Goal: Task Accomplishment & Management: Manage account settings

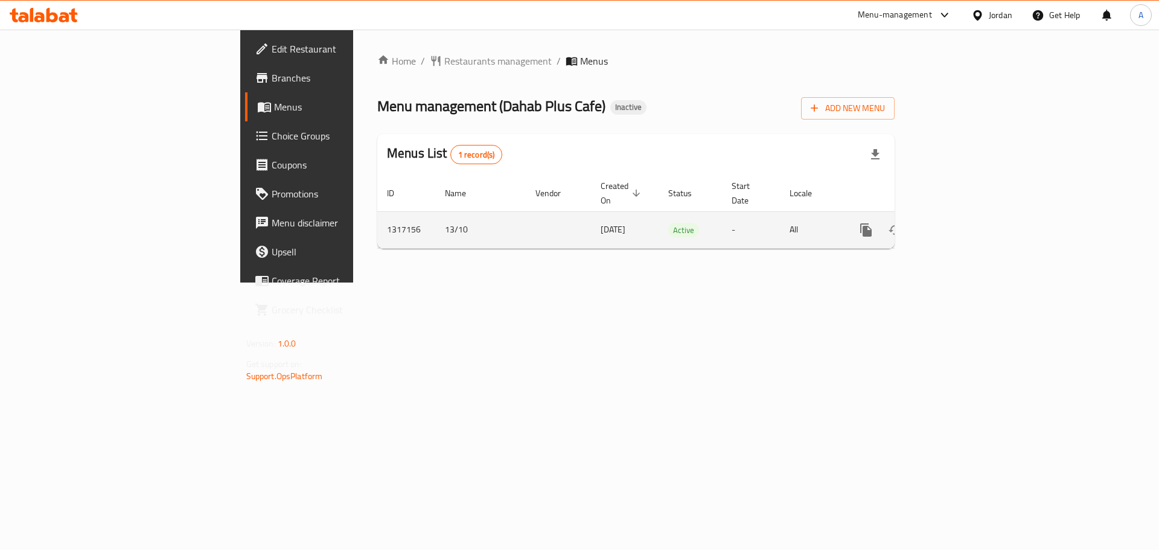
click at [960, 223] on icon "enhanced table" at bounding box center [953, 230] width 14 height 14
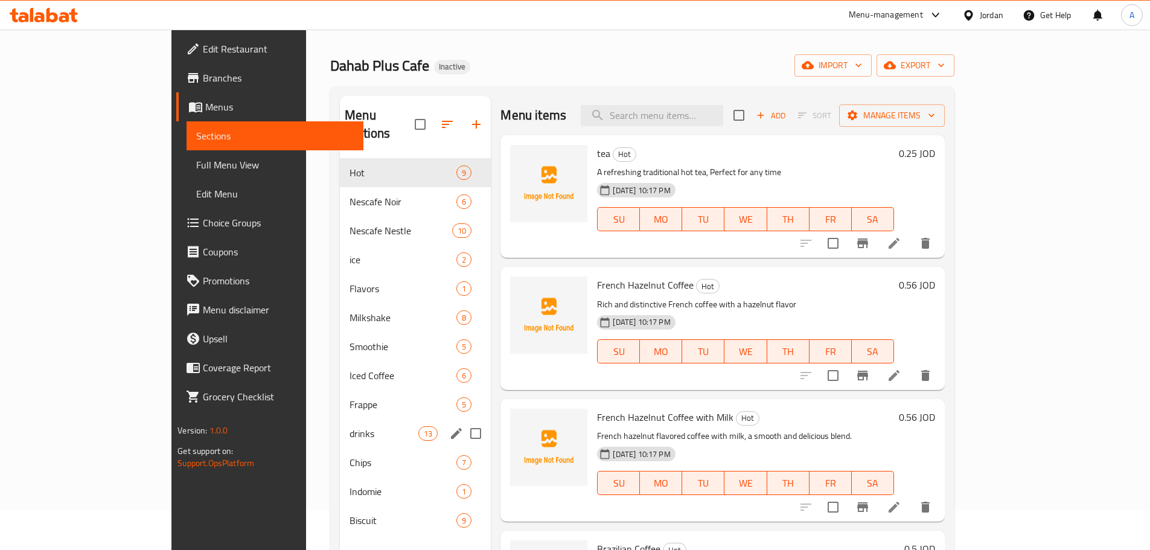
scroll to position [60, 0]
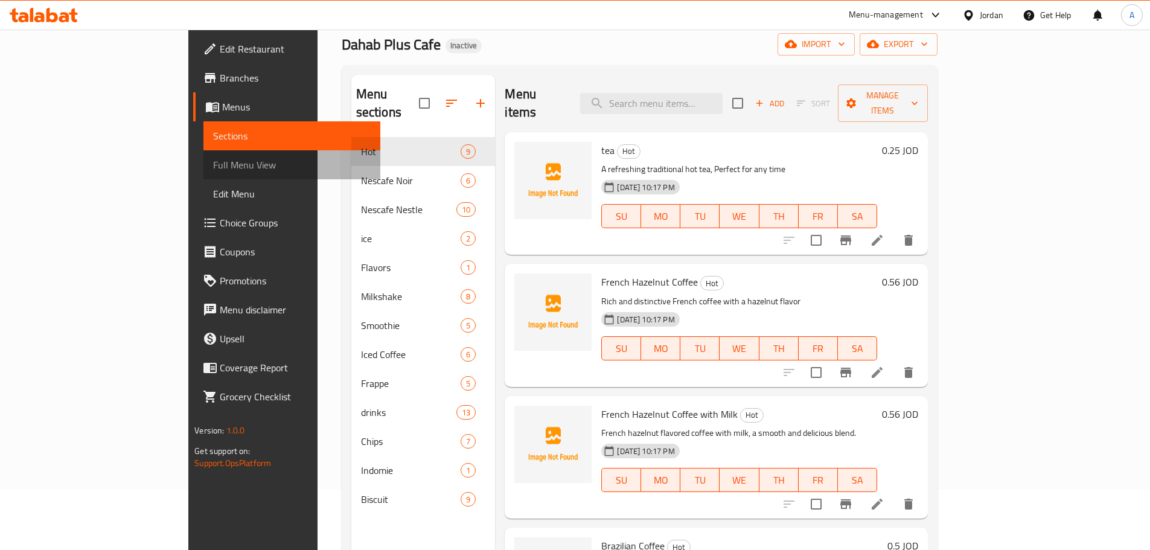
click at [213, 172] on span "Full Menu View" at bounding box center [292, 165] width 158 height 14
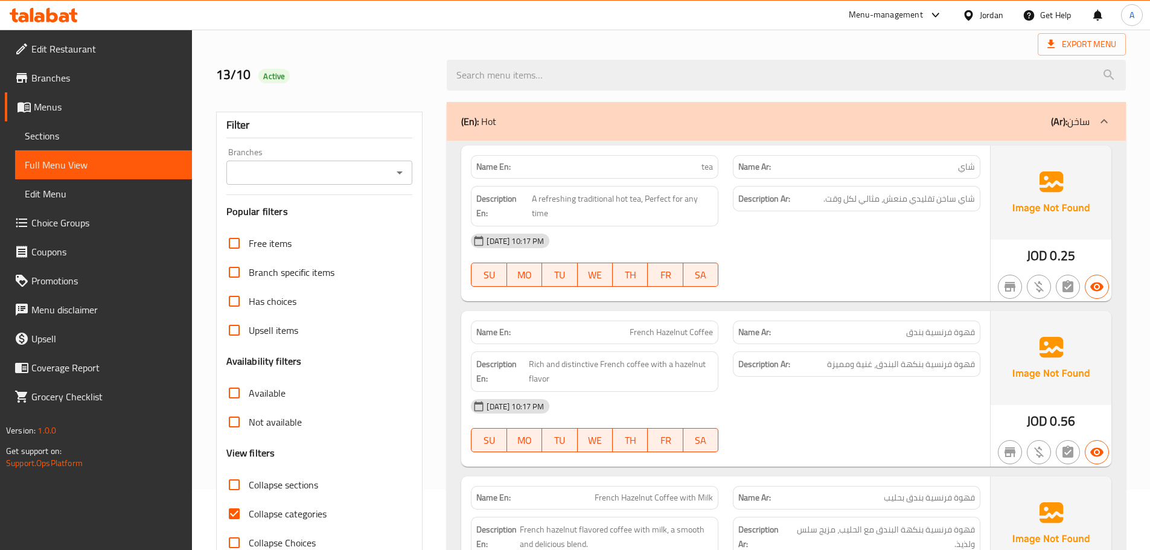
scroll to position [302, 0]
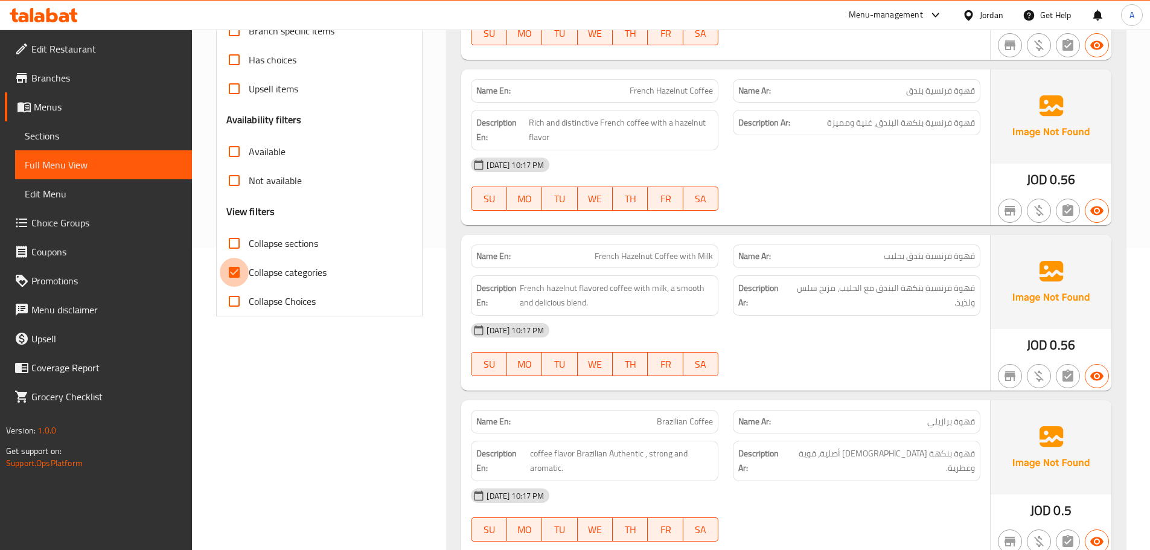
click at [233, 273] on input "Collapse categories" at bounding box center [234, 272] width 29 height 29
checkbox input "false"
drag, startPoint x: 1051, startPoint y: 348, endPoint x: 1027, endPoint y: 340, distance: 26.0
click at [1027, 340] on div "JOD 0.56" at bounding box center [1051, 345] width 48 height 18
copy span "JOD"
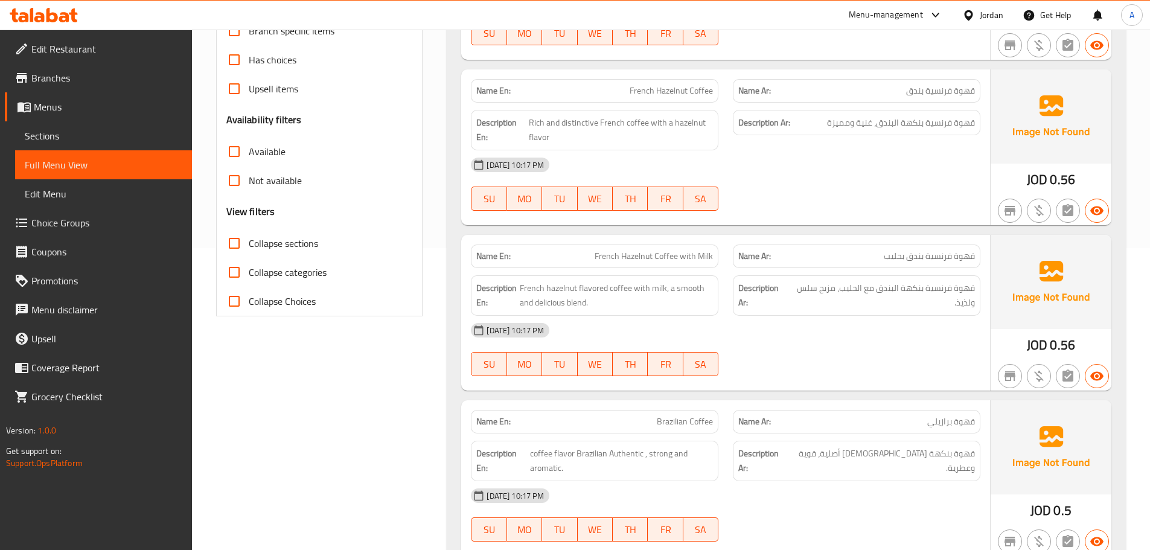
click at [919, 340] on div "13-10-2025 10:17 PM" at bounding box center [725, 330] width 524 height 29
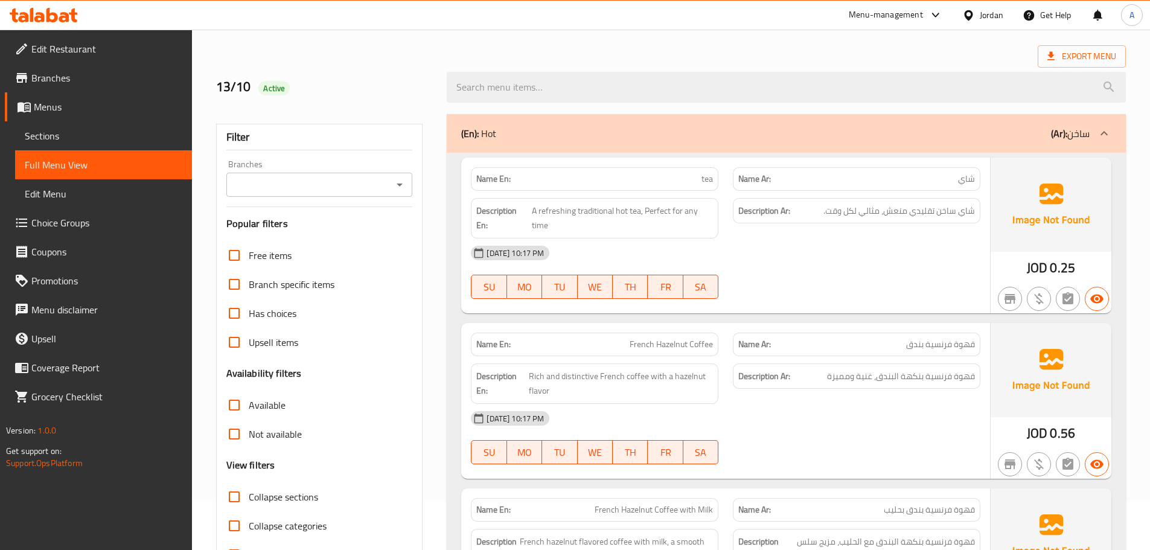
scroll to position [0, 0]
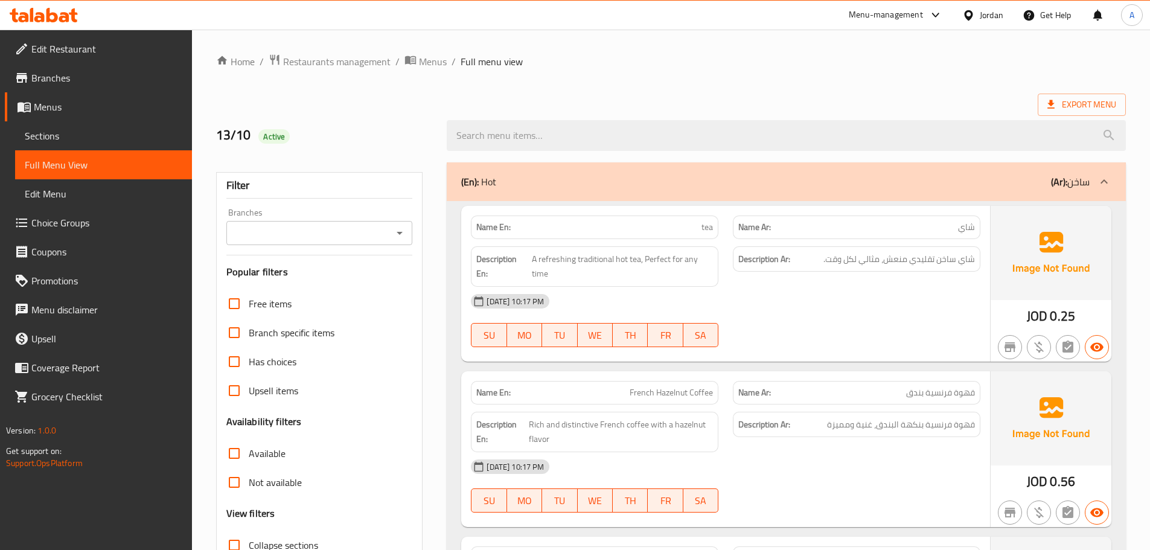
click at [929, 95] on div "Export Menu" at bounding box center [670, 105] width 909 height 22
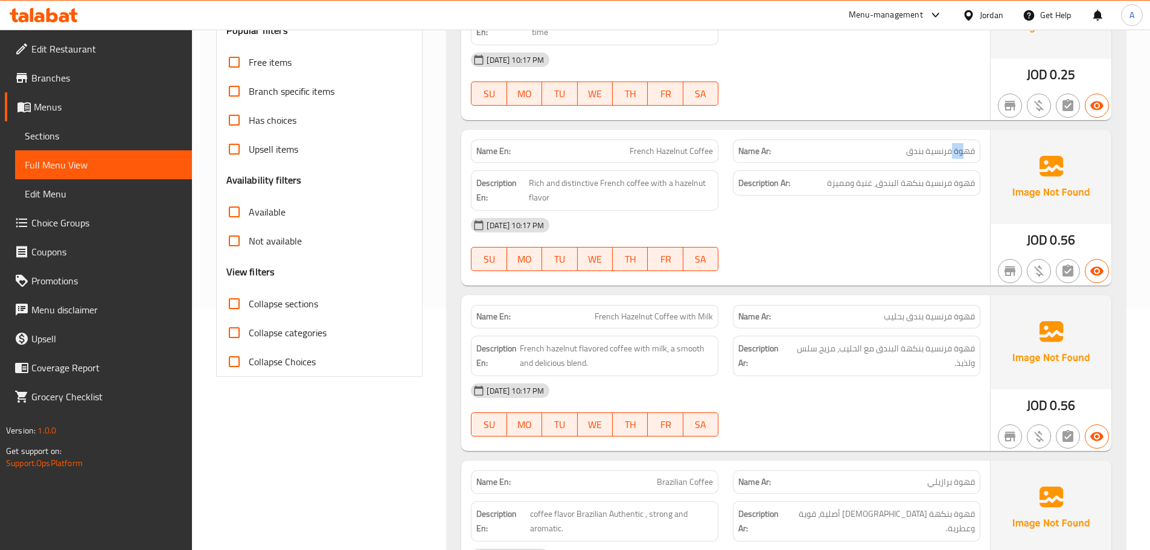
drag, startPoint x: 963, startPoint y: 153, endPoint x: 917, endPoint y: 167, distance: 47.9
click at [932, 158] on span "قهوة فرنسية بندق" at bounding box center [940, 151] width 69 height 13
click at [886, 204] on div "Description Ar: قهوة فرنسية بنكهة البندق، غنية ومميزة" at bounding box center [856, 190] width 262 height 55
drag, startPoint x: 1045, startPoint y: 243, endPoint x: 1027, endPoint y: 239, distance: 19.2
click at [1027, 239] on div "JOD 0.56" at bounding box center [1051, 240] width 48 height 18
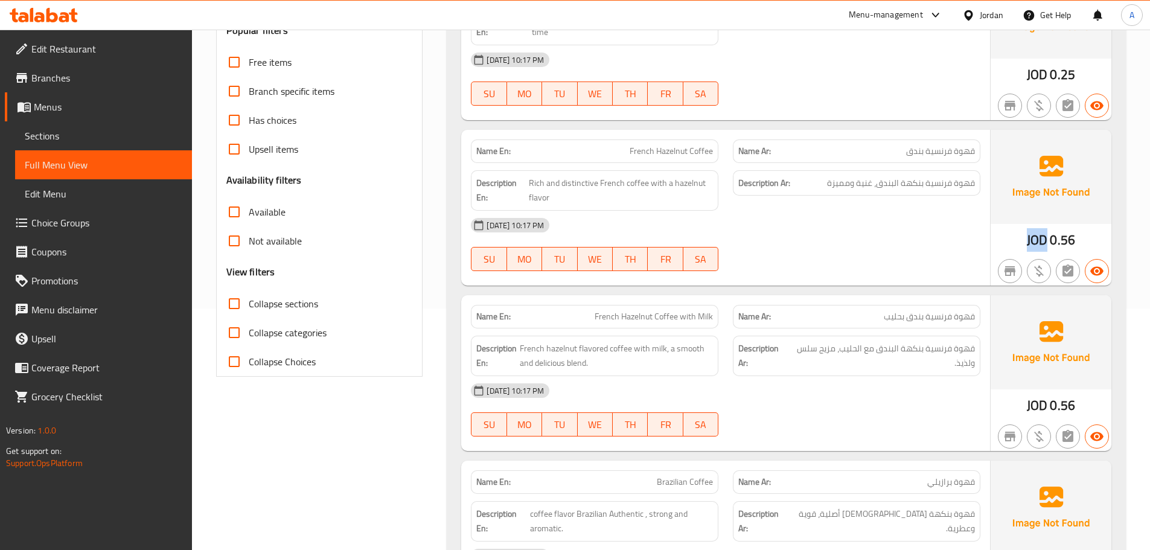
copy span "JOD"
click at [949, 228] on div "13-10-2025 10:17 PM" at bounding box center [725, 225] width 524 height 29
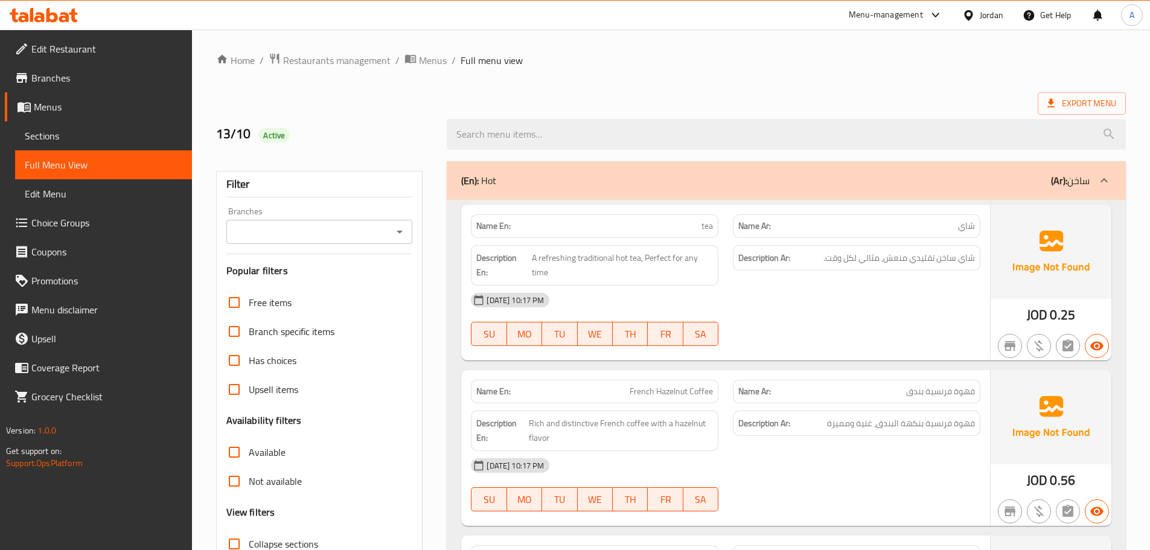
scroll to position [0, 0]
click at [799, 109] on div "13/10 Active" at bounding box center [671, 136] width 924 height 54
drag, startPoint x: 226, startPoint y: 132, endPoint x: 340, endPoint y: 138, distance: 114.2
click at [295, 138] on h2 "13/10 Active" at bounding box center [324, 135] width 217 height 18
click at [383, 132] on h2 "13/10 Active" at bounding box center [324, 135] width 217 height 18
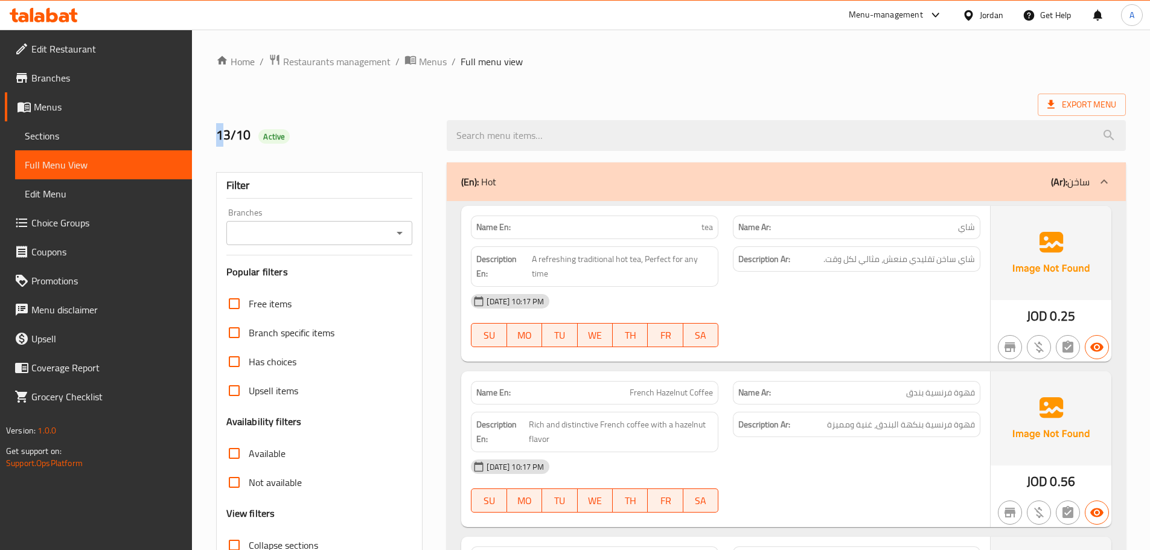
drag, startPoint x: 225, startPoint y: 135, endPoint x: 359, endPoint y: 124, distance: 135.0
click at [278, 135] on div "13/10 Active" at bounding box center [324, 136] width 231 height 54
click at [362, 123] on div "13/10 Active" at bounding box center [324, 136] width 231 height 54
click at [683, 102] on div "Export Menu" at bounding box center [670, 105] width 909 height 22
click at [687, 95] on div "Export Menu" at bounding box center [670, 105] width 909 height 22
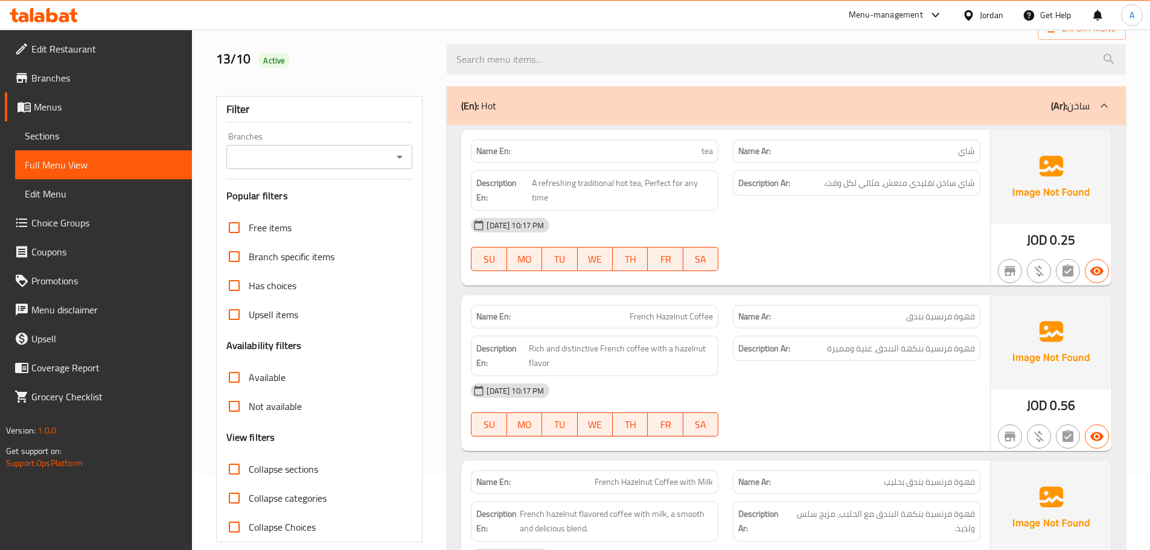
scroll to position [181, 0]
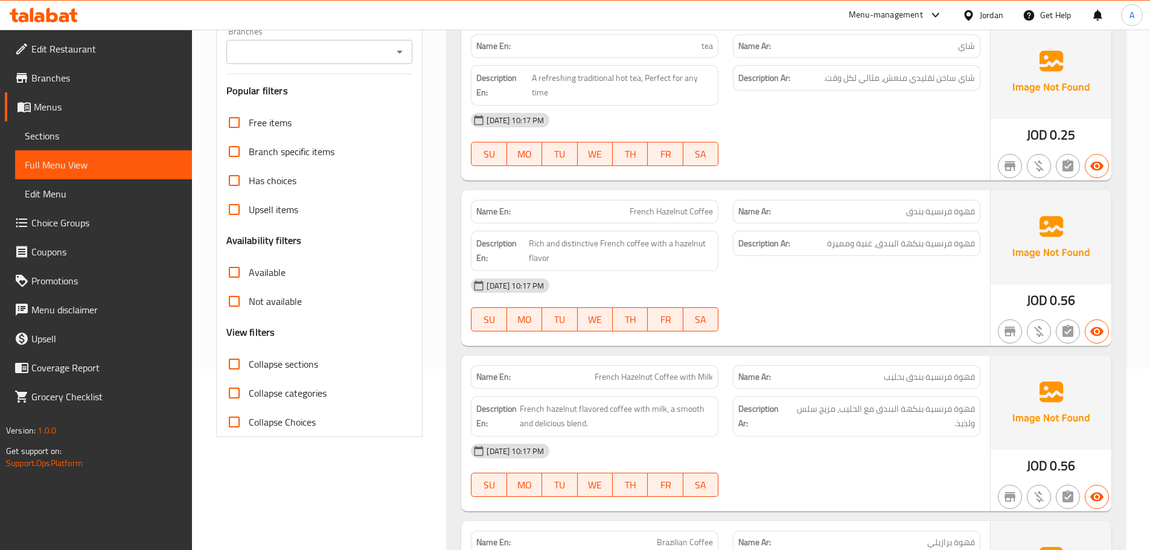
drag, startPoint x: 677, startPoint y: 54, endPoint x: 871, endPoint y: 162, distance: 222.3
click at [830, 139] on div "Name En: tea Name Ar: شاي Description En: A refreshing traditional hot tea, Per…" at bounding box center [725, 103] width 529 height 156
click at [879, 167] on div at bounding box center [856, 166] width 262 height 14
click at [57, 49] on span "Edit Restaurant" at bounding box center [106, 49] width 151 height 14
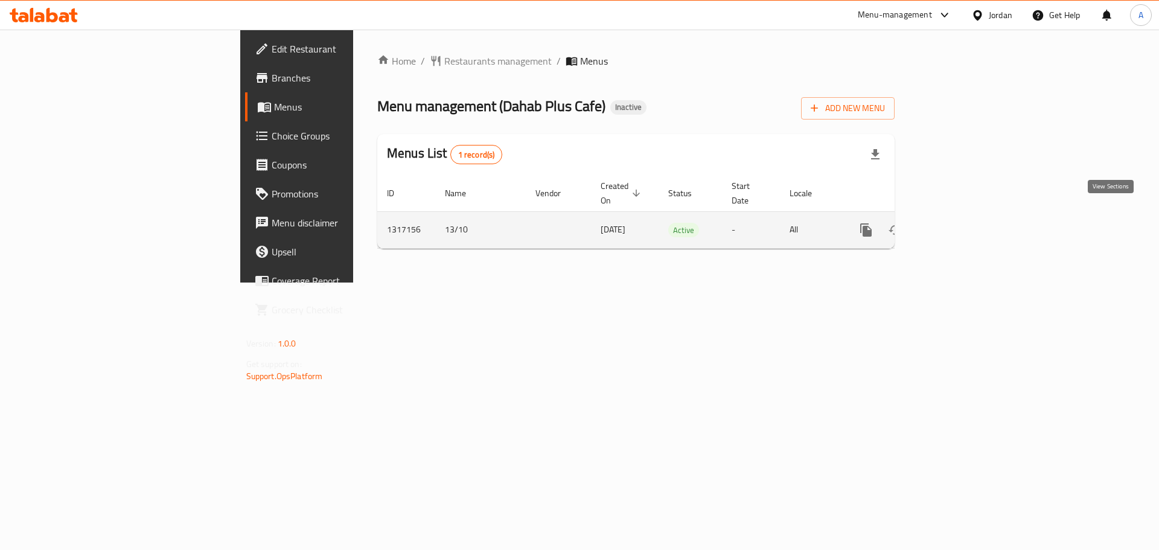
click at [960, 223] on icon "enhanced table" at bounding box center [953, 230] width 14 height 14
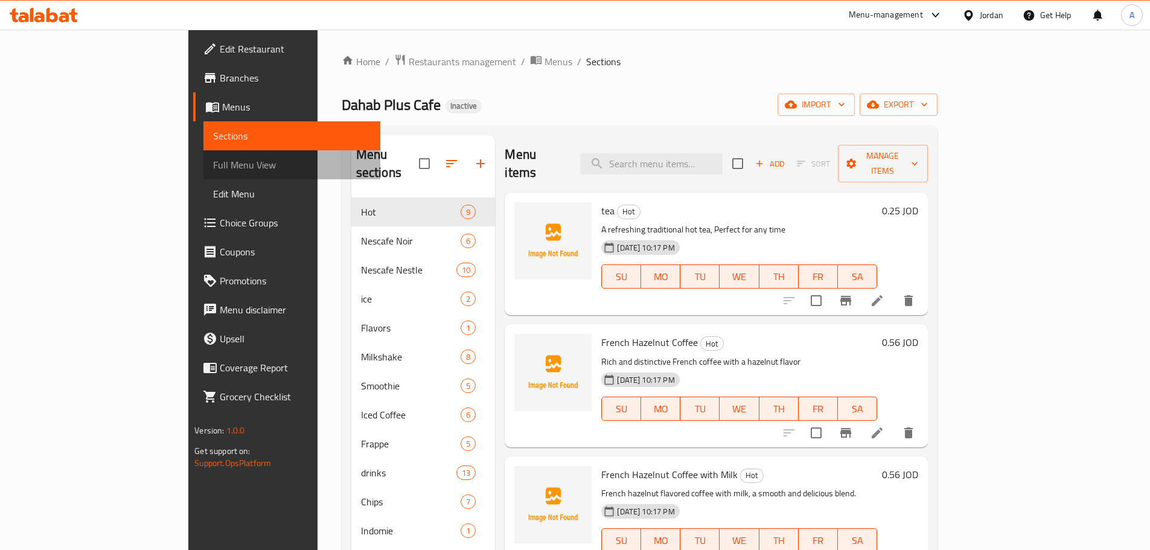
click at [213, 159] on span "Full Menu View" at bounding box center [292, 165] width 158 height 14
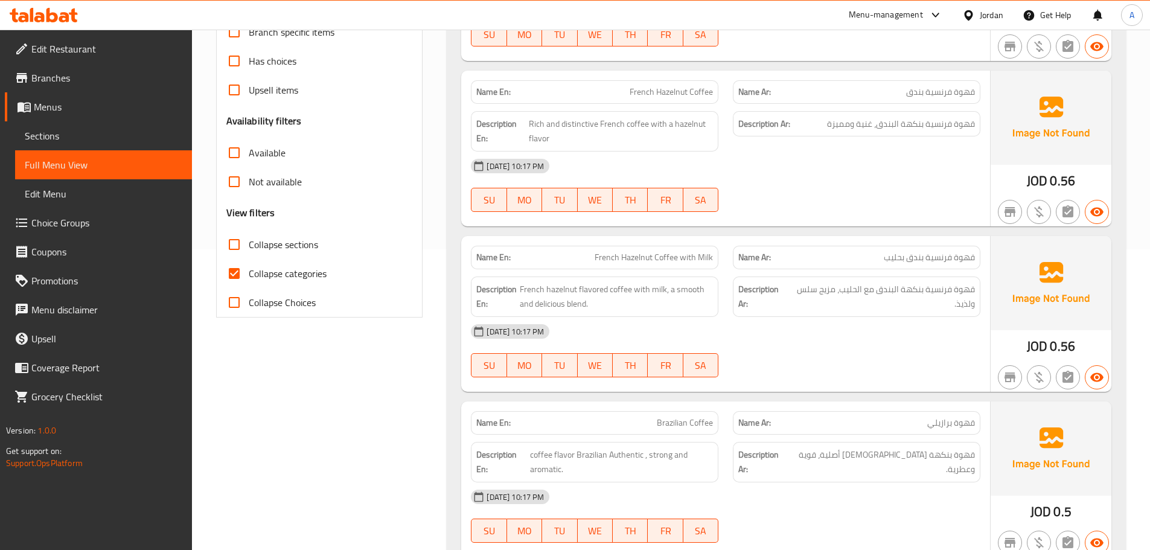
scroll to position [302, 0]
click at [234, 264] on input "Collapse categories" at bounding box center [234, 272] width 29 height 29
checkbox input "false"
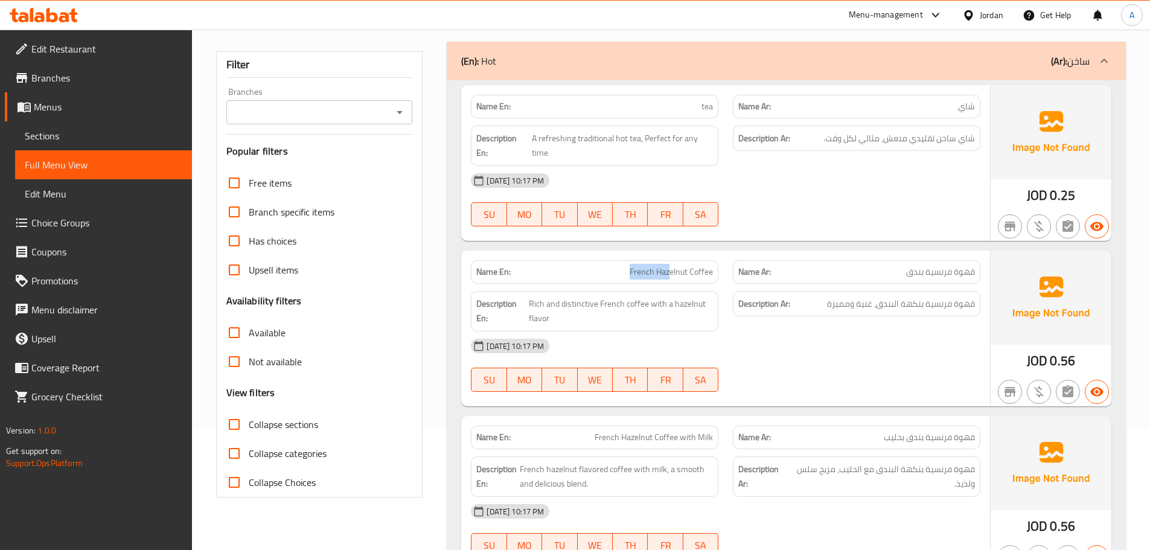
drag, startPoint x: 669, startPoint y: 279, endPoint x: 788, endPoint y: 332, distance: 130.5
click at [687, 279] on div "Name En: French Hazelnut Coffee" at bounding box center [594, 272] width 247 height 24
drag, startPoint x: 792, startPoint y: 335, endPoint x: 795, endPoint y: 340, distance: 6.2
click at [792, 336] on div "13-10-2025 10:17 PM" at bounding box center [725, 345] width 524 height 29
drag, startPoint x: 972, startPoint y: 138, endPoint x: 942, endPoint y: 141, distance: 30.4
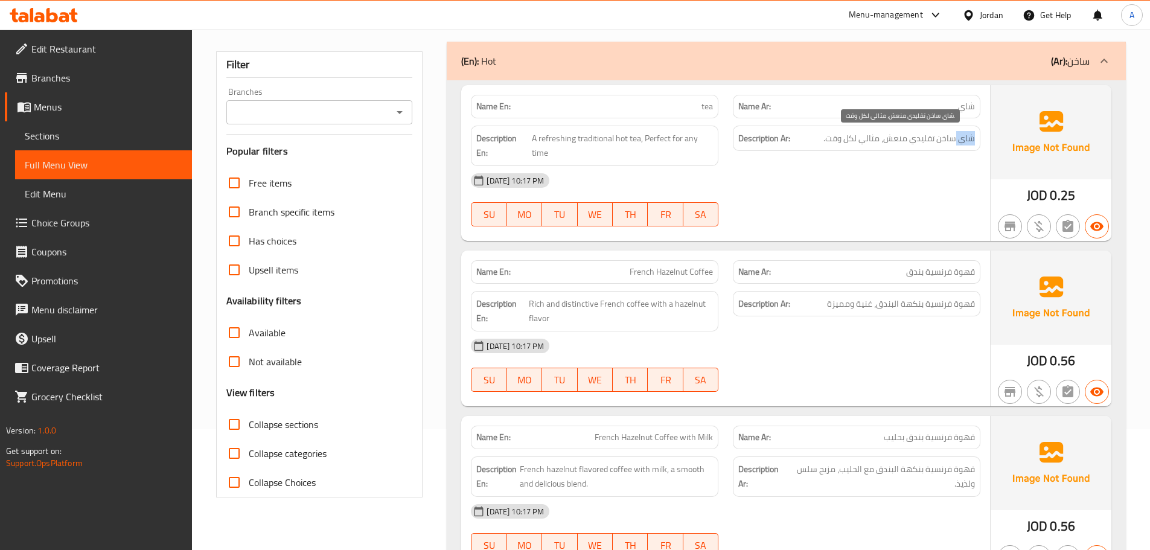
click at [951, 141] on span "شاي ساخن تقليدي منعش، مثالي لكل وقت." at bounding box center [898, 138] width 151 height 15
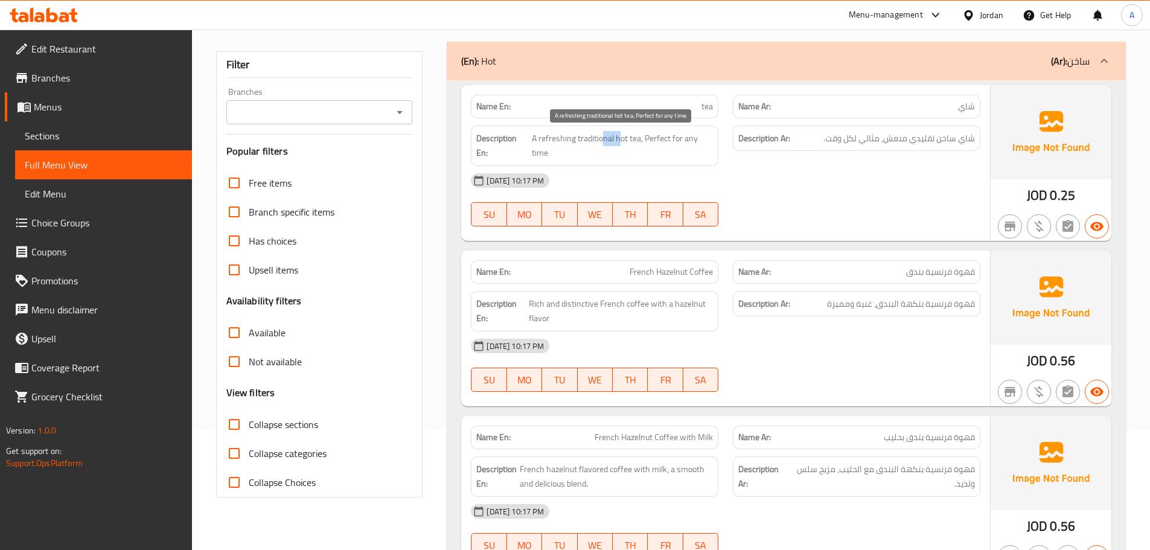
drag, startPoint x: 610, startPoint y: 137, endPoint x: 601, endPoint y: 137, distance: 8.4
click at [601, 137] on span "A refreshing traditional hot tea, Perfect for any time" at bounding box center [622, 146] width 181 height 30
click at [648, 138] on span "A refreshing traditional hot tea, Perfect for any time" at bounding box center [622, 146] width 181 height 30
drag, startPoint x: 648, startPoint y: 138, endPoint x: 685, endPoint y: 154, distance: 40.0
click at [685, 154] on span "A refreshing traditional hot tea, Perfect for any time" at bounding box center [622, 146] width 181 height 30
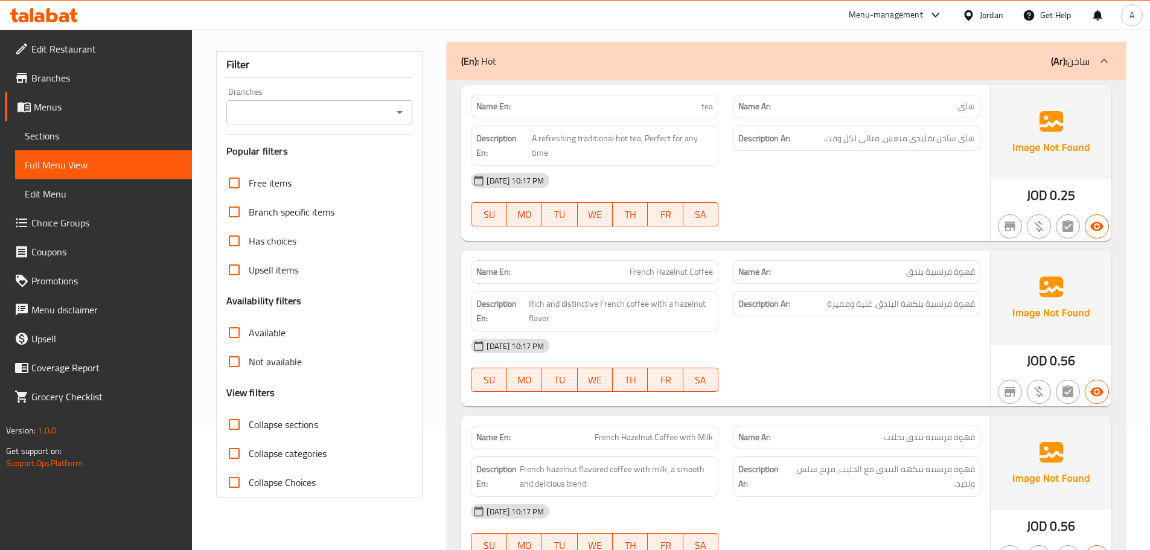
click at [781, 176] on div "13-10-2025 10:17 PM" at bounding box center [725, 180] width 524 height 29
drag, startPoint x: 632, startPoint y: 264, endPoint x: 788, endPoint y: 241, distance: 157.9
click at [858, 226] on div at bounding box center [856, 226] width 262 height 14
drag, startPoint x: 950, startPoint y: 272, endPoint x: 727, endPoint y: 267, distance: 223.4
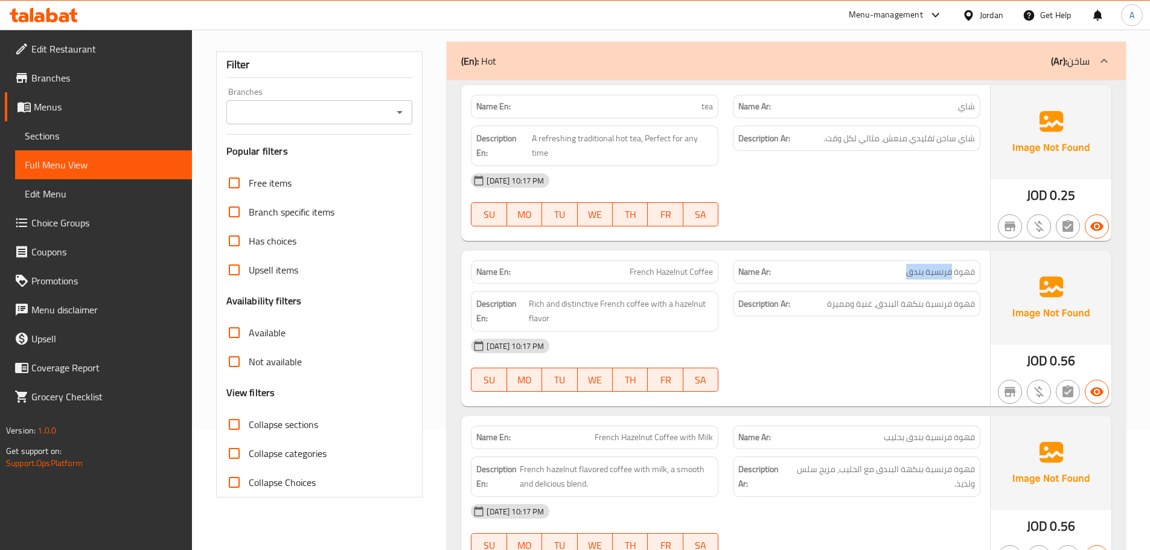
click at [845, 269] on p "Name Ar: قهوة فرنسية بندق" at bounding box center [856, 272] width 237 height 13
drag, startPoint x: 858, startPoint y: 266, endPoint x: 908, endPoint y: 245, distance: 54.7
click at [884, 260] on div "Name En: French Hazelnut Coffee Name Ar: قهوة فرنسية بندق" at bounding box center [725, 272] width 524 height 38
click at [865, 197] on div "13-10-2025 10:17 PM SU MO TU WE TH FR SA" at bounding box center [725, 200] width 524 height 68
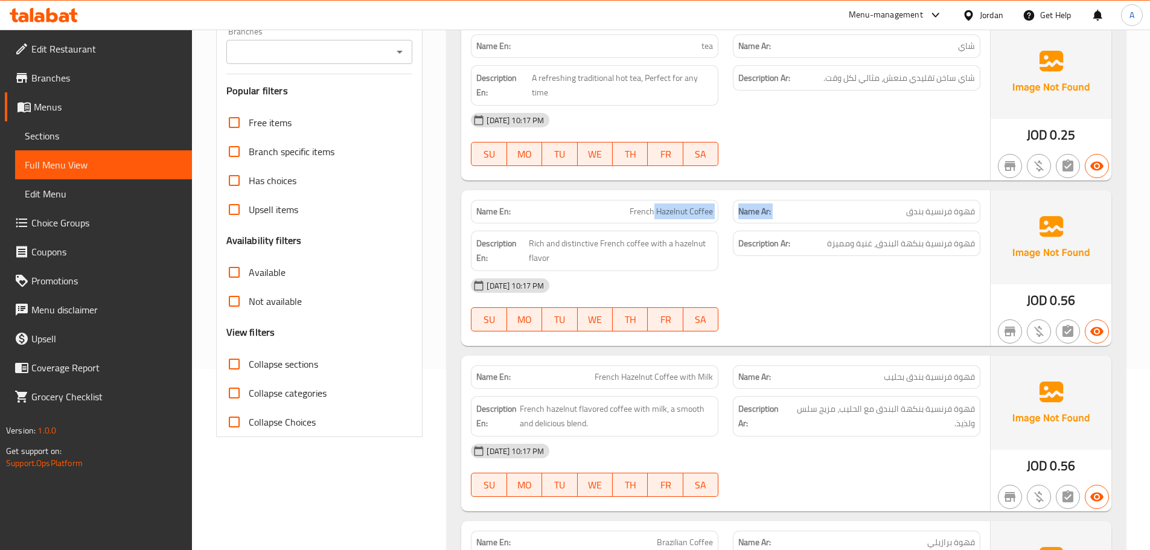
drag, startPoint x: 963, startPoint y: 206, endPoint x: 654, endPoint y: 206, distance: 308.4
click at [654, 206] on div "Name En: French Hazelnut Coffee Name Ar: قهوة فرنسية بندق" at bounding box center [725, 212] width 524 height 38
click at [805, 253] on div "Description Ar: قهوة فرنسية بنكهة البندق، غنية ومميزة" at bounding box center [856, 244] width 247 height 26
drag, startPoint x: 553, startPoint y: 204, endPoint x: 864, endPoint y: 244, distance: 312.8
click at [864, 214] on div "Name En: French Hazelnut Coffee Name Ar: قهوة فرنسية بندق" at bounding box center [725, 212] width 524 height 38
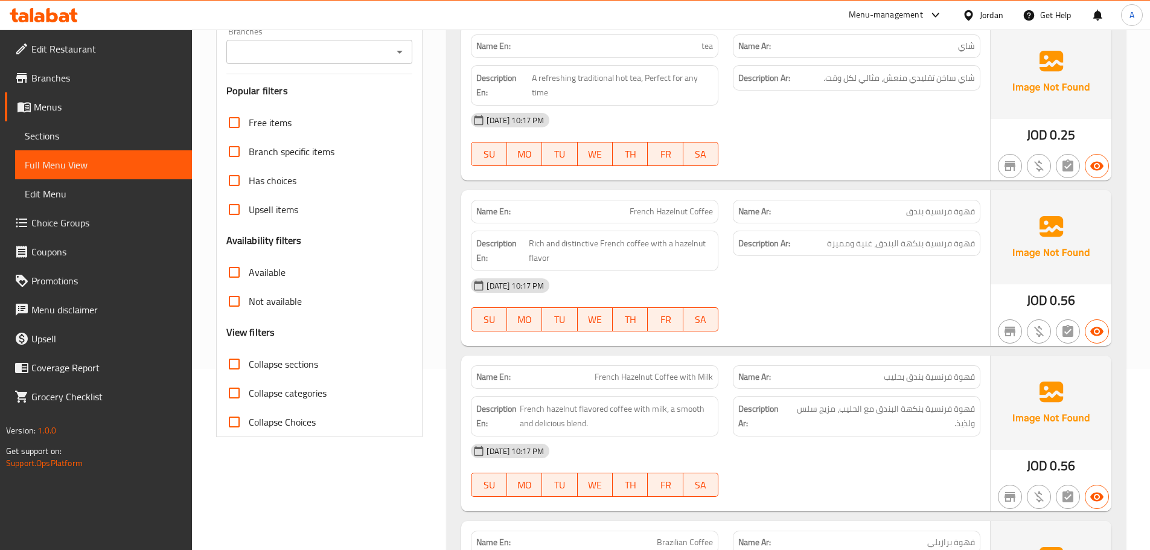
click at [861, 257] on div "Description Ar: قهوة فرنسية بنكهة البندق، غنية ومميزة" at bounding box center [856, 250] width 262 height 55
drag, startPoint x: 973, startPoint y: 238, endPoint x: 882, endPoint y: 228, distance: 92.3
click at [882, 228] on div "Description Ar: قهوة فرنسية بنكهة البندق، غنية ومميزة" at bounding box center [856, 250] width 262 height 55
drag, startPoint x: 856, startPoint y: 227, endPoint x: 827, endPoint y: 234, distance: 29.9
click at [843, 227] on div "Description Ar: قهوة فرنسية بنكهة البندق، غنية ومميزة" at bounding box center [856, 250] width 262 height 55
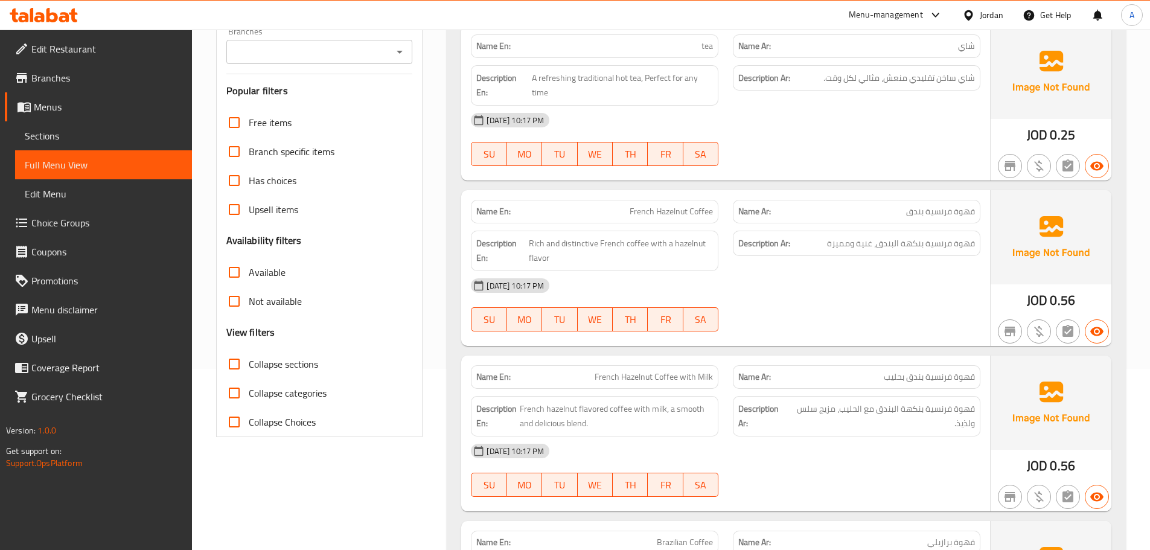
click at [797, 275] on div "13-10-2025 10:17 PM" at bounding box center [725, 285] width 524 height 29
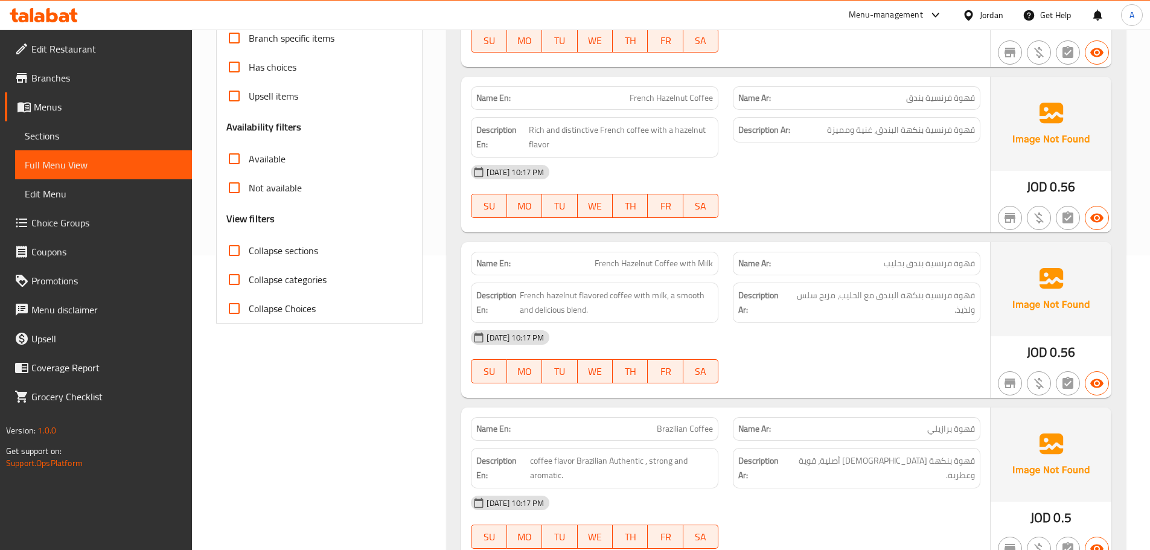
scroll to position [362, 0]
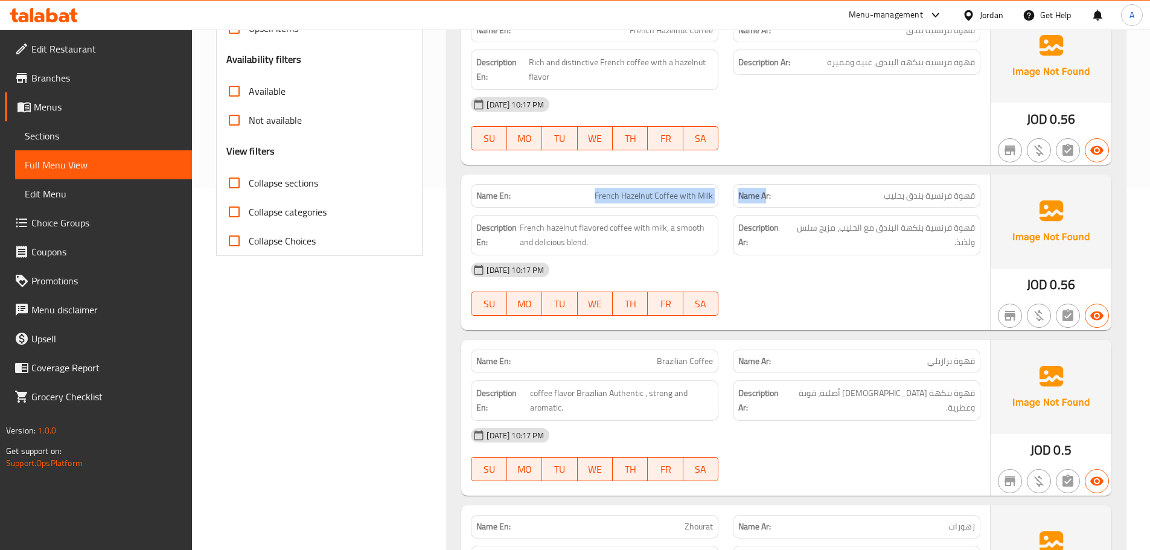
drag, startPoint x: 587, startPoint y: 194, endPoint x: 814, endPoint y: 209, distance: 227.4
click at [779, 194] on div "Name En: French Hazelnut Coffee with Milk Name Ar: قهوة فرنسية بندق بحليب" at bounding box center [725, 196] width 524 height 38
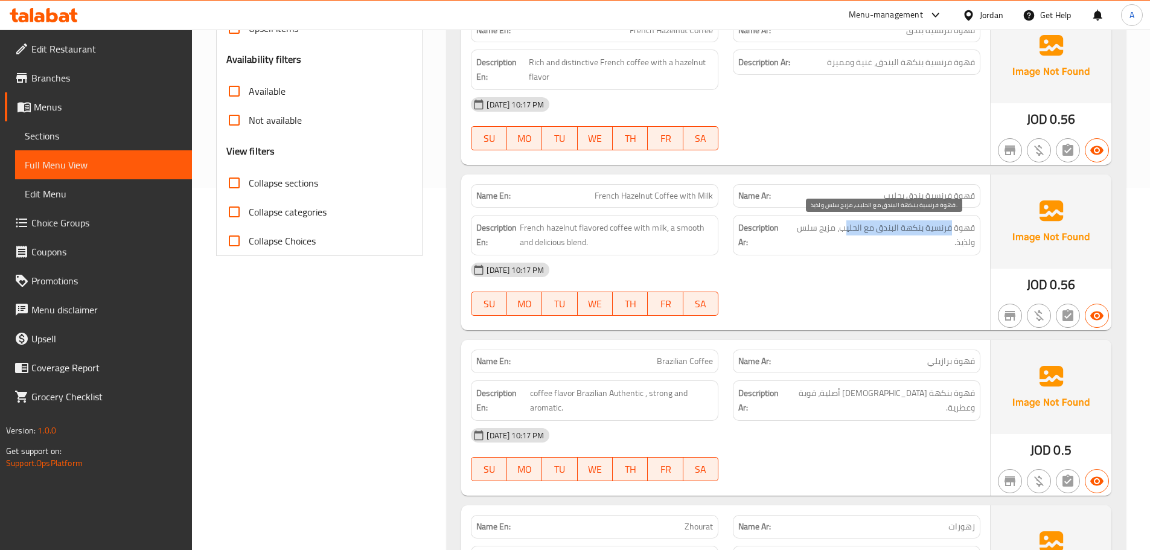
drag, startPoint x: 937, startPoint y: 226, endPoint x: 832, endPoint y: 224, distance: 105.6
click at [844, 224] on span "قهوة فرنسية بنكهة البندق مع الحليب، مزيج سلس ولذيذ." at bounding box center [882, 235] width 186 height 30
drag, startPoint x: 822, startPoint y: 224, endPoint x: 800, endPoint y: 224, distance: 22.3
click at [800, 224] on span "قهوة فرنسية بنكهة البندق مع الحليب، مزيج سلس ولذيذ." at bounding box center [882, 235] width 186 height 30
click at [874, 319] on div at bounding box center [856, 315] width 262 height 14
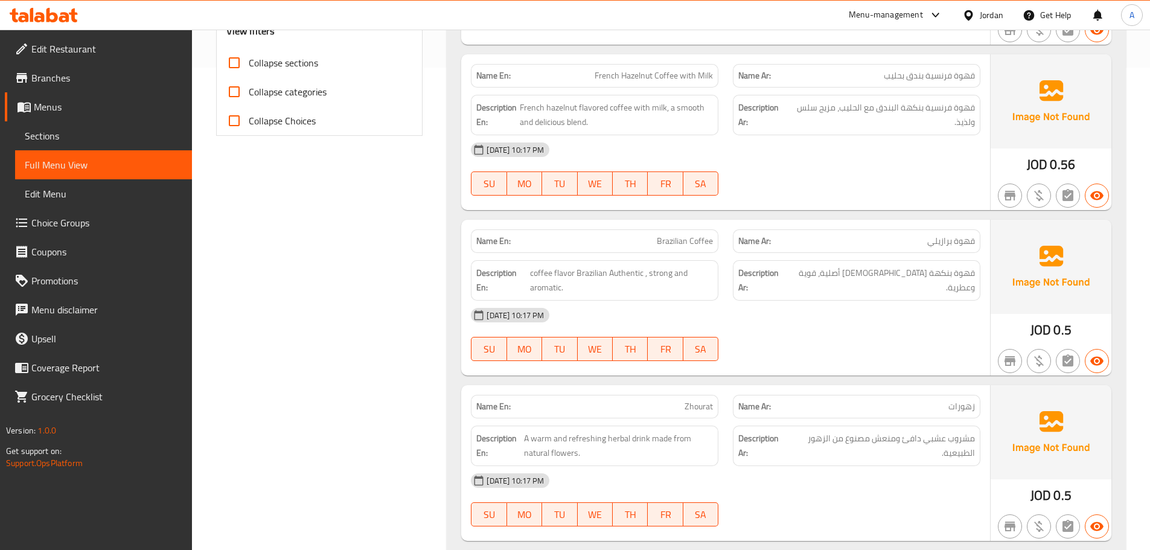
scroll to position [483, 0]
drag, startPoint x: 737, startPoint y: 259, endPoint x: 815, endPoint y: 327, distance: 103.5
click at [747, 263] on div "Name En: Brazilian Coffee Name Ar: قهوة برازيلي Description En: coffee flavor B…" at bounding box center [725, 297] width 529 height 156
click at [816, 327] on div "13-10-2025 10:17 PM" at bounding box center [725, 314] width 524 height 29
drag, startPoint x: 965, startPoint y: 267, endPoint x: 865, endPoint y: 273, distance: 100.4
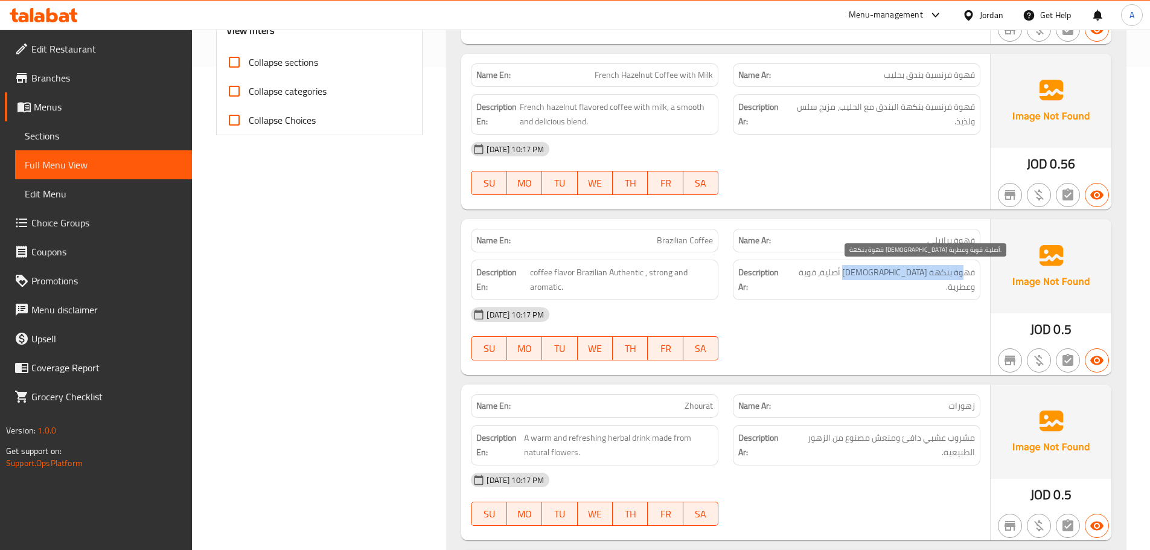
click at [865, 273] on span "قهوة بنكهة برازيلي أصلية، قوية وعطرية." at bounding box center [881, 280] width 187 height 30
click at [820, 316] on div "13-10-2025 10:17 PM" at bounding box center [725, 314] width 524 height 29
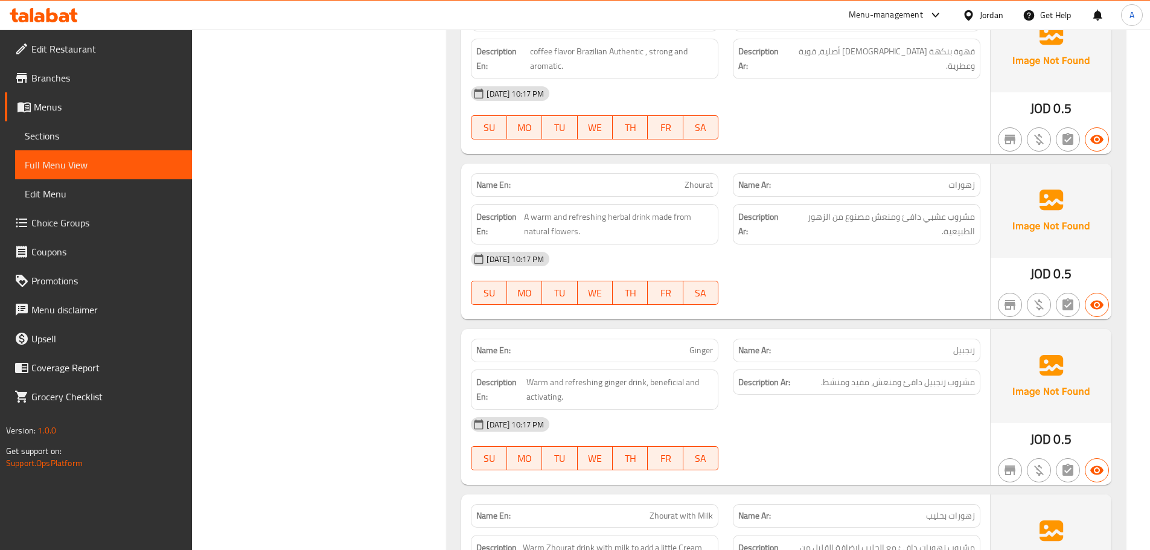
scroll to position [724, 0]
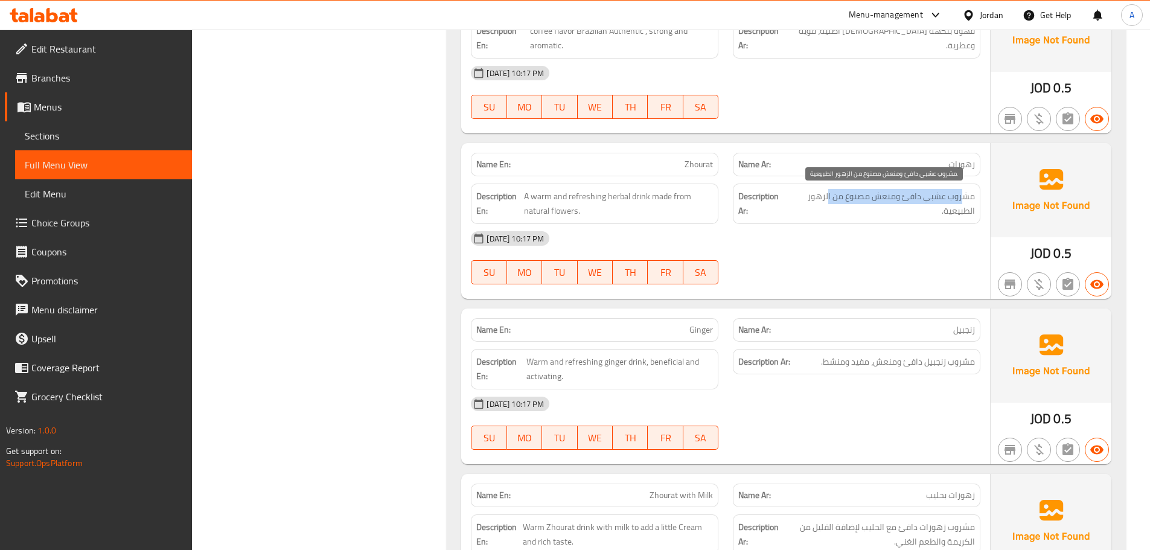
drag, startPoint x: 965, startPoint y: 191, endPoint x: 829, endPoint y: 190, distance: 135.8
click at [829, 190] on span "مشروب عشبي دافئ ومنعش مصنوع من الزهور الطبيعية." at bounding box center [881, 204] width 186 height 30
click at [826, 214] on span "مشروب عشبي دافئ ومنعش مصنوع من الزهور الطبيعية." at bounding box center [881, 204] width 186 height 30
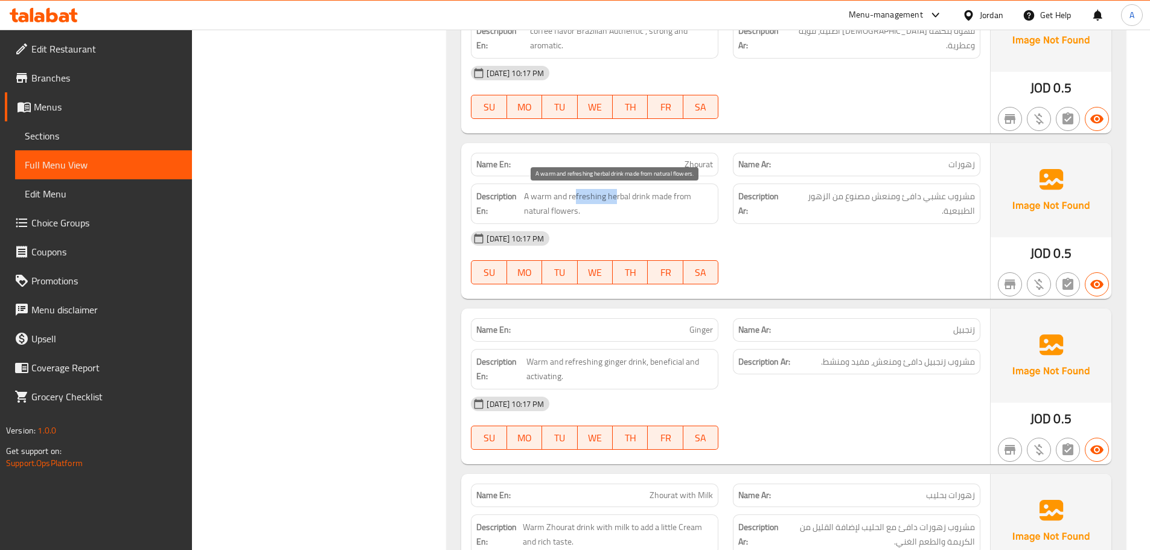
drag, startPoint x: 573, startPoint y: 195, endPoint x: 713, endPoint y: 236, distance: 145.9
click at [652, 214] on span "A warm and refreshing herbal drink made from natural flowers." at bounding box center [618, 204] width 189 height 30
click at [806, 266] on div "13-10-2025 10:17 PM SU MO TU WE TH FR SA" at bounding box center [725, 258] width 524 height 68
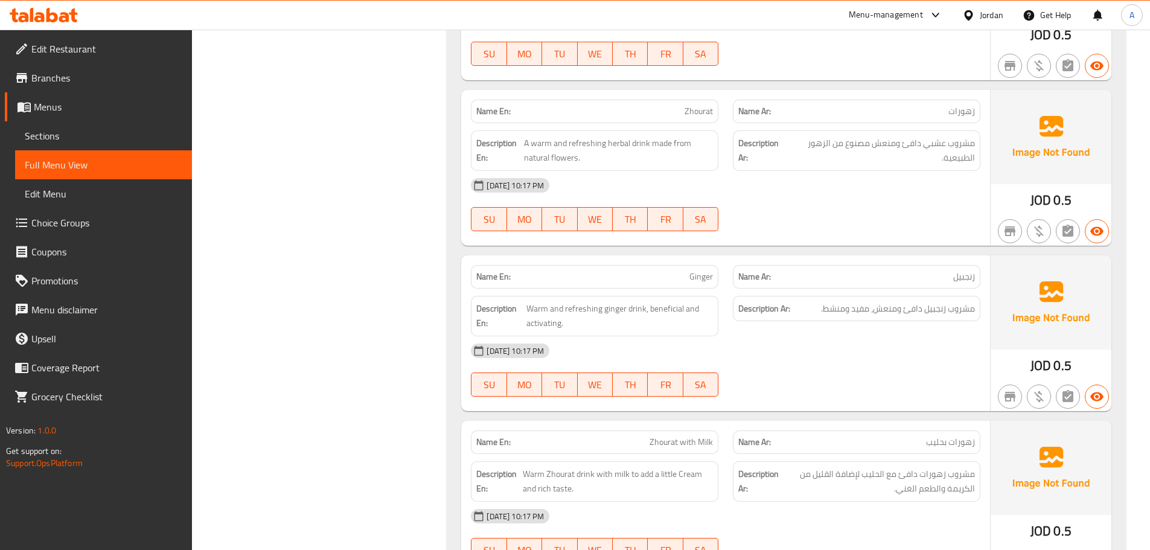
scroll to position [845, 0]
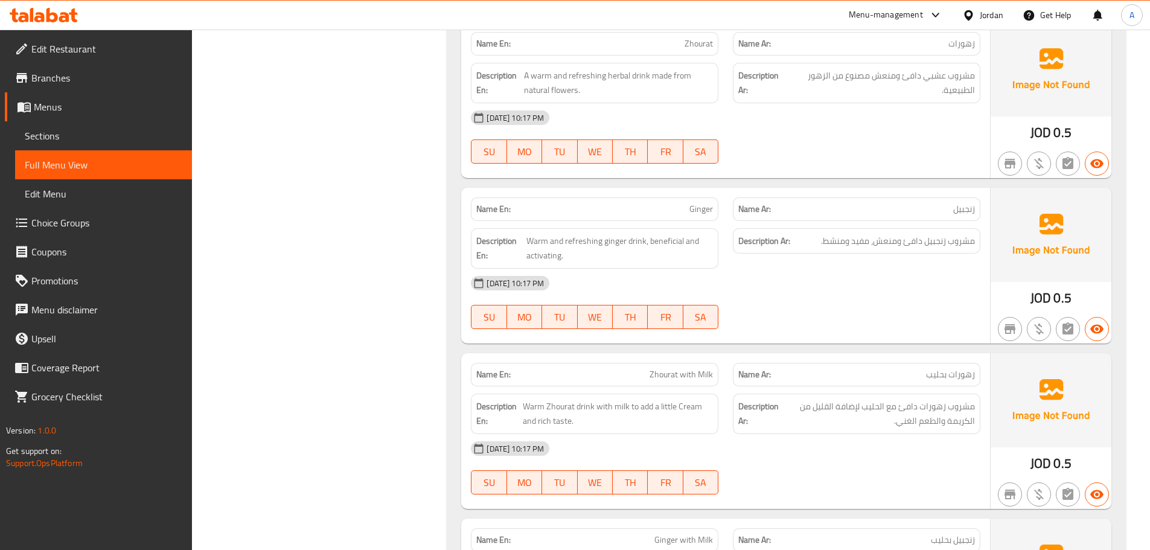
drag, startPoint x: 669, startPoint y: 195, endPoint x: 829, endPoint y: 278, distance: 179.8
click at [782, 254] on div "Name En: Ginger Name Ar: زنجبيل Description En: Warm and refreshing ginger drin…" at bounding box center [725, 266] width 529 height 156
click at [843, 288] on div "13-10-2025 10:17 PM" at bounding box center [725, 283] width 524 height 29
drag, startPoint x: 959, startPoint y: 243, endPoint x: 824, endPoint y: 240, distance: 135.2
click at [824, 240] on span "مشروب زنجبيل دافئ ومنعش، مفيد ومنشط." at bounding box center [898, 241] width 154 height 15
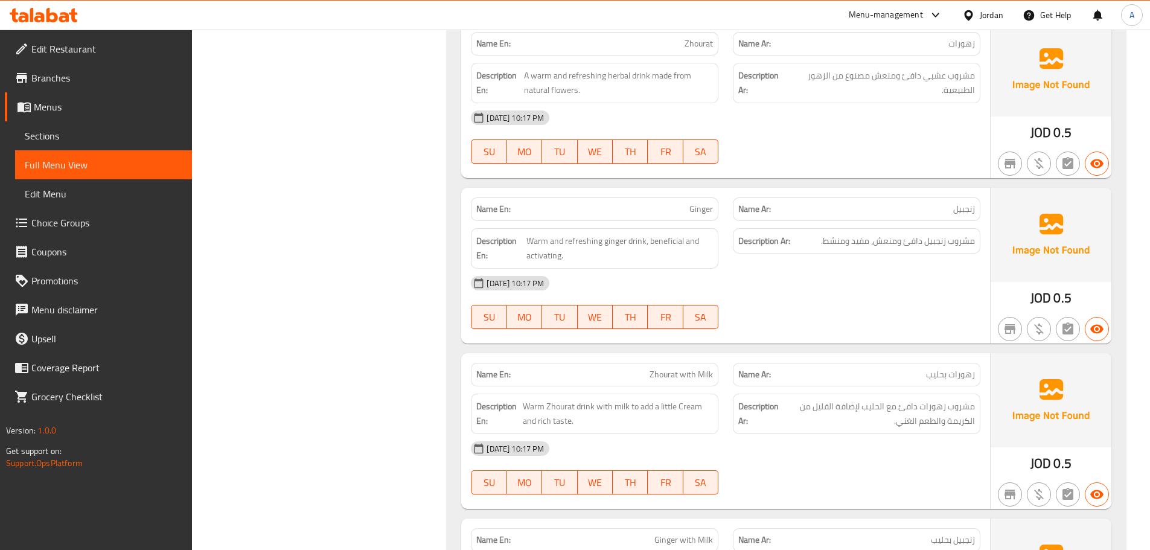
click at [820, 266] on div "Description Ar: مشروب زنجبيل دافئ ومنعش، مفيد ومنشط." at bounding box center [856, 248] width 262 height 55
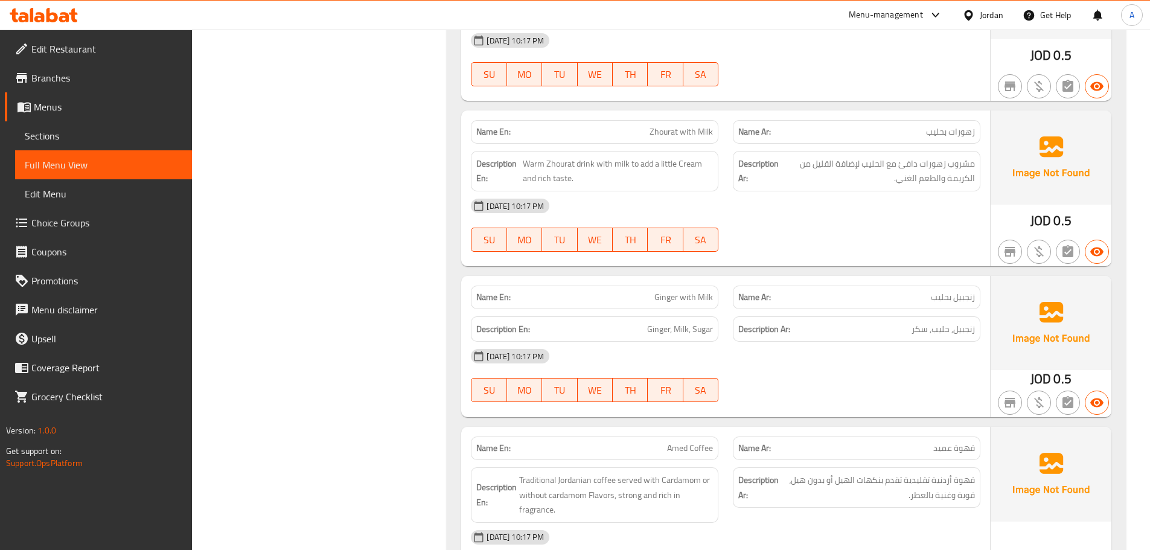
scroll to position [1086, 0]
drag, startPoint x: 916, startPoint y: 167, endPoint x: 886, endPoint y: 174, distance: 31.2
click at [887, 173] on span "مشروب زهورات دافئ مع الحليب لإضافة القليل من الكريمة والطعم الغني." at bounding box center [878, 173] width 194 height 30
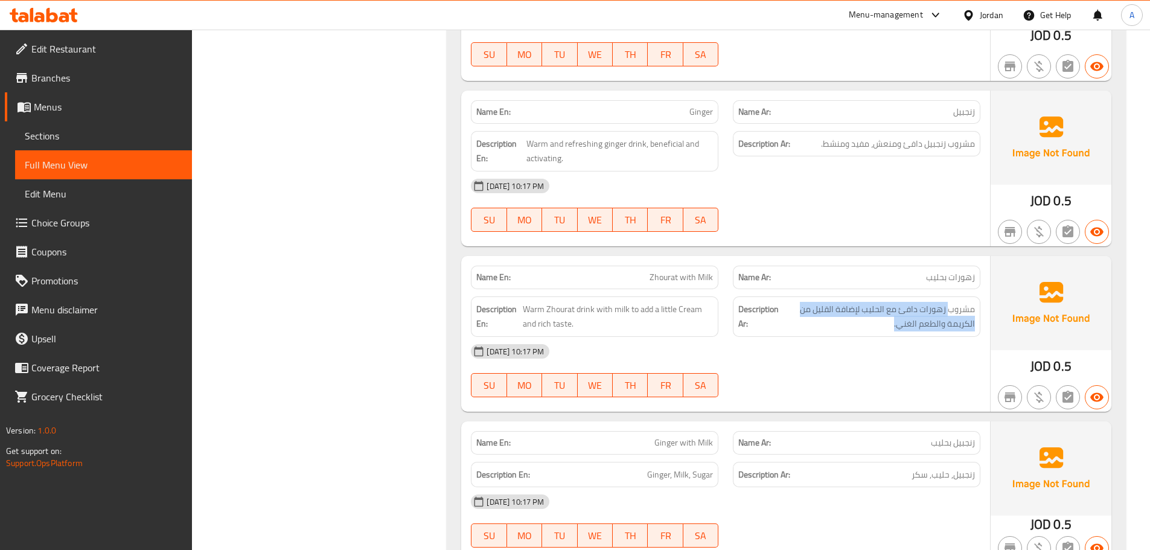
scroll to position [905, 0]
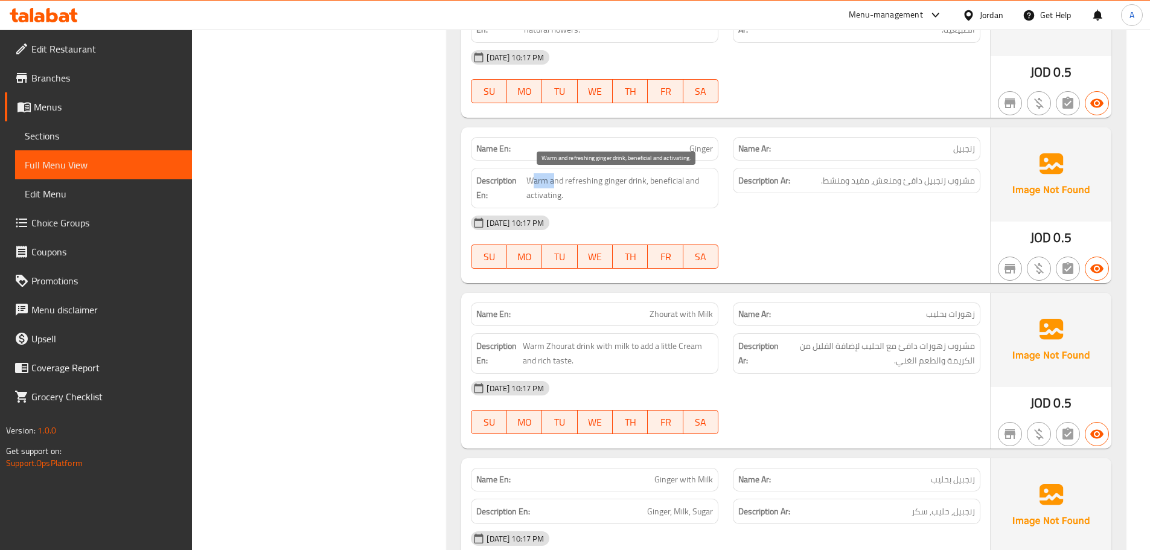
drag, startPoint x: 534, startPoint y: 180, endPoint x: 558, endPoint y: 178, distance: 24.2
click at [558, 178] on span "Warm and refreshing ginger drink, beneficial and activating." at bounding box center [619, 188] width 186 height 30
drag, startPoint x: 605, startPoint y: 182, endPoint x: 686, endPoint y: 182, distance: 80.9
click at [685, 182] on span "Warm and refreshing ginger drink, beneficial and activating." at bounding box center [619, 188] width 186 height 30
click at [768, 228] on div "13-10-2025 10:17 PM" at bounding box center [725, 222] width 524 height 29
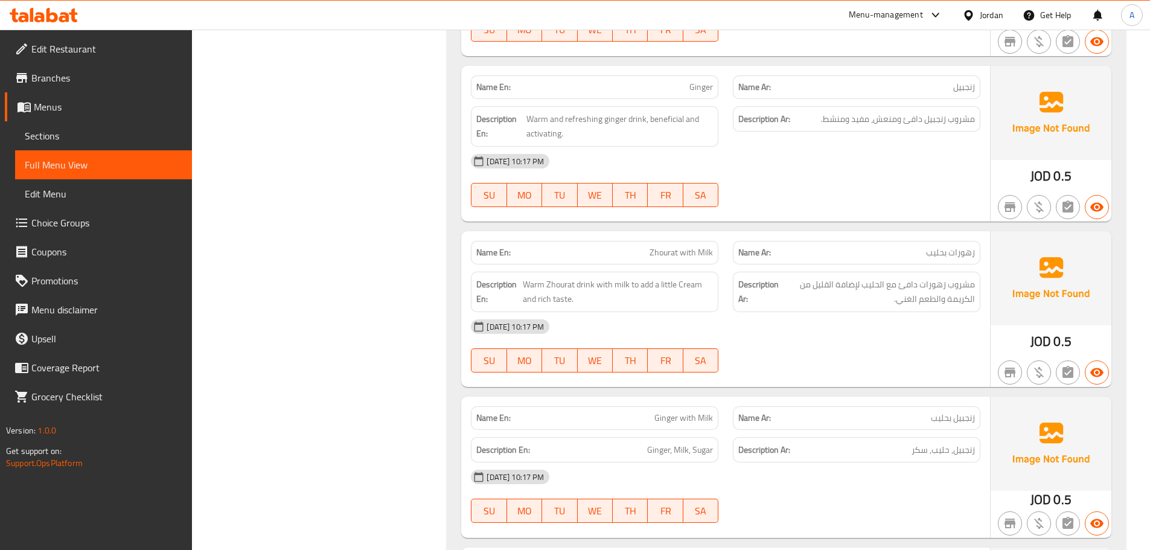
scroll to position [1086, 0]
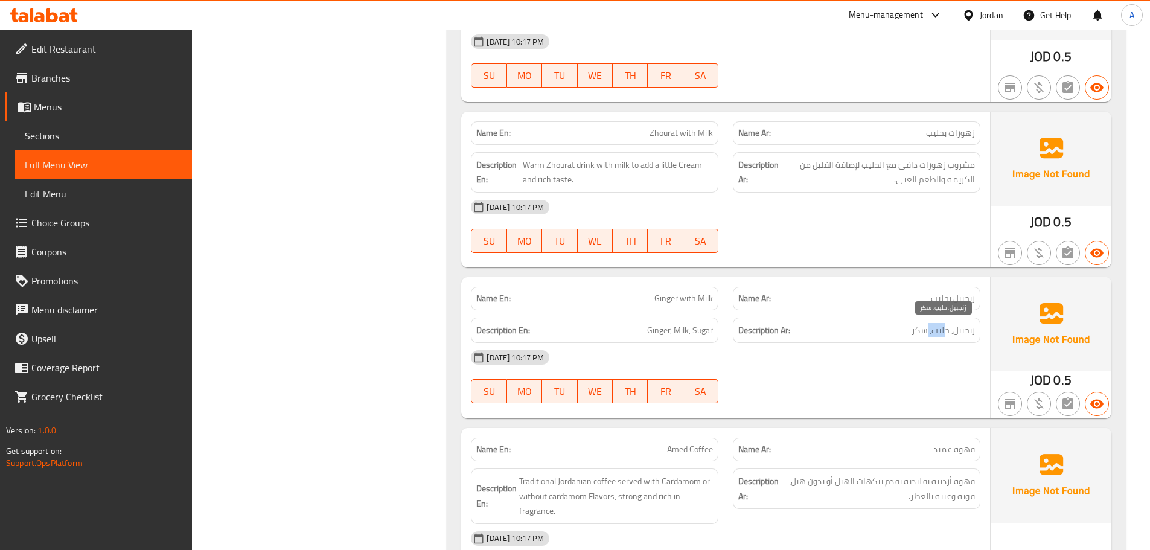
click at [928, 330] on span "زنجبيل, حليب, سكر" at bounding box center [942, 330] width 63 height 15
drag, startPoint x: 907, startPoint y: 358, endPoint x: 859, endPoint y: 345, distance: 50.1
click at [906, 359] on div "13-10-2025 10:17 PM" at bounding box center [725, 357] width 524 height 29
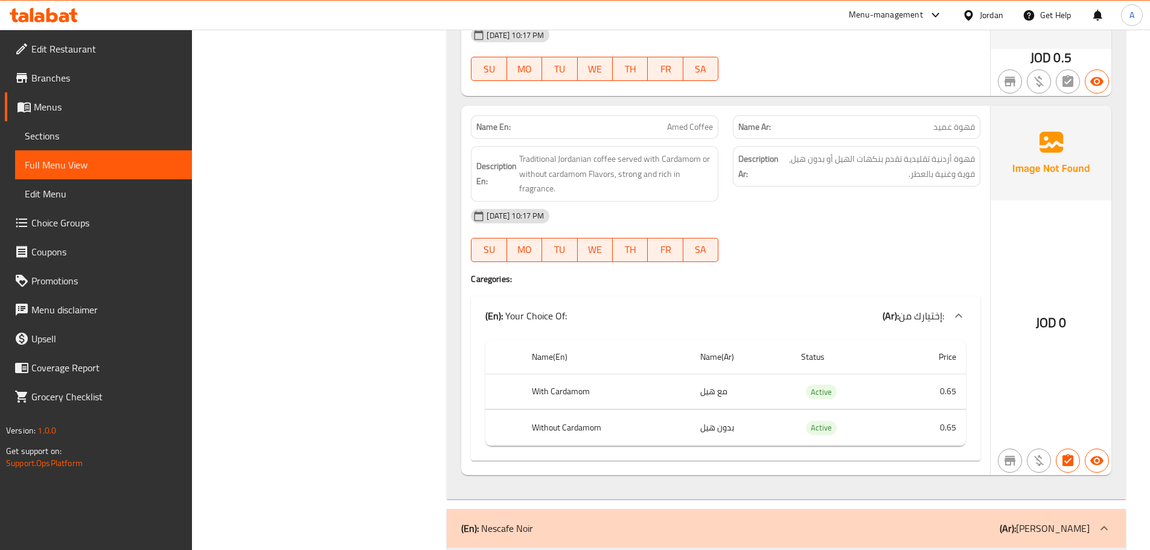
scroll to position [1388, 0]
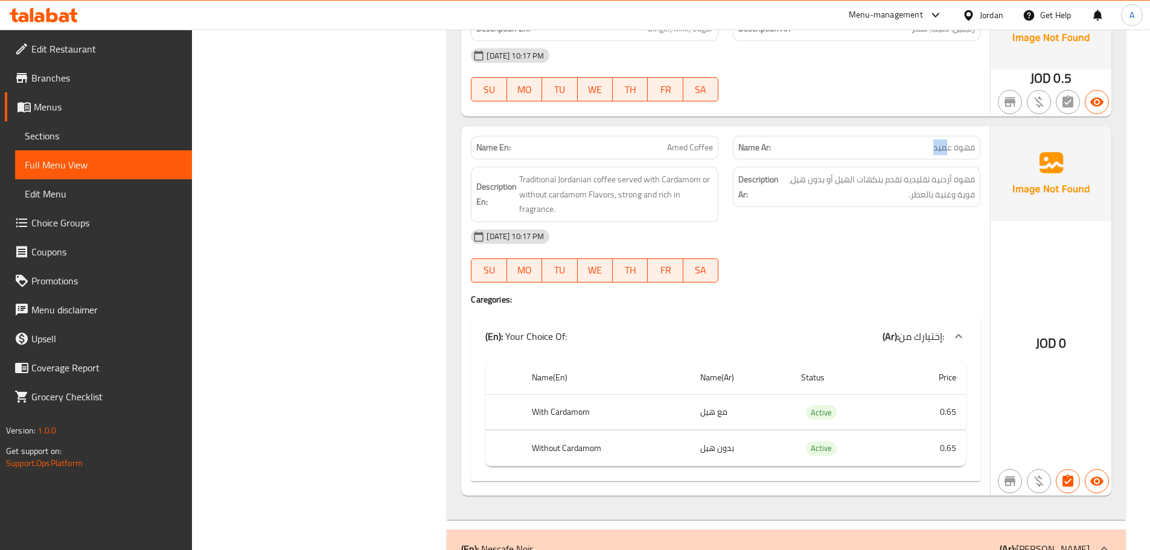
drag, startPoint x: 945, startPoint y: 145, endPoint x: 932, endPoint y: 149, distance: 13.4
click at [932, 149] on p "Name Ar: قهوة عميد" at bounding box center [856, 147] width 237 height 13
drag, startPoint x: 658, startPoint y: 145, endPoint x: 827, endPoint y: 203, distance: 178.4
click at [774, 171] on div "Name En: Amed Coffee Name Ar: قهوة عميد Description En: Traditional Jordanian c…" at bounding box center [725, 310] width 529 height 369
click at [899, 258] on div "13-10-2025 10:17 PM SU MO TU WE TH FR SA" at bounding box center [725, 256] width 524 height 68
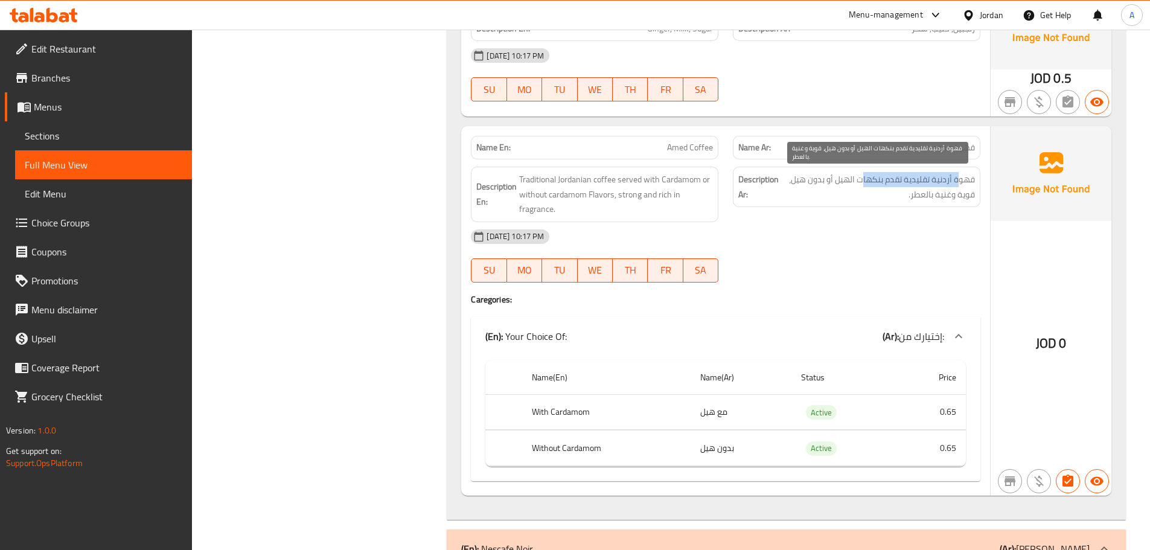
drag, startPoint x: 956, startPoint y: 179, endPoint x: 853, endPoint y: 179, distance: 102.6
click at [857, 179] on span "قهوة أردنية تقليدية تقدم بنكهات الهيل أو بدون هيل، قوية وغنية بالعطر." at bounding box center [878, 187] width 194 height 30
click at [850, 177] on span "قهوة أردنية تقليدية تقدم بنكهات الهيل أو بدون هيل، قوية وغنية بالعطر." at bounding box center [878, 187] width 194 height 30
drag, startPoint x: 850, startPoint y: 177, endPoint x: 801, endPoint y: 180, distance: 48.9
click at [801, 180] on span "قهوة أردنية تقليدية تقدم بنكهات الهيل أو بدون هيل، قوية وغنية بالعطر." at bounding box center [878, 187] width 194 height 30
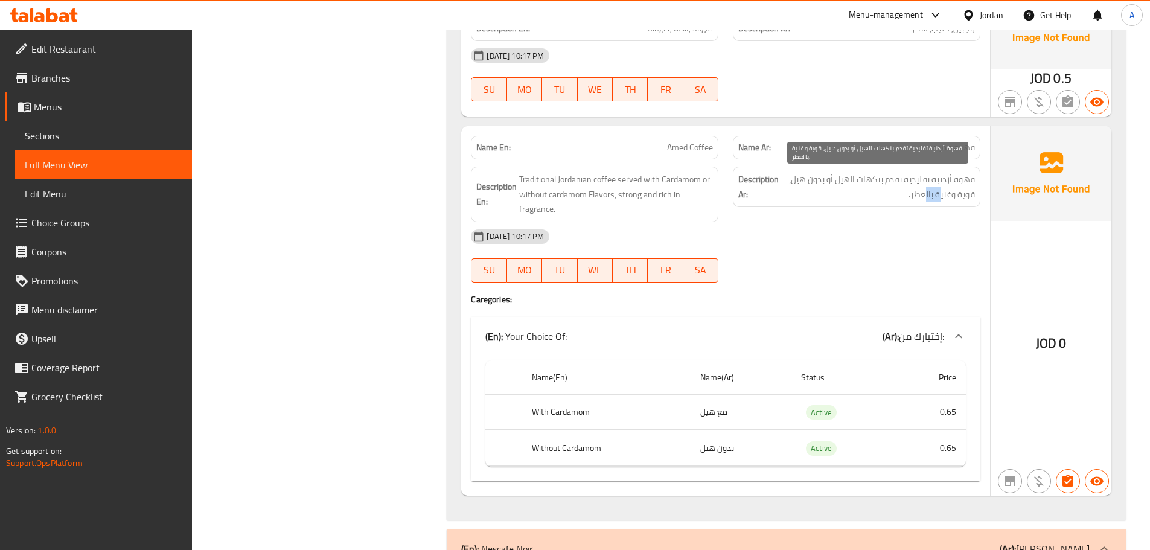
drag, startPoint x: 932, startPoint y: 196, endPoint x: 923, endPoint y: 195, distance: 9.1
click at [924, 195] on span "قهوة أردنية تقليدية تقدم بنكهات الهيل أو بدون هيل، قوية وغنية بالعطر." at bounding box center [878, 187] width 194 height 30
drag, startPoint x: 872, startPoint y: 243, endPoint x: 827, endPoint y: 261, distance: 48.2
click at [858, 247] on div "13-10-2025 10:17 PM" at bounding box center [725, 236] width 524 height 29
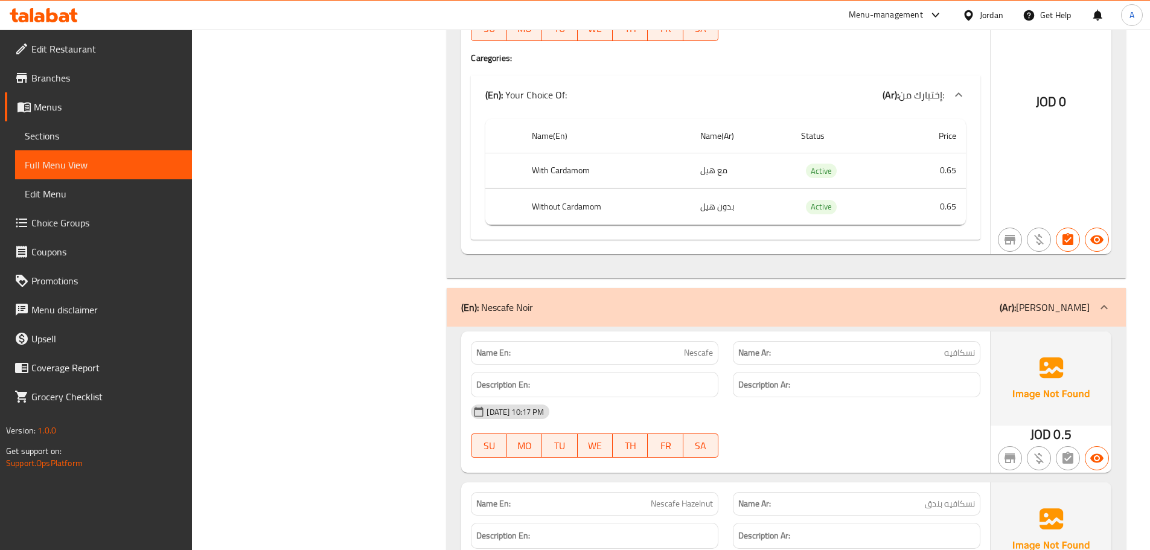
scroll to position [1811, 0]
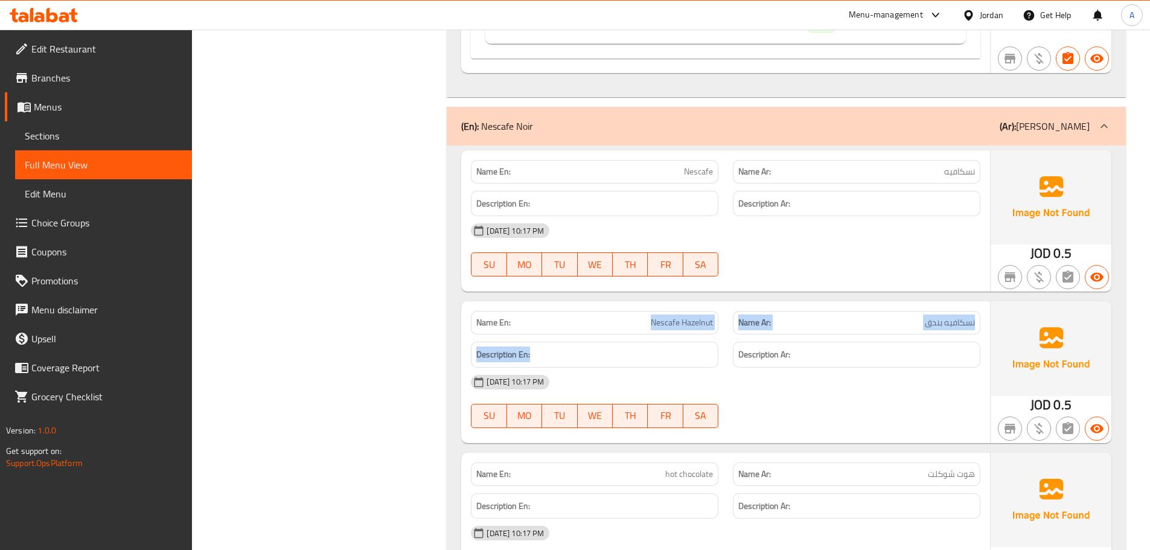
drag, startPoint x: 645, startPoint y: 330, endPoint x: 696, endPoint y: 342, distance: 52.8
click at [725, 339] on div "Name En: Nescafe Hazelnut Name Ar: نسكافيه بندق Description En: Description Ar:…" at bounding box center [725, 371] width 529 height 141
drag, startPoint x: 671, startPoint y: 174, endPoint x: 785, endPoint y: 200, distance: 117.4
click at [781, 197] on div "Name En: Nescafe Name Ar: نسكافيه Description En: Description Ar: 13-10-2025 10…" at bounding box center [725, 220] width 529 height 141
click at [830, 256] on div "13-10-2025 10:17 PM SU MO TU WE TH FR SA" at bounding box center [725, 250] width 524 height 68
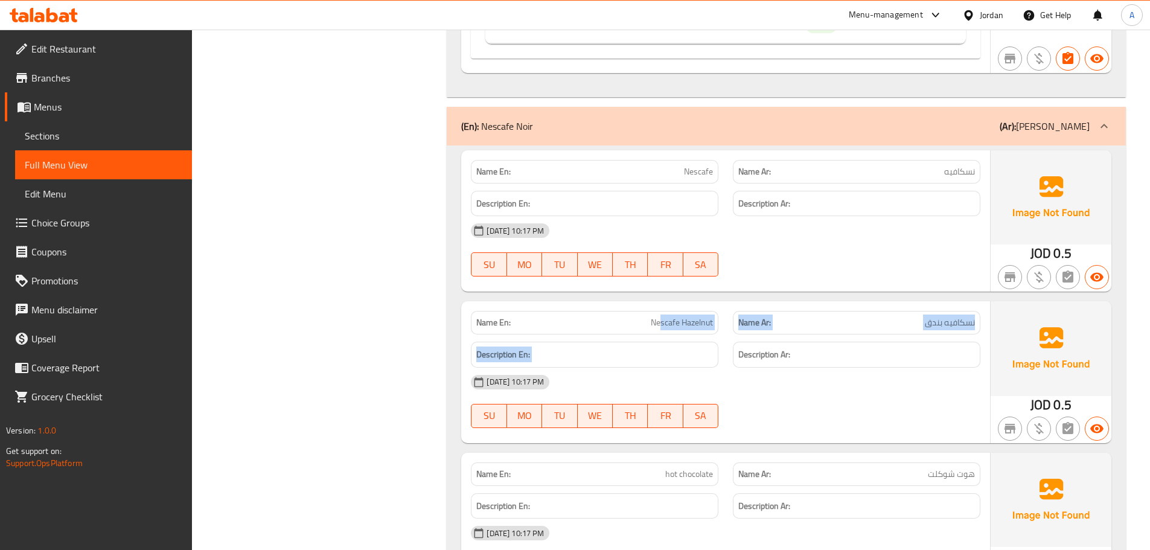
drag, startPoint x: 696, startPoint y: 335, endPoint x: 824, endPoint y: 406, distance: 147.0
click at [762, 357] on div "Name En: Nescafe Hazelnut Name Ar: نسكافيه بندق Description En: Description Ar:…" at bounding box center [725, 371] width 529 height 141
drag, startPoint x: 824, startPoint y: 422, endPoint x: 817, endPoint y: 424, distance: 7.3
click at [820, 424] on div at bounding box center [856, 428] width 262 height 14
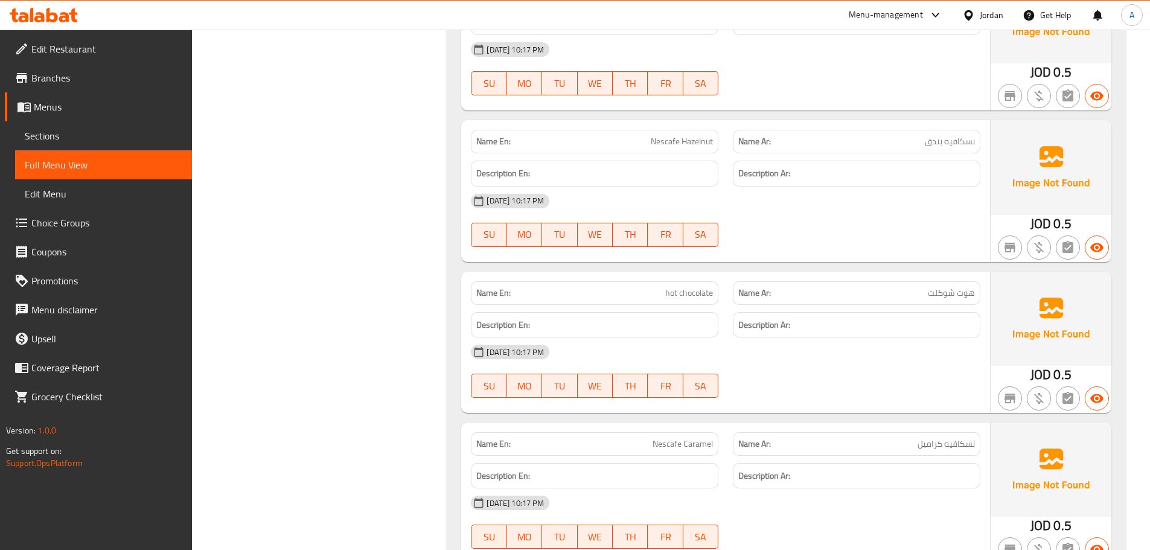
click at [725, 334] on div "Description En:" at bounding box center [594, 325] width 262 height 40
click at [747, 377] on div "13-10-2025 10:17 PM SU MO TU WE TH FR SA" at bounding box center [725, 371] width 524 height 68
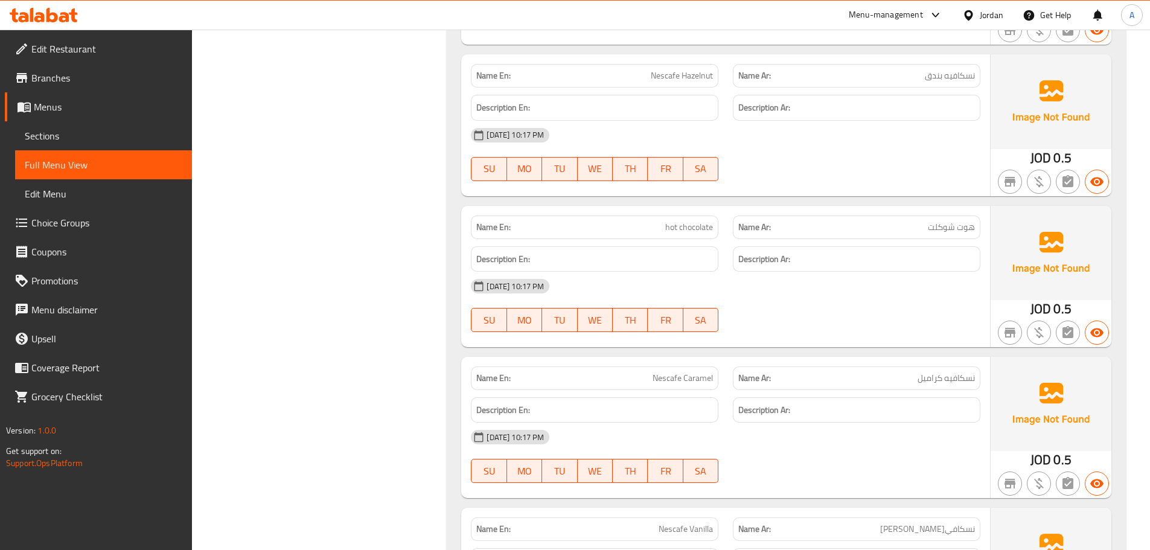
scroll to position [2112, 0]
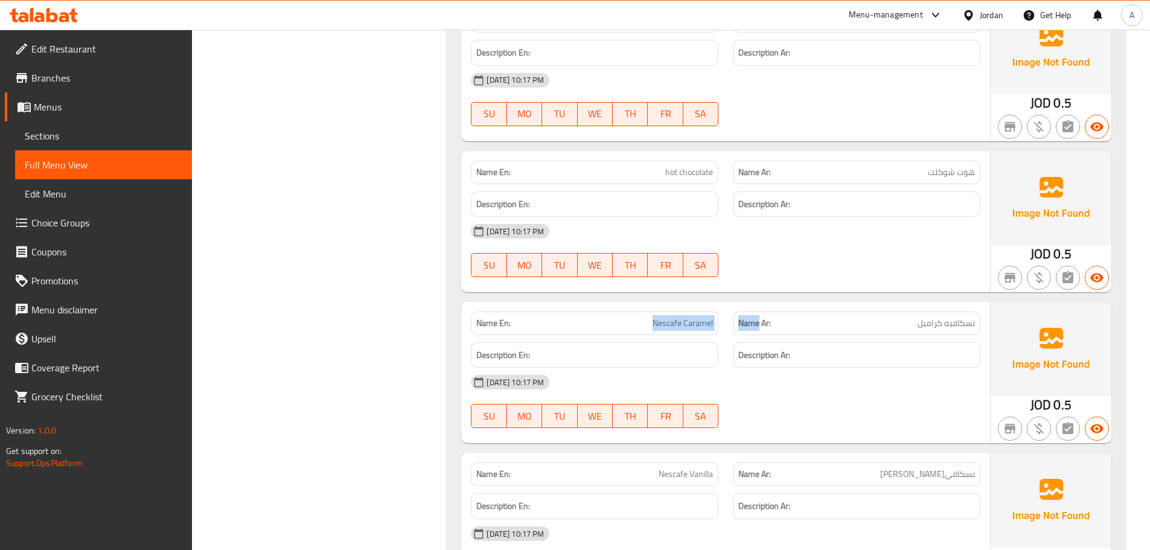
drag, startPoint x: 634, startPoint y: 331, endPoint x: 817, endPoint y: 368, distance: 186.4
click at [788, 342] on div "Name En: Nescafe Caramel Name Ar: نسكافيه كراميل Description En: Description Ar…" at bounding box center [725, 372] width 529 height 141
click at [811, 396] on div "13-10-2025 10:17 PM" at bounding box center [725, 382] width 524 height 29
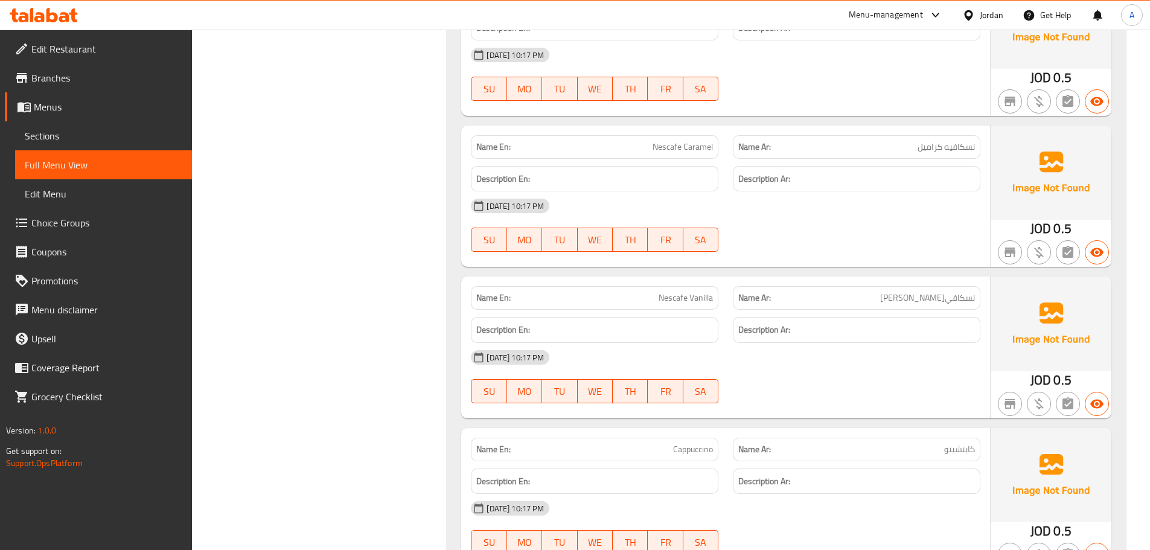
scroll to position [2293, 0]
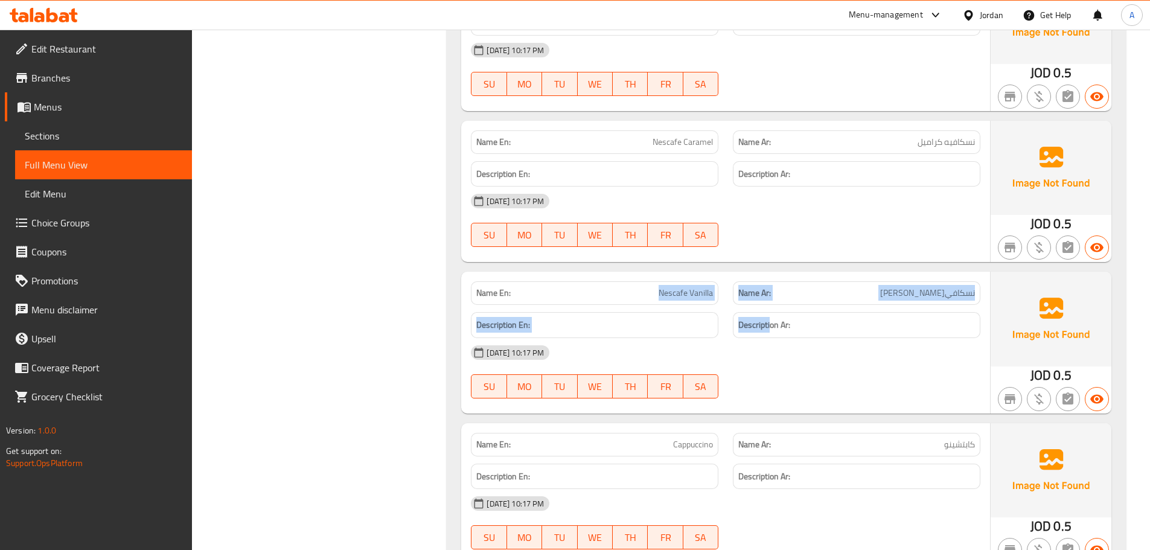
drag, startPoint x: 696, startPoint y: 316, endPoint x: 852, endPoint y: 427, distance: 190.8
click at [780, 339] on div "Name En: Nescafe Vanilla Name Ar: نسكافيه فانيلا Description En: Description Ar…" at bounding box center [725, 342] width 529 height 141
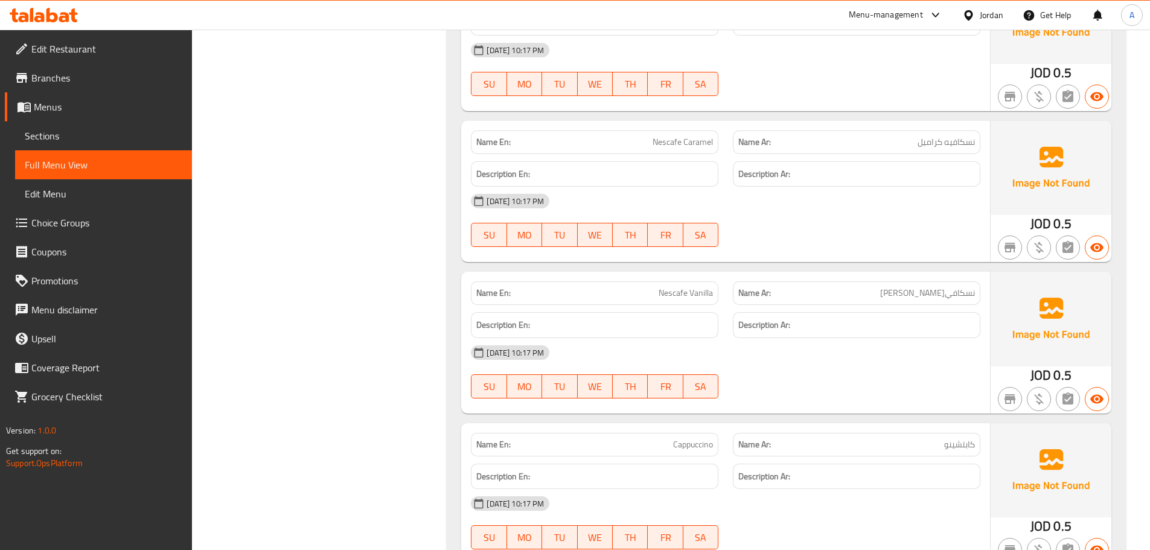
drag, startPoint x: 852, startPoint y: 427, endPoint x: 845, endPoint y: 426, distance: 6.7
click at [851, 427] on div "Name Ar: كابتشينو" at bounding box center [856, 444] width 262 height 38
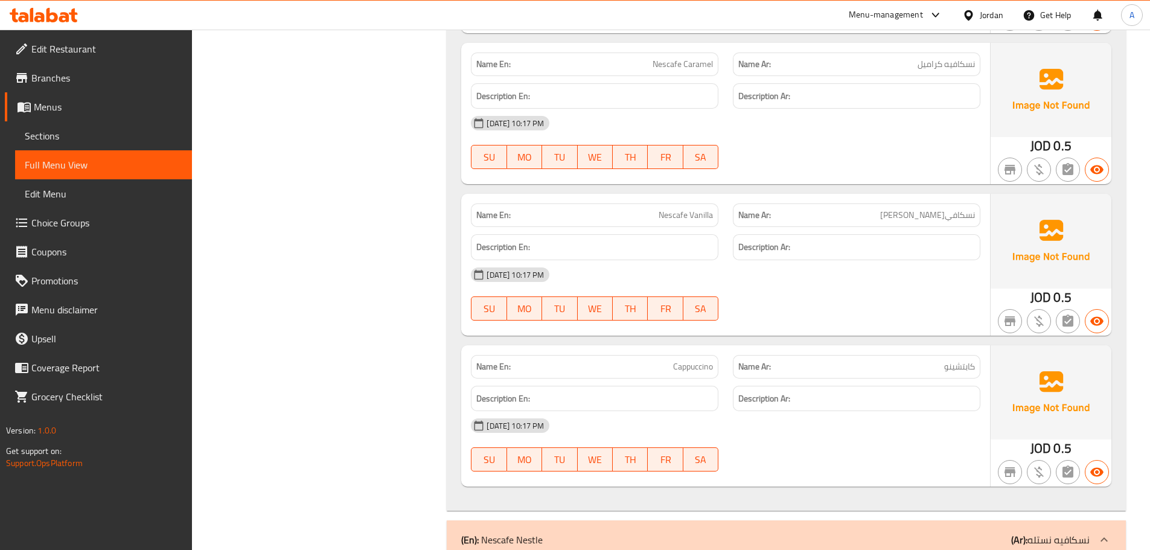
scroll to position [2474, 0]
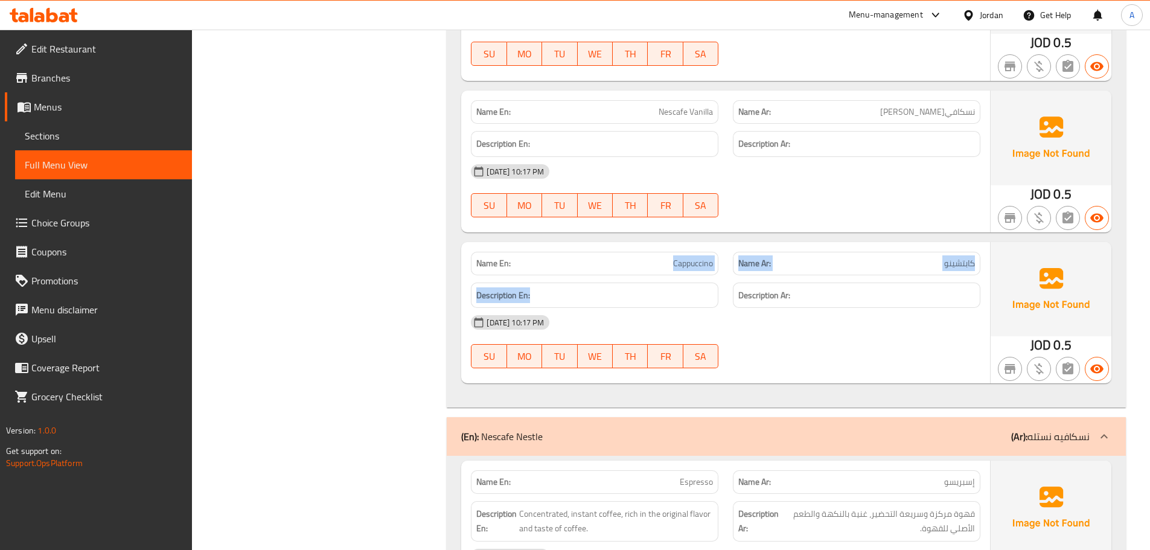
drag, startPoint x: 661, startPoint y: 271, endPoint x: 772, endPoint y: 316, distance: 120.5
click at [757, 299] on div "Name En: Cappuccino Name Ar: كابتشينو Description En: Description Ar: 13-10-202…" at bounding box center [725, 312] width 529 height 141
click at [782, 347] on div "13-10-2025 10:17 PM SU MO TU WE TH FR SA" at bounding box center [725, 342] width 524 height 68
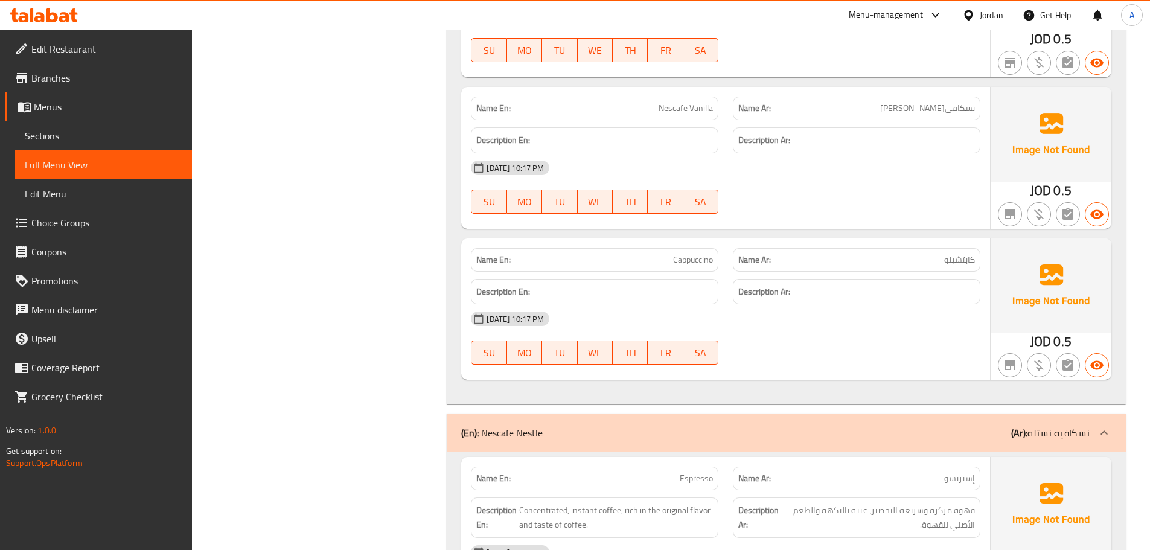
scroll to position [2716, 0]
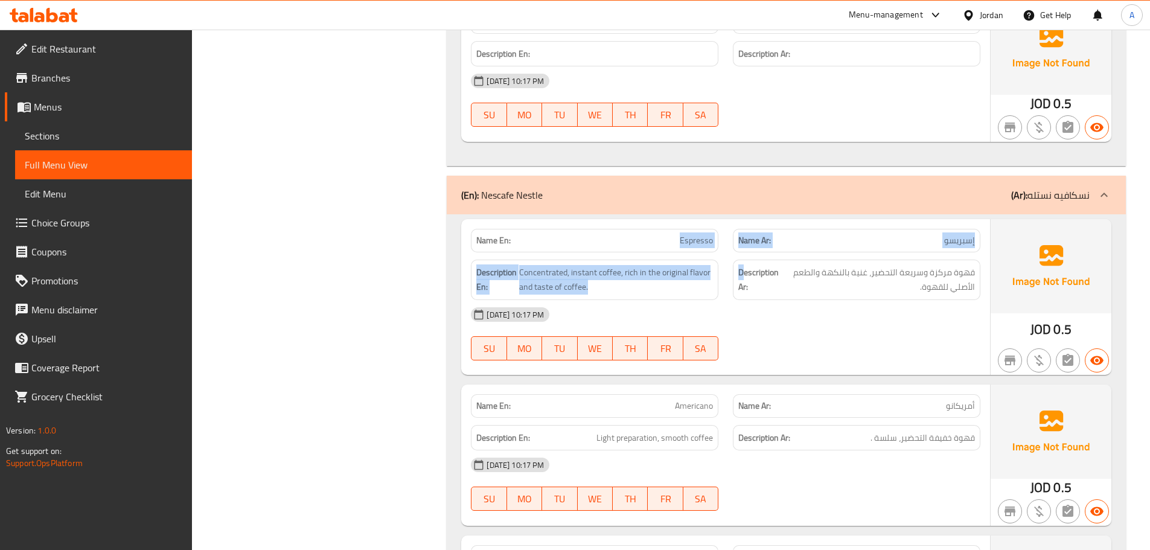
drag, startPoint x: 648, startPoint y: 237, endPoint x: 754, endPoint y: 351, distance: 155.9
click at [772, 315] on div "Name En: Espresso Name Ar: إسبريسو Description En: Concentrated, instant coffee…" at bounding box center [725, 297] width 529 height 156
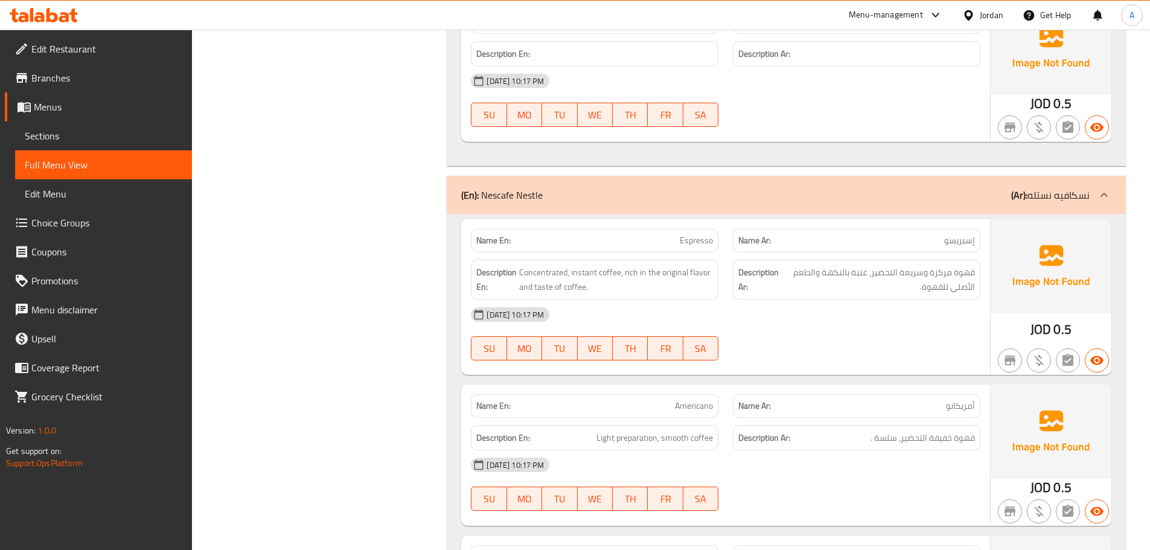
click at [750, 355] on div at bounding box center [856, 360] width 262 height 14
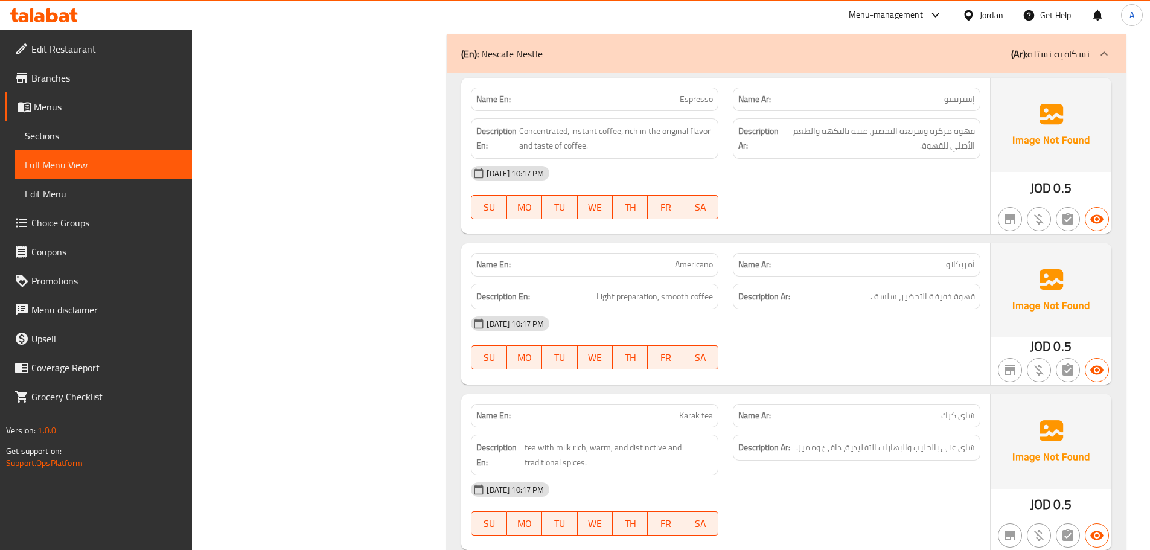
scroll to position [2837, 0]
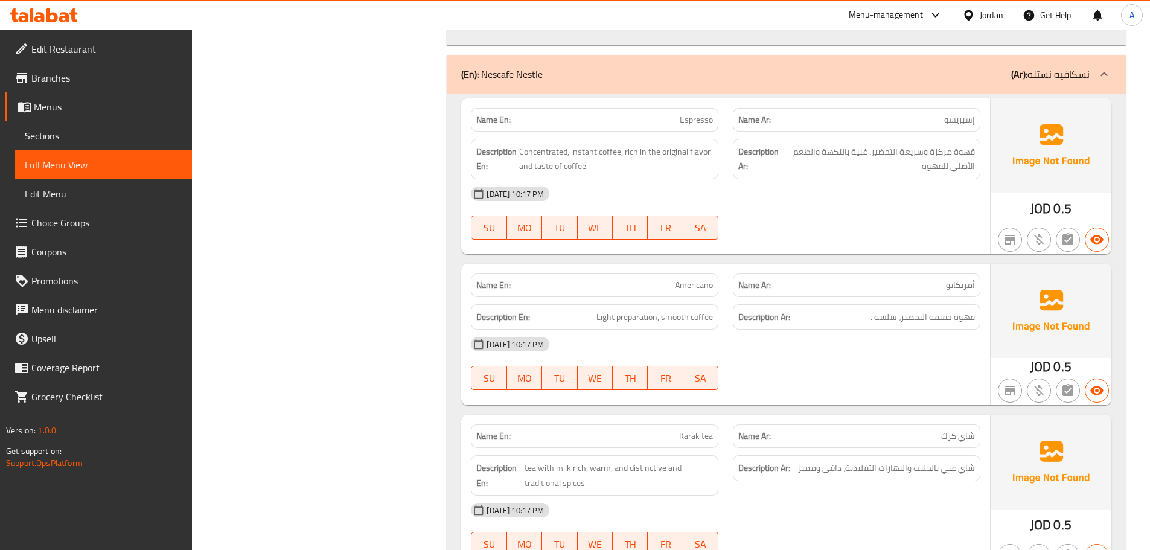
click at [487, 119] on strong "Name En:" at bounding box center [493, 119] width 34 height 13
drag, startPoint x: 487, startPoint y: 119, endPoint x: 843, endPoint y: 250, distance: 379.2
click at [766, 233] on div "Name En: Espresso Name Ar: إسبريسو Description En: Concentrated, instant coffee…" at bounding box center [725, 176] width 529 height 156
click at [804, 194] on div "13-10-2025 10:17 PM" at bounding box center [725, 193] width 524 height 29
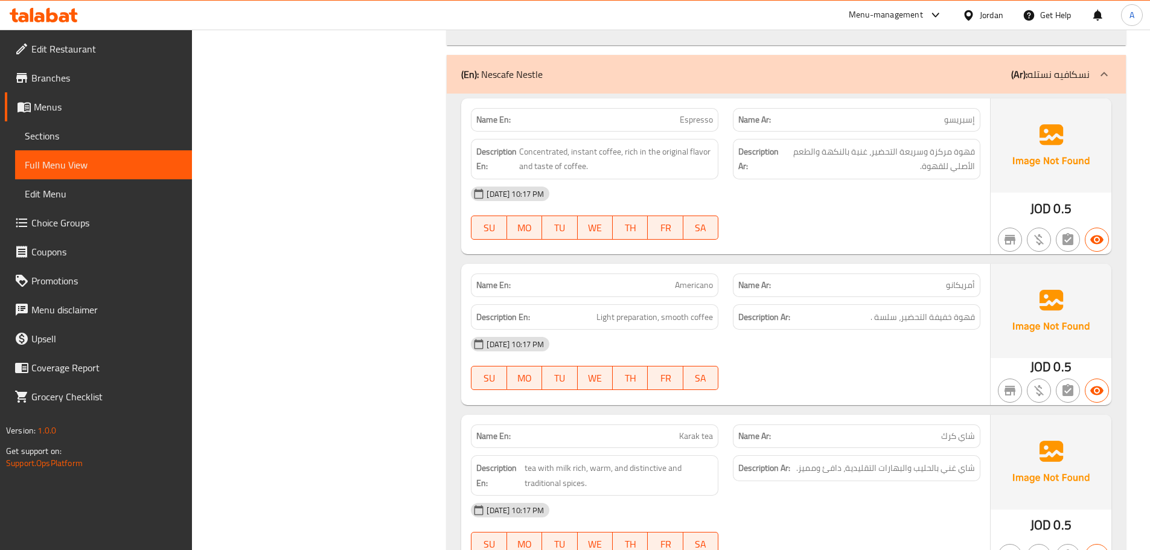
drag, startPoint x: 379, startPoint y: 74, endPoint x: 748, endPoint y: 308, distance: 436.8
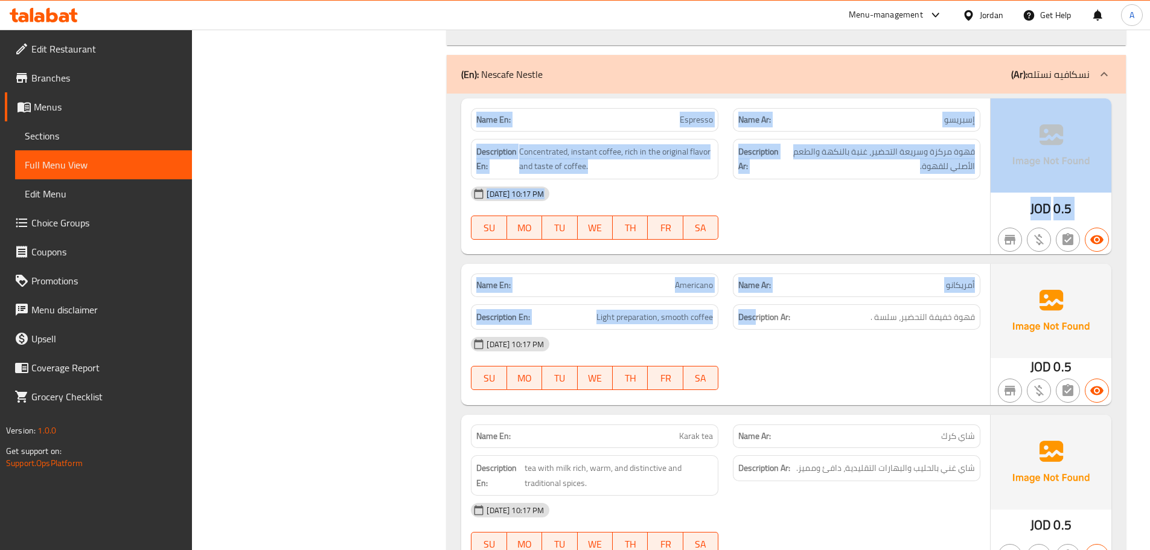
click at [655, 124] on p "Name En: Espresso" at bounding box center [594, 119] width 237 height 13
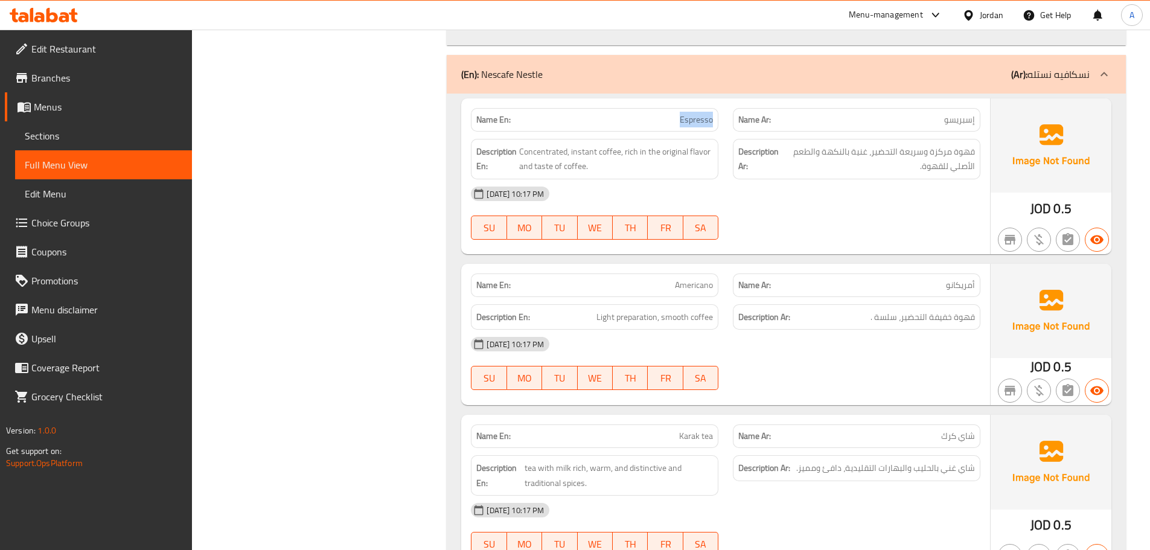
click at [655, 124] on p "Name En: Espresso" at bounding box center [594, 119] width 237 height 13
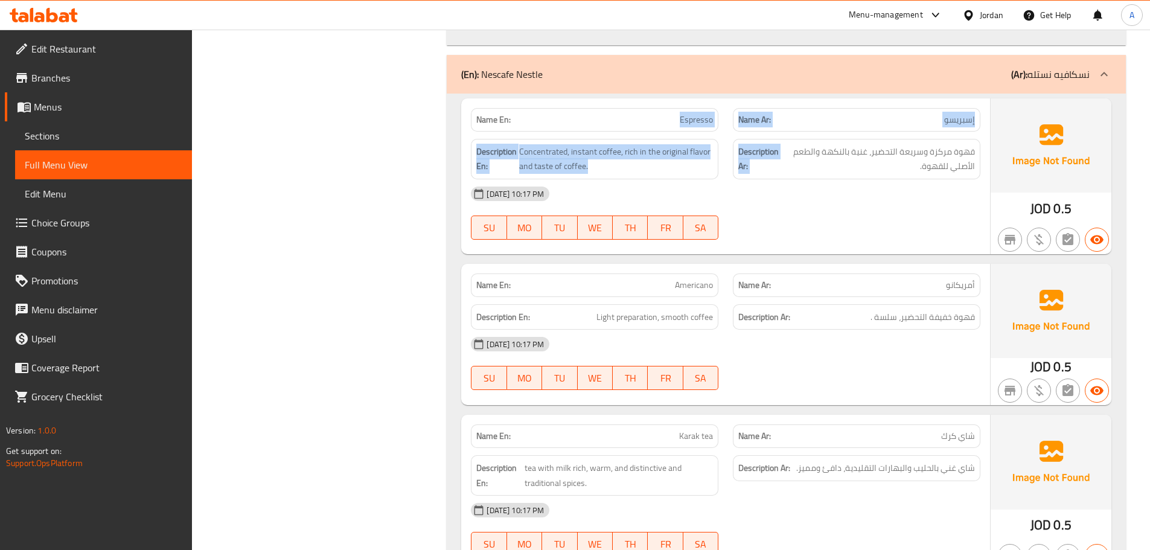
drag, startPoint x: 655, startPoint y: 124, endPoint x: 805, endPoint y: 154, distance: 153.3
click at [794, 154] on div "Name En: Espresso Name Ar: إسبريسو Description En: Concentrated, instant coffee…" at bounding box center [725, 176] width 529 height 156
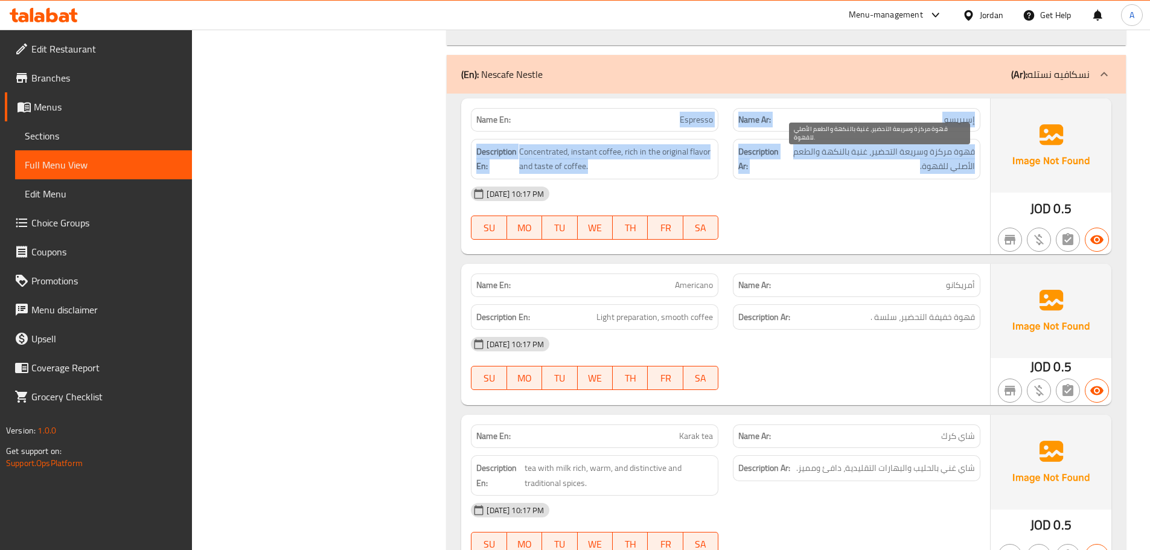
click at [835, 151] on span "قهوة مركزة وسريعة التحضير، غنية بالنكهة والطعم الأصلي للقهوة." at bounding box center [878, 159] width 192 height 30
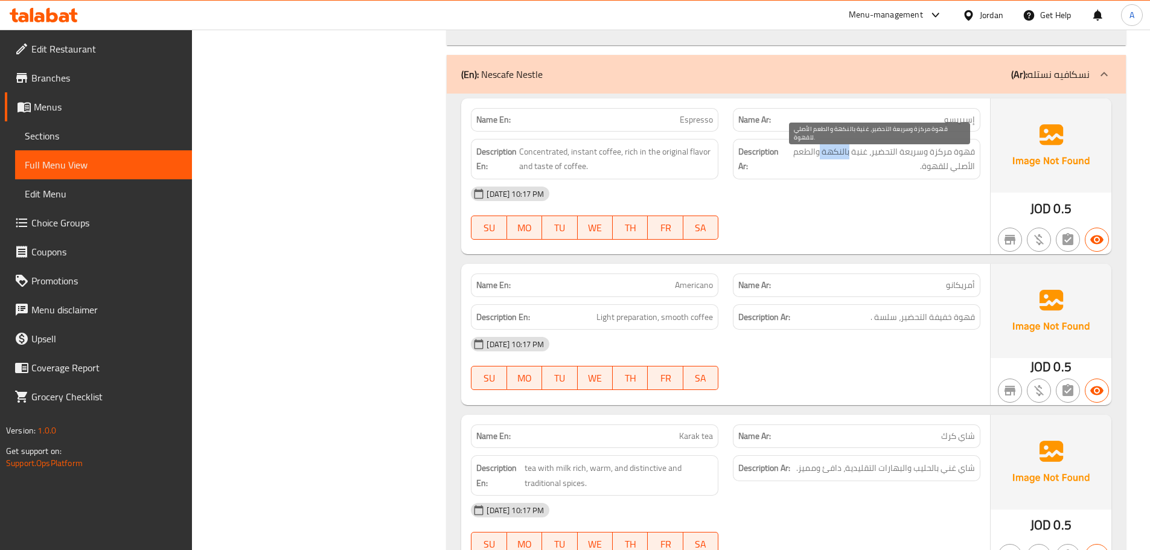
click at [835, 151] on span "قهوة مركزة وسريعة التحضير، غنية بالنكهة والطعم الأصلي للقهوة." at bounding box center [878, 159] width 192 height 30
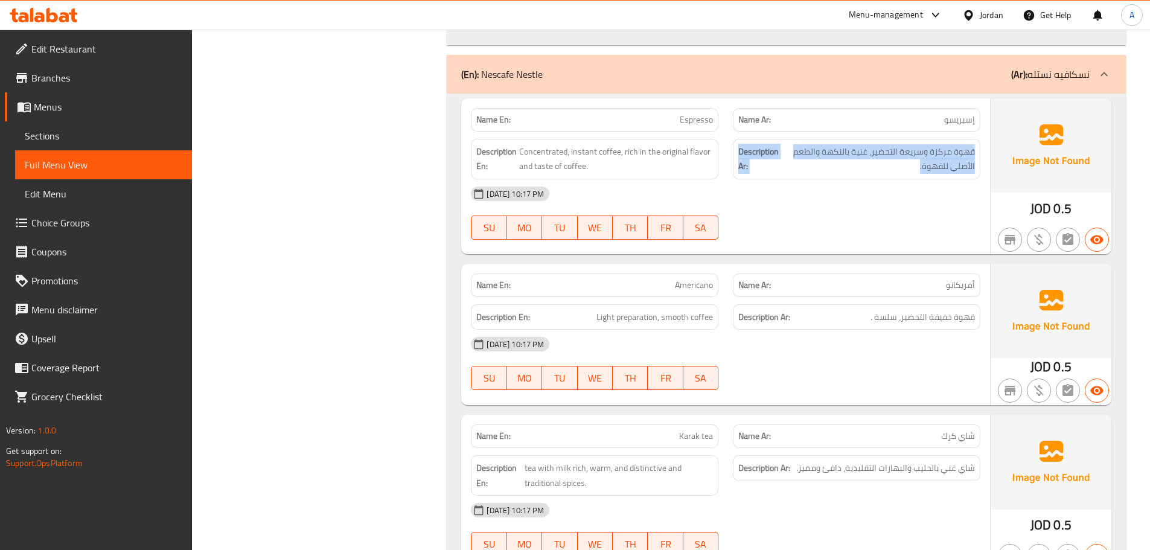
drag, startPoint x: 835, startPoint y: 151, endPoint x: 774, endPoint y: 150, distance: 61.0
click at [774, 150] on h6 "Description Ar: قهوة مركزة وسريعة التحضير، غنية بالنكهة والطعم الأصلي للقهوة." at bounding box center [856, 159] width 237 height 30
click at [747, 124] on strong "Name Ar:" at bounding box center [754, 119] width 33 height 13
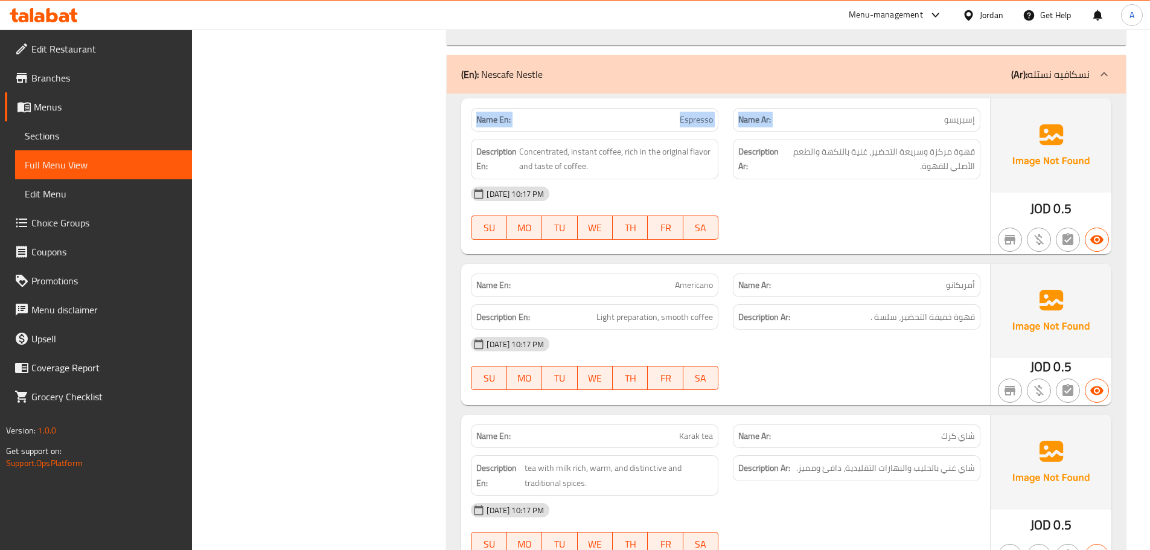
drag, startPoint x: 747, startPoint y: 124, endPoint x: 438, endPoint y: 124, distance: 309.0
click at [479, 119] on strong "Name En:" at bounding box center [493, 119] width 34 height 13
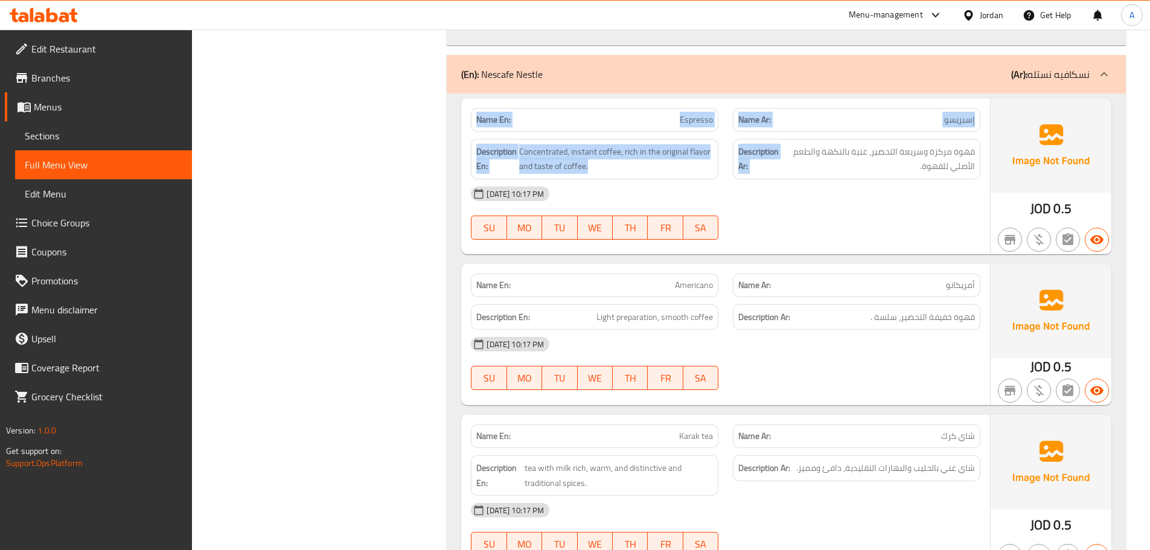
drag, startPoint x: 479, startPoint y: 119, endPoint x: 769, endPoint y: 176, distance: 295.8
click at [769, 176] on div "Name En: Espresso Name Ar: إسبريسو Description En: Concentrated, instant coffee…" at bounding box center [725, 176] width 529 height 156
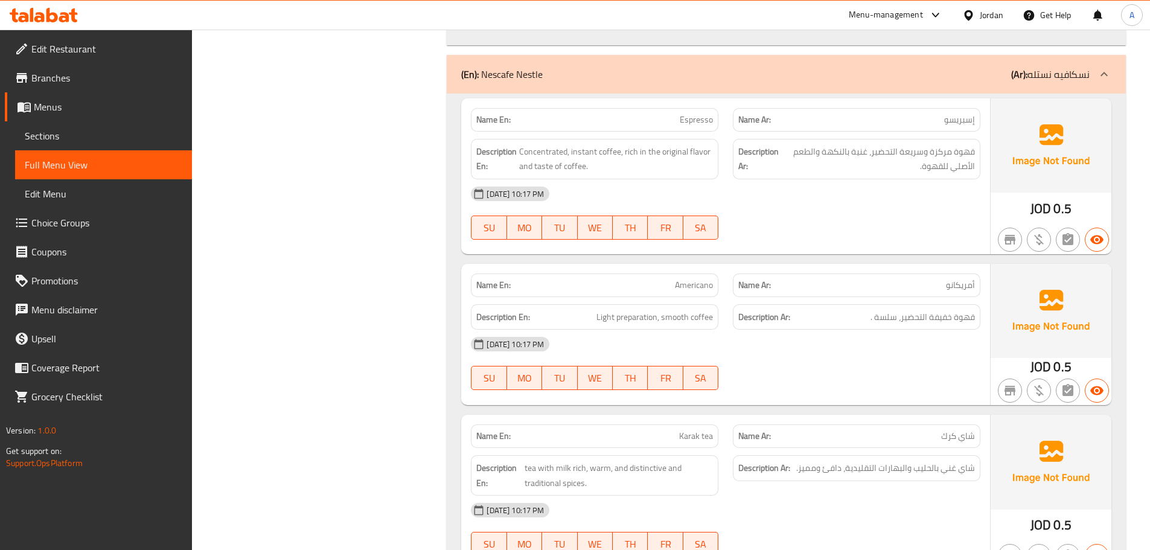
click at [801, 196] on div "13-10-2025 10:17 PM" at bounding box center [725, 193] width 524 height 29
drag, startPoint x: 801, startPoint y: 196, endPoint x: 446, endPoint y: 110, distance: 365.7
click at [474, 119] on div "Name En: Espresso" at bounding box center [594, 120] width 247 height 24
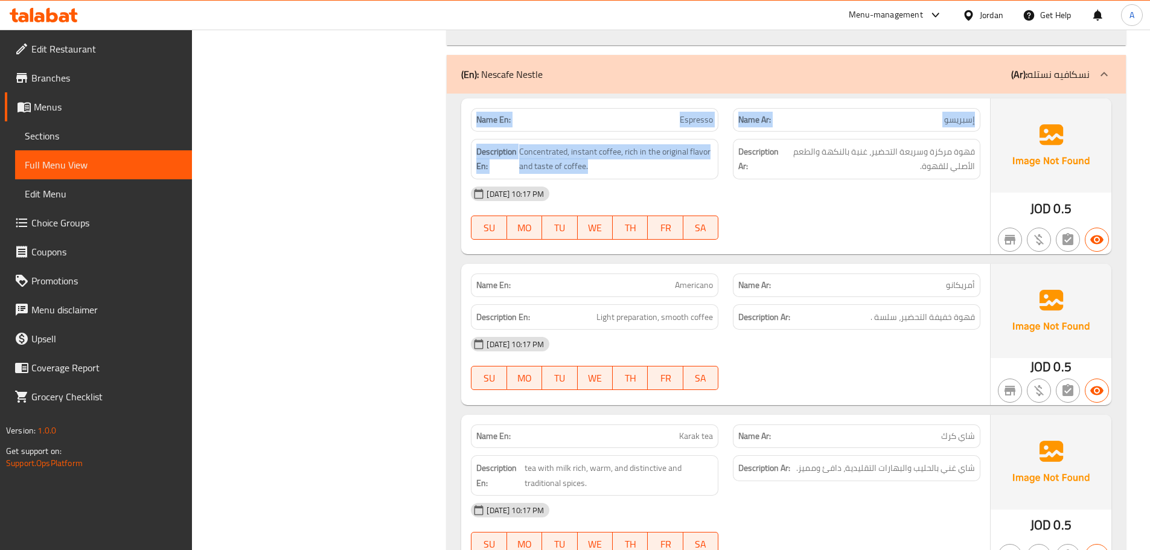
drag, startPoint x: 474, startPoint y: 119, endPoint x: 745, endPoint y: 186, distance: 279.6
click at [737, 184] on div "Name En: Espresso Name Ar: إسبريسو Description En: Concentrated, instant coffee…" at bounding box center [725, 176] width 529 height 156
click at [745, 186] on div "13-10-2025 10:17 PM" at bounding box center [725, 193] width 524 height 29
drag, startPoint x: 745, startPoint y: 186, endPoint x: 483, endPoint y: 113, distance: 272.3
click at [483, 113] on div "Name En: Espresso Name Ar: إسبريسو Description En: Concentrated, instant coffee…" at bounding box center [725, 176] width 529 height 156
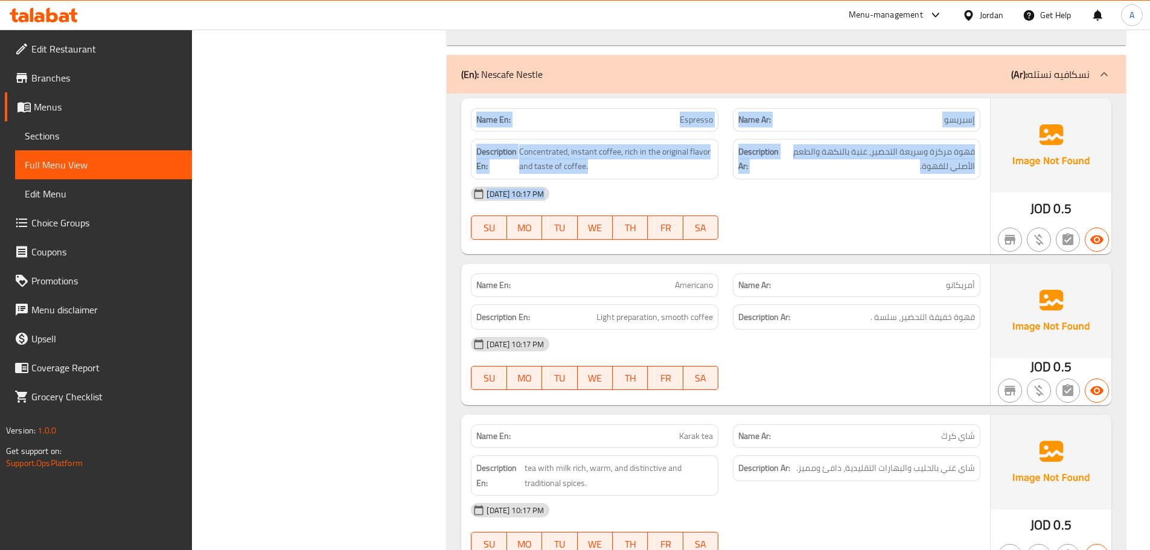
click at [483, 113] on strong "Name En:" at bounding box center [493, 119] width 34 height 13
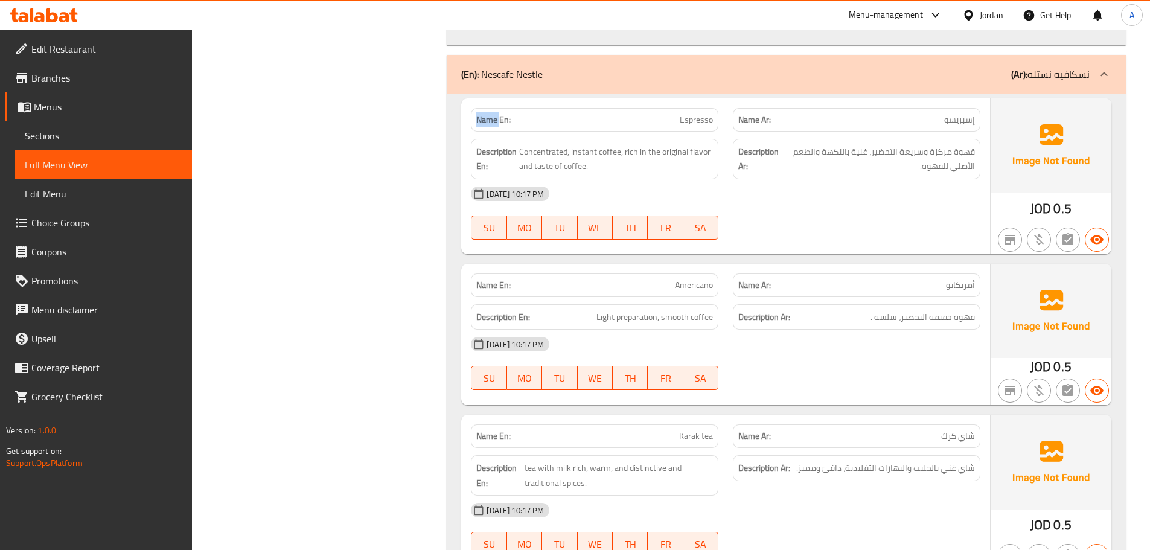
click at [483, 113] on strong "Name En:" at bounding box center [493, 119] width 34 height 13
drag, startPoint x: 483, startPoint y: 113, endPoint x: 804, endPoint y: 230, distance: 341.5
click at [801, 230] on div "Name En: Espresso Name Ar: إسبريسو Description En: Concentrated, instant coffee…" at bounding box center [725, 176] width 529 height 156
click at [804, 230] on div "13-10-2025 10:17 PM SU MO TU WE TH FR SA" at bounding box center [725, 213] width 524 height 68
drag, startPoint x: 611, startPoint y: 139, endPoint x: 842, endPoint y: 204, distance: 239.6
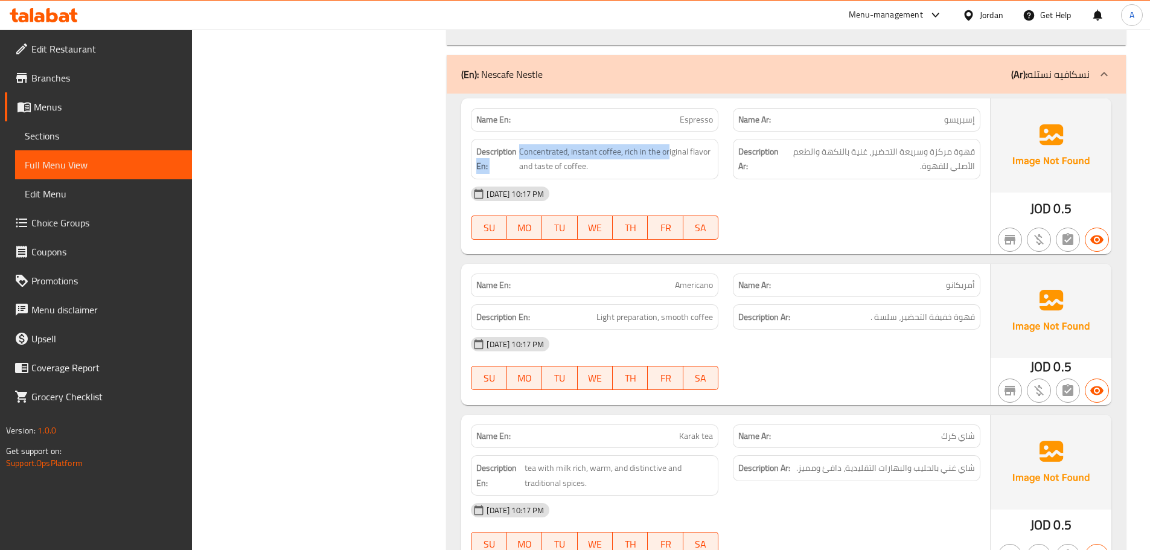
click at [791, 188] on div "Name En: Espresso Name Ar: إسبريسو Description En: Concentrated, instant coffee…" at bounding box center [725, 176] width 529 height 156
click at [842, 204] on div "13-10-2025 10:17 PM" at bounding box center [725, 193] width 524 height 29
click at [835, 174] on div "Description En: Concentrated, instant coffee, rich in the original flavor and t…" at bounding box center [725, 159] width 524 height 55
click at [862, 226] on div "13-10-2025 10:17 PM SU MO TU WE TH FR SA" at bounding box center [725, 213] width 524 height 68
drag, startPoint x: 509, startPoint y: 117, endPoint x: 791, endPoint y: 236, distance: 305.3
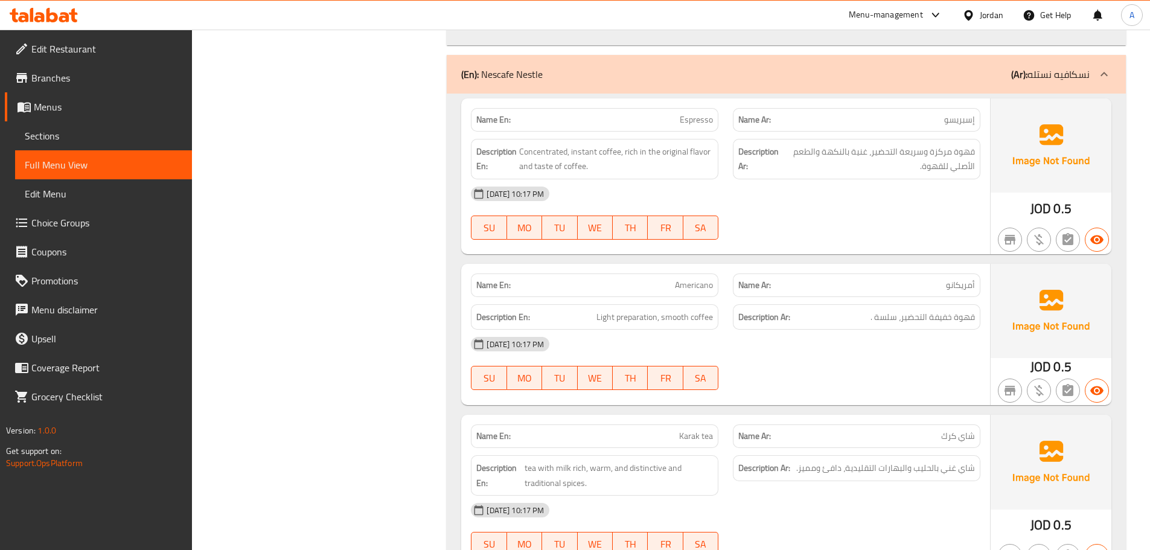
click at [754, 202] on div "Name En: Espresso Name Ar: إسبريسو Description En: Concentrated, instant coffee…" at bounding box center [725, 176] width 529 height 156
click at [791, 237] on div at bounding box center [856, 239] width 262 height 14
click at [911, 142] on div "Description Ar: قهوة مركزة وسريعة التحضير، غنية بالنكهة والطعم الأصلي للقهوة." at bounding box center [856, 159] width 247 height 40
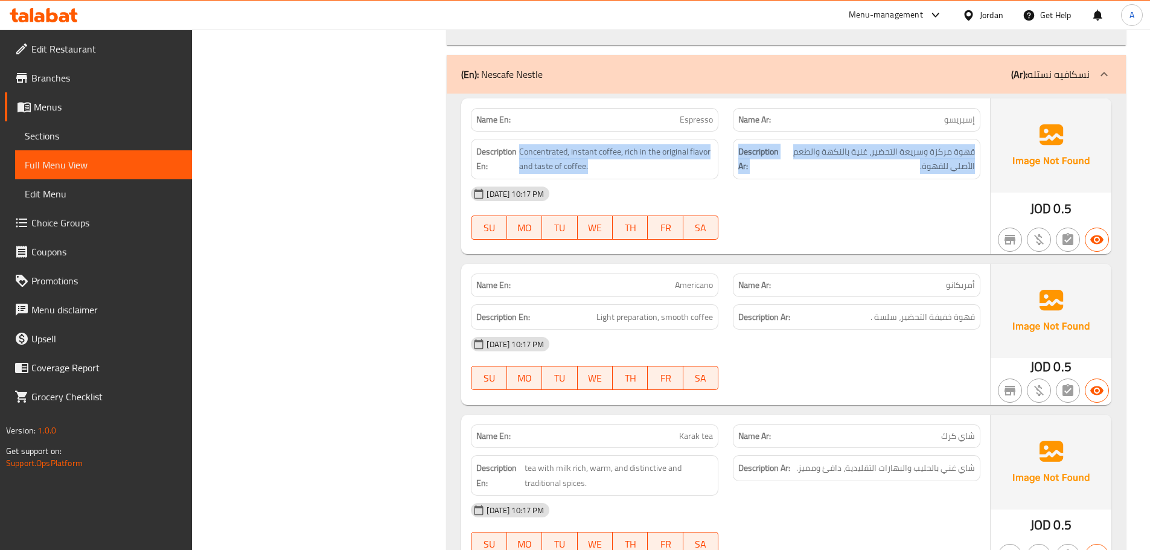
drag, startPoint x: 911, startPoint y: 142, endPoint x: 669, endPoint y: 132, distance: 242.8
click at [669, 132] on div "Description En: Concentrated, instant coffee, rich in the original flavor and t…" at bounding box center [725, 159] width 524 height 55
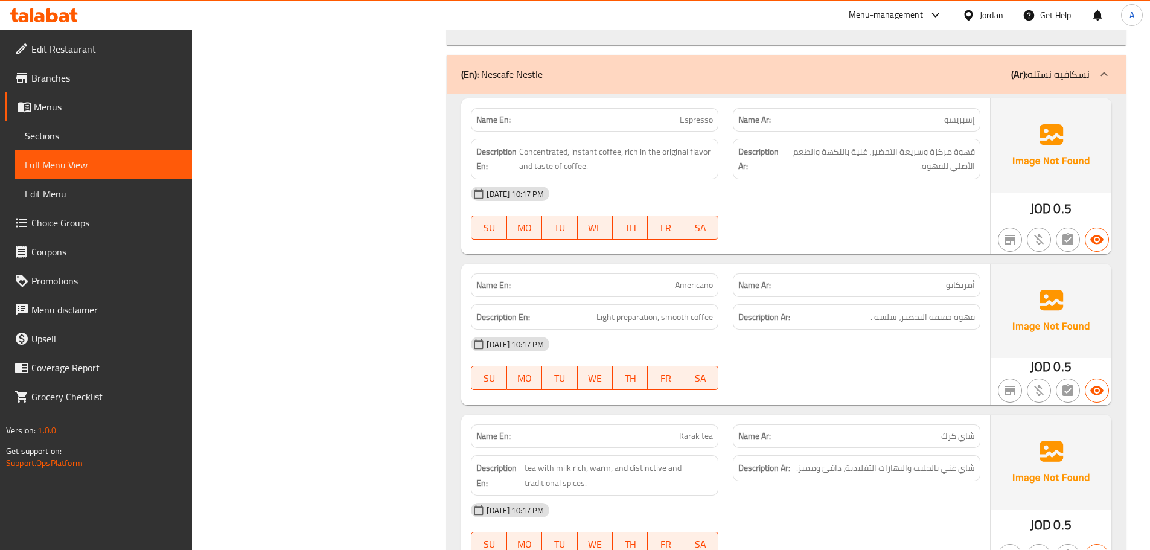
click at [861, 206] on div "13-10-2025 10:17 PM" at bounding box center [725, 193] width 524 height 29
click at [827, 214] on div "Name En: Espresso Name Ar: إسبريسو Description En: Concentrated, instant coffee…" at bounding box center [725, 176] width 529 height 156
click at [884, 244] on div at bounding box center [856, 239] width 262 height 14
drag, startPoint x: 628, startPoint y: 111, endPoint x: 890, endPoint y: 215, distance: 282.5
click at [858, 194] on div "Name En: Espresso Name Ar: إسبريسو Description En: Concentrated, instant coffee…" at bounding box center [725, 176] width 529 height 156
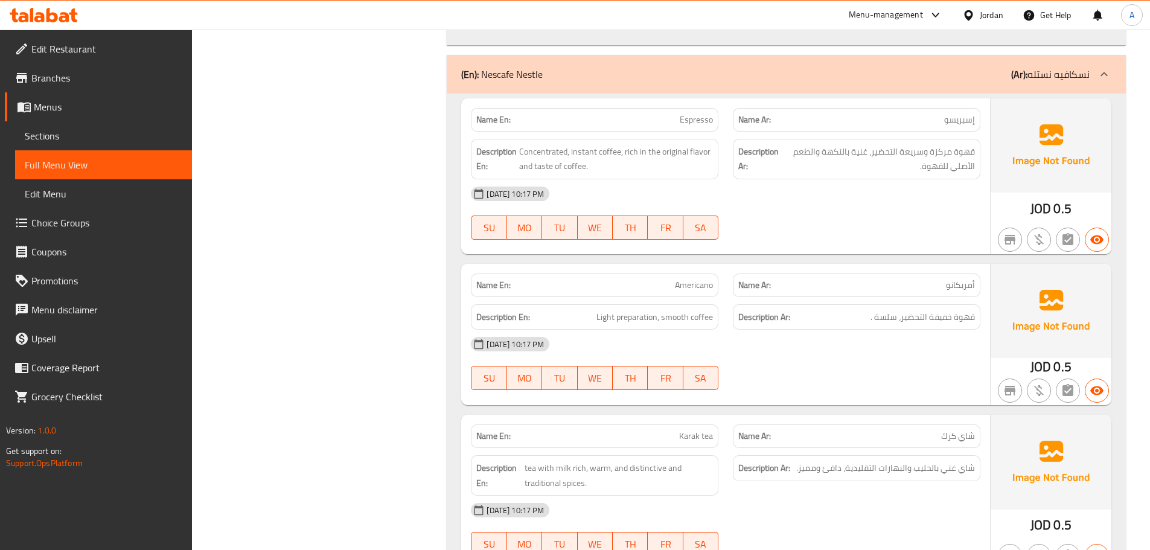
click at [894, 243] on div at bounding box center [856, 239] width 262 height 14
drag, startPoint x: 969, startPoint y: 149, endPoint x: 941, endPoint y: 150, distance: 27.2
click at [941, 150] on span "قهوة مركزة وسريعة التحضير، غنية بالنكهة والطعم الأصلي للقهوة." at bounding box center [878, 159] width 192 height 30
click at [555, 155] on span "Concentrated, instant coffee, rich in the original flavor and taste of coffee." at bounding box center [616, 159] width 194 height 30
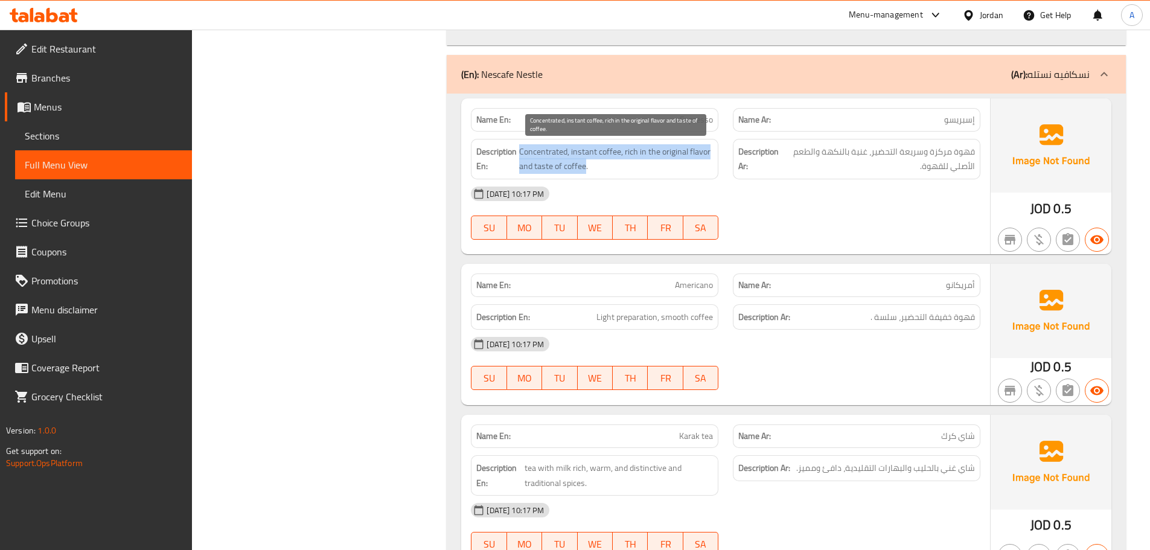
drag, startPoint x: 555, startPoint y: 155, endPoint x: 581, endPoint y: 164, distance: 27.9
click at [581, 163] on span "Concentrated, instant coffee, rich in the original flavor and taste of coffee." at bounding box center [616, 159] width 194 height 30
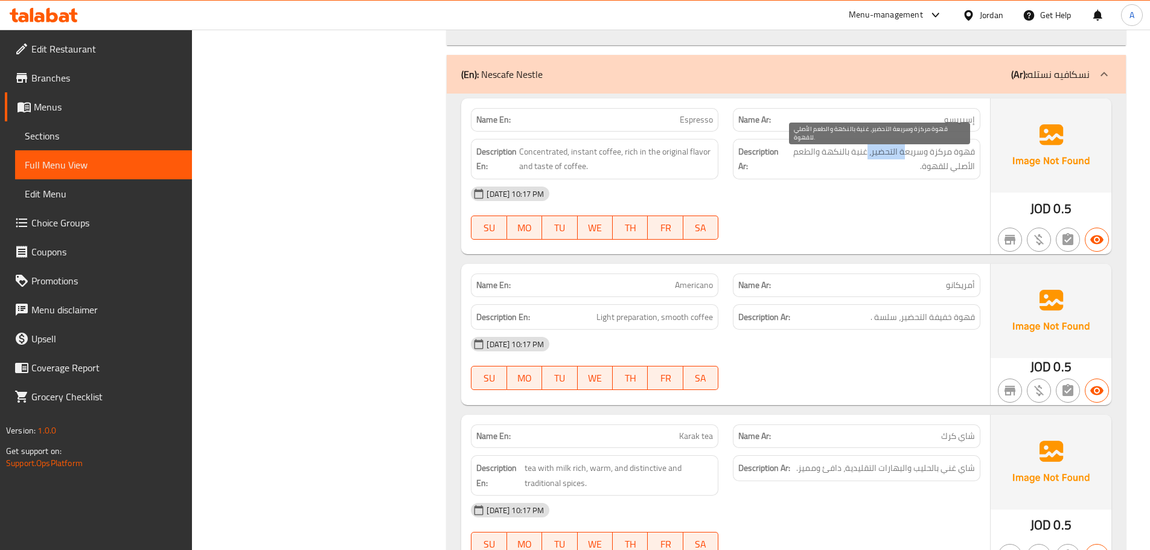
drag, startPoint x: 903, startPoint y: 153, endPoint x: 862, endPoint y: 150, distance: 41.1
click at [865, 148] on span "قهوة مركزة وسريعة التحضير، غنية بالنكهة والطعم الأصلي للقهوة." at bounding box center [878, 159] width 192 height 30
drag, startPoint x: 859, startPoint y: 150, endPoint x: 800, endPoint y: 150, distance: 59.7
click at [800, 150] on span "قهوة مركزة وسريعة التحضير، غنية بالنكهة والطعم الأصلي للقهوة." at bounding box center [878, 159] width 192 height 30
click at [823, 156] on span "قهوة مركزة وسريعة التحضير، غنية بالنكهة والطعم الأصلي للقهوة." at bounding box center [878, 159] width 192 height 30
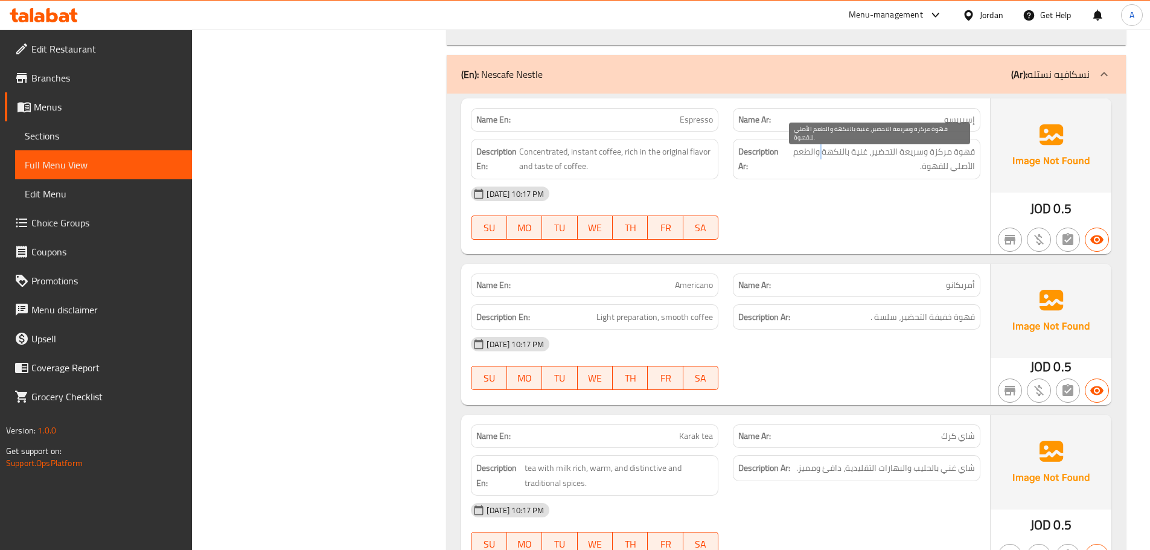
click at [823, 156] on span "قهوة مركزة وسريعة التحضير، غنية بالنكهة والطعم الأصلي للقهوة." at bounding box center [878, 159] width 192 height 30
drag, startPoint x: 819, startPoint y: 213, endPoint x: 756, endPoint y: 252, distance: 74.0
click at [819, 214] on div "13-10-2025 10:17 PM SU MO TU WE TH FR SA" at bounding box center [725, 213] width 524 height 68
drag, startPoint x: 652, startPoint y: 288, endPoint x: 773, endPoint y: 270, distance: 122.0
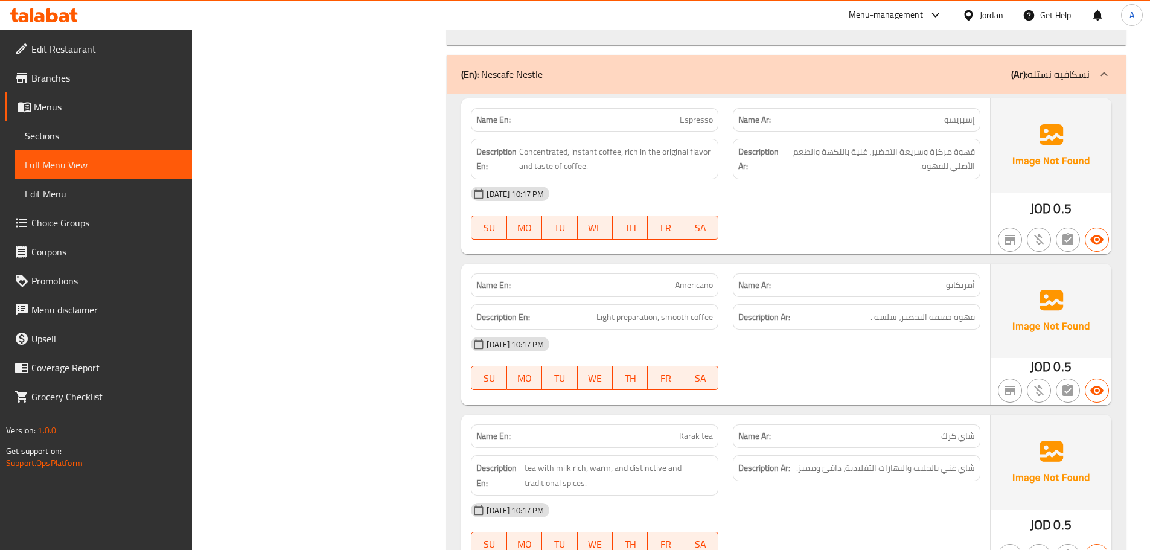
click at [674, 286] on p "Name En: Americano" at bounding box center [594, 285] width 237 height 13
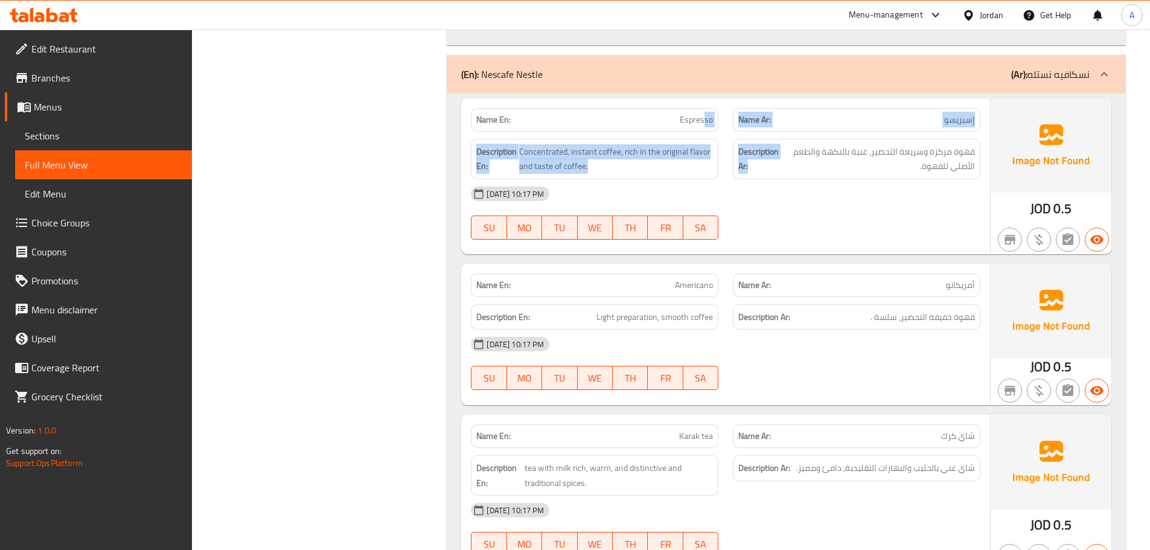
drag, startPoint x: 706, startPoint y: 119, endPoint x: 780, endPoint y: 171, distance: 90.6
click at [779, 167] on div "Name En: Espresso Name Ar: إسبريسو Description En: Concentrated, instant coffee…" at bounding box center [725, 176] width 529 height 156
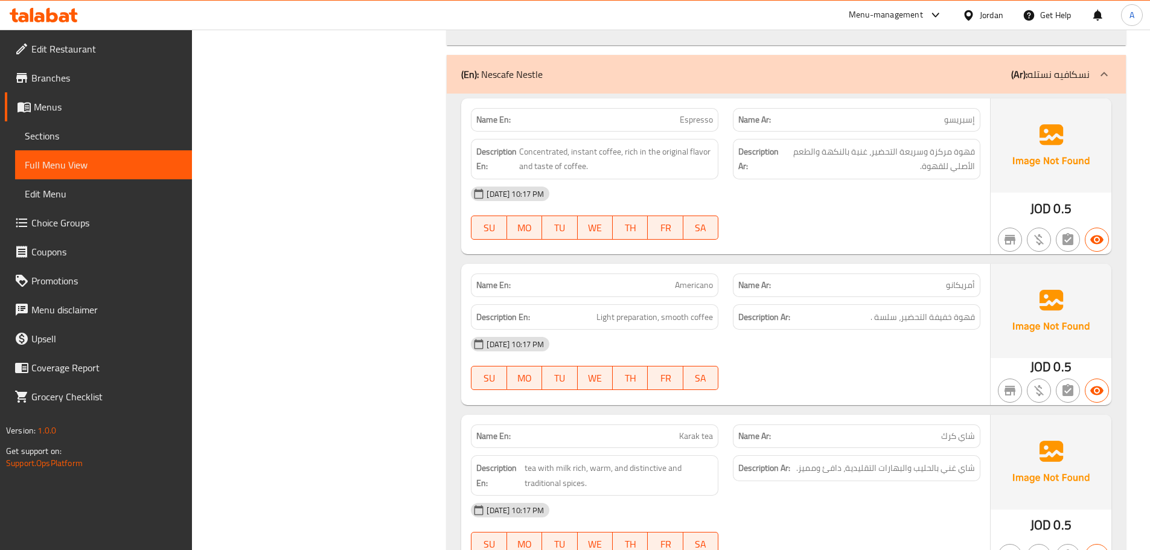
click at [808, 210] on div "13-10-2025 10:17 PM SU MO TU WE TH FR SA" at bounding box center [725, 213] width 524 height 68
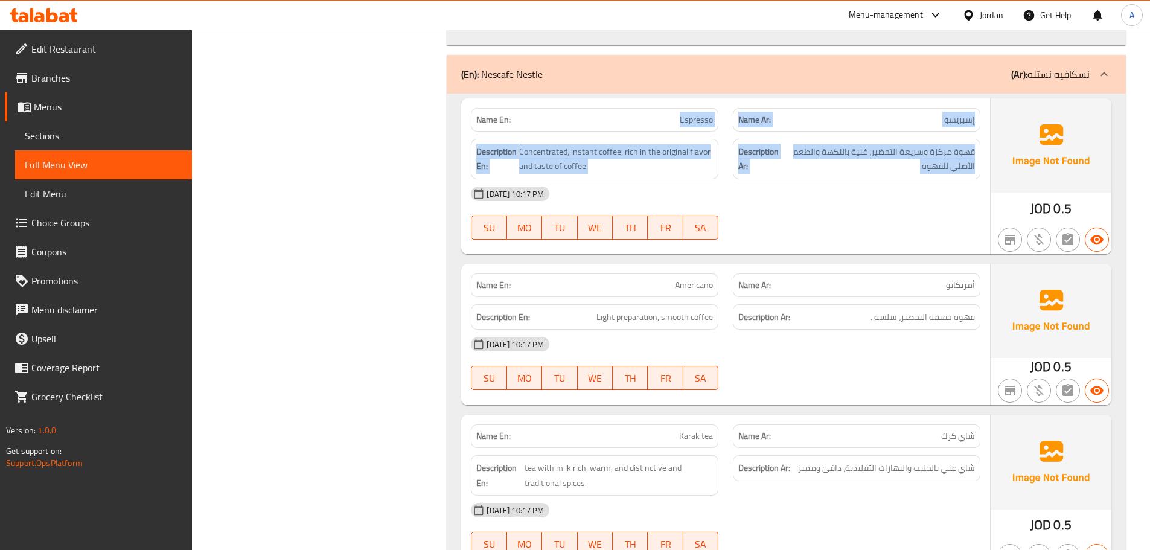
drag, startPoint x: 652, startPoint y: 115, endPoint x: 829, endPoint y: 182, distance: 188.7
click at [802, 179] on div "Name En: Espresso Name Ar: إسبريسو Description En: Concentrated, instant coffee…" at bounding box center [725, 176] width 529 height 156
click at [857, 164] on span "قهوة مركزة وسريعة التحضير، غنية بالنكهة والطعم الأصلي للقهوة." at bounding box center [878, 159] width 192 height 30
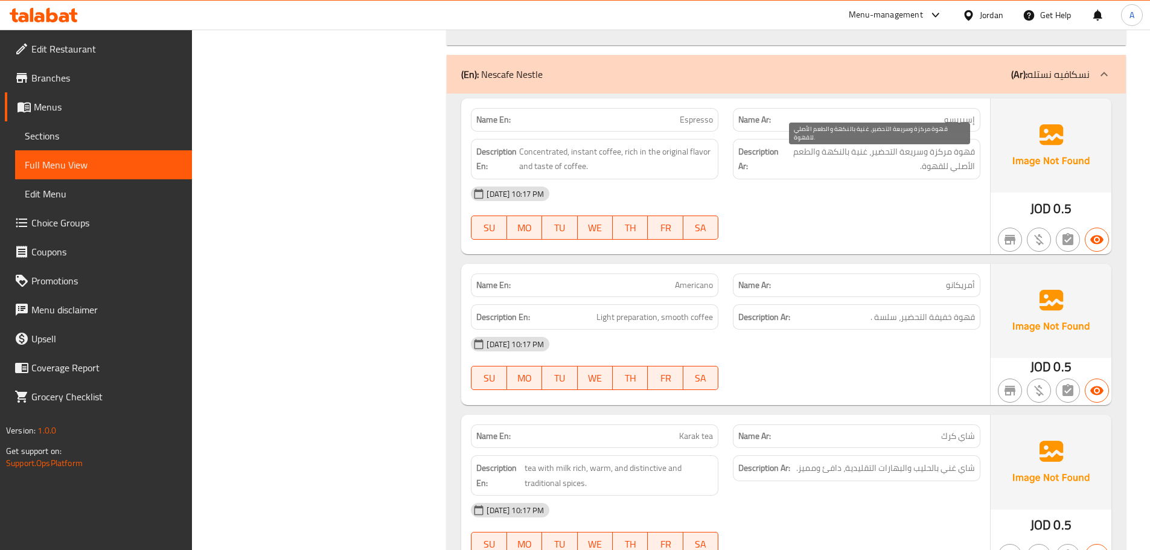
click at [857, 164] on span "قهوة مركزة وسريعة التحضير، غنية بالنكهة والطعم الأصلي للقهوة." at bounding box center [878, 159] width 192 height 30
click at [815, 222] on div "13-10-2025 10:17 PM SU MO TU WE TH FR SA" at bounding box center [725, 213] width 524 height 68
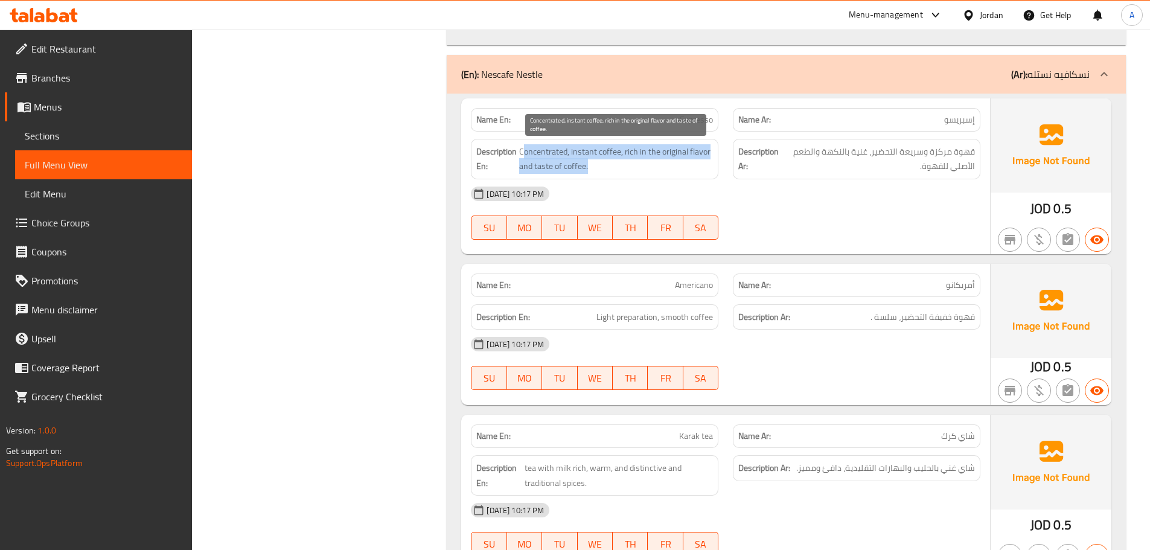
drag, startPoint x: 523, startPoint y: 142, endPoint x: 692, endPoint y: 178, distance: 173.4
click at [636, 170] on div "Description En: Concentrated, instant coffee, rich in the original flavor and t…" at bounding box center [594, 159] width 247 height 40
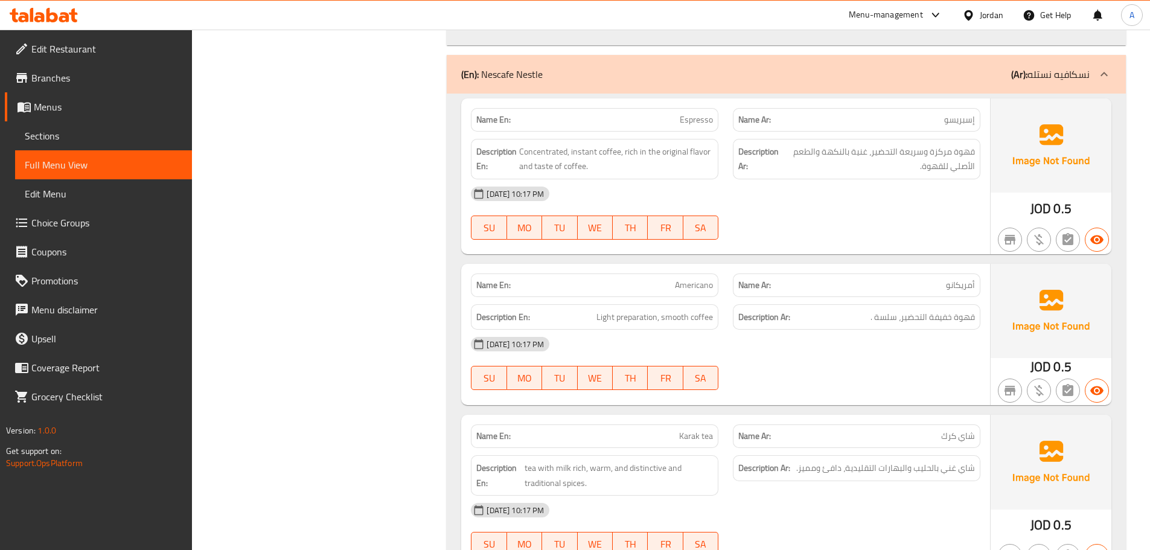
click at [807, 205] on div "13-10-2025 10:17 PM" at bounding box center [725, 193] width 524 height 29
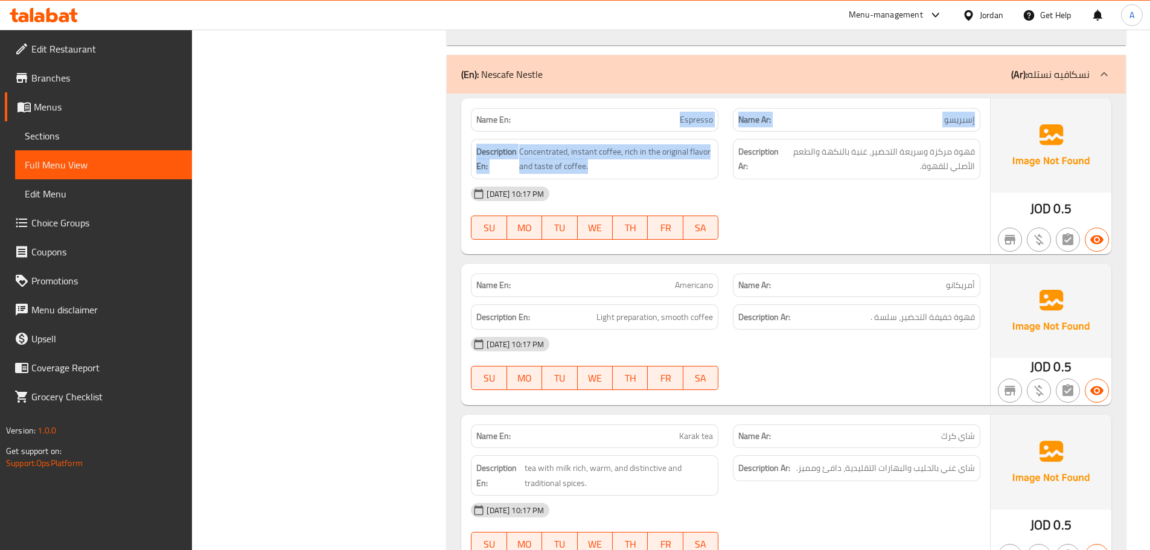
drag, startPoint x: 658, startPoint y: 124, endPoint x: 787, endPoint y: 183, distance: 142.1
click at [751, 182] on div "Name En: Espresso Name Ar: إسبريسو Description En: Concentrated, instant coffee…" at bounding box center [725, 176] width 529 height 156
click at [804, 176] on div "Description Ar: قهوة مركزة وسريعة التحضير، غنية بالنكهة والطعم الأصلي للقهوة." at bounding box center [856, 159] width 247 height 40
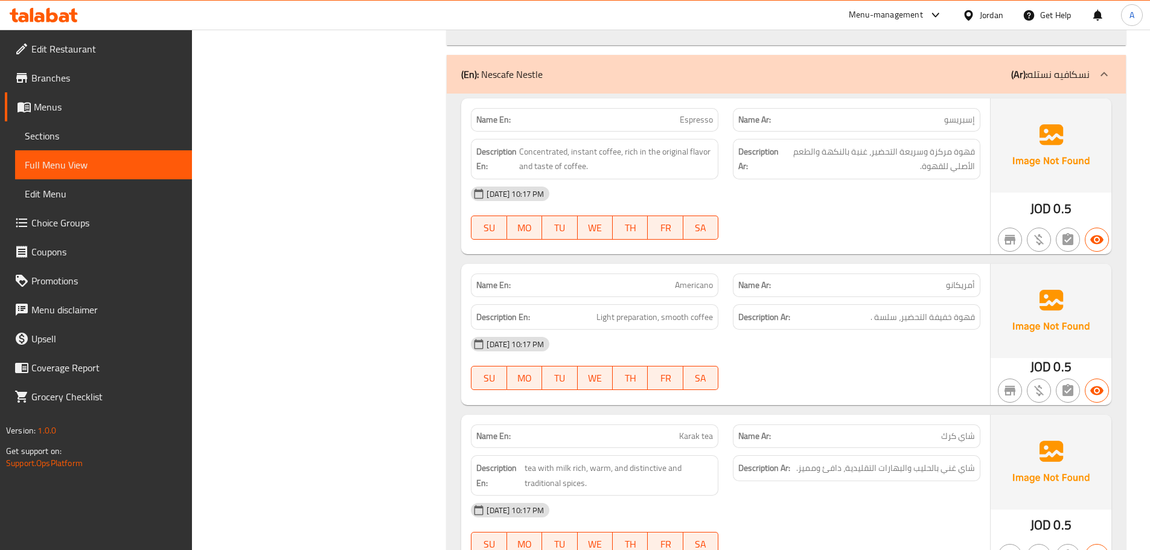
click at [804, 176] on div "Description Ar: قهوة مركزة وسريعة التحضير، غنية بالنكهة والطعم الأصلي للقهوة." at bounding box center [856, 159] width 247 height 40
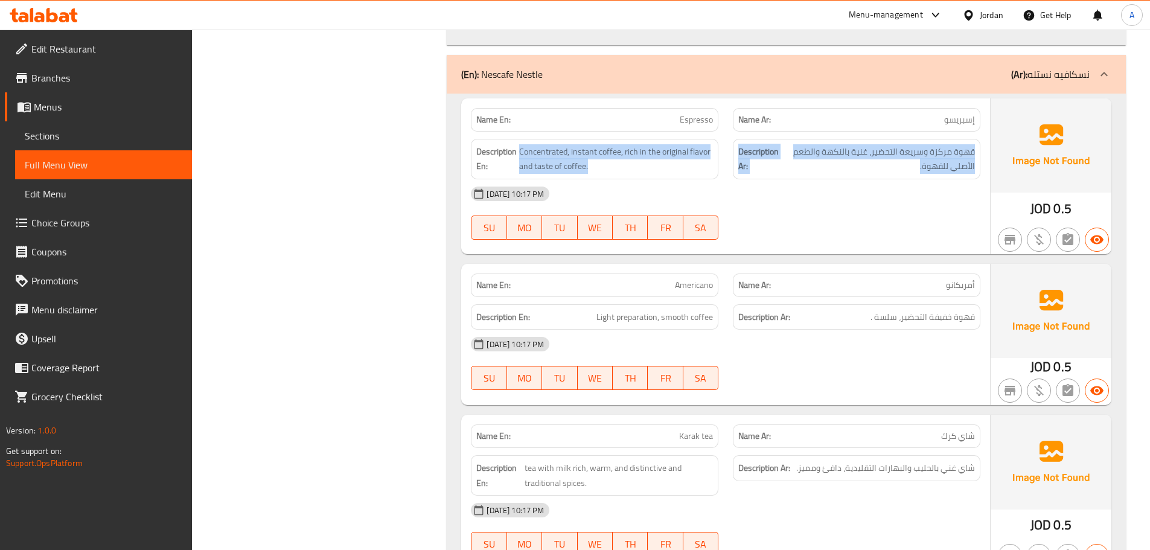
drag, startPoint x: 804, startPoint y: 176, endPoint x: 521, endPoint y: 138, distance: 285.5
click at [521, 138] on div "Description En: Concentrated, instant coffee, rich in the original flavor and t…" at bounding box center [725, 159] width 524 height 55
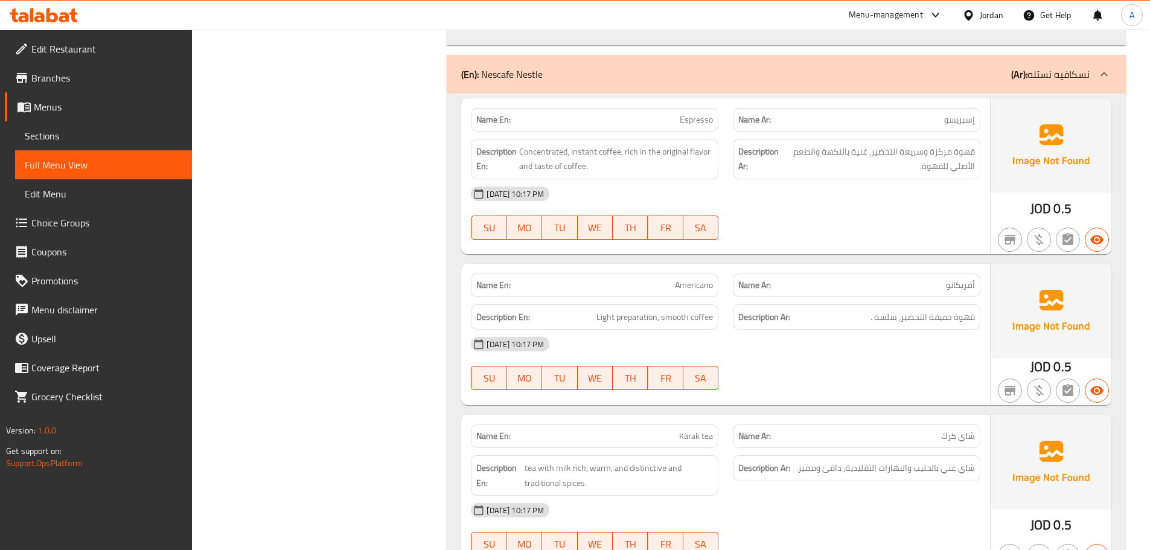
drag, startPoint x: 798, startPoint y: 190, endPoint x: 750, endPoint y: 192, distance: 48.9
click at [766, 192] on div "13-10-2025 10:17 PM" at bounding box center [725, 193] width 524 height 29
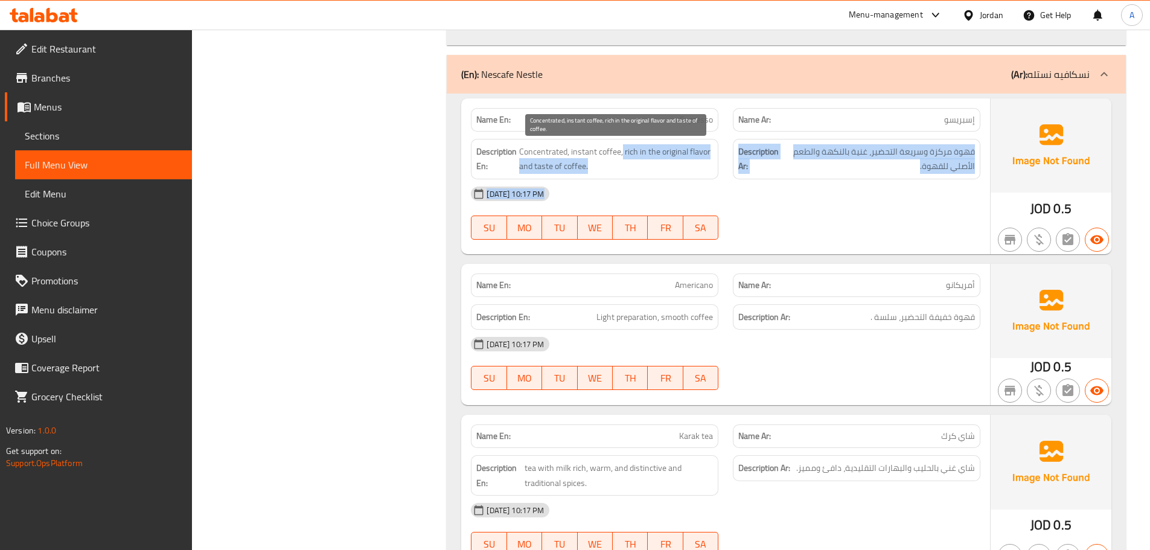
drag, startPoint x: 900, startPoint y: 256, endPoint x: 942, endPoint y: 270, distance: 43.9
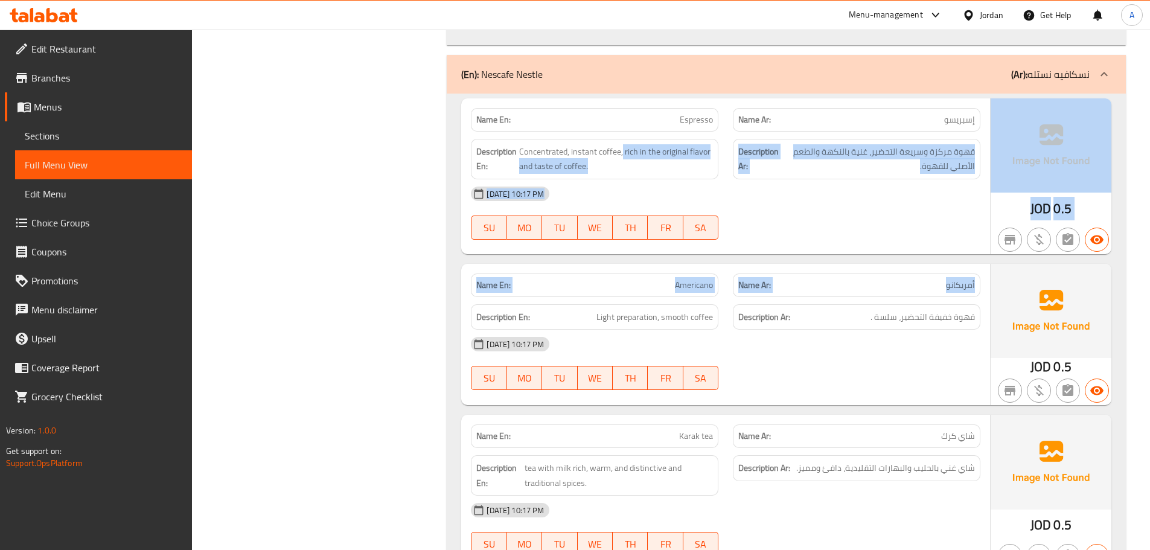
click at [824, 232] on div at bounding box center [856, 239] width 262 height 14
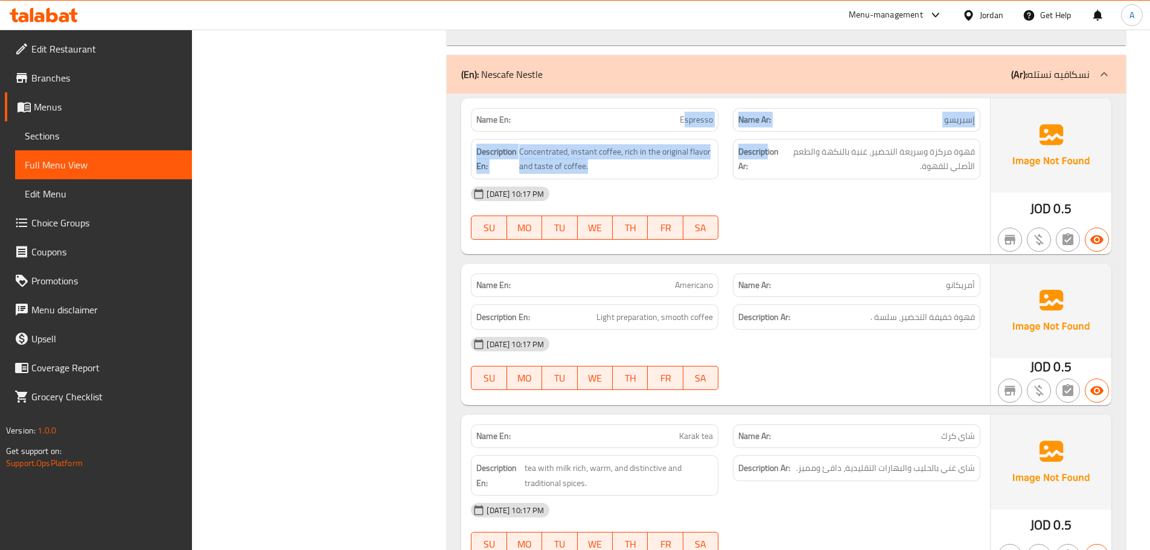
drag, startPoint x: 683, startPoint y: 122, endPoint x: 768, endPoint y: 147, distance: 88.0
click at [768, 147] on div "Name En: Espresso Name Ar: إسبريسو Description En: Concentrated, instant coffee…" at bounding box center [725, 176] width 529 height 156
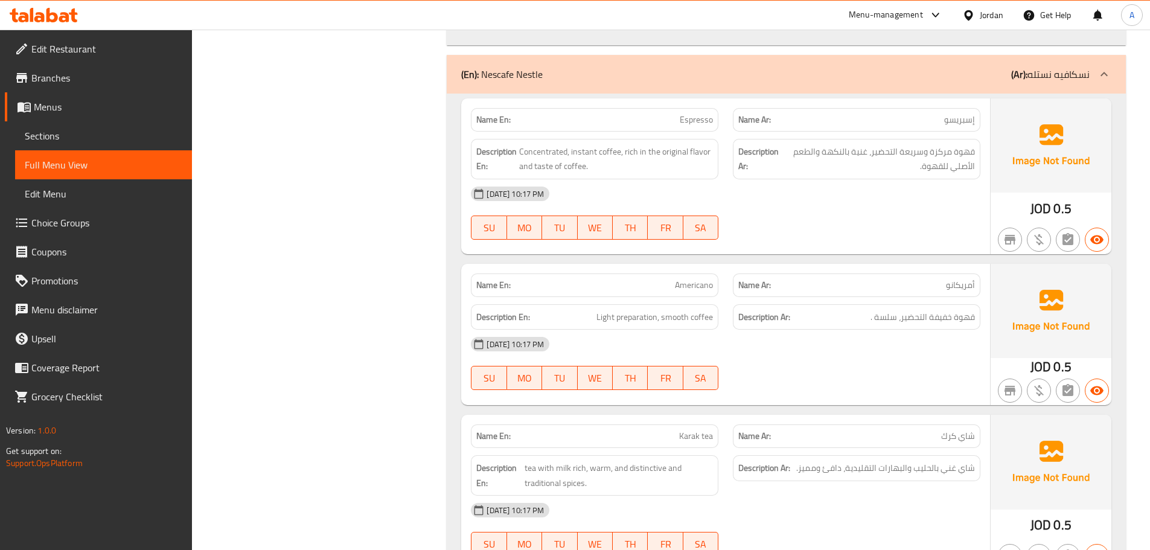
click at [896, 156] on span "قهوة مركزة وسريعة التحضير، غنية بالنكهة والطعم الأصلي للقهوة." at bounding box center [878, 159] width 192 height 30
click at [895, 156] on span "قهوة مركزة وسريعة التحضير، غنية بالنكهة والطعم الأصلي للقهوة." at bounding box center [878, 159] width 192 height 30
click at [894, 156] on span "قهوة مركزة وسريعة التحضير، غنية بالنكهة والطعم الأصلي للقهوة." at bounding box center [878, 159] width 192 height 30
click at [539, 158] on span "Concentrated, instant coffee, rich in the original flavor and taste of coffee." at bounding box center [616, 159] width 194 height 30
click at [543, 160] on span "Concentrated, instant coffee, rich in the original flavor and taste of coffee." at bounding box center [616, 159] width 194 height 30
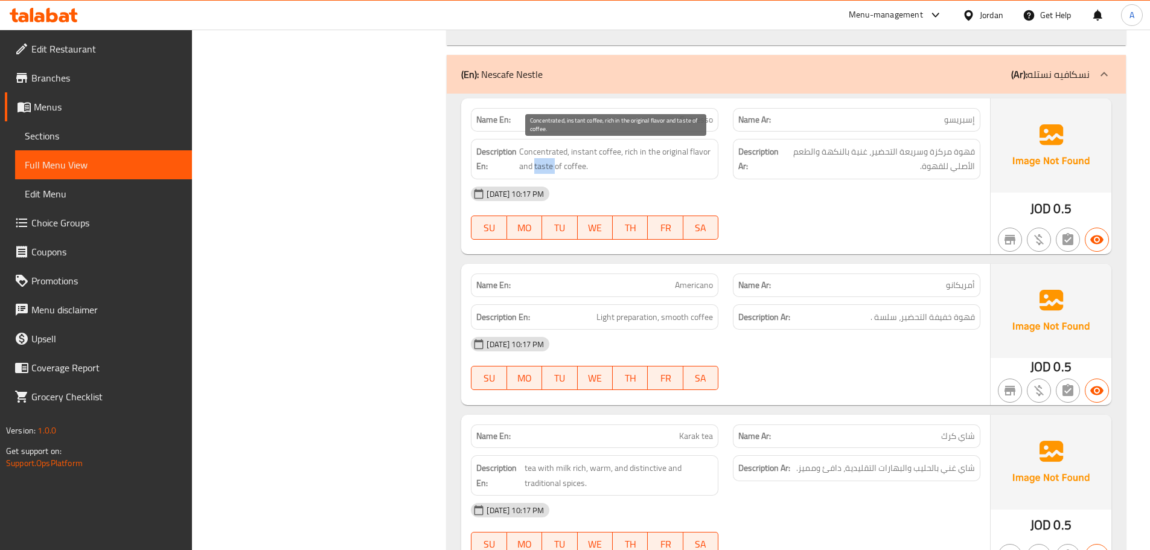
click at [543, 160] on span "Concentrated, instant coffee, rich in the original flavor and taste of coffee." at bounding box center [616, 159] width 194 height 30
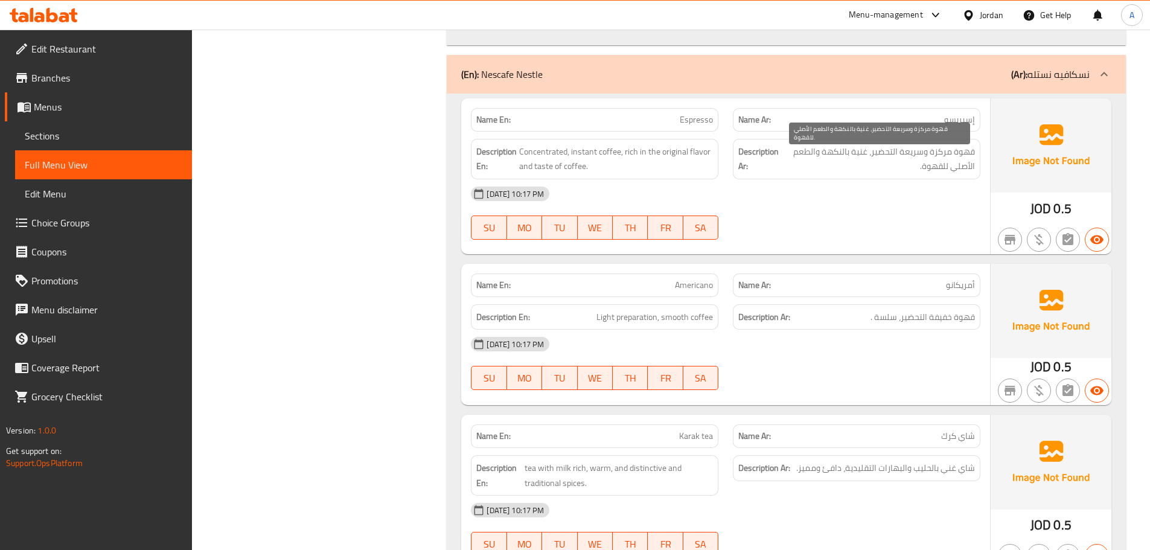
click at [963, 169] on span "قهوة مركزة وسريعة التحضير، غنية بالنكهة والطعم الأصلي للقهوة." at bounding box center [878, 159] width 192 height 30
click at [897, 200] on div "13-10-2025 10:17 PM" at bounding box center [725, 193] width 524 height 29
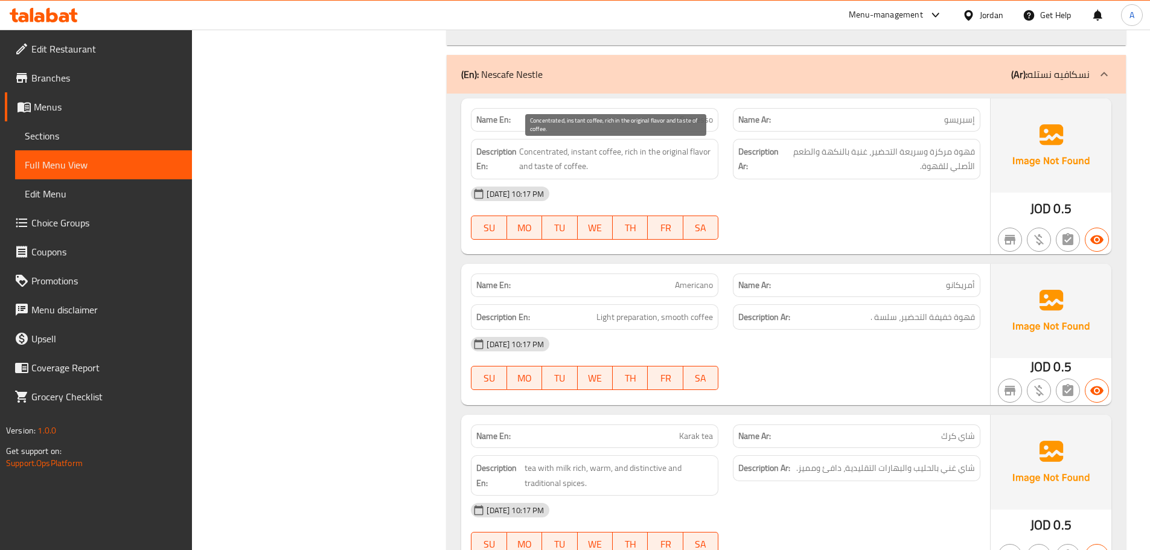
click at [542, 145] on span "Concentrated, instant coffee, rich in the original flavor and taste of coffee." at bounding box center [616, 159] width 194 height 30
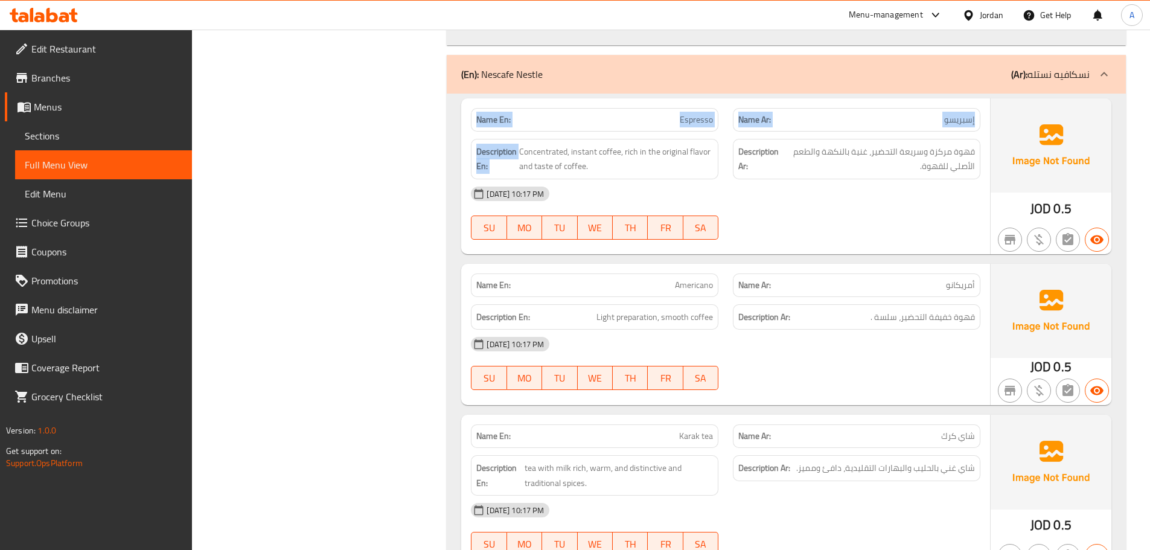
drag, startPoint x: 542, startPoint y: 145, endPoint x: 891, endPoint y: 220, distance: 357.4
click at [888, 221] on div "Name En: Espresso Name Ar: إسبريسو Description En: Concentrated, instant coffee…" at bounding box center [725, 176] width 529 height 156
click at [906, 153] on span "قهوة مركزة وسريعة التحضير، غنية بالنكهة والطعم الأصلي للقهوة." at bounding box center [878, 159] width 192 height 30
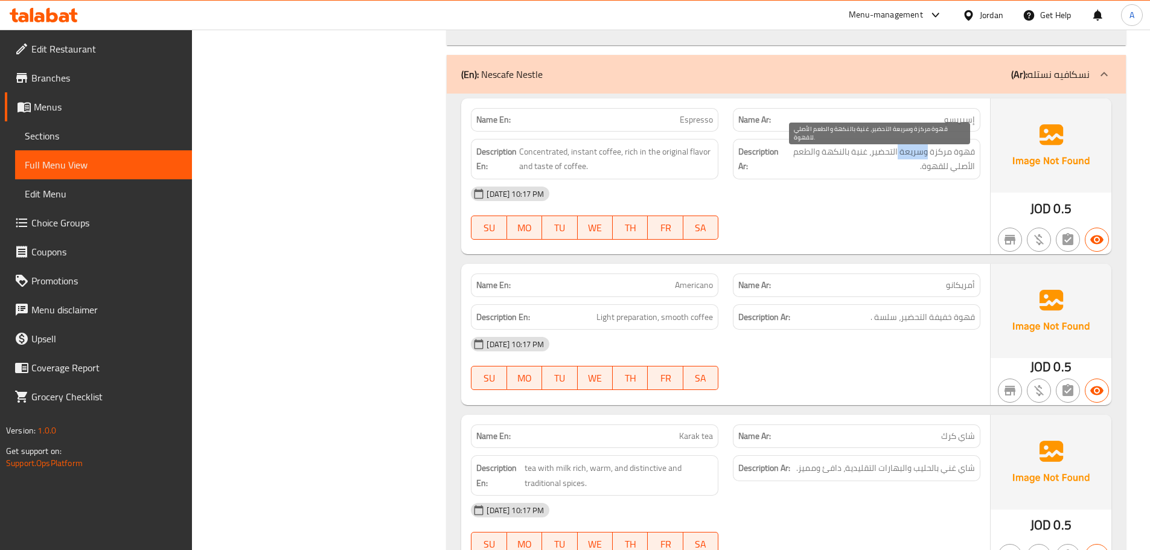
click at [906, 153] on span "قهوة مركزة وسريعة التحضير، غنية بالنكهة والطعم الأصلي للقهوة." at bounding box center [878, 159] width 192 height 30
click at [868, 240] on div at bounding box center [856, 239] width 262 height 14
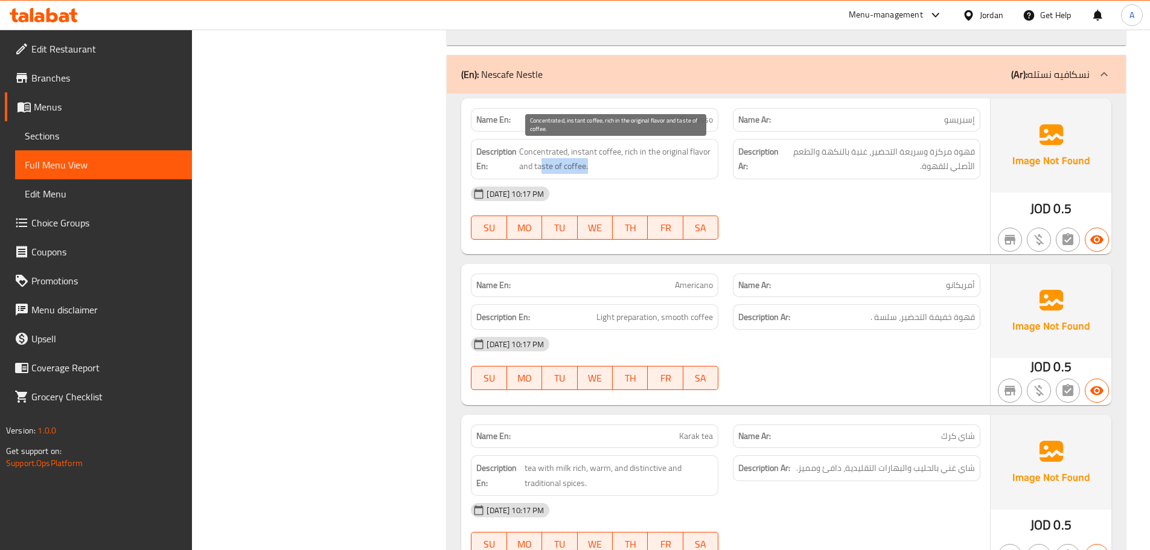
drag, startPoint x: 540, startPoint y: 160, endPoint x: 748, endPoint y: 149, distance: 209.1
click at [702, 148] on span "Concentrated, instant coffee, rich in the original flavor and taste of coffee." at bounding box center [616, 159] width 194 height 30
drag, startPoint x: 944, startPoint y: 139, endPoint x: 861, endPoint y: 161, distance: 86.2
click at [941, 139] on div "Description Ar: قهوة مركزة وسريعة التحضير، غنية بالنكهة والطعم الأصلي للقهوة." at bounding box center [856, 159] width 247 height 40
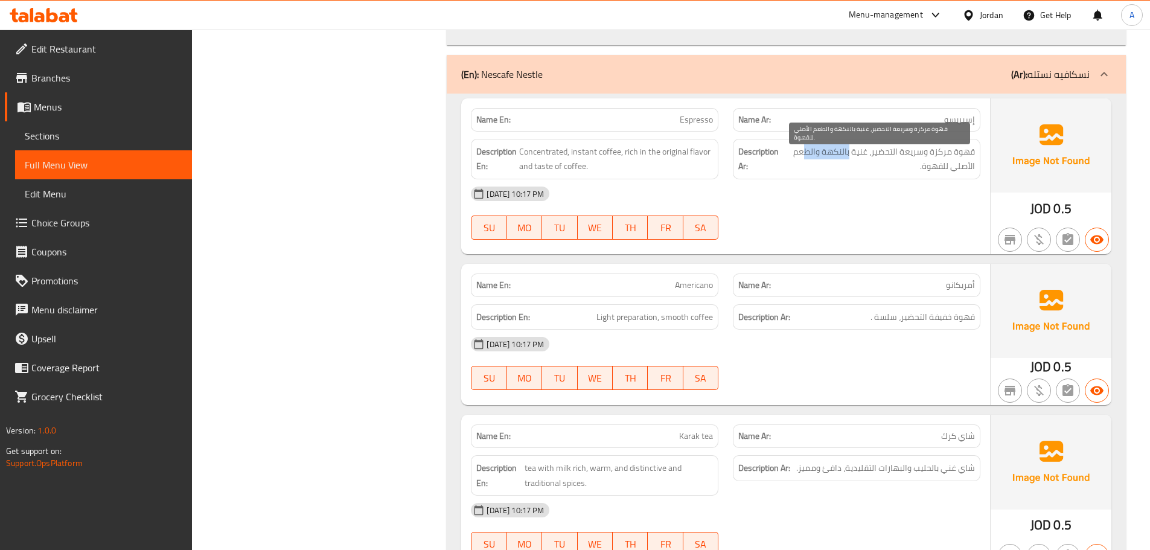
drag, startPoint x: 850, startPoint y: 152, endPoint x: 805, endPoint y: 141, distance: 46.7
click at [805, 141] on div "Description Ar: قهوة مركزة وسريعة التحضير، غنية بالنكهة والطعم الأصلي للقهوة." at bounding box center [856, 159] width 247 height 40
click at [817, 191] on div "13-10-2025 10:17 PM" at bounding box center [725, 193] width 524 height 29
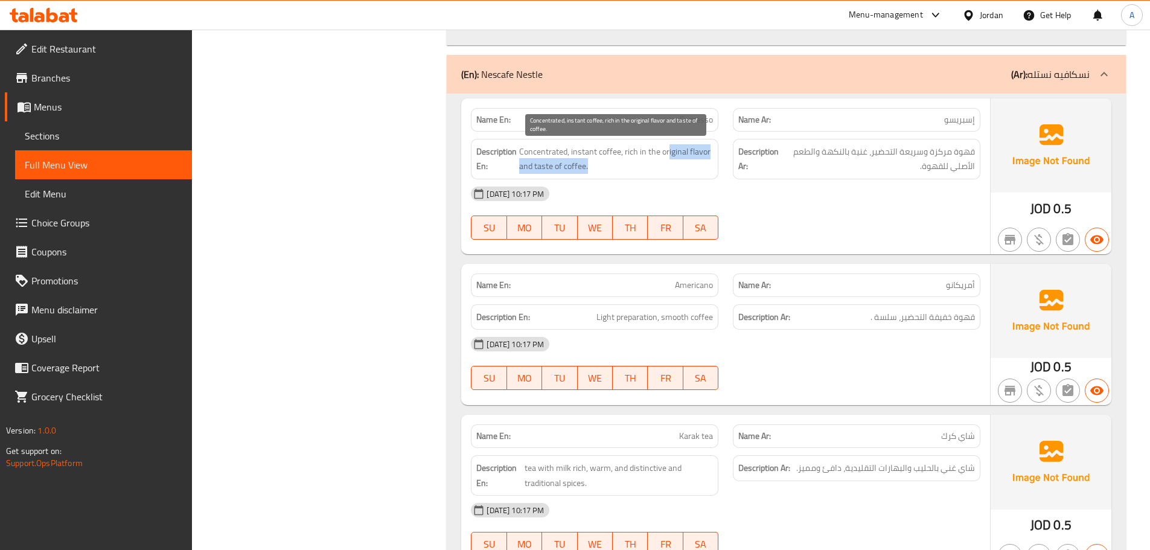
drag, startPoint x: 667, startPoint y: 153, endPoint x: 780, endPoint y: 164, distance: 113.4
click at [759, 163] on div "Description En: Concentrated, instant coffee, rich in the original flavor and t…" at bounding box center [725, 159] width 524 height 55
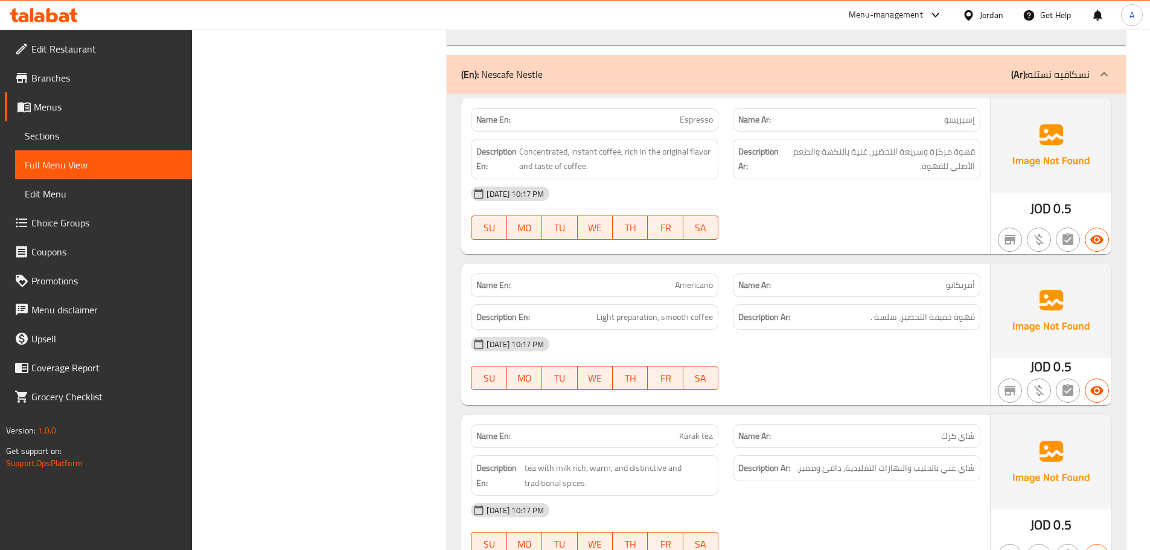
click at [835, 184] on div "13-10-2025 10:17 PM" at bounding box center [725, 193] width 524 height 29
drag, startPoint x: 874, startPoint y: 282, endPoint x: 893, endPoint y: 317, distance: 40.2
click at [891, 301] on div "Name En: Americano Name Ar: أمريكانو Description En: Light preparation, smooth …" at bounding box center [725, 334] width 529 height 141
click at [883, 330] on div "13-10-2025 10:17 PM" at bounding box center [725, 344] width 524 height 29
drag, startPoint x: 943, startPoint y: 321, endPoint x: 879, endPoint y: 353, distance: 72.1
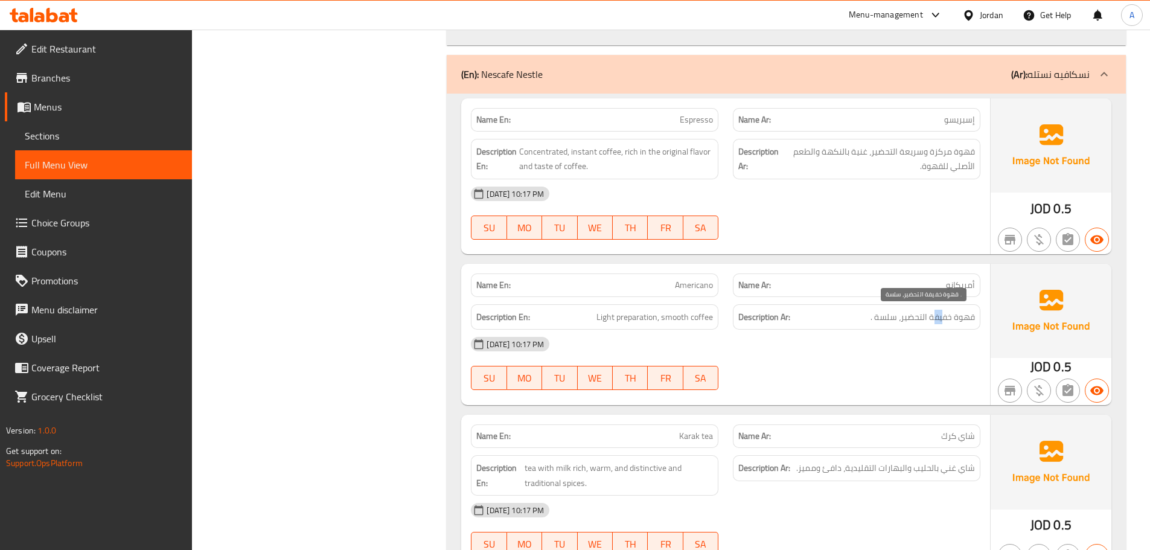
click at [896, 331] on div "Name En: Americano Name Ar: أمريكانو Description En: Light preparation, smooth …" at bounding box center [725, 334] width 529 height 141
click at [873, 367] on div "13-10-2025 10:17 PM SU MO TU WE TH FR SA" at bounding box center [725, 364] width 524 height 68
drag, startPoint x: 596, startPoint y: 311, endPoint x: 730, endPoint y: 340, distance: 137.7
click at [707, 338] on div "Name En: Americano Name Ar: أمريكانو Description En: Light preparation, smooth …" at bounding box center [725, 334] width 529 height 141
click at [888, 348] on div "13-10-2025 10:17 PM" at bounding box center [725, 344] width 524 height 29
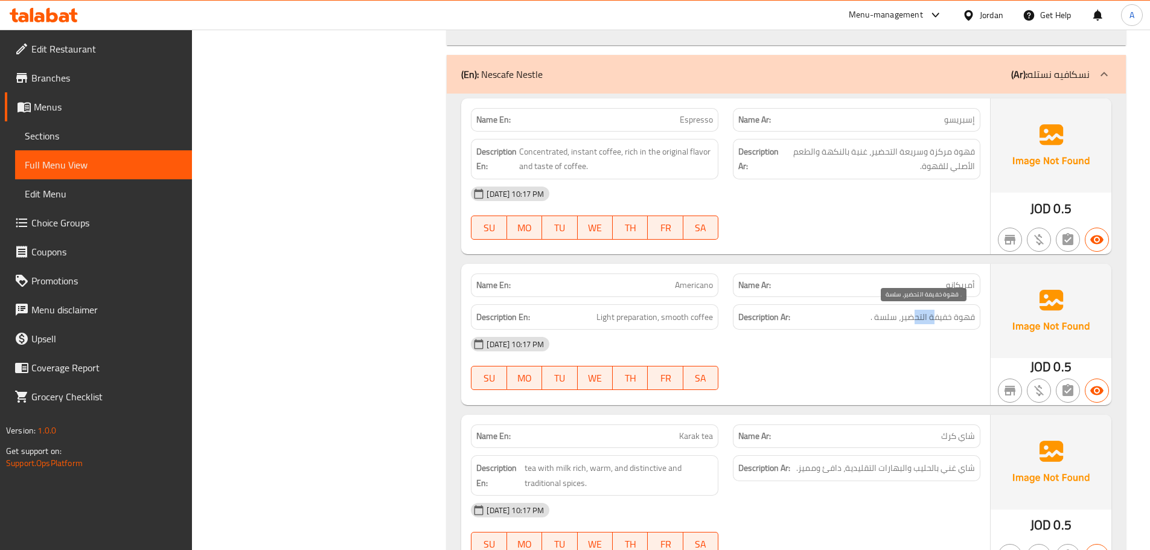
click at [882, 322] on div "Description Ar: قهوة خفيفة التحضير، سلسة ." at bounding box center [856, 317] width 247 height 26
drag, startPoint x: 586, startPoint y: 151, endPoint x: 781, endPoint y: 224, distance: 208.2
click at [698, 188] on div "Name En: Espresso Name Ar: إسبريسو Description En: Concentrated, instant coffee…" at bounding box center [725, 176] width 529 height 156
click at [836, 245] on div at bounding box center [856, 239] width 262 height 14
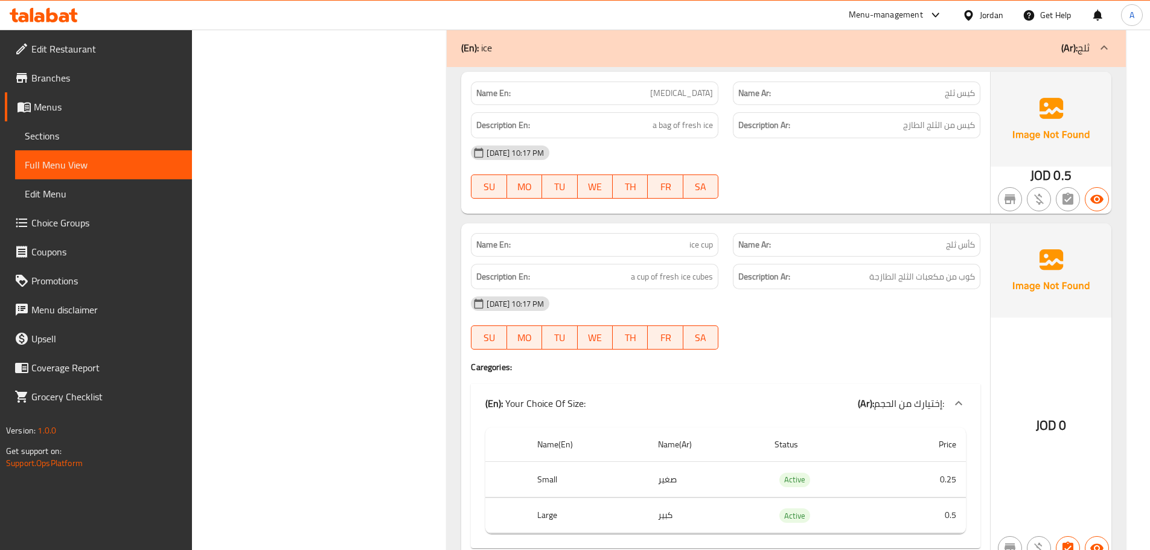
scroll to position [4575, 0]
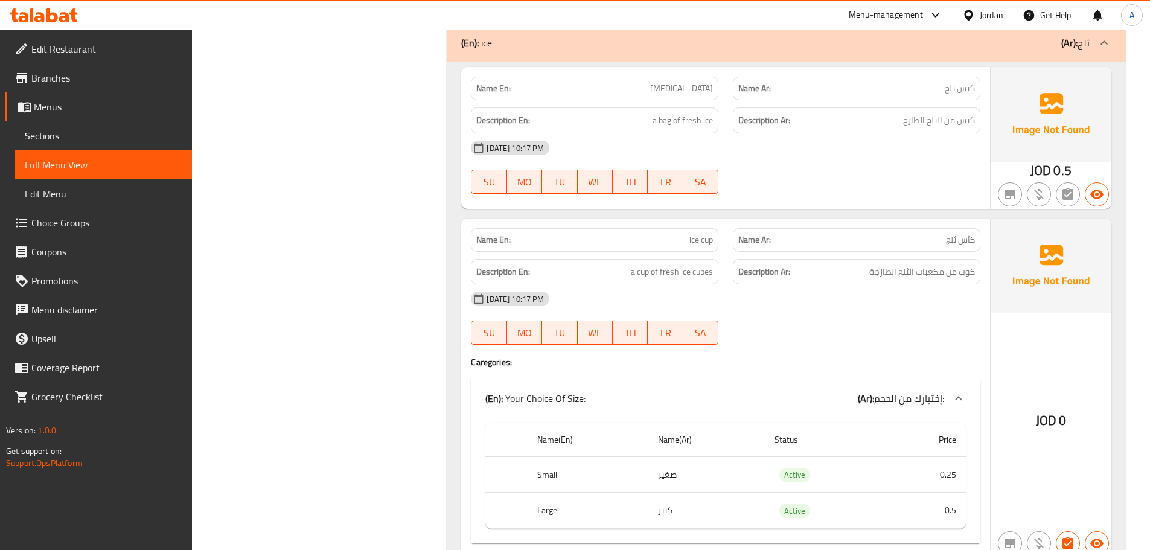
drag, startPoint x: 643, startPoint y: 83, endPoint x: 924, endPoint y: 145, distance: 288.0
click at [826, 106] on div "Name En: ice bag Name Ar: كيس ثلج Description En: a bag of fresh ice Descriptio…" at bounding box center [725, 137] width 529 height 141
click at [940, 124] on span "كيس من الثلج الطازج" at bounding box center [939, 120] width 72 height 15
drag, startPoint x: 940, startPoint y: 124, endPoint x: 666, endPoint y: 127, distance: 274.0
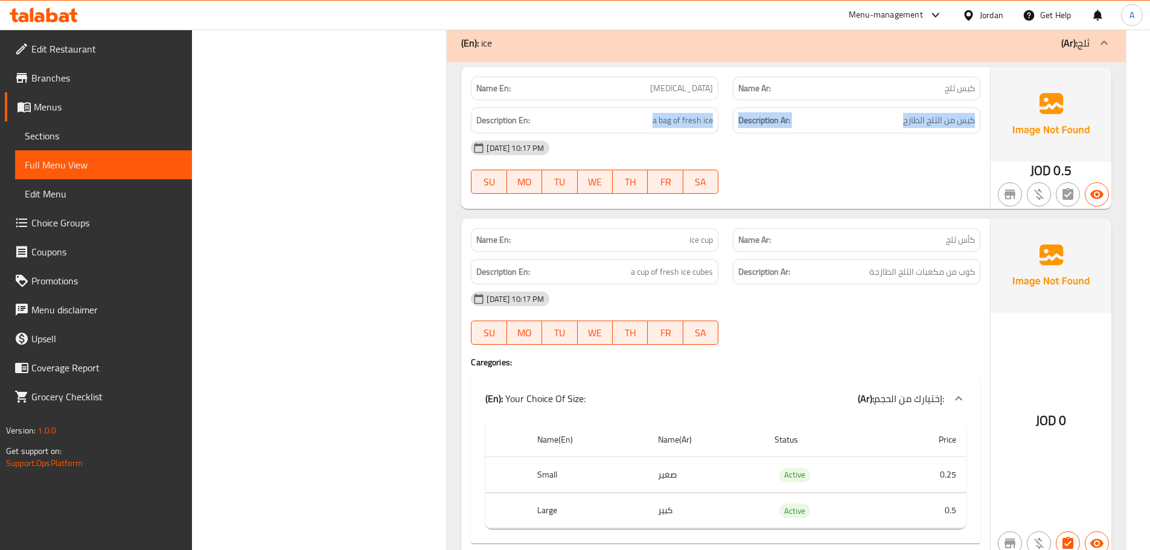
click at [666, 126] on div "Description En: a bag of fresh ice Description Ar: كيس من الثلج الطازج" at bounding box center [725, 120] width 524 height 40
click at [736, 159] on div "13-10-2025 10:17 PM" at bounding box center [725, 147] width 524 height 29
drag, startPoint x: 666, startPoint y: 238, endPoint x: 796, endPoint y: 221, distance: 130.8
click at [766, 237] on div "Name En: ice cup Name Ar: كأس ثلج" at bounding box center [725, 240] width 524 height 38
click at [800, 209] on div "Name En: ice bag Name Ar: كيس ثلج Description En: a bag of fresh ice Descriptio…" at bounding box center [786, 322] width 679 height 520
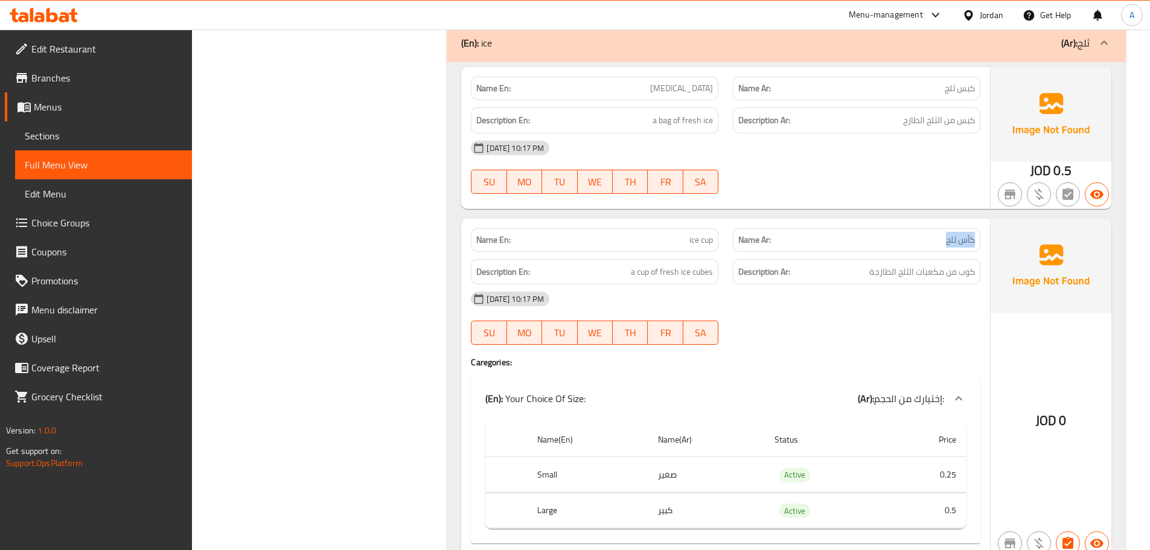
drag, startPoint x: 972, startPoint y: 241, endPoint x: 930, endPoint y: 239, distance: 42.3
click at [935, 241] on p "Name Ar: كأس ثلج" at bounding box center [856, 240] width 237 height 13
click at [914, 192] on div at bounding box center [856, 193] width 262 height 14
drag, startPoint x: 914, startPoint y: 269, endPoint x: 783, endPoint y: 267, distance: 131.0
click at [837, 267] on h6 "Description Ar: كوب من مكعبات الثلج الطازجة" at bounding box center [856, 271] width 237 height 15
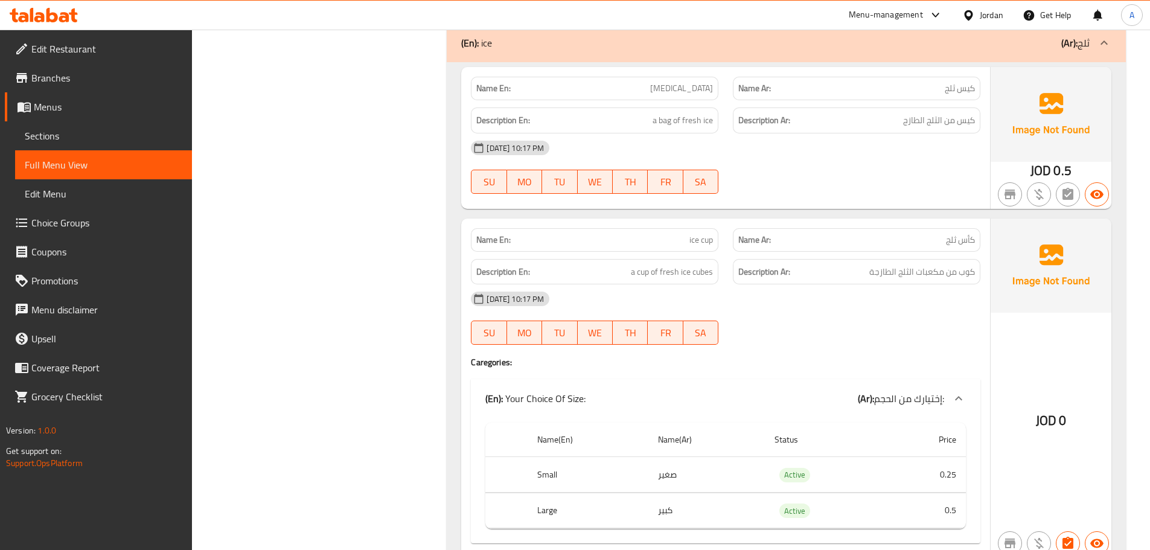
click at [964, 130] on div "Description Ar: كيس من الثلج الطازج" at bounding box center [856, 120] width 247 height 26
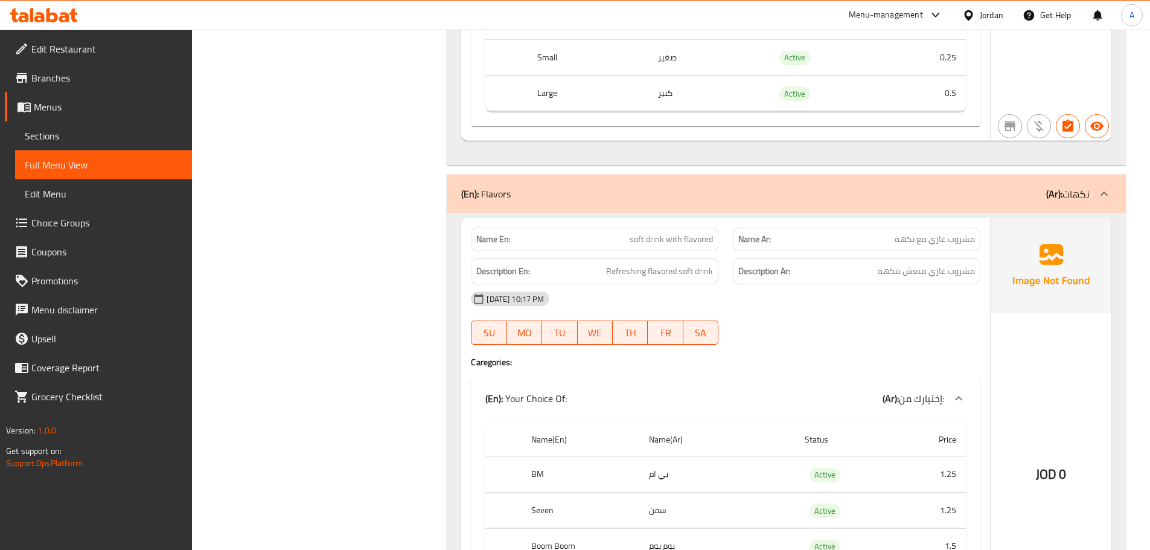
scroll to position [4997, 0]
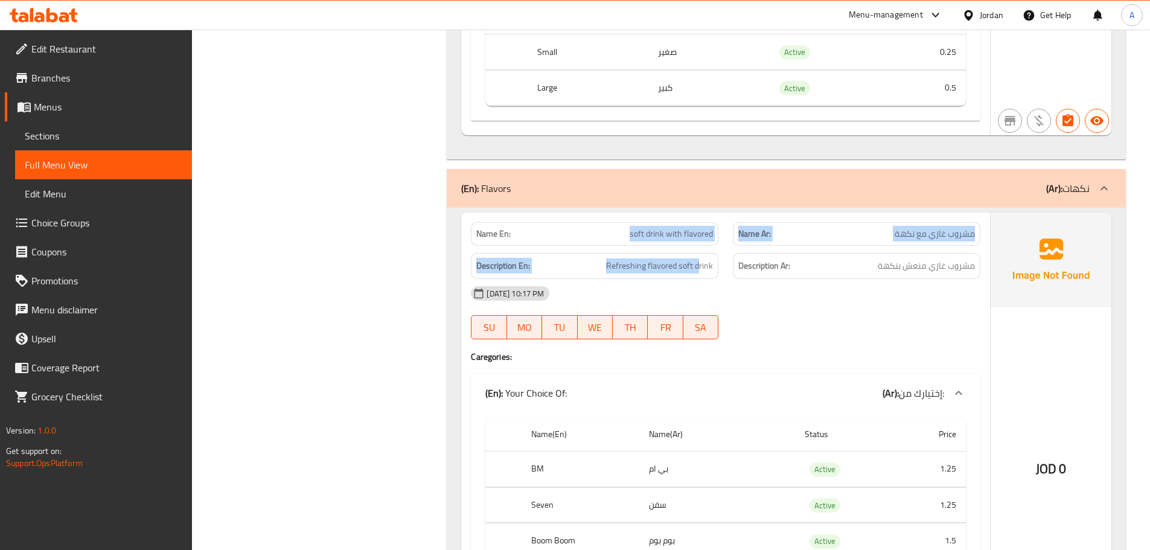
drag, startPoint x: 675, startPoint y: 246, endPoint x: 893, endPoint y: 310, distance: 227.1
click at [741, 265] on div "Name En: soft drink with flavored Name Ar: مشروب غازي مع نكهة Description En: R…" at bounding box center [725, 435] width 529 height 447
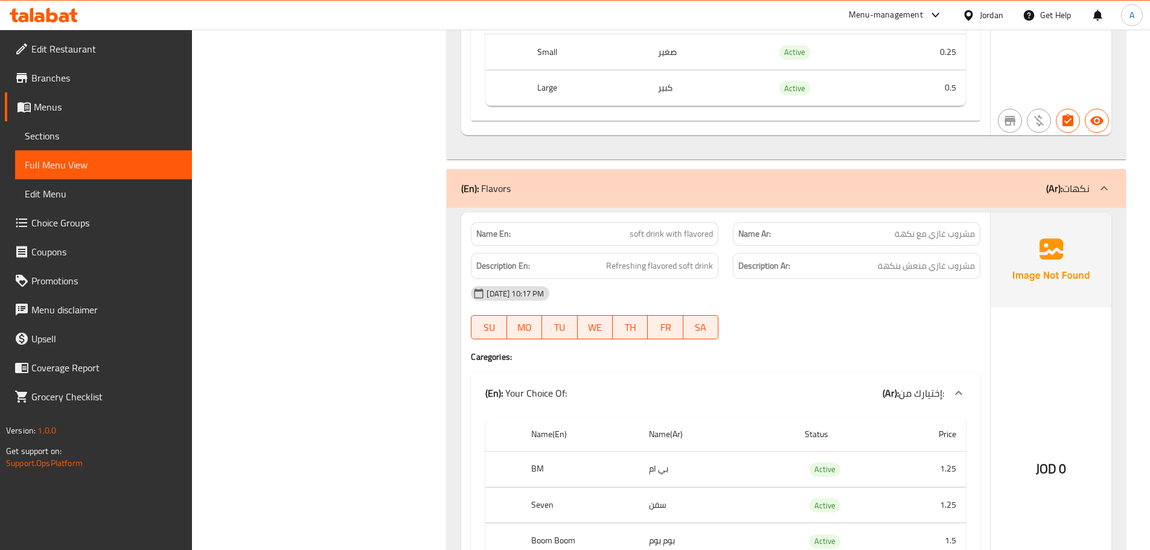
click at [893, 310] on div "13-10-2025 10:17 PM SU MO TU WE TH FR SA" at bounding box center [725, 313] width 524 height 68
drag, startPoint x: 622, startPoint y: 243, endPoint x: 878, endPoint y: 280, distance: 258.0
click at [852, 256] on div "Name En: soft drink with flavored Name Ar: مشروب غازي مع نكهة Description En: R…" at bounding box center [725, 435] width 529 height 447
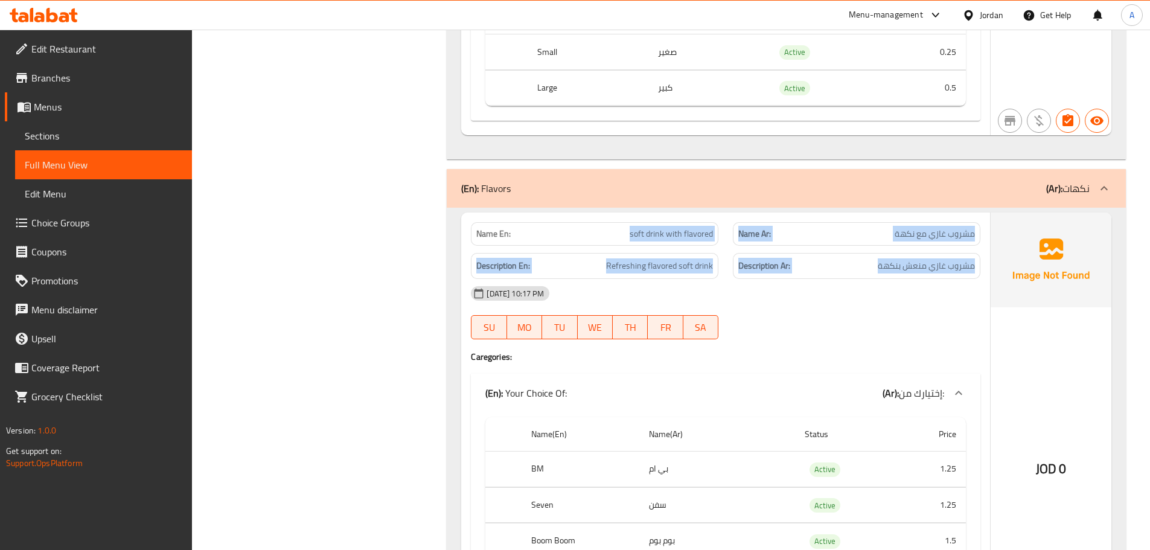
click at [936, 240] on span "مشروب غازي مع نكهة" at bounding box center [934, 234] width 80 height 13
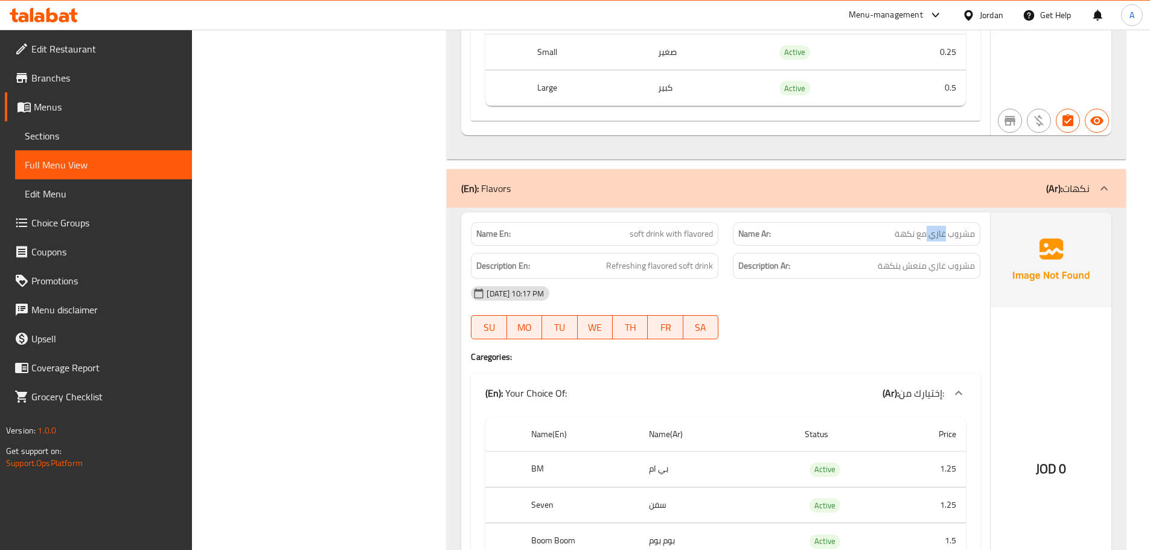
click at [936, 240] on span "مشروب غازي مع نكهة" at bounding box center [934, 234] width 80 height 13
click at [944, 288] on div "13-10-2025 10:17 PM" at bounding box center [725, 293] width 524 height 29
click at [944, 279] on div "13-10-2025 10:17 PM" at bounding box center [725, 293] width 524 height 29
drag, startPoint x: 628, startPoint y: 237, endPoint x: 821, endPoint y: 235, distance: 193.7
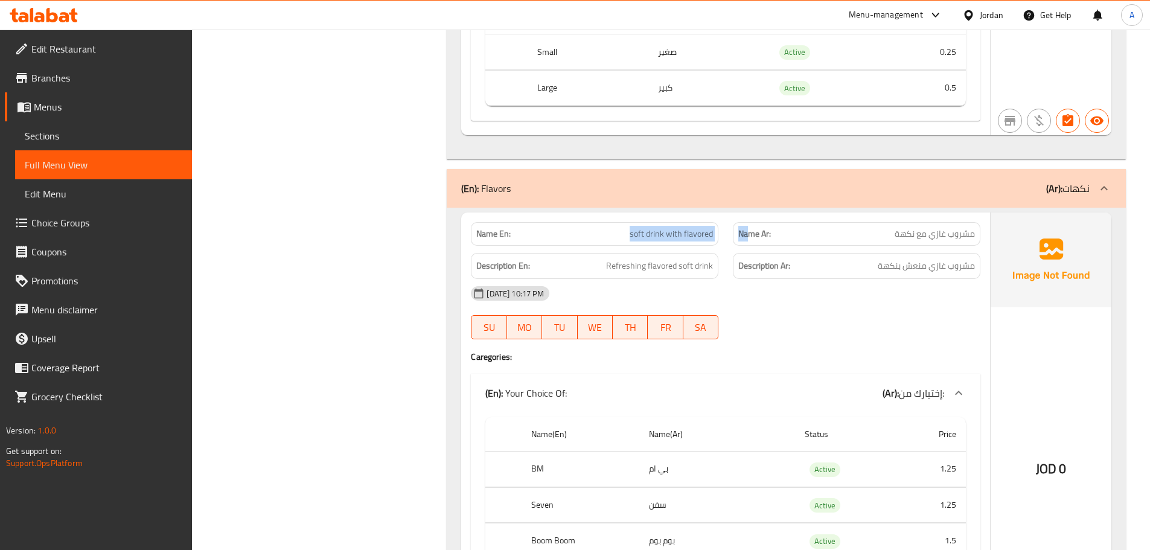
click at [801, 231] on div "Name En: soft drink with flavored Name Ar: مشروب غازي مع نكهة" at bounding box center [725, 234] width 524 height 38
drag, startPoint x: 935, startPoint y: 233, endPoint x: 916, endPoint y: 240, distance: 19.9
click at [917, 233] on span "مشروب غازي مع نكهة" at bounding box center [934, 234] width 80 height 13
drag, startPoint x: 964, startPoint y: 270, endPoint x: 745, endPoint y: 271, distance: 218.5
click at [855, 271] on h6 "Description Ar: مشروب غازي منعش بنكهة" at bounding box center [856, 265] width 237 height 15
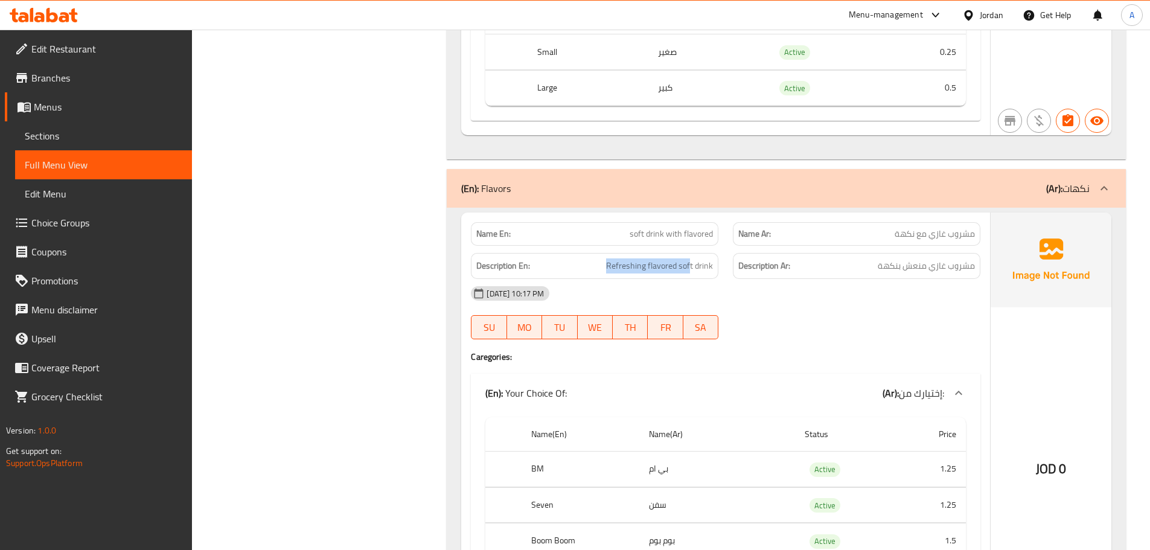
drag, startPoint x: 572, startPoint y: 270, endPoint x: 906, endPoint y: 311, distance: 336.8
click at [777, 275] on div "Description En: Refreshing flavored soft drink Description Ar: مشروب غازي منعش …" at bounding box center [725, 266] width 524 height 40
click at [919, 267] on span "مشروب غازي منعش بنكهة" at bounding box center [926, 265] width 97 height 15
drag, startPoint x: 919, startPoint y: 267, endPoint x: 572, endPoint y: 270, distance: 346.4
click at [584, 270] on div "Description En: Refreshing flavored soft drink Description Ar: مشروب غازي منعش …" at bounding box center [725, 266] width 524 height 40
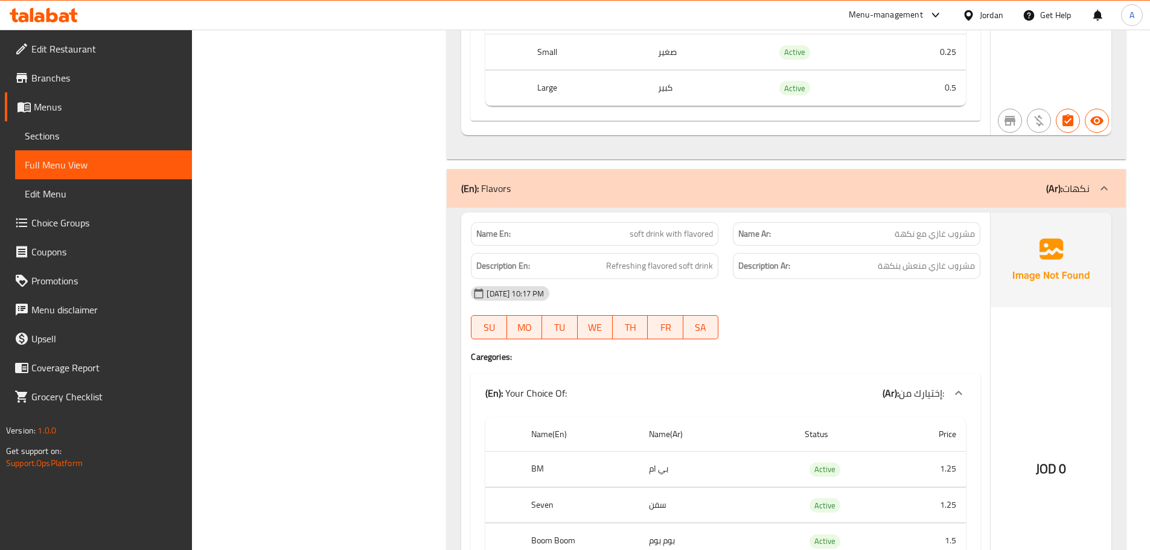
click at [880, 302] on div "13-10-2025 10:17 PM" at bounding box center [725, 293] width 524 height 29
drag, startPoint x: 594, startPoint y: 267, endPoint x: 739, endPoint y: 281, distance: 146.1
click at [706, 267] on h6 "Description En: Refreshing flavored soft drink" at bounding box center [594, 265] width 237 height 15
click at [782, 301] on div "13-10-2025 10:17 PM" at bounding box center [725, 293] width 524 height 29
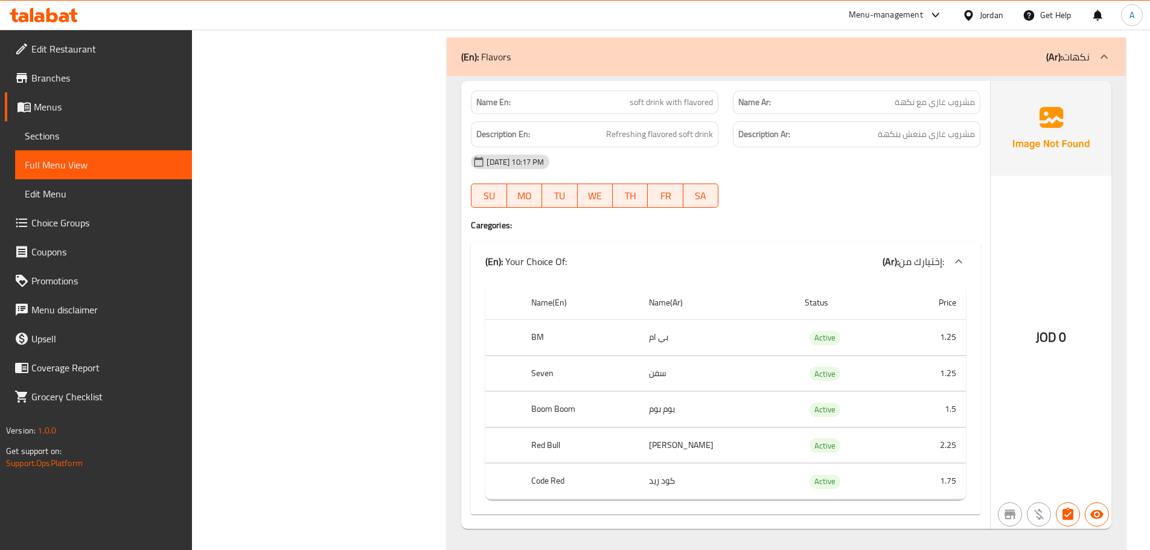
scroll to position [5299, 0]
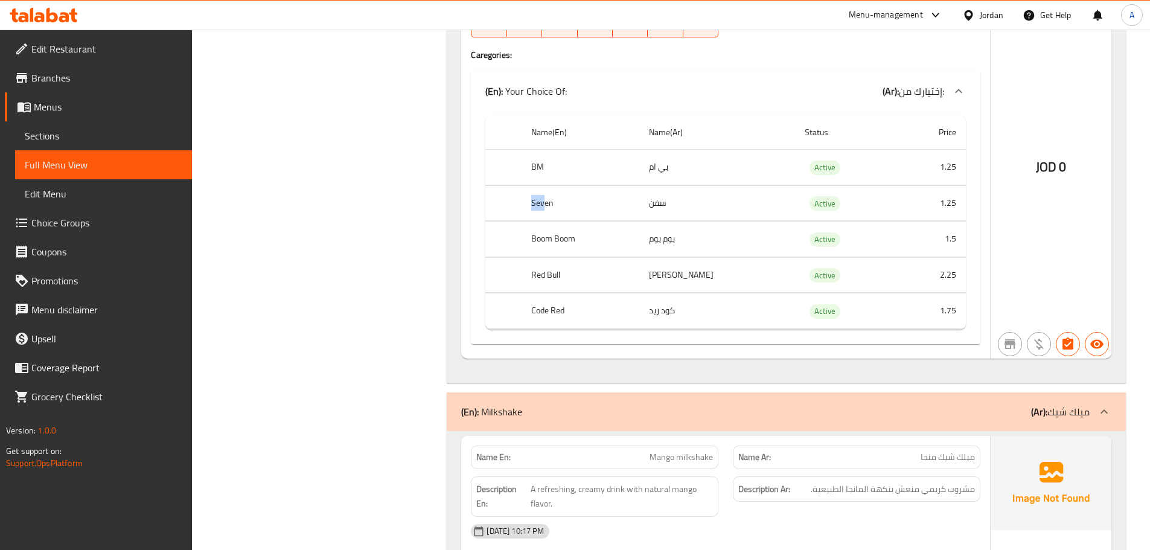
drag, startPoint x: 529, startPoint y: 186, endPoint x: 550, endPoint y: 186, distance: 21.1
click at [550, 186] on th "Seven" at bounding box center [580, 203] width 118 height 36
click at [547, 204] on th "Seven" at bounding box center [580, 203] width 118 height 36
click at [588, 235] on th "Boom Boom" at bounding box center [580, 239] width 118 height 36
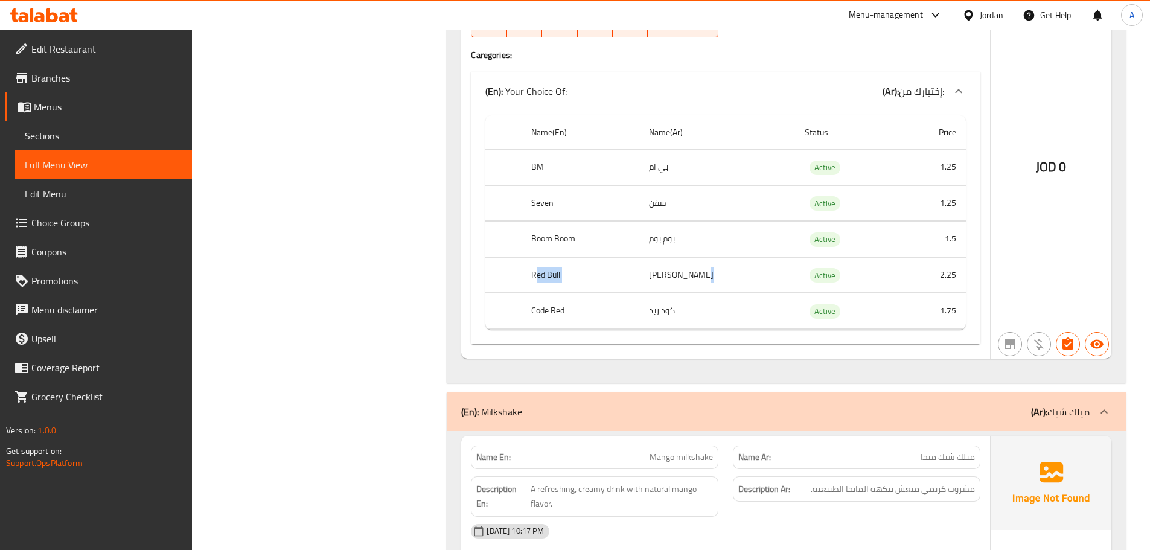
drag, startPoint x: 539, startPoint y: 278, endPoint x: 693, endPoint y: 276, distance: 154.5
click at [693, 276] on tr "Red Bull ريد بول Active 2.25" at bounding box center [725, 275] width 480 height 36
drag, startPoint x: 546, startPoint y: 309, endPoint x: 666, endPoint y: 304, distance: 119.6
click at [664, 304] on tr "Code Red كود ريد Active 1.75" at bounding box center [725, 311] width 480 height 36
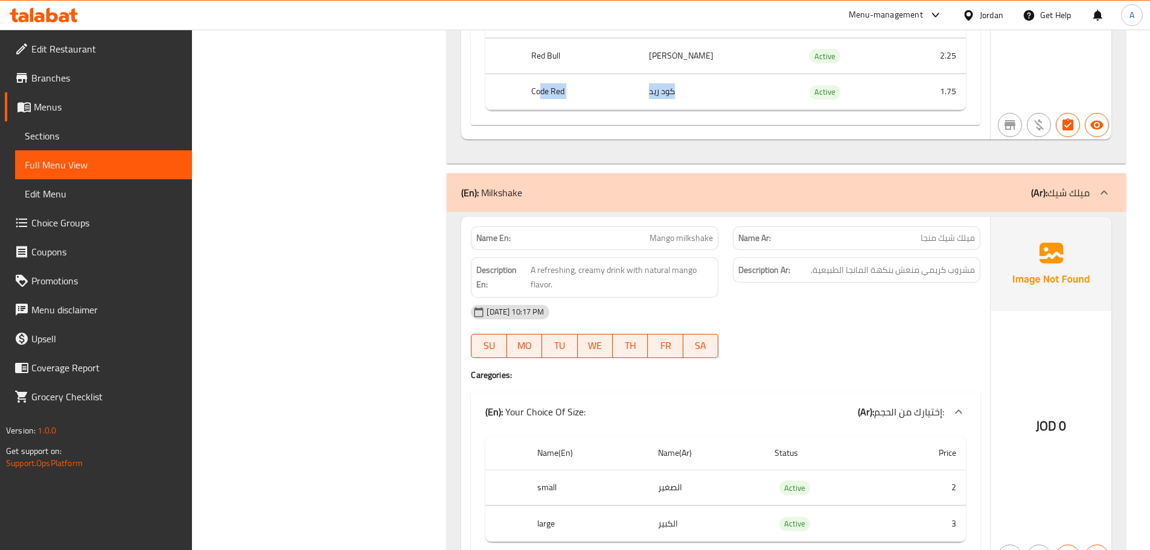
scroll to position [5601, 0]
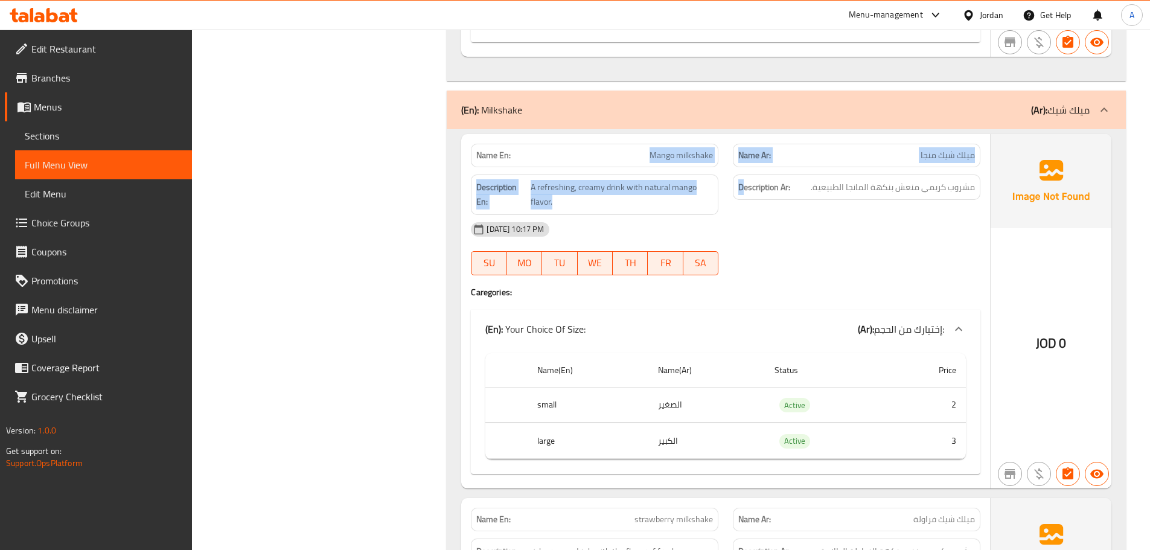
drag, startPoint x: 741, startPoint y: 170, endPoint x: 794, endPoint y: 180, distance: 54.0
click at [771, 176] on div "Name En: Mango milkshake Name Ar: ميلك شيك منجا Description En: A refreshing, c…" at bounding box center [725, 311] width 529 height 354
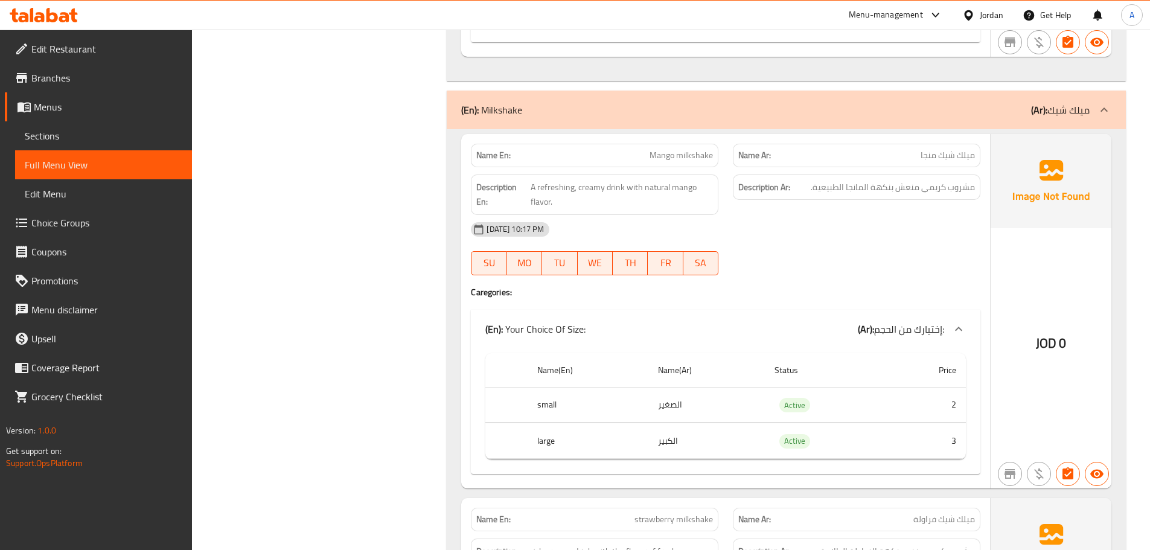
click at [834, 215] on div "13-10-2025 10:17 PM" at bounding box center [725, 229] width 524 height 29
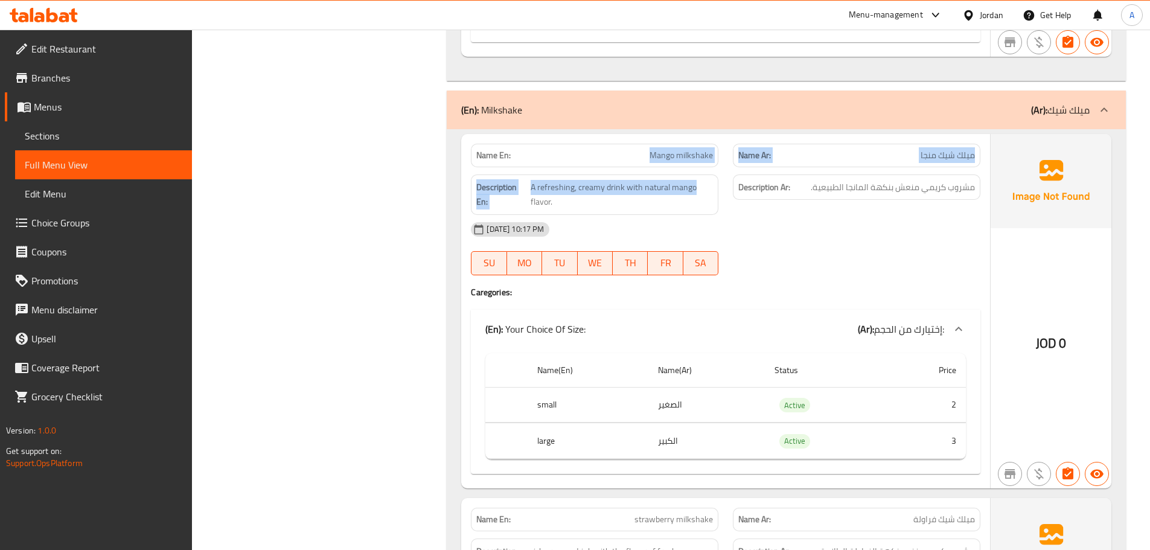
drag, startPoint x: 620, startPoint y: 164, endPoint x: 818, endPoint y: 228, distance: 207.8
click at [743, 181] on div "Name En: Mango milkshake Name Ar: ميلك شيك منجا Description En: A refreshing, c…" at bounding box center [725, 311] width 529 height 354
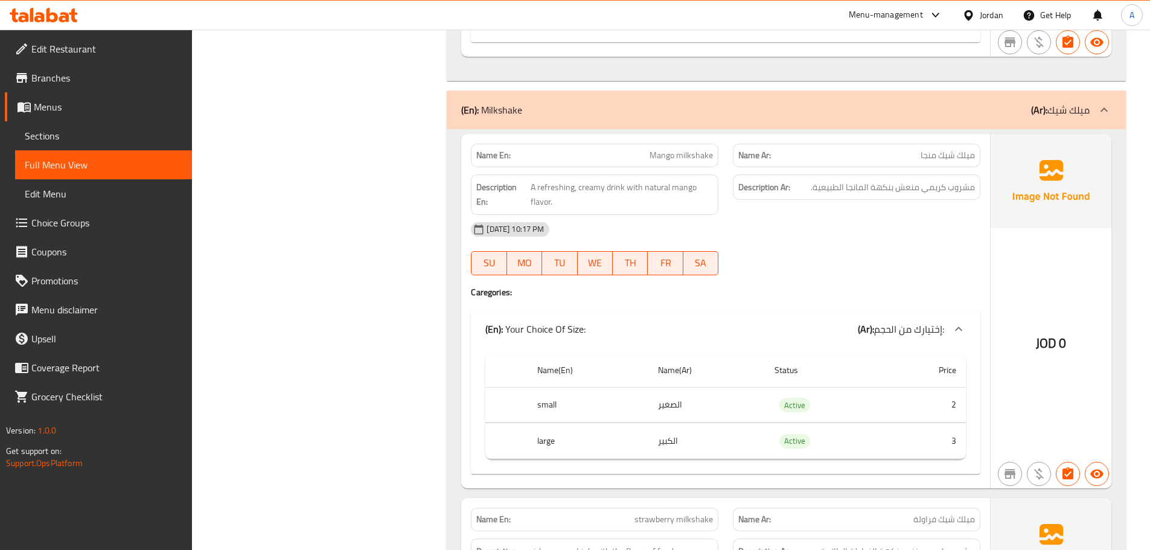
click at [820, 243] on div "13-10-2025 10:17 PM" at bounding box center [725, 229] width 524 height 29
drag, startPoint x: 613, startPoint y: 150, endPoint x: 812, endPoint y: 209, distance: 208.3
click at [772, 187] on div "Name En: Mango milkshake Name Ar: ميلك شيك منجا Description En: A refreshing, c…" at bounding box center [725, 311] width 529 height 354
click at [847, 246] on div "13-10-2025 10:17 PM SU MO TU WE TH FR SA" at bounding box center [725, 249] width 524 height 68
click at [955, 191] on span "مشروب كريمي منعش بنكهة المانجا الطبيعية." at bounding box center [893, 187] width 164 height 15
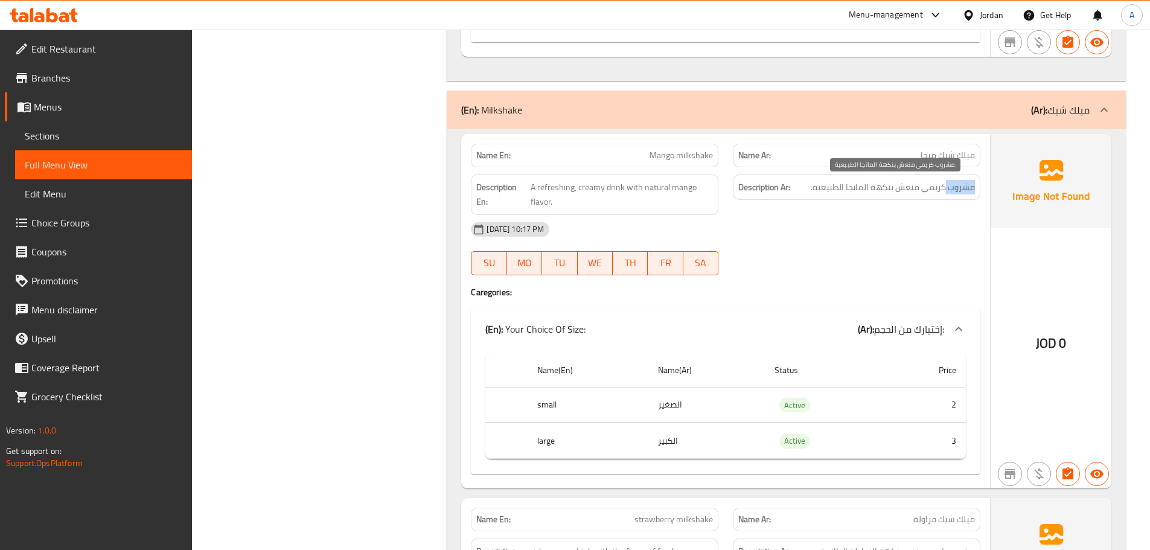
click at [955, 191] on span "مشروب كريمي منعش بنكهة المانجا الطبيعية." at bounding box center [893, 187] width 164 height 15
click at [886, 254] on div "13-10-2025 10:17 PM SU MO TU WE TH FR SA" at bounding box center [725, 249] width 524 height 68
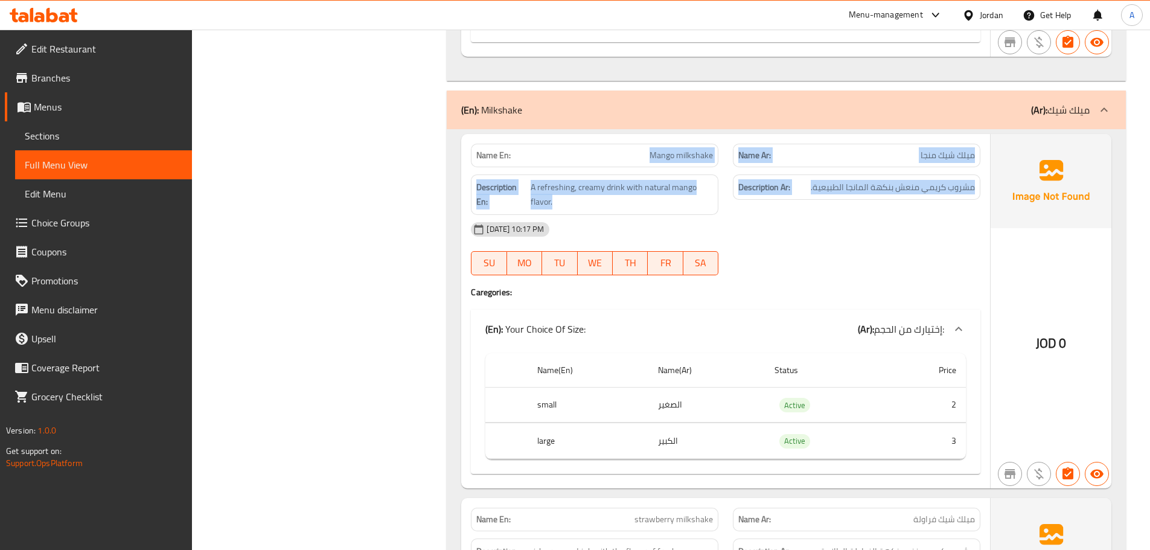
drag, startPoint x: 620, startPoint y: 155, endPoint x: 935, endPoint y: 248, distance: 329.0
click at [864, 220] on div "Name En: Mango milkshake Name Ar: ميلك شيك منجا Description En: A refreshing, c…" at bounding box center [725, 311] width 529 height 354
click at [941, 255] on div "13-10-2025 10:17 PM SU MO TU WE TH FR SA" at bounding box center [725, 249] width 524 height 68
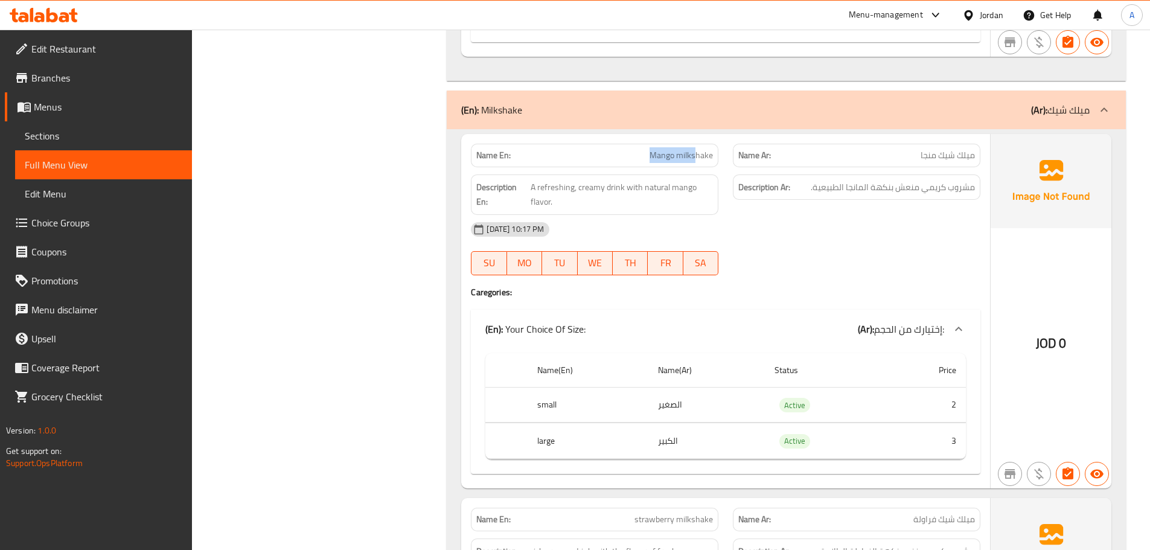
drag, startPoint x: 626, startPoint y: 158, endPoint x: 871, endPoint y: 187, distance: 246.7
click at [789, 177] on div "Name En: Mango milkshake Name Ar: ميلك شيك منجا Description En: A refreshing, c…" at bounding box center [725, 311] width 529 height 354
click at [913, 195] on div "Description Ar: مشروب كريمي منعش بنكهة المانجا الطبيعية." at bounding box center [856, 187] width 247 height 26
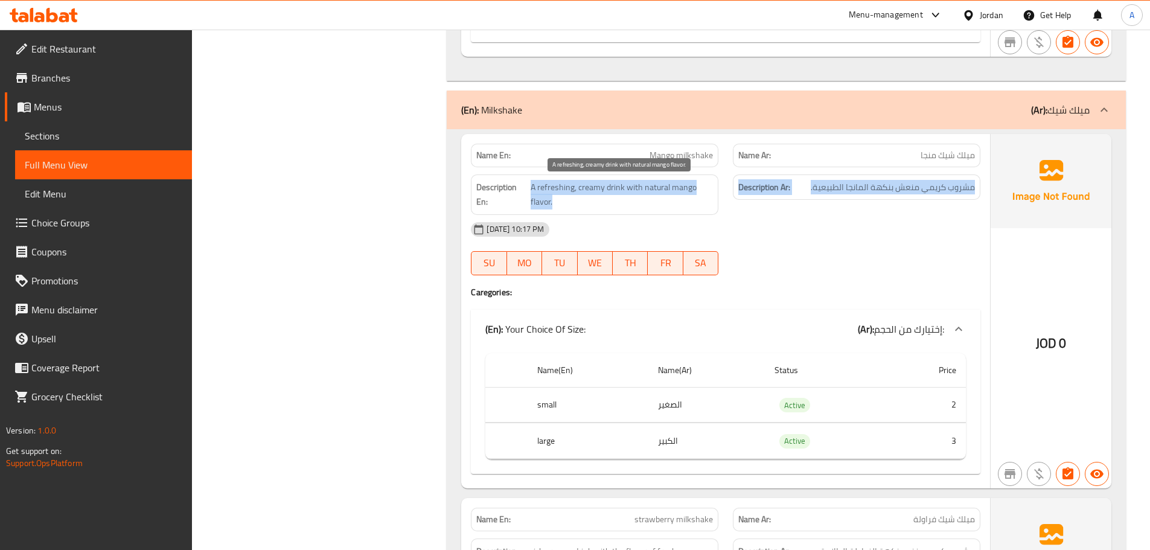
drag, startPoint x: 913, startPoint y: 195, endPoint x: 674, endPoint y: 190, distance: 239.1
click at [674, 190] on div "Description En: A refreshing, creamy drink with natural mango flavor. Descripti…" at bounding box center [725, 194] width 524 height 55
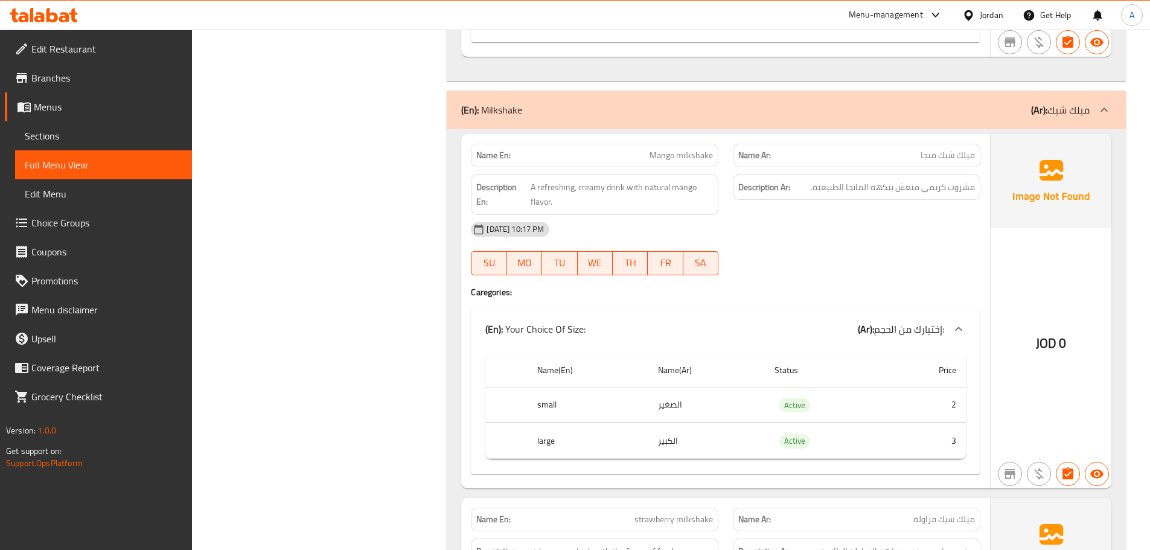
click at [864, 250] on div "13-10-2025 10:17 PM SU MO TU WE TH FR SA" at bounding box center [725, 249] width 524 height 68
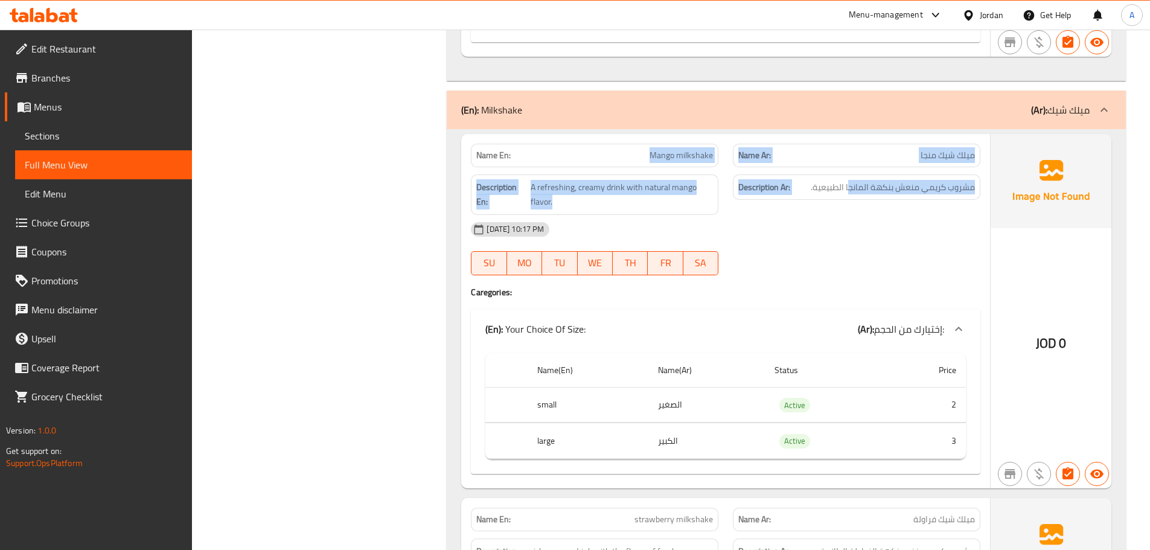
drag, startPoint x: 623, startPoint y: 151, endPoint x: 949, endPoint y: 175, distance: 327.3
click at [881, 195] on div "Name En: Mango milkshake Name Ar: ميلك شيك منجا Description En: A refreshing, c…" at bounding box center [725, 311] width 529 height 354
click at [951, 174] on div "Description Ar: مشروب كريمي منعش بنكهة المانجا الطبيعية." at bounding box center [856, 187] width 247 height 26
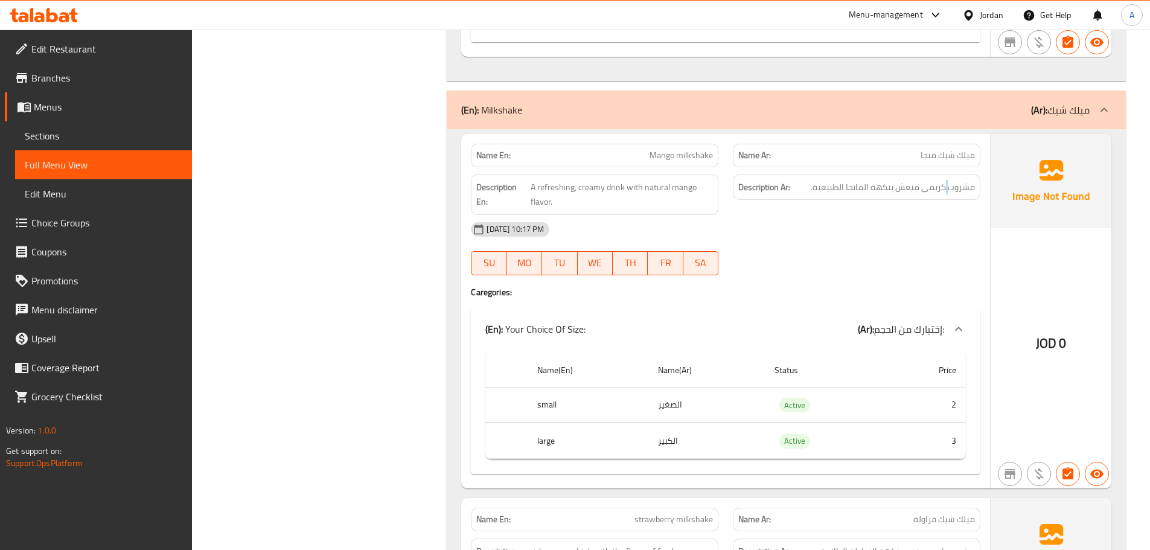
click at [951, 174] on div "Description Ar: مشروب كريمي منعش بنكهة المانجا الطبيعية." at bounding box center [856, 187] width 247 height 26
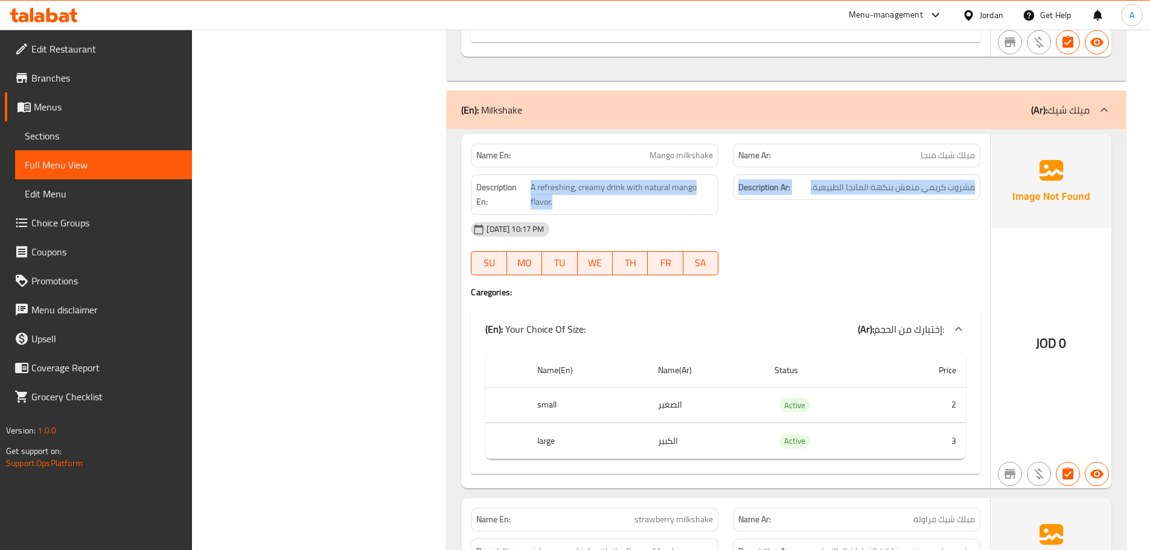
drag, startPoint x: 951, startPoint y: 174, endPoint x: 533, endPoint y: 174, distance: 418.2
click at [533, 174] on div "Description En: A refreshing, creamy drink with natural mango flavor. Descripti…" at bounding box center [725, 194] width 524 height 55
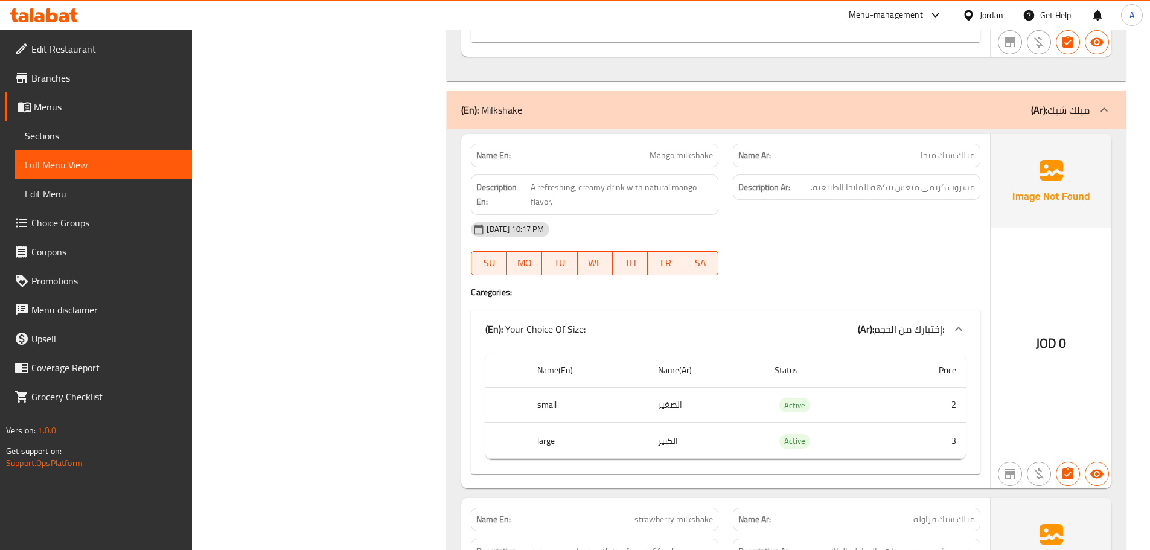
click at [552, 149] on p "Name En: Mango milkshake" at bounding box center [594, 155] width 237 height 13
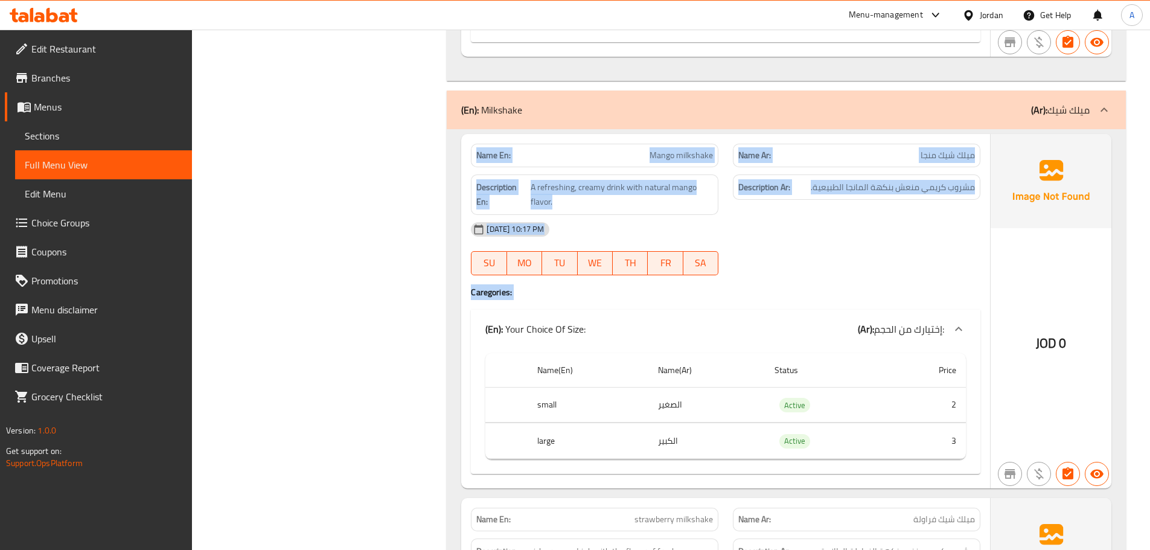
drag, startPoint x: 552, startPoint y: 149, endPoint x: 964, endPoint y: 287, distance: 434.6
click at [964, 287] on div "Name En: Mango milkshake Name Ar: ميلك شيك منجا Description En: A refreshing, c…" at bounding box center [725, 311] width 529 height 354
click at [887, 190] on span "مشروب كريمي منعش بنكهة المانجا الطبيعية." at bounding box center [893, 187] width 164 height 15
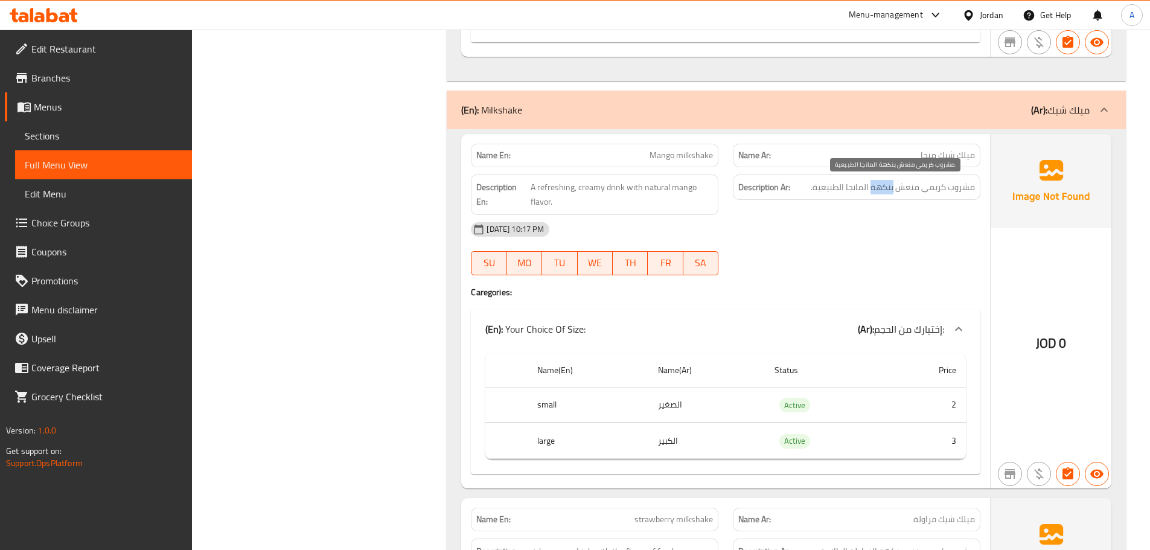
click at [885, 190] on span "مشروب كريمي منعش بنكهة المانجا الطبيعية." at bounding box center [893, 187] width 164 height 15
click at [855, 237] on div "13-10-2025 10:17 PM" at bounding box center [725, 229] width 524 height 29
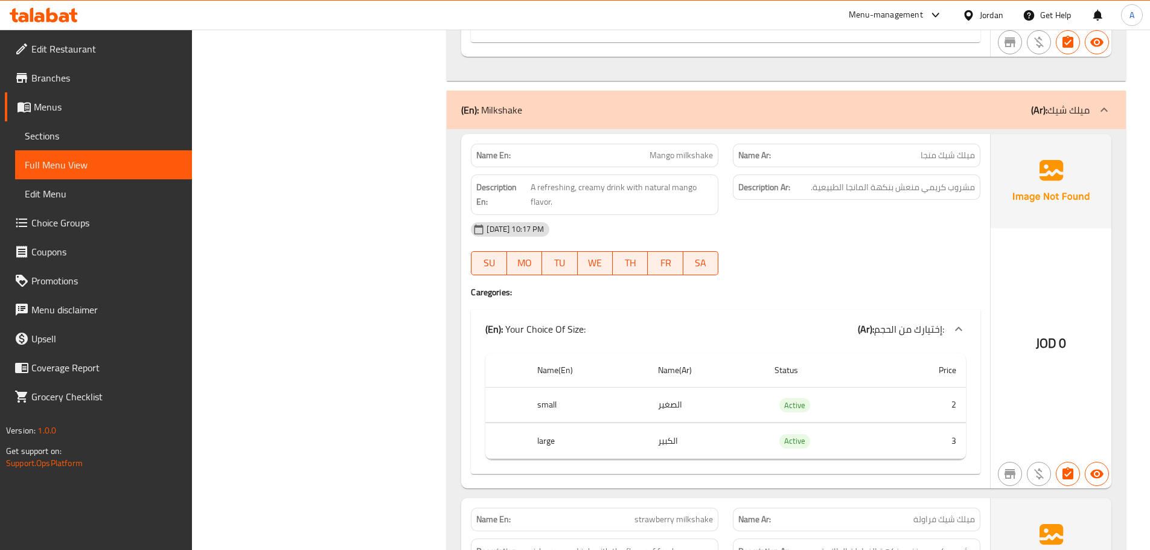
click at [858, 211] on div "Description Ar: مشروب كريمي منعش بنكهة المانجا الطبيعية." at bounding box center [856, 194] width 262 height 55
click at [858, 188] on span "مشروب كريمي منعش بنكهة المانجا الطبيعية." at bounding box center [893, 187] width 164 height 15
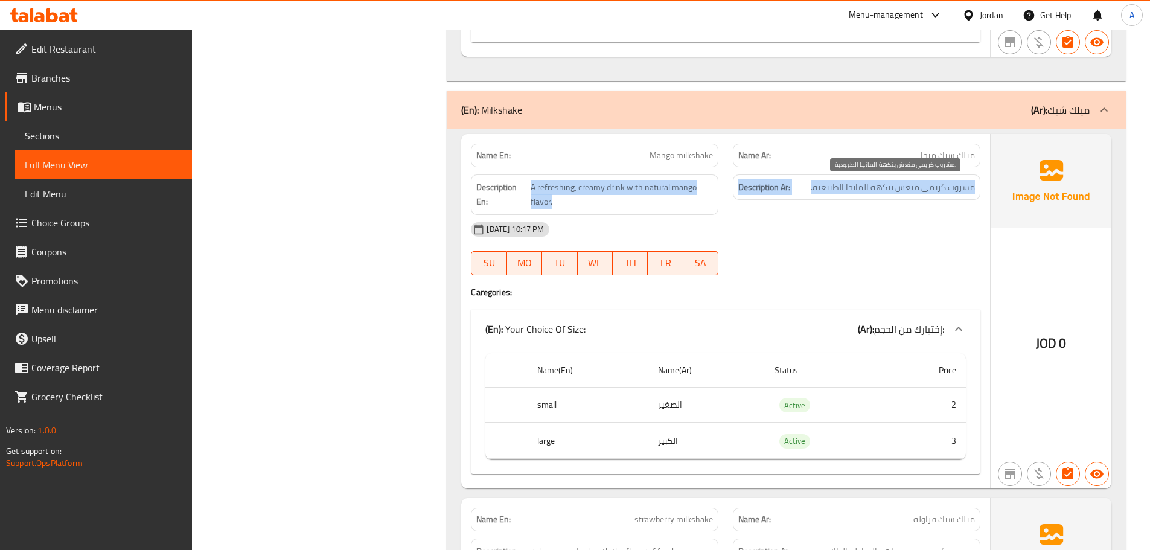
drag, startPoint x: 858, startPoint y: 188, endPoint x: 475, endPoint y: 191, distance: 382.6
click at [475, 191] on div "Description En: A refreshing, creamy drink with natural mango flavor. Descripti…" at bounding box center [725, 194] width 524 height 55
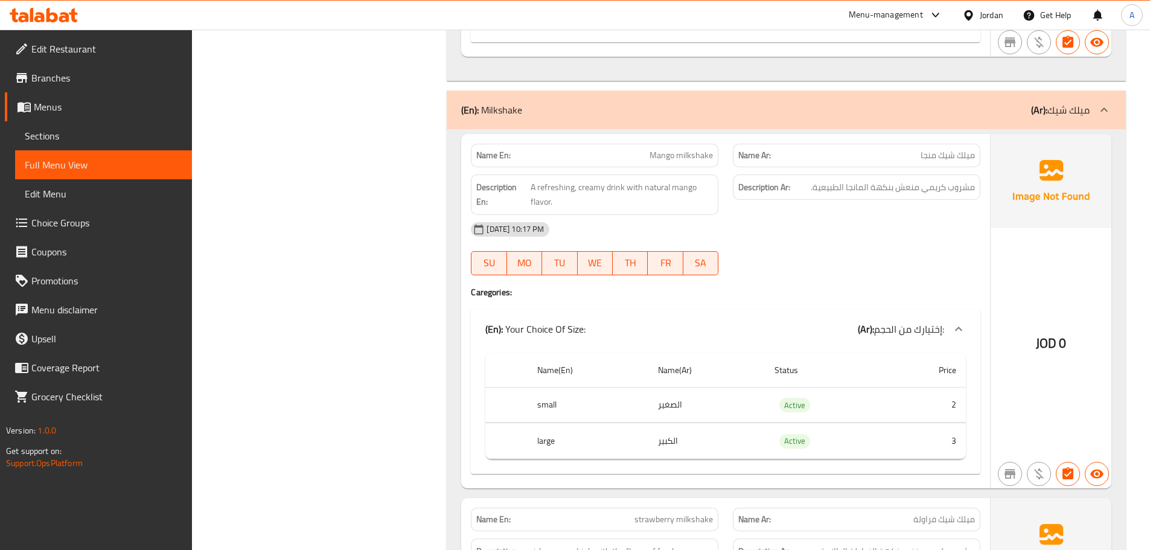
click at [766, 243] on div "13-10-2025 10:17 PM" at bounding box center [725, 229] width 524 height 29
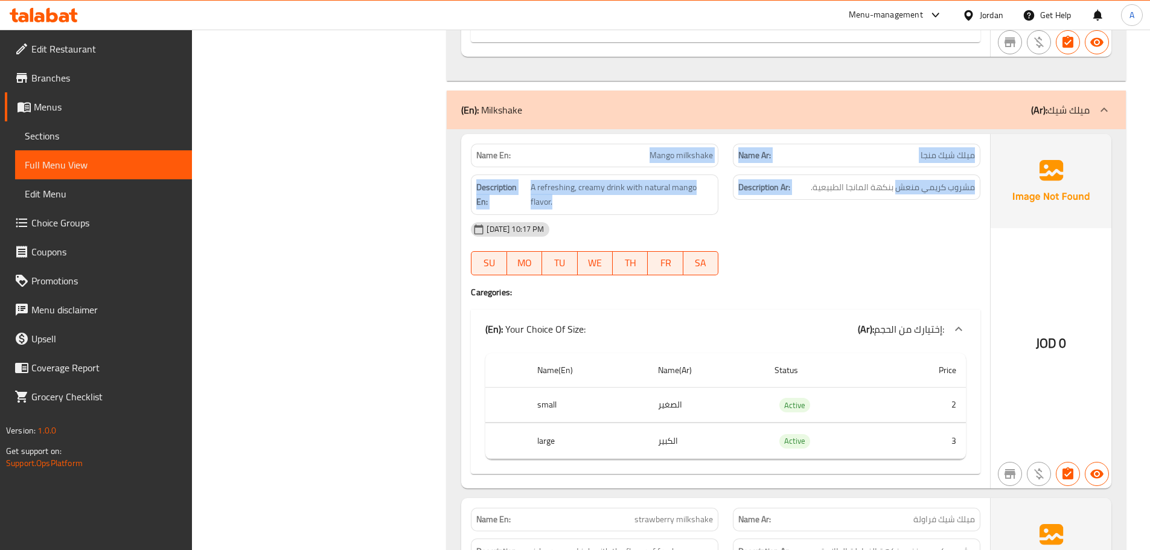
drag, startPoint x: 652, startPoint y: 152, endPoint x: 955, endPoint y: 190, distance: 305.3
click at [932, 188] on div "Name En: Mango milkshake Name Ar: ميلك شيك منجا Description En: A refreshing, c…" at bounding box center [725, 311] width 529 height 354
click at [965, 192] on span "مشروب كريمي منعش بنكهة المانجا الطبيعية." at bounding box center [893, 187] width 164 height 15
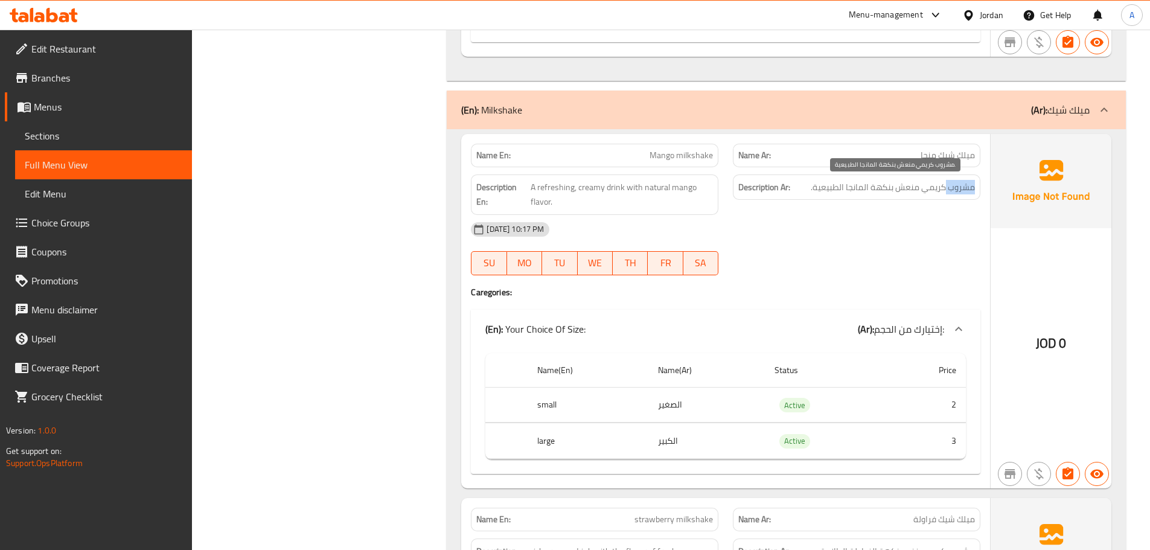
click at [965, 192] on span "مشروب كريمي منعش بنكهة المانجا الطبيعية." at bounding box center [893, 187] width 164 height 15
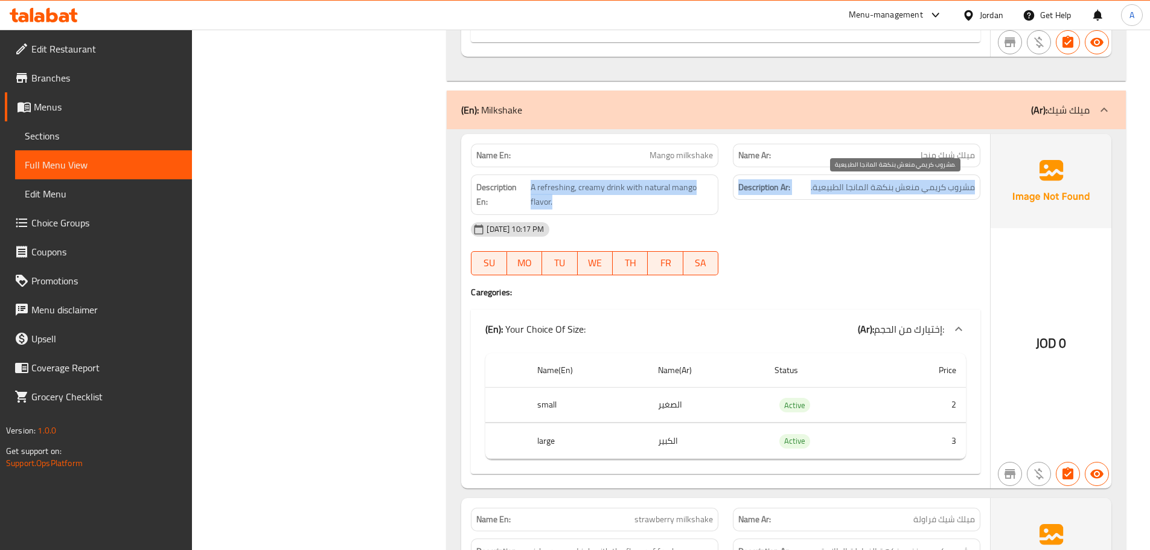
drag, startPoint x: 965, startPoint y: 192, endPoint x: 549, endPoint y: 193, distance: 416.4
click at [549, 193] on div "Description En: A refreshing, creamy drink with natural mango flavor. Descripti…" at bounding box center [725, 194] width 524 height 55
click at [549, 193] on span "A refreshing, creamy drink with natural mango flavor." at bounding box center [621, 195] width 182 height 30
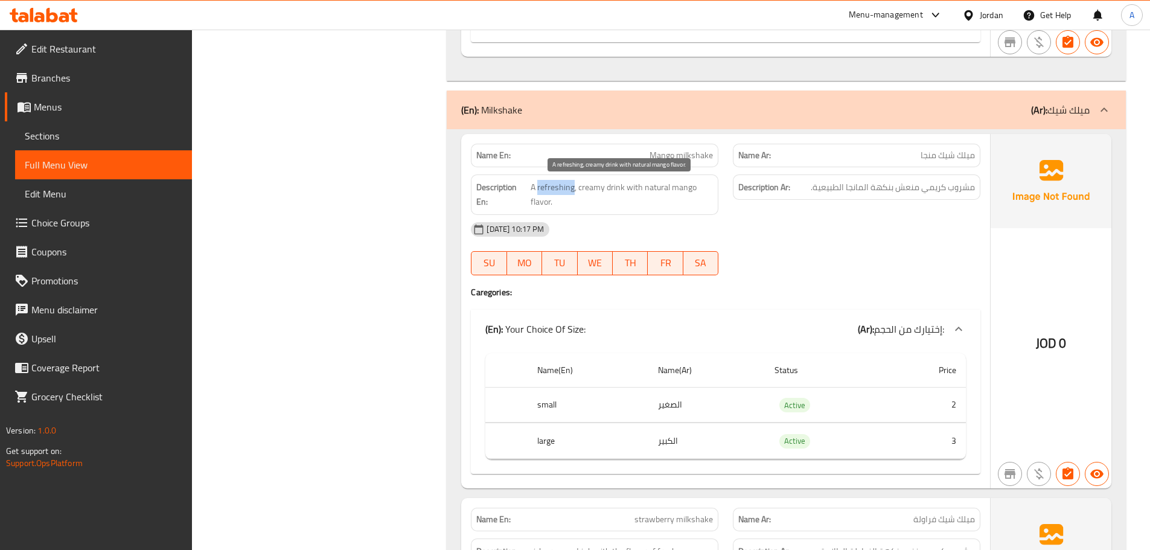
click at [549, 193] on span "A refreshing, creamy drink with natural mango flavor." at bounding box center [621, 195] width 182 height 30
drag, startPoint x: 549, startPoint y: 193, endPoint x: 784, endPoint y: 194, distance: 235.4
click at [774, 194] on div "Description En: A refreshing, creamy drink with natural mango flavor. Descripti…" at bounding box center [725, 194] width 524 height 55
click at [845, 194] on span "مشروب كريمي منعش بنكهة المانجا الطبيعية." at bounding box center [893, 187] width 164 height 15
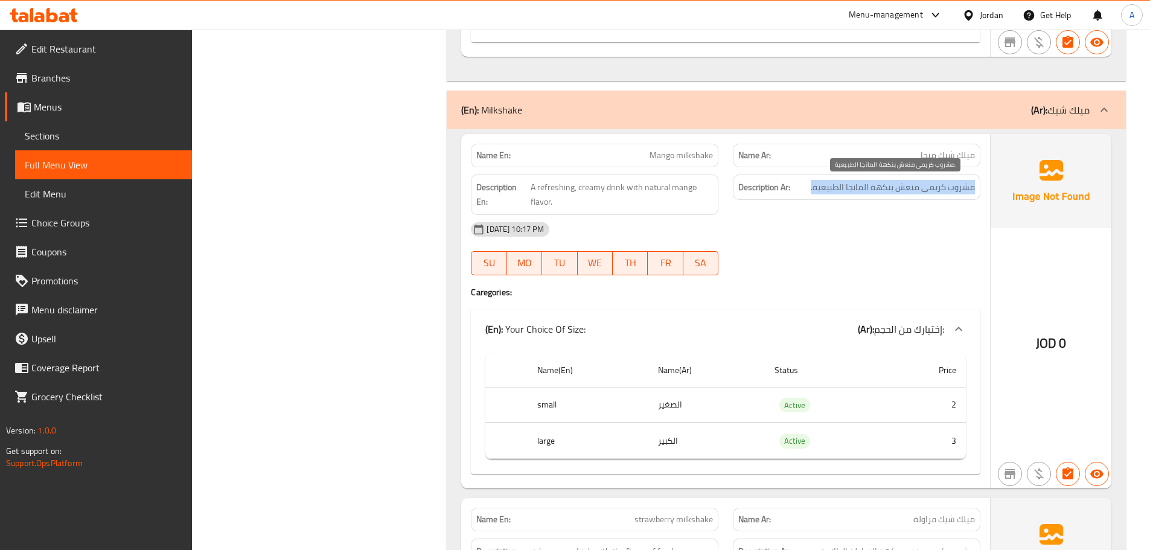
click at [845, 194] on span "مشروب كريمي منعش بنكهة المانجا الطبيعية." at bounding box center [893, 187] width 164 height 15
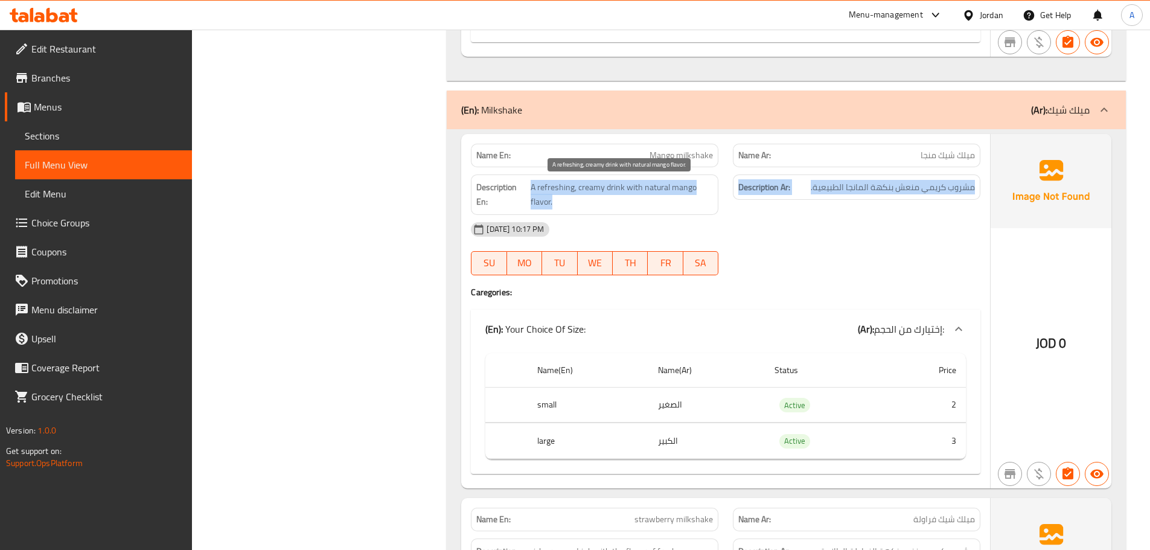
drag, startPoint x: 845, startPoint y: 194, endPoint x: 686, endPoint y: 182, distance: 159.2
click at [686, 182] on div "Description En: A refreshing, creamy drink with natural mango flavor. Descripti…" at bounding box center [725, 194] width 524 height 55
click at [833, 194] on span "مشروب كريمي منعش بنكهة المانجا الطبيعية." at bounding box center [893, 187] width 164 height 15
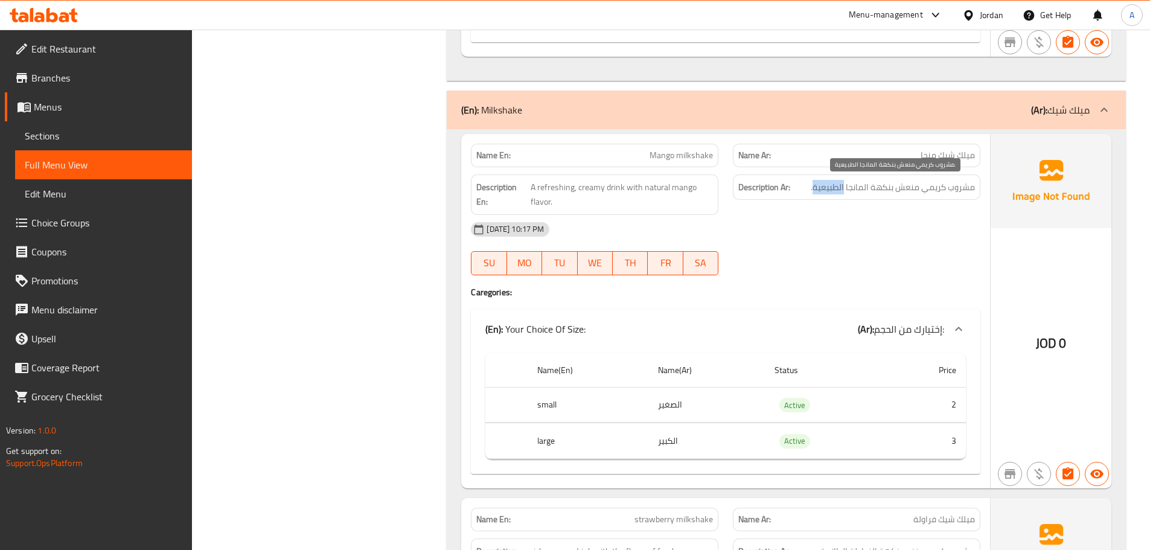
click at [833, 194] on span "مشروب كريمي منعش بنكهة المانجا الطبيعية." at bounding box center [893, 187] width 164 height 15
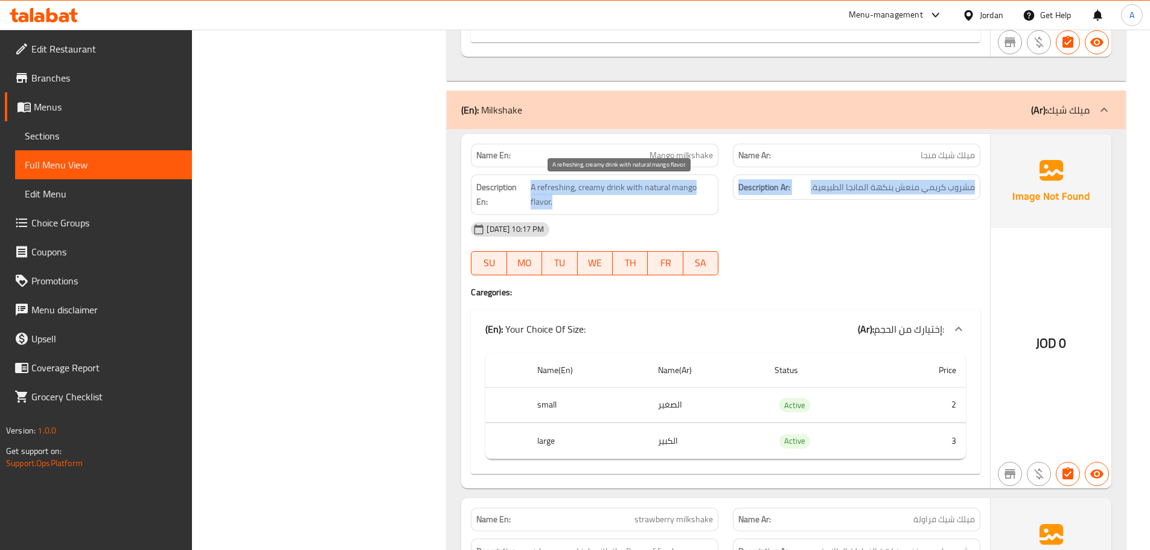
drag, startPoint x: 833, startPoint y: 194, endPoint x: 682, endPoint y: 203, distance: 151.7
click at [649, 194] on div "Description En: A refreshing, creamy drink with natural mango flavor. Descripti…" at bounding box center [725, 194] width 524 height 55
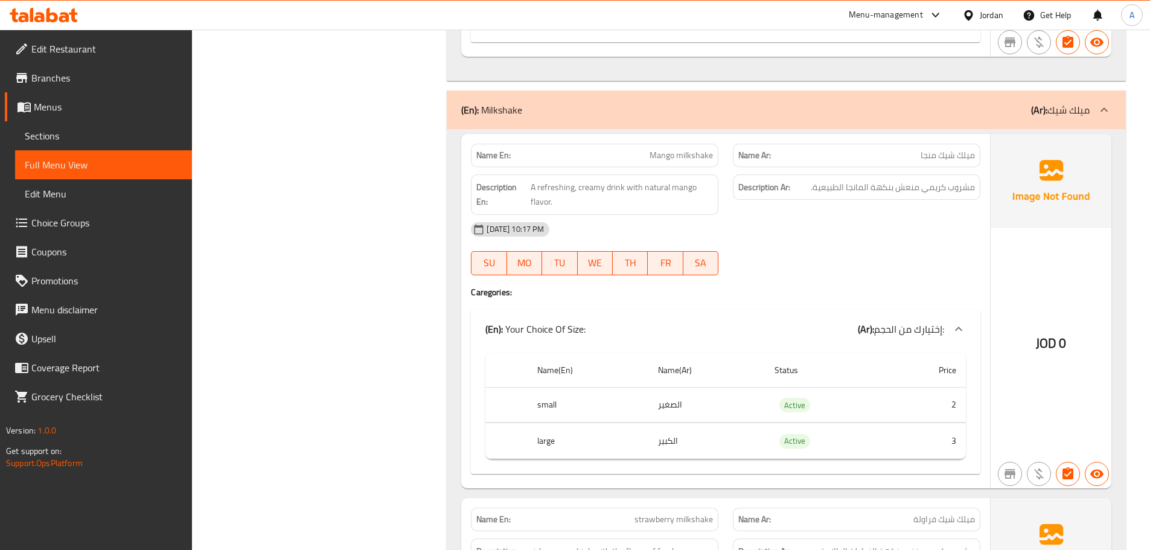
click at [844, 229] on div "13-10-2025 10:17 PM" at bounding box center [725, 229] width 524 height 29
drag, startPoint x: 954, startPoint y: 182, endPoint x: 876, endPoint y: 191, distance: 77.8
click at [881, 184] on span "مشروب كريمي منعش بنكهة المانجا الطبيعية." at bounding box center [893, 187] width 164 height 15
drag, startPoint x: 848, startPoint y: 254, endPoint x: 839, endPoint y: 257, distance: 9.5
click at [847, 256] on div "13-10-2025 10:17 PM SU MO TU WE TH FR SA" at bounding box center [725, 249] width 524 height 68
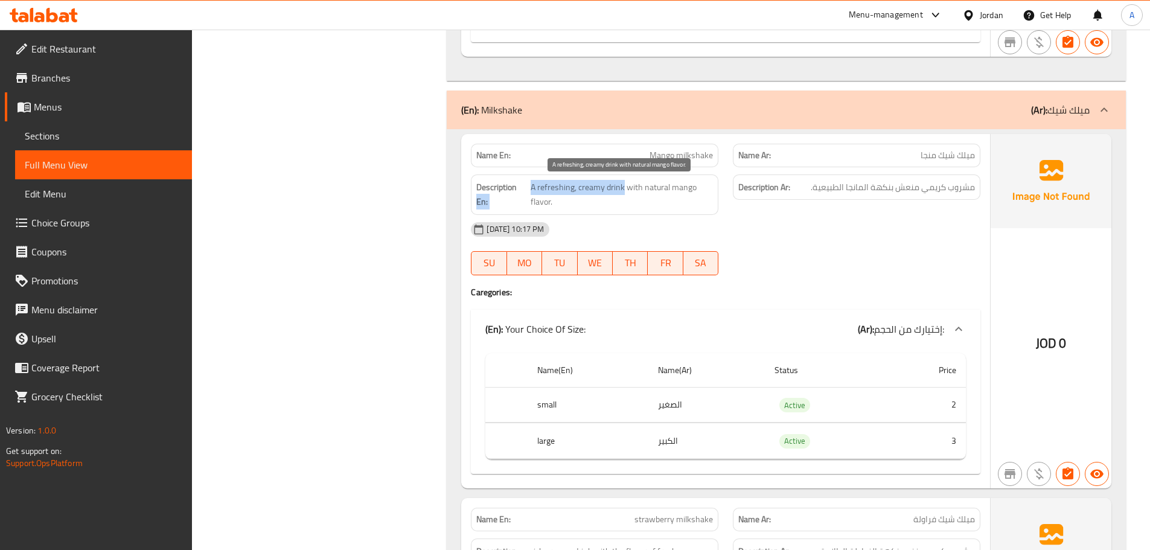
drag, startPoint x: 530, startPoint y: 182, endPoint x: 624, endPoint y: 190, distance: 94.5
click at [624, 190] on h6 "Description En: A refreshing, creamy drink with natural mango flavor." at bounding box center [594, 195] width 237 height 30
click at [615, 190] on span "A refreshing, creamy drink with natural mango flavor." at bounding box center [621, 195] width 182 height 30
drag, startPoint x: 615, startPoint y: 190, endPoint x: 520, endPoint y: 187, distance: 95.4
click at [520, 187] on h6 "Description En: A refreshing, creamy drink with natural mango flavor." at bounding box center [594, 195] width 237 height 30
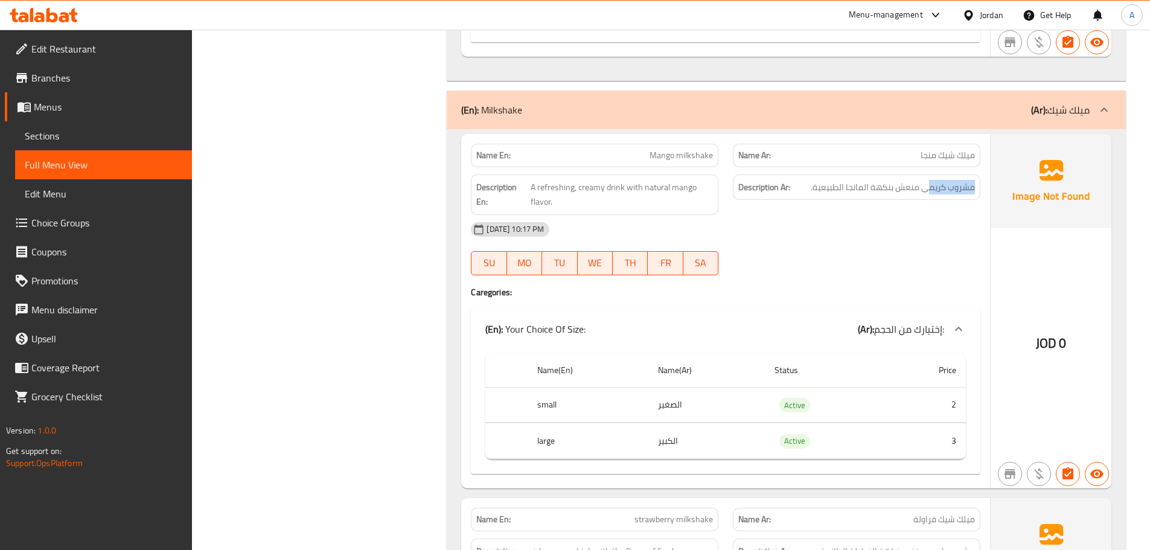
drag, startPoint x: 924, startPoint y: 194, endPoint x: 712, endPoint y: 186, distance: 212.0
click at [789, 184] on h6 "Description Ar: مشروب كريمي منعش بنكهة المانجا الطبيعية." at bounding box center [856, 187] width 237 height 15
drag, startPoint x: 626, startPoint y: 186, endPoint x: 1001, endPoint y: 227, distance: 377.0
click at [993, 227] on div "Name En: Mango milkshake Name Ar: ميلك شيك منجا Description En: A refreshing, c…" at bounding box center [786, 311] width 650 height 354
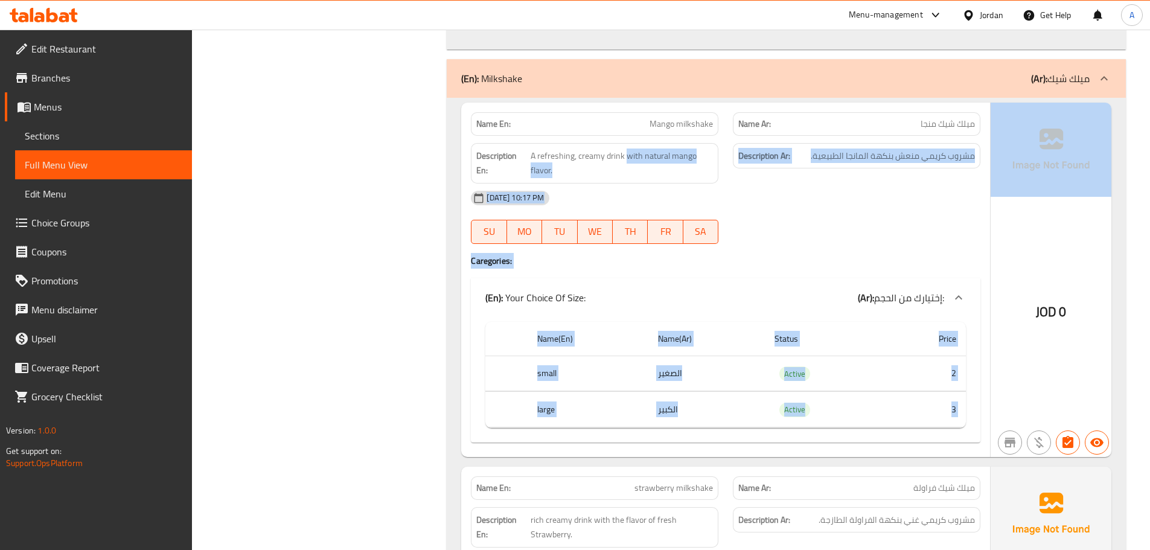
scroll to position [5661, 0]
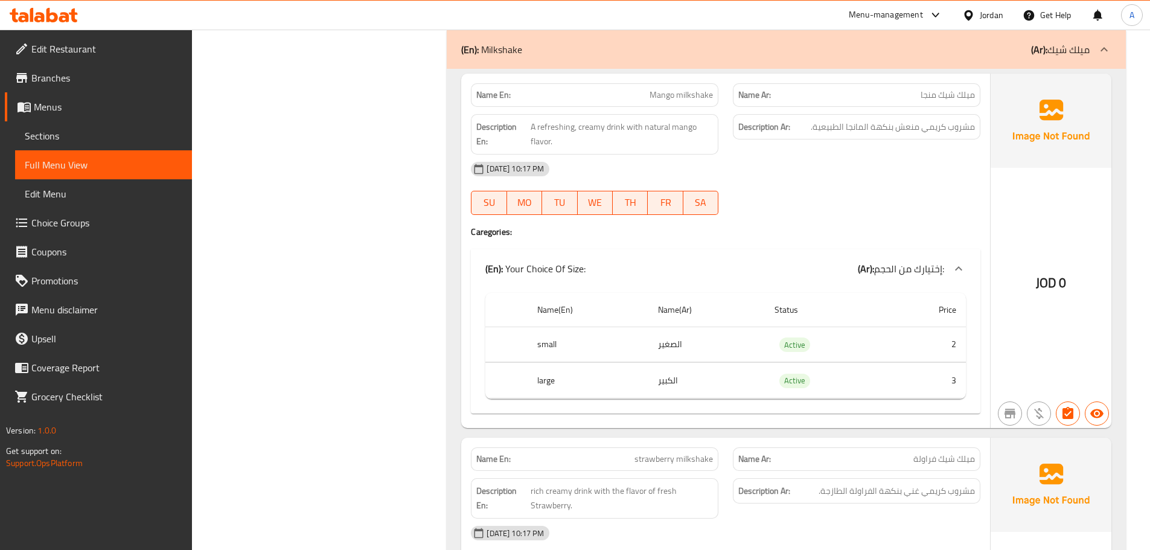
drag, startPoint x: 542, startPoint y: 344, endPoint x: 573, endPoint y: 362, distance: 35.4
click at [576, 358] on th "small" at bounding box center [587, 345] width 120 height 36
drag, startPoint x: 753, startPoint y: 459, endPoint x: 787, endPoint y: 454, distance: 34.7
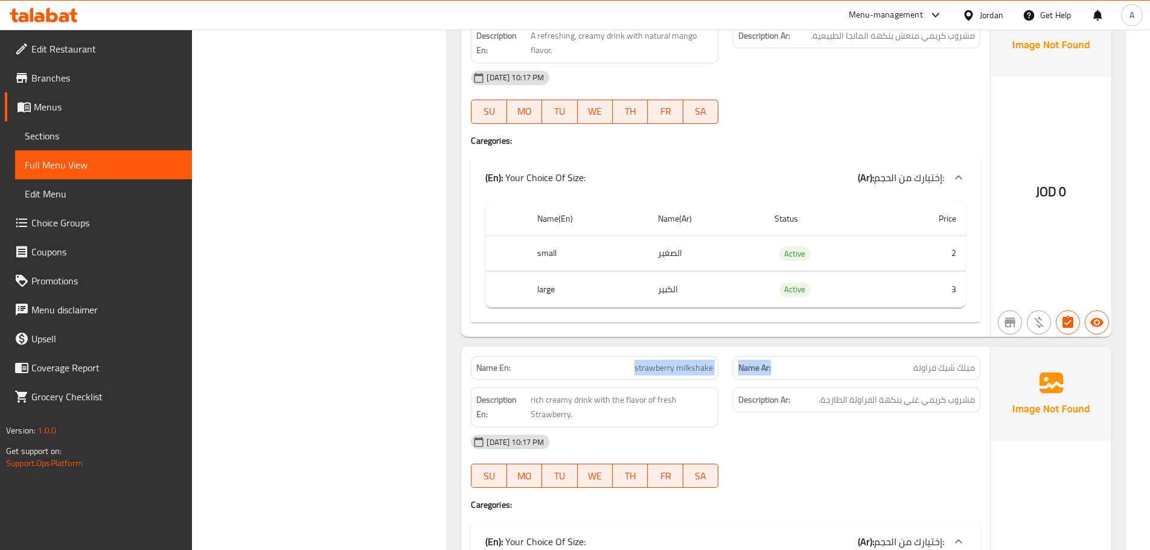
scroll to position [5902, 0]
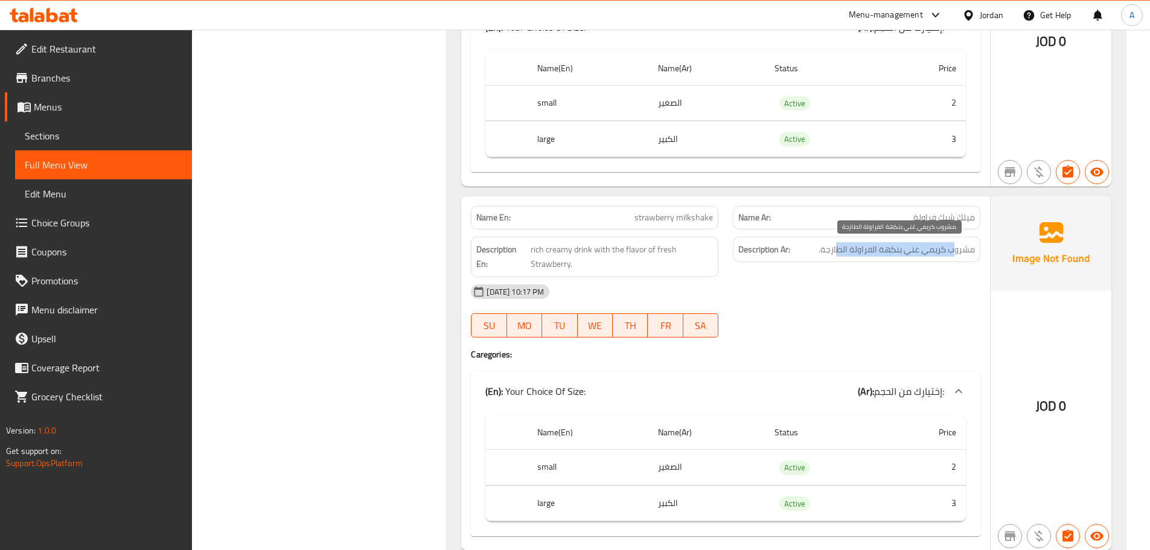
drag, startPoint x: 952, startPoint y: 252, endPoint x: 774, endPoint y: 244, distance: 178.2
click at [815, 244] on h6 "Description Ar: مشروب كريمي غني بنكهة الفراولة الطازجة." at bounding box center [856, 249] width 237 height 15
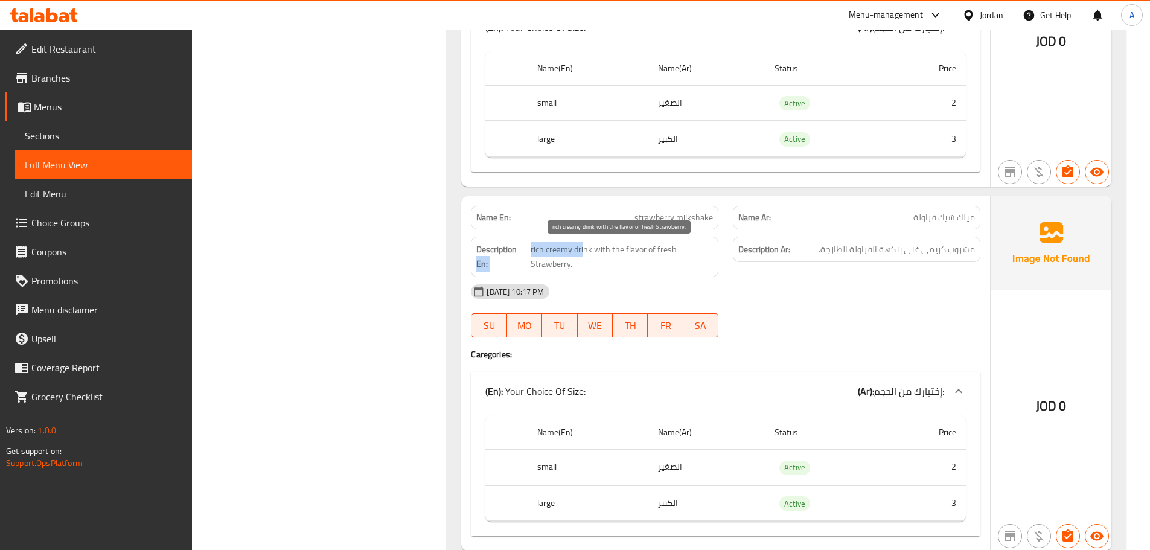
drag, startPoint x: 527, startPoint y: 251, endPoint x: 582, endPoint y: 251, distance: 55.5
click at [582, 251] on h6 "Description En: rich creamy drink with the flavor of fresh Strawberry." at bounding box center [594, 257] width 237 height 30
click at [582, 246] on span "rich creamy drink with the flavor of fresh Strawberry." at bounding box center [621, 257] width 182 height 30
drag, startPoint x: 582, startPoint y: 246, endPoint x: 514, endPoint y: 249, distance: 68.9
click at [514, 249] on h6 "Description En: rich creamy drink with the flavor of fresh Strawberry." at bounding box center [594, 257] width 237 height 30
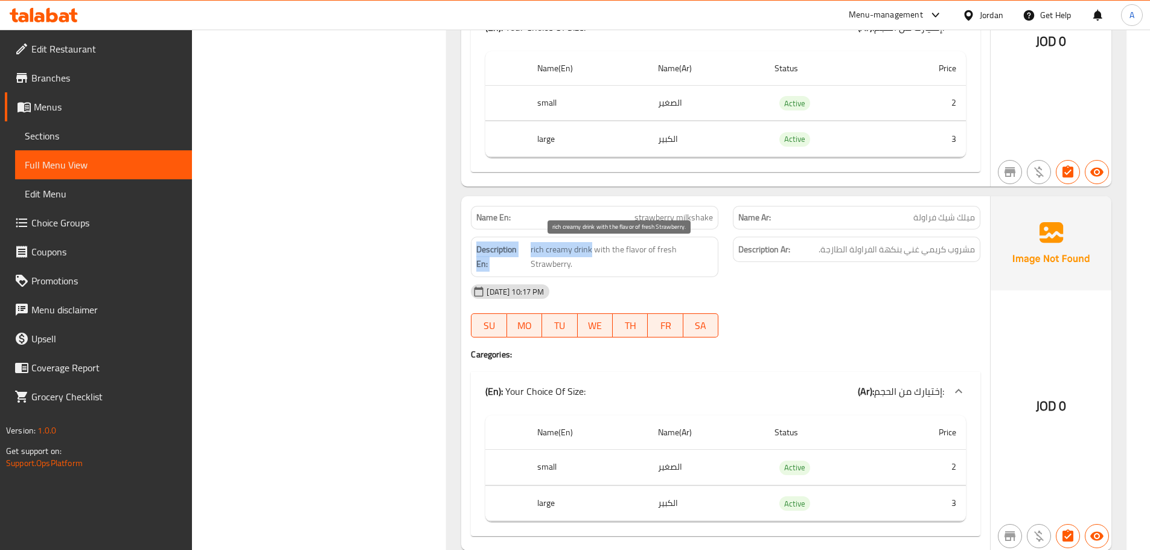
click at [551, 250] on span "rich creamy drink with the flavor of fresh Strawberry." at bounding box center [621, 257] width 182 height 30
click at [577, 249] on span "rich creamy drink with the flavor of fresh Strawberry." at bounding box center [621, 257] width 182 height 30
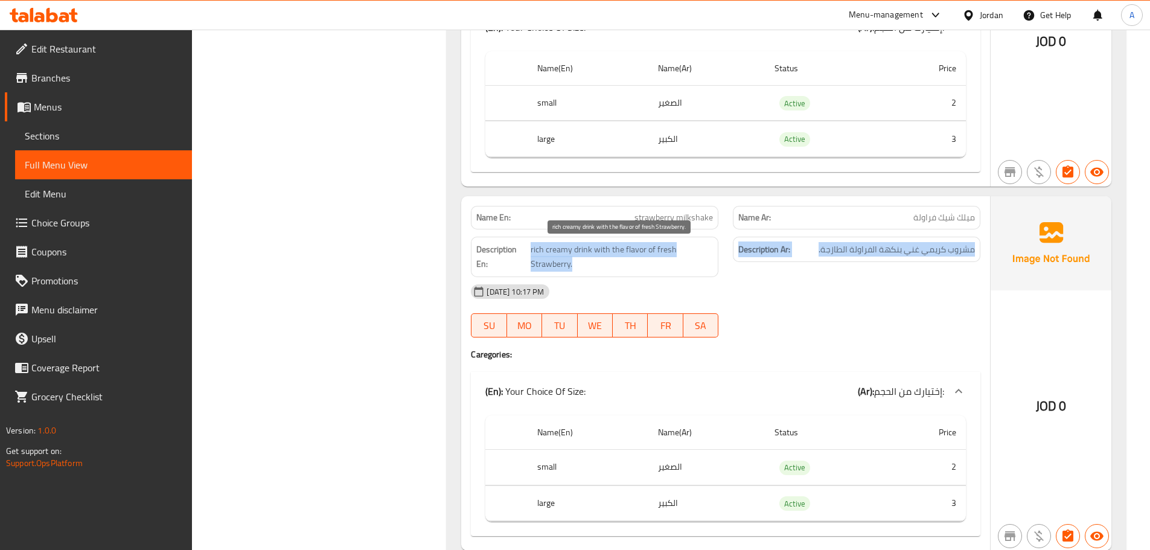
drag, startPoint x: 577, startPoint y: 249, endPoint x: 909, endPoint y: 280, distance: 334.0
click at [926, 266] on div "Description En: rich creamy drink with the flavor of fresh Strawberry. Descript…" at bounding box center [725, 256] width 524 height 55
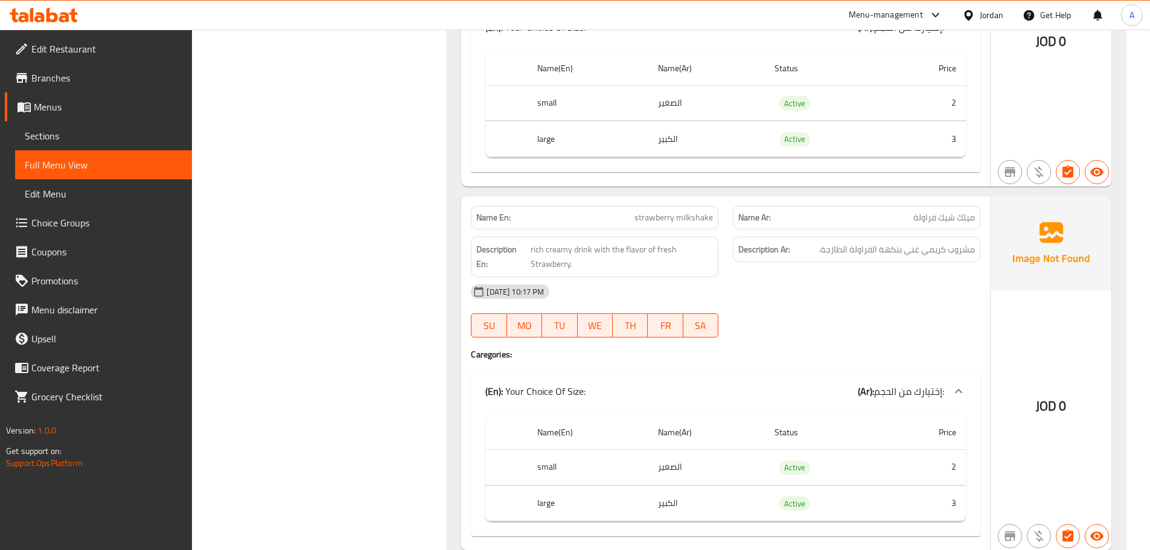
click at [864, 299] on div "13-10-2025 10:17 PM" at bounding box center [725, 291] width 524 height 29
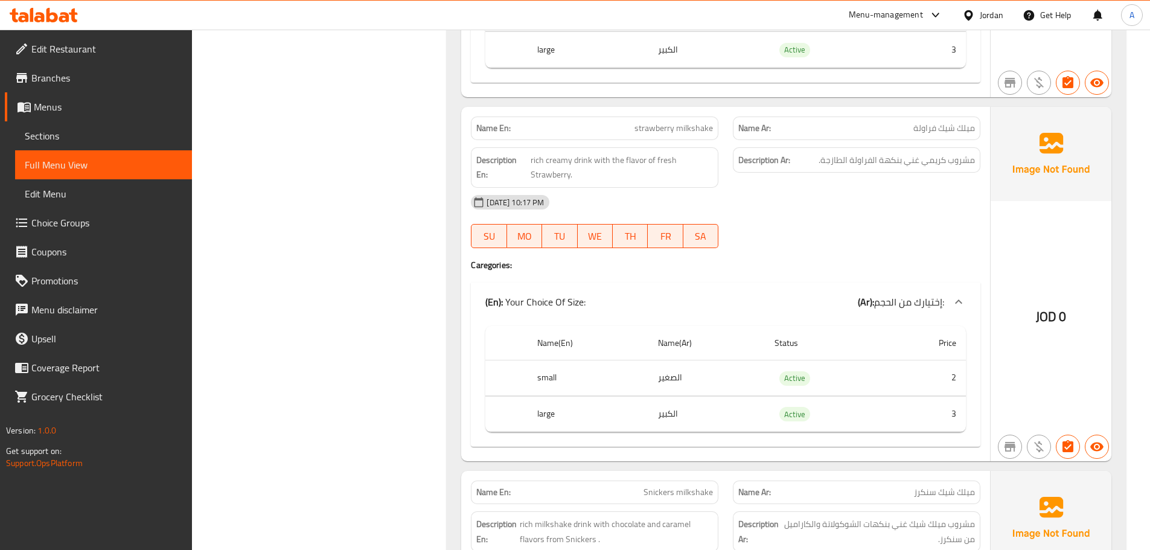
scroll to position [6083, 0]
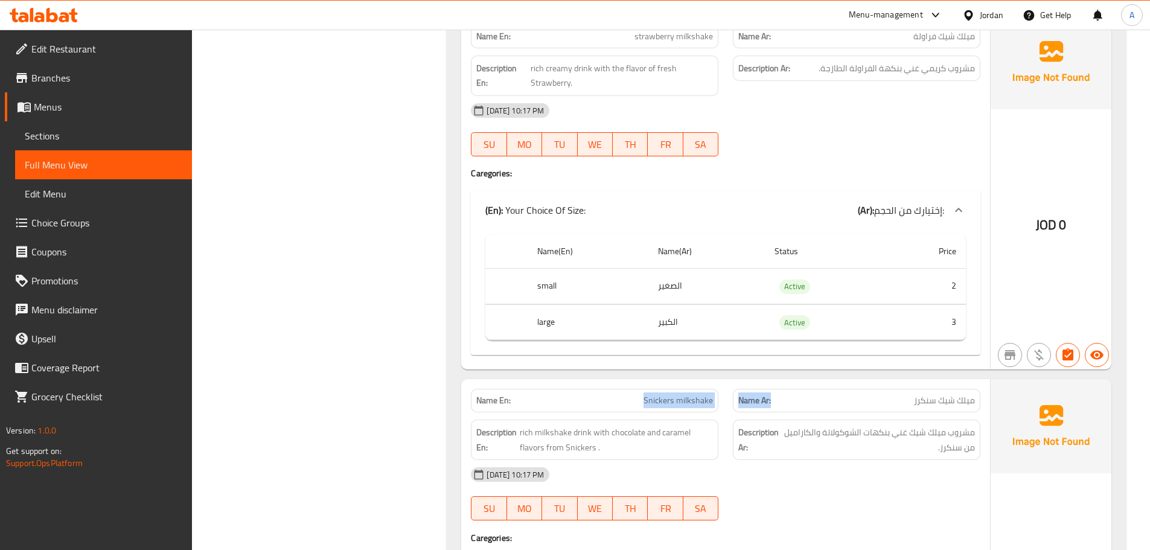
drag, startPoint x: 641, startPoint y: 394, endPoint x: 943, endPoint y: 407, distance: 302.6
click at [893, 407] on div "Name En: Snickers milkshake Name Ar: ميلك شيك سنكرز" at bounding box center [725, 400] width 524 height 38
click at [933, 403] on span "ميلك شيك سنكرز" at bounding box center [944, 400] width 61 height 13
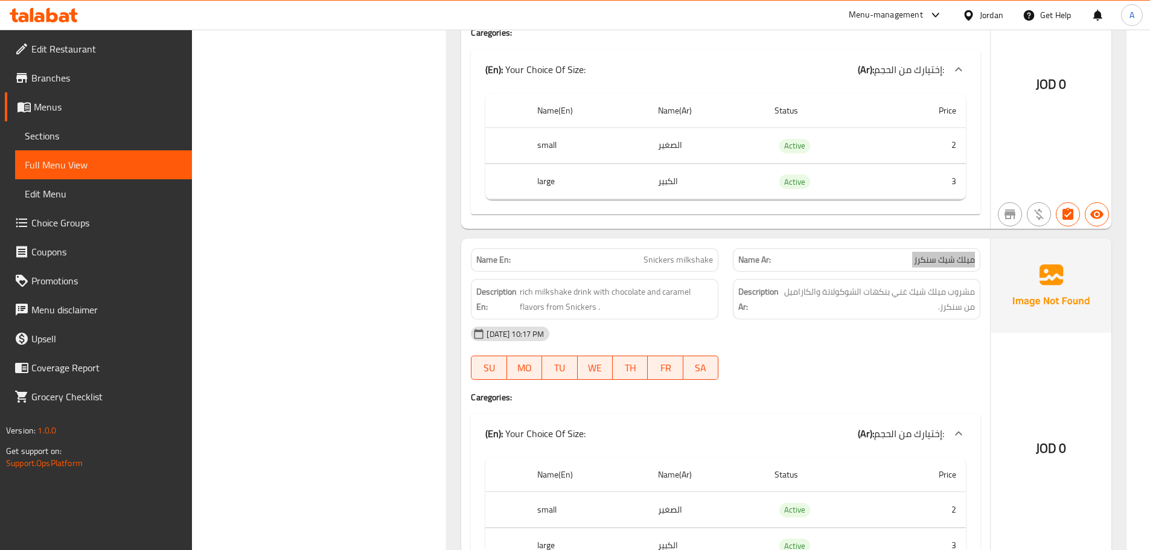
scroll to position [6325, 0]
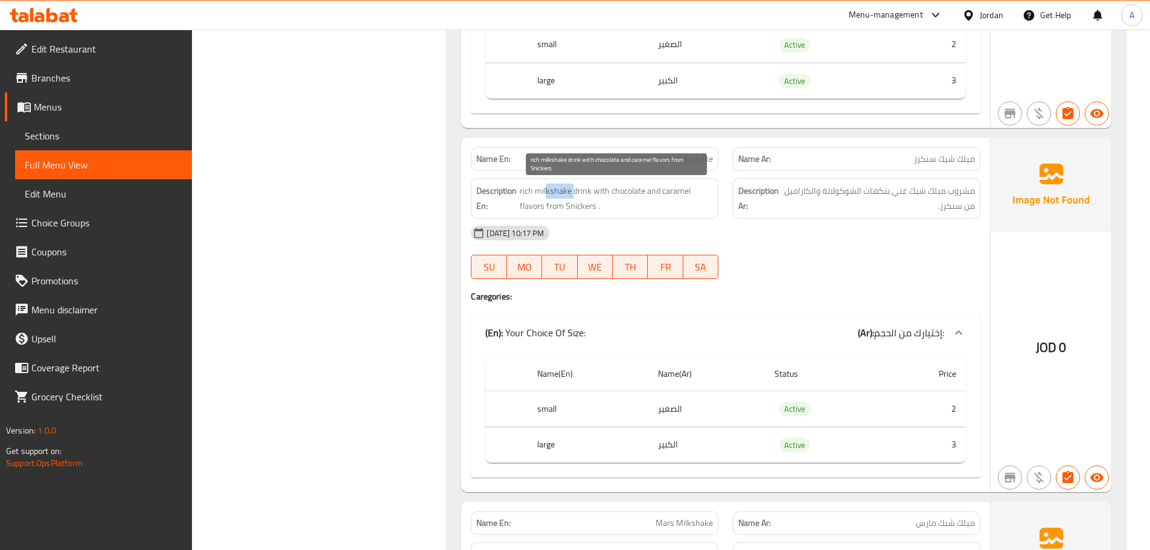
drag, startPoint x: 572, startPoint y: 190, endPoint x: 546, endPoint y: 194, distance: 26.4
click at [546, 194] on span "rich milkshake drink with chocolate and caramel flavors from Snickers ." at bounding box center [616, 198] width 193 height 30
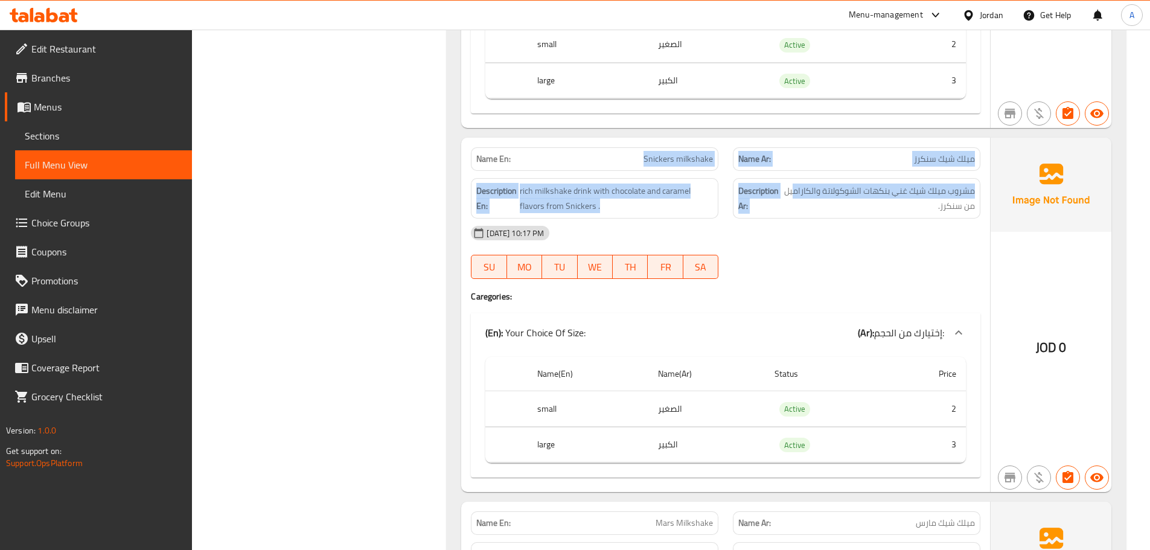
drag, startPoint x: 619, startPoint y: 158, endPoint x: 890, endPoint y: 186, distance: 273.0
click at [863, 180] on div "Name En: Snickers milkshake Name Ar: ميلك شيك سنكرز Description En: rich milksh…" at bounding box center [725, 315] width 529 height 354
click at [925, 192] on span "مشروب ميلك شيك غني بنكهات الشوكولاتة والكاراميل من سنكرز." at bounding box center [879, 198] width 191 height 30
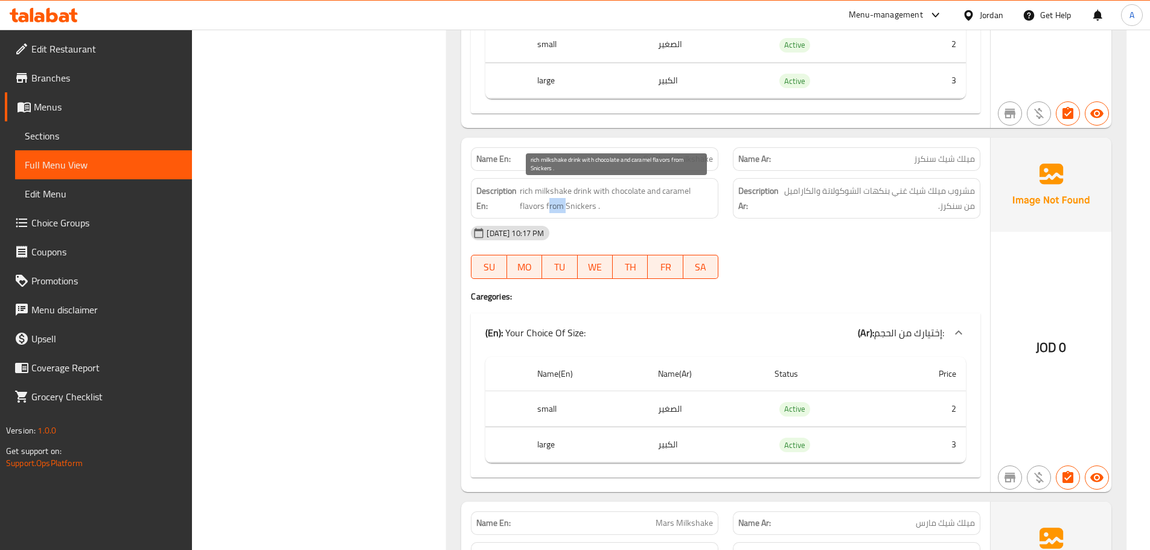
drag, startPoint x: 549, startPoint y: 206, endPoint x: 671, endPoint y: 207, distance: 121.9
click at [586, 206] on span "rich milkshake drink with chocolate and caramel flavors from Snickers ." at bounding box center [616, 198] width 193 height 30
click at [864, 243] on div "13-10-2025 10:17 PM" at bounding box center [725, 232] width 524 height 29
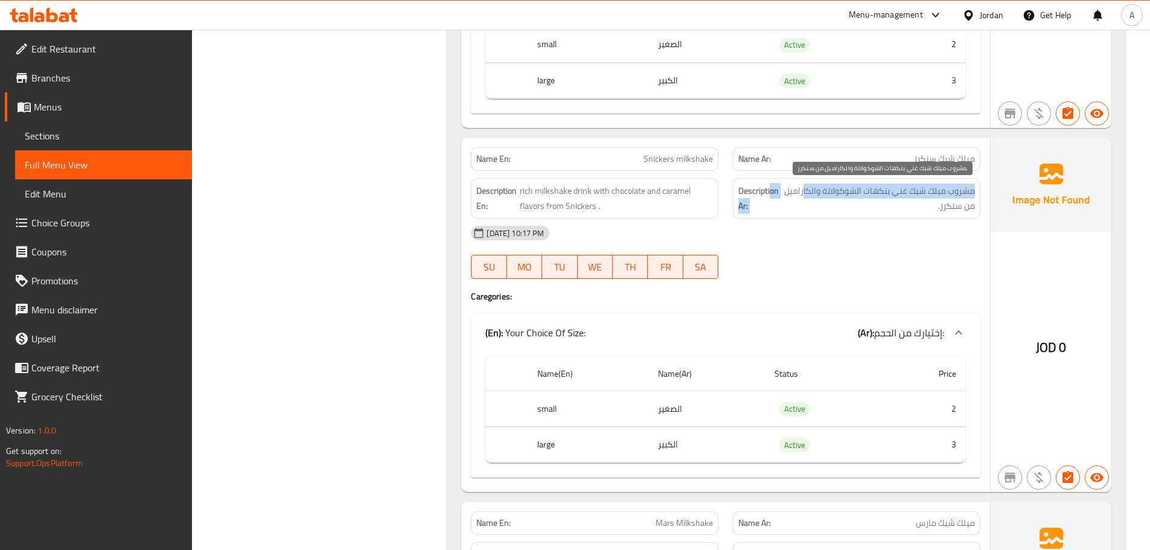
click at [771, 190] on h6 "Description Ar: مشروب ميلك شيك غني بنكهات الشوكولاتة والكاراميل من سنكرز." at bounding box center [856, 198] width 237 height 30
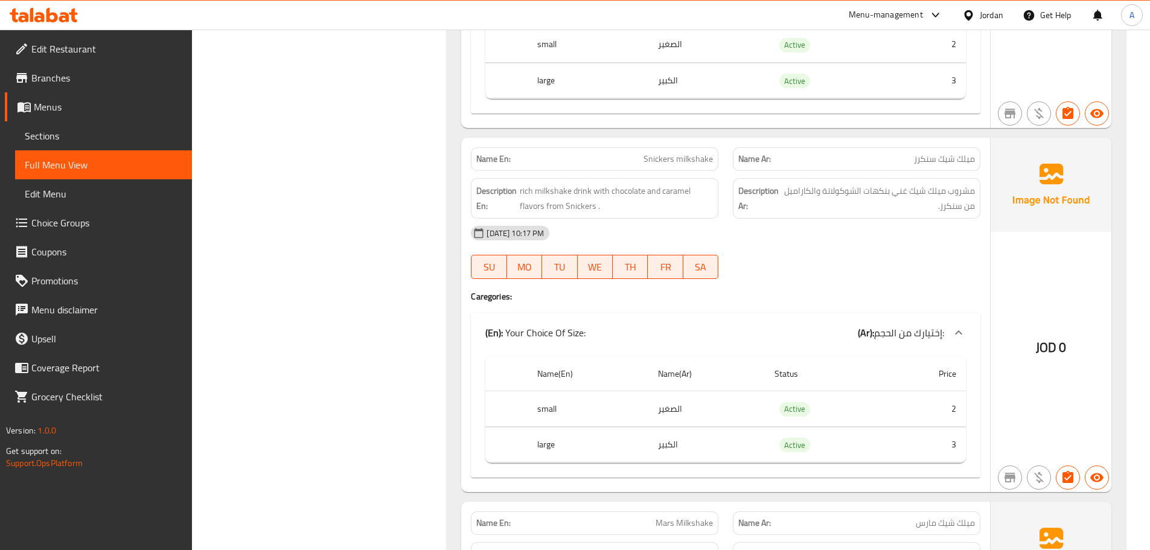
click at [786, 229] on div "13-10-2025 10:17 PM" at bounding box center [725, 232] width 524 height 29
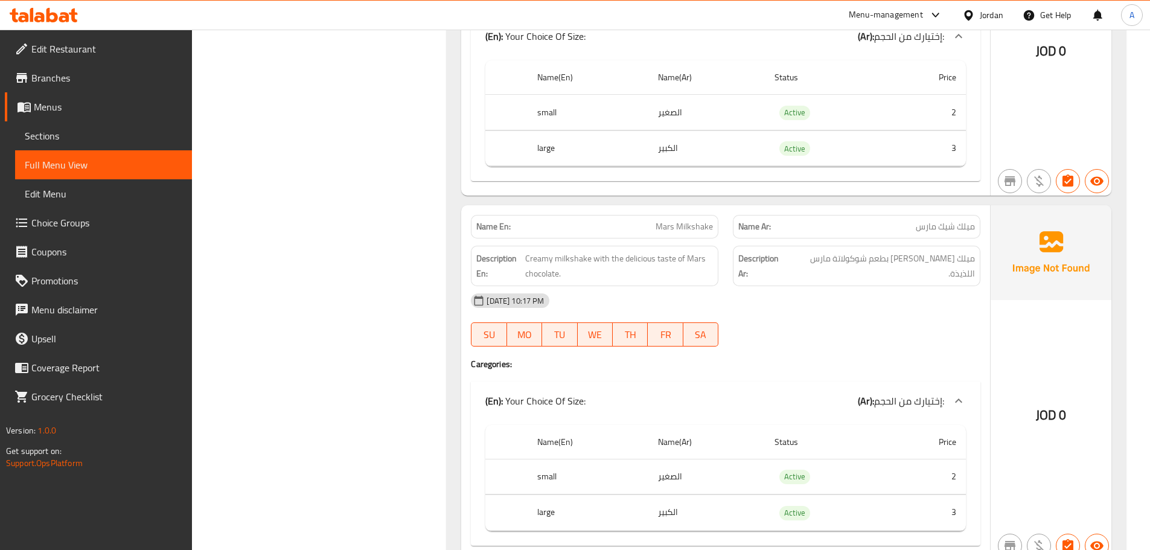
scroll to position [6687, 0]
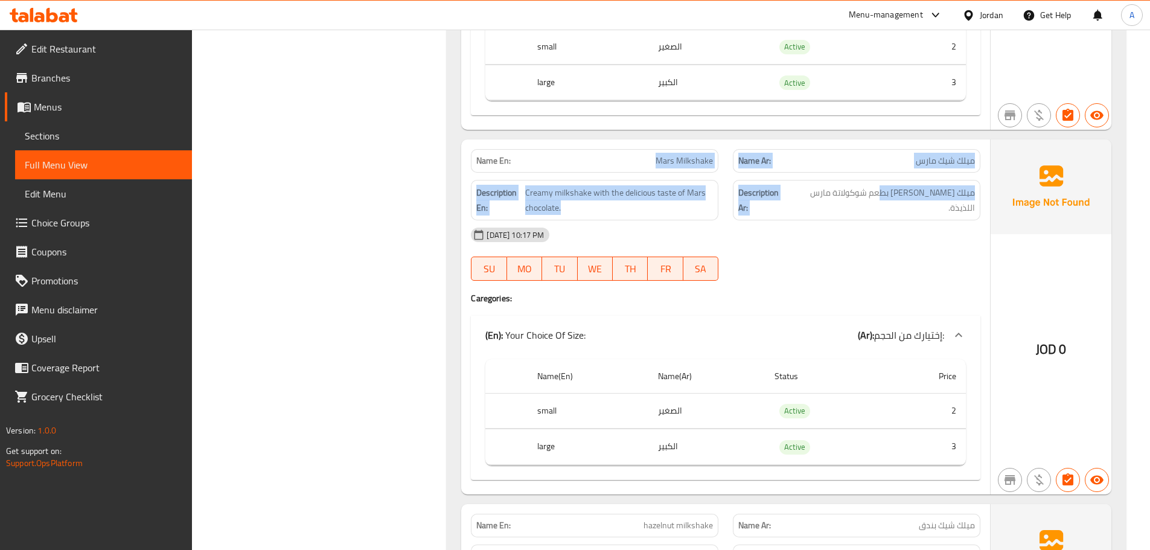
drag, startPoint x: 695, startPoint y: 152, endPoint x: 913, endPoint y: 230, distance: 231.4
click at [908, 218] on div "Name En: Mango milkshake Name Ar: ميلك شيك منجا Description En: A refreshing, c…" at bounding box center [786, 501] width 679 height 2917
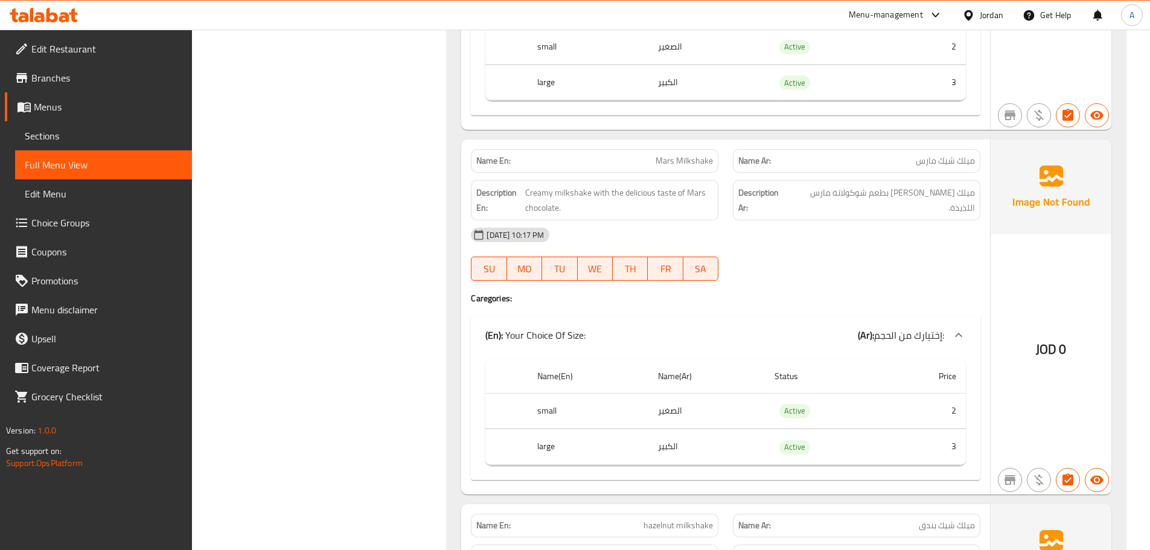
click at [917, 255] on div "13-10-2025 10:17 PM SU MO TU WE TH FR SA" at bounding box center [725, 254] width 524 height 68
drag, startPoint x: 963, startPoint y: 200, endPoint x: 820, endPoint y: 198, distance: 143.1
click at [820, 198] on div "Description Ar: ميلك شيك كريمي بطعم شوكولاتة مارس اللذيذة." at bounding box center [856, 200] width 247 height 40
click at [783, 234] on div "13-10-2025 10:17 PM" at bounding box center [725, 234] width 524 height 29
drag, startPoint x: 812, startPoint y: 197, endPoint x: 856, endPoint y: 204, distance: 45.2
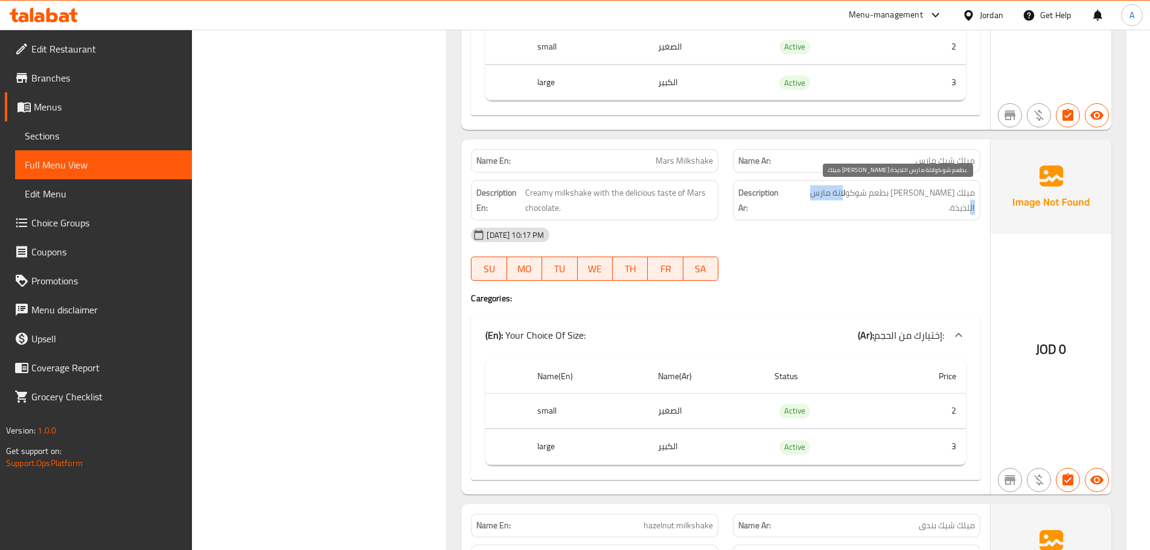
click at [853, 199] on span "ميلك شيك كريمي بطعم شوكولاتة مارس اللذيذة." at bounding box center [882, 200] width 185 height 30
click at [844, 228] on div "13-10-2025 10:17 PM" at bounding box center [725, 234] width 524 height 29
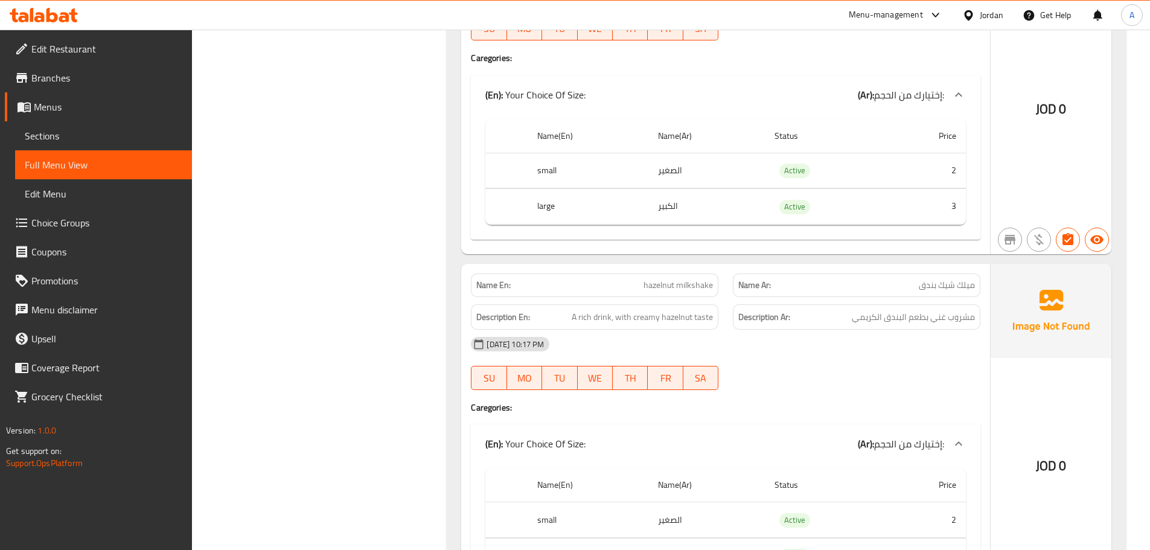
scroll to position [6928, 0]
drag, startPoint x: 622, startPoint y: 281, endPoint x: 839, endPoint y: 345, distance: 225.9
click at [756, 317] on div "Name En: hazelnut milkshake Name Ar: ميلك شيك بندق Description En: A rich drink…" at bounding box center [725, 433] width 529 height 340
click at [892, 375] on div "13-10-2025 10:17 PM SU MO TU WE TH FR SA" at bounding box center [725, 362] width 524 height 68
drag, startPoint x: 555, startPoint y: 317, endPoint x: 600, endPoint y: 320, distance: 46.0
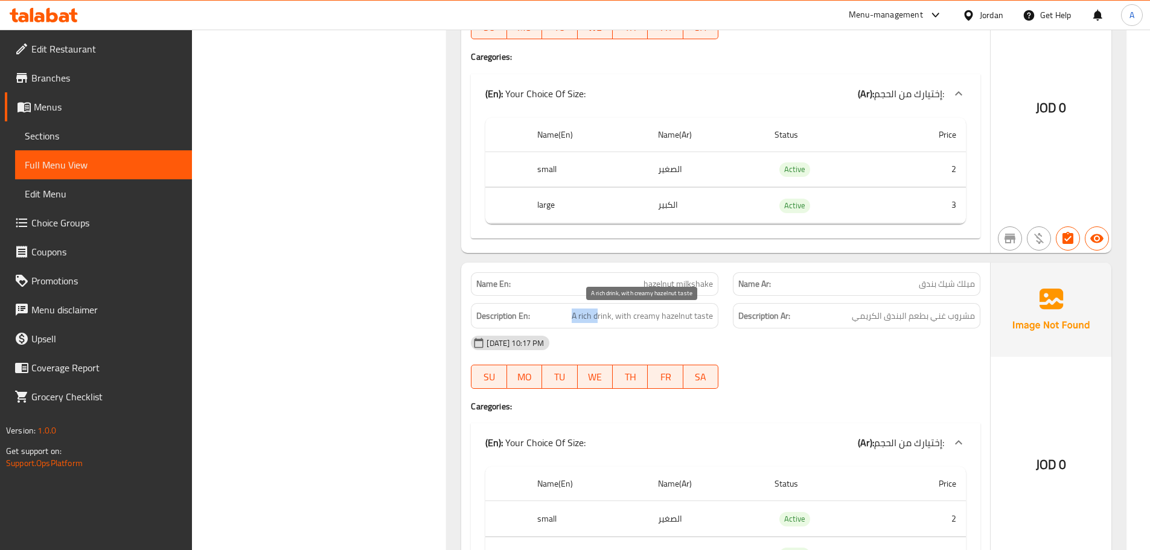
click at [600, 320] on h6 "Description En: A rich drink, with creamy hazelnut taste" at bounding box center [594, 315] width 237 height 15
drag, startPoint x: 625, startPoint y: 320, endPoint x: 705, endPoint y: 320, distance: 80.3
click at [702, 320] on span "A rich drink, with creamy hazelnut taste" at bounding box center [642, 315] width 141 height 15
click at [705, 320] on span "A rich drink, with creamy hazelnut taste" at bounding box center [642, 315] width 141 height 15
drag, startPoint x: 705, startPoint y: 320, endPoint x: 668, endPoint y: 315, distance: 37.2
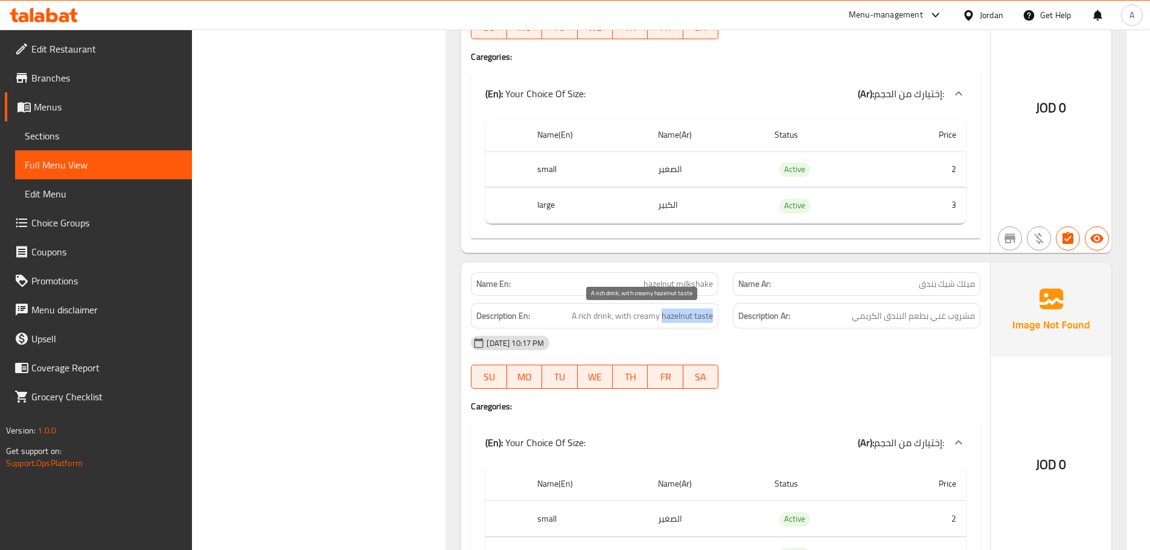
click at [669, 315] on span "A rich drink, with creamy hazelnut taste" at bounding box center [642, 315] width 141 height 15
click at [668, 315] on span "A rich drink, with creamy hazelnut taste" at bounding box center [642, 315] width 141 height 15
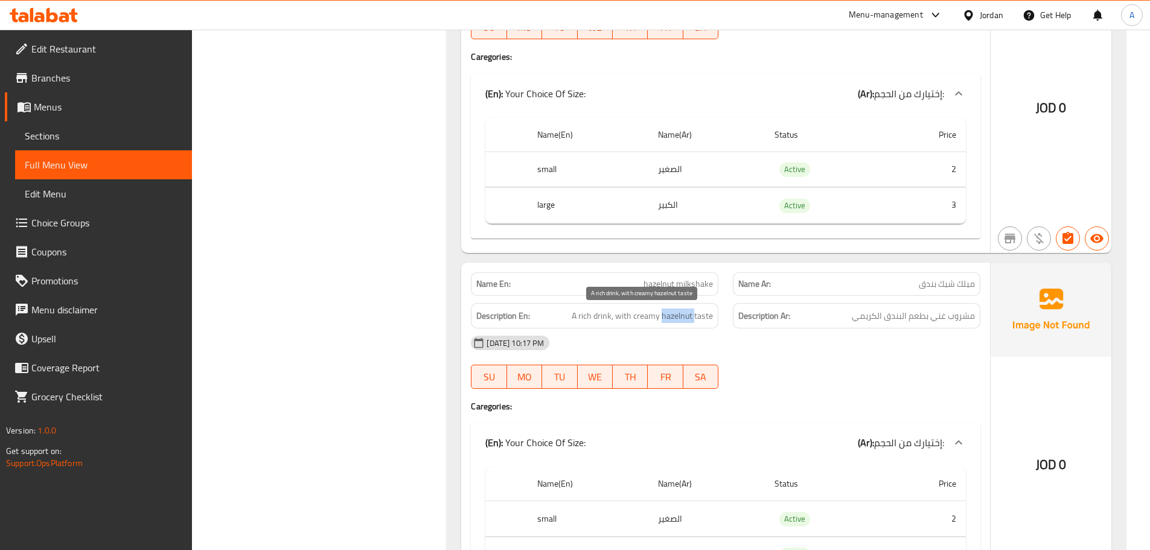
click at [668, 315] on span "A rich drink, with creamy hazelnut taste" at bounding box center [642, 315] width 141 height 15
click at [810, 337] on div "13-10-2025 10:17 PM" at bounding box center [725, 342] width 524 height 29
drag, startPoint x: 890, startPoint y: 311, endPoint x: 835, endPoint y: 314, distance: 55.6
click at [841, 314] on h6 "Description Ar: مشروب غني بطعم البندق الكريمي" at bounding box center [856, 315] width 237 height 15
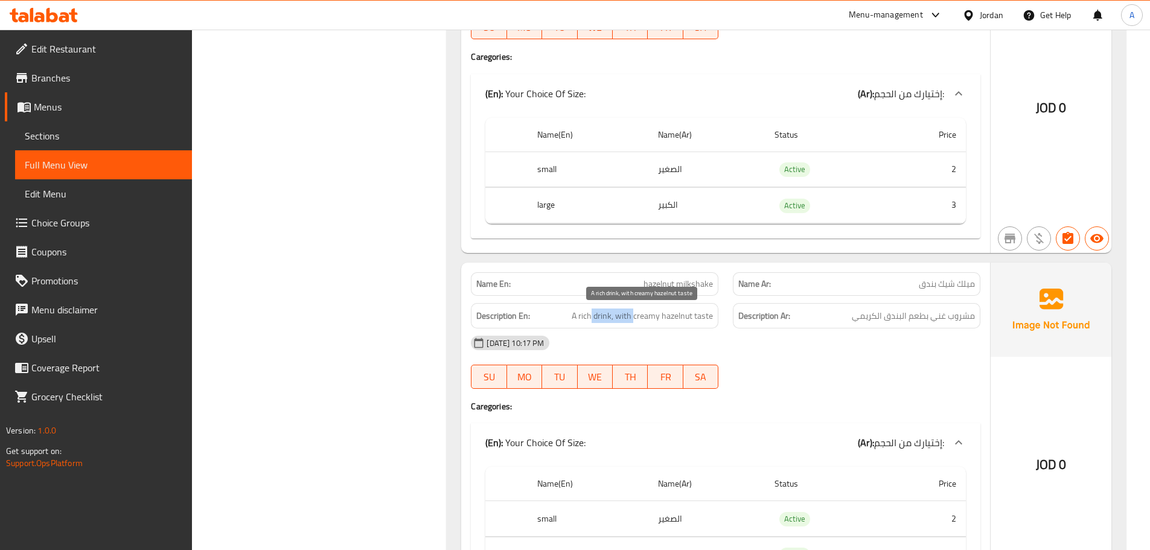
drag, startPoint x: 593, startPoint y: 316, endPoint x: 666, endPoint y: 335, distance: 75.5
click at [661, 333] on div "Name En: hazelnut milkshake Name Ar: ميلك شيك بندق Description En: A rich drink…" at bounding box center [725, 433] width 529 height 340
click at [721, 354] on div "13-10-2025 10:17 PM" at bounding box center [725, 342] width 524 height 29
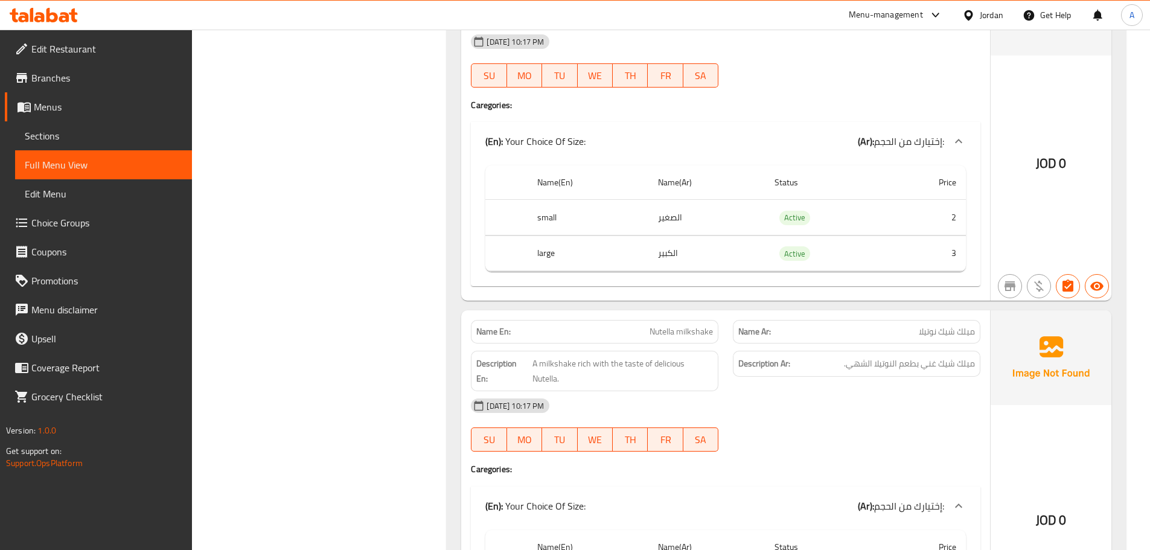
scroll to position [7351, 0]
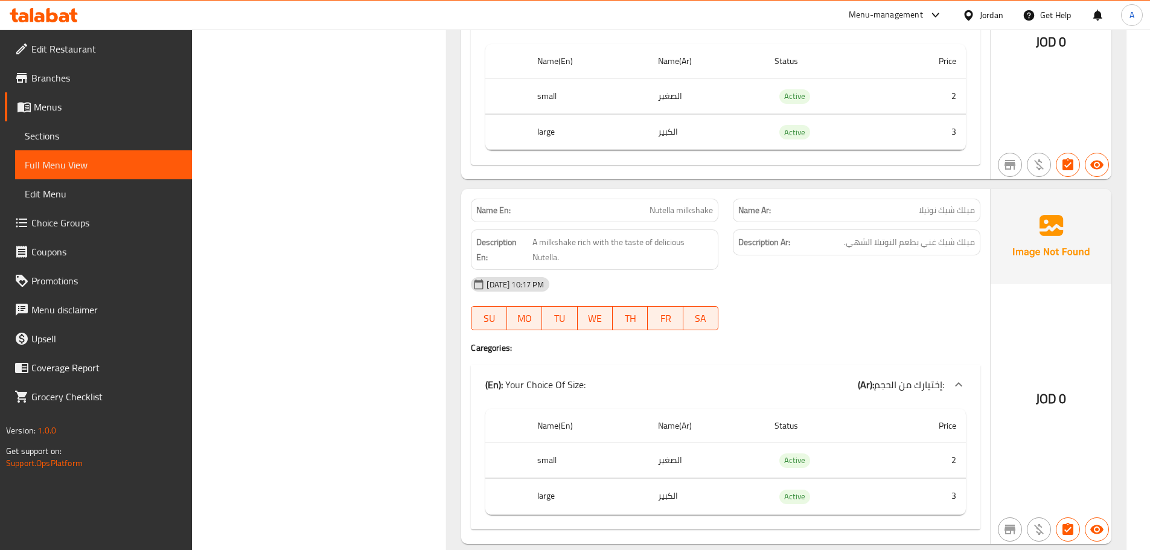
drag, startPoint x: 674, startPoint y: 229, endPoint x: 794, endPoint y: 287, distance: 132.8
click at [788, 276] on div "Name En: Nutella milkshake Name Ar: ميلك شيك نوتيلا Description En: A milkshake…" at bounding box center [725, 366] width 529 height 354
click at [794, 289] on div "13-10-2025 10:17 PM SU MO TU WE TH FR SA" at bounding box center [725, 304] width 524 height 68
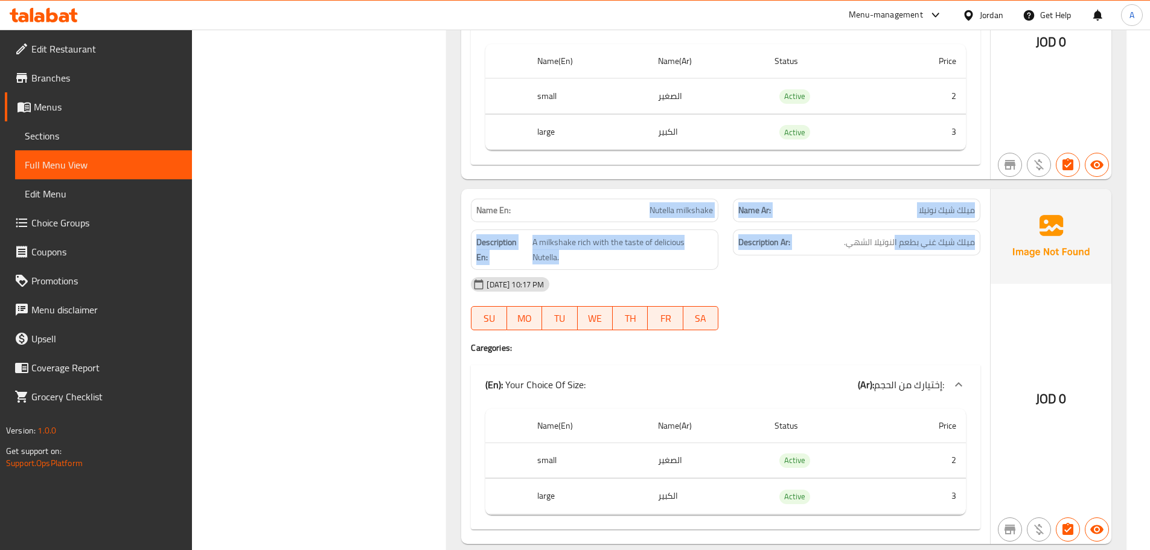
drag, startPoint x: 632, startPoint y: 214, endPoint x: 893, endPoint y: 234, distance: 261.5
click at [893, 234] on div "Name En: Nutella milkshake Name Ar: ميلك شيك نوتيلا Description En: A milkshake…" at bounding box center [725, 366] width 529 height 354
click at [961, 244] on span "ميلك شيك غني بطعم النوتيلا الشهي." at bounding box center [909, 242] width 131 height 15
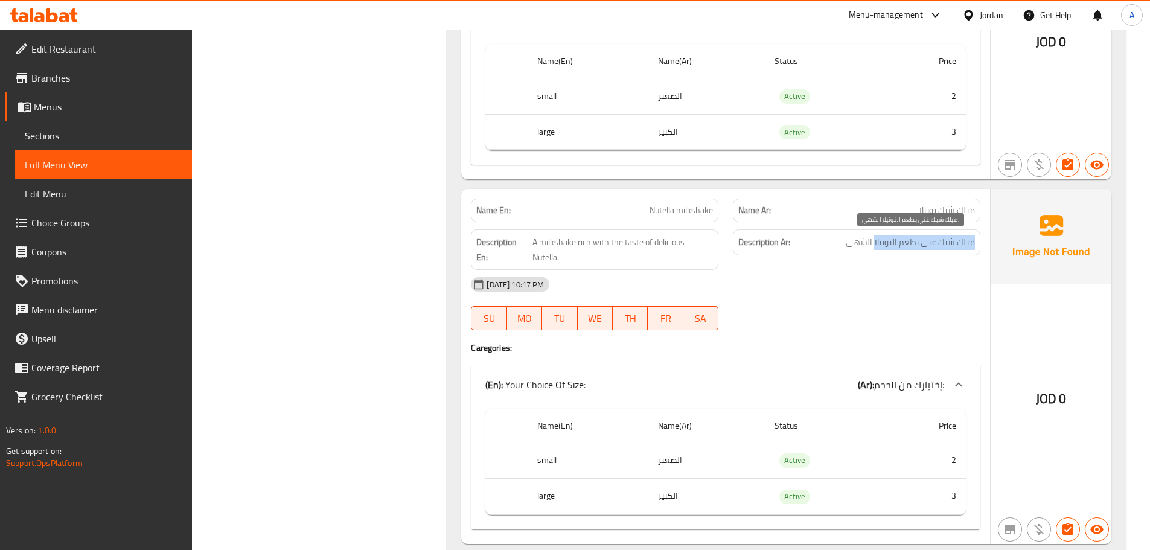
drag, startPoint x: 961, startPoint y: 244, endPoint x: 897, endPoint y: 244, distance: 64.6
click at [897, 244] on span "ميلك شيك غني بطعم النوتيلا الشهي." at bounding box center [909, 242] width 131 height 15
click at [896, 244] on span "ميلك شيك غني بطعم النوتيلا الشهي." at bounding box center [909, 242] width 131 height 15
drag, startPoint x: 896, startPoint y: 244, endPoint x: 862, endPoint y: 249, distance: 34.2
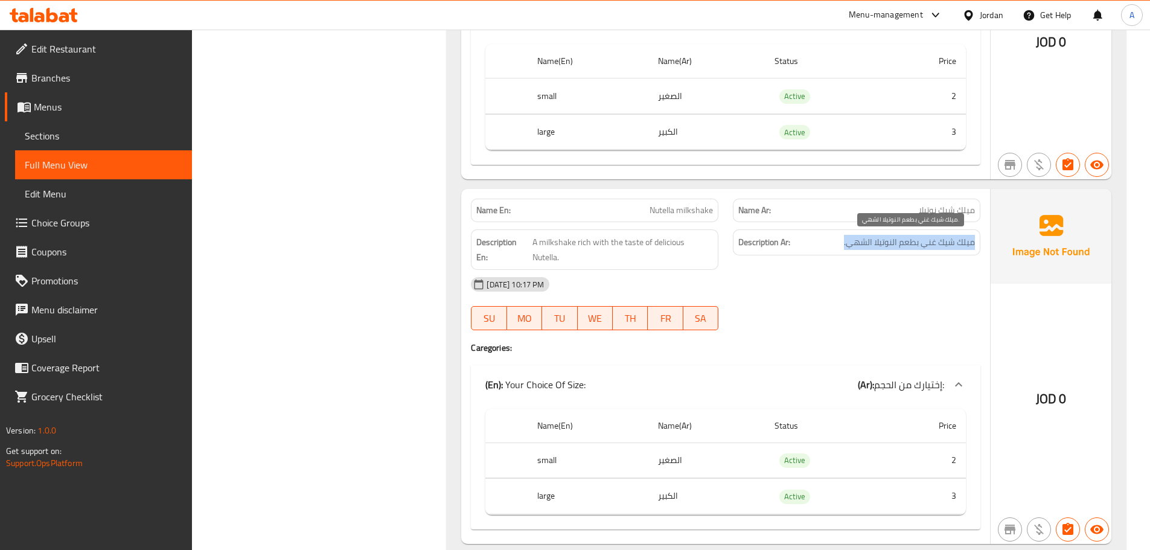
click at [893, 244] on span "ميلك شيك غني بطعم النوتيلا الشهي." at bounding box center [909, 242] width 131 height 15
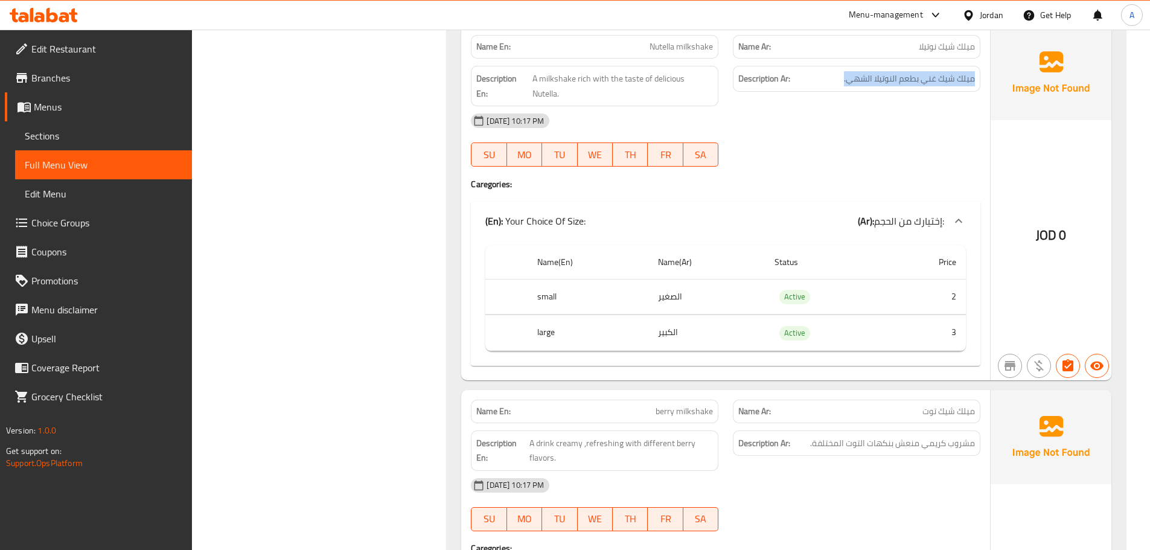
scroll to position [7532, 0]
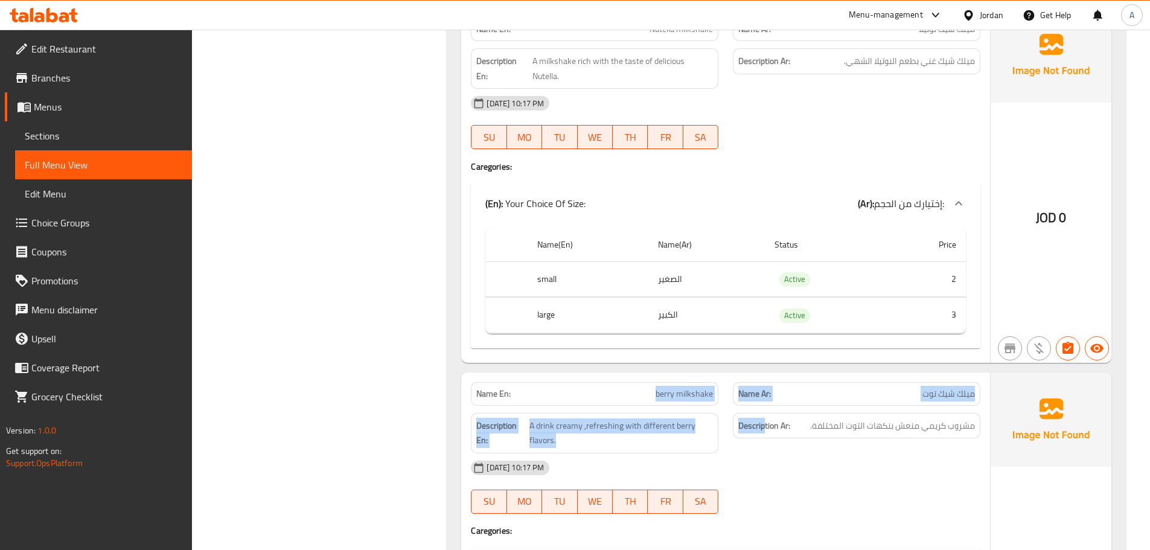
drag, startPoint x: 588, startPoint y: 383, endPoint x: 947, endPoint y: 418, distance: 360.9
click at [914, 416] on div "Name En: berry milkshake Name Ar: ميلك شيك توت Description En: A drink creamy ,…" at bounding box center [725, 549] width 529 height 354
click at [947, 418] on div "Description Ar: مشروب كريمي منعش بنكهات التوت المختلفة." at bounding box center [856, 426] width 247 height 26
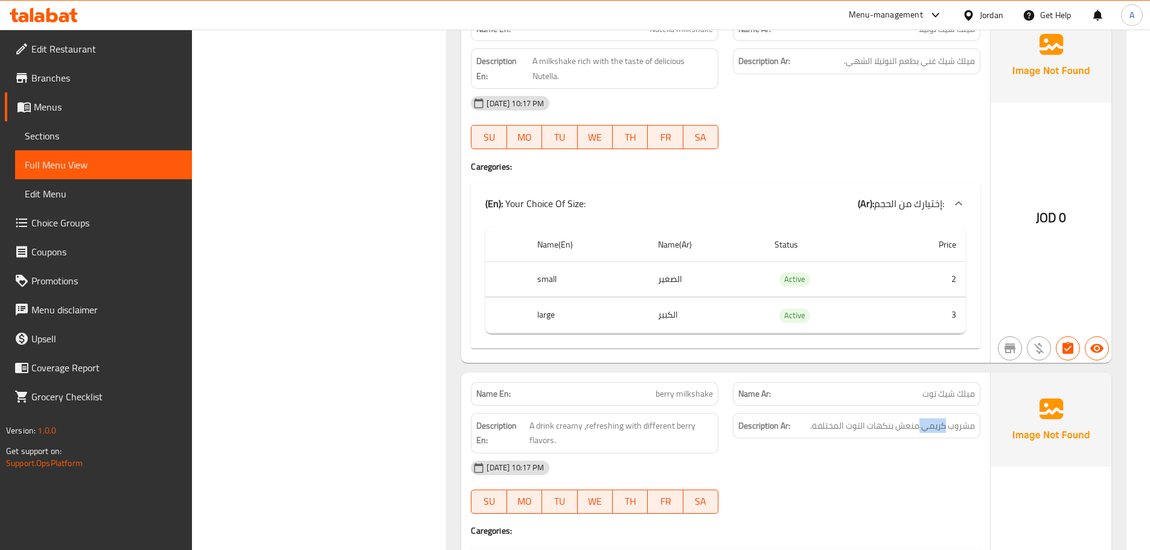
click at [947, 418] on div "Description Ar: مشروب كريمي منعش بنكهات التوت المختلفة." at bounding box center [856, 426] width 247 height 26
click at [908, 453] on div "13-10-2025 10:17 PM" at bounding box center [725, 467] width 524 height 29
click at [958, 418] on span "مشروب كريمي منعش بنكهات التوت المختلفة." at bounding box center [892, 425] width 165 height 15
drag, startPoint x: 958, startPoint y: 416, endPoint x: 893, endPoint y: 415, distance: 65.2
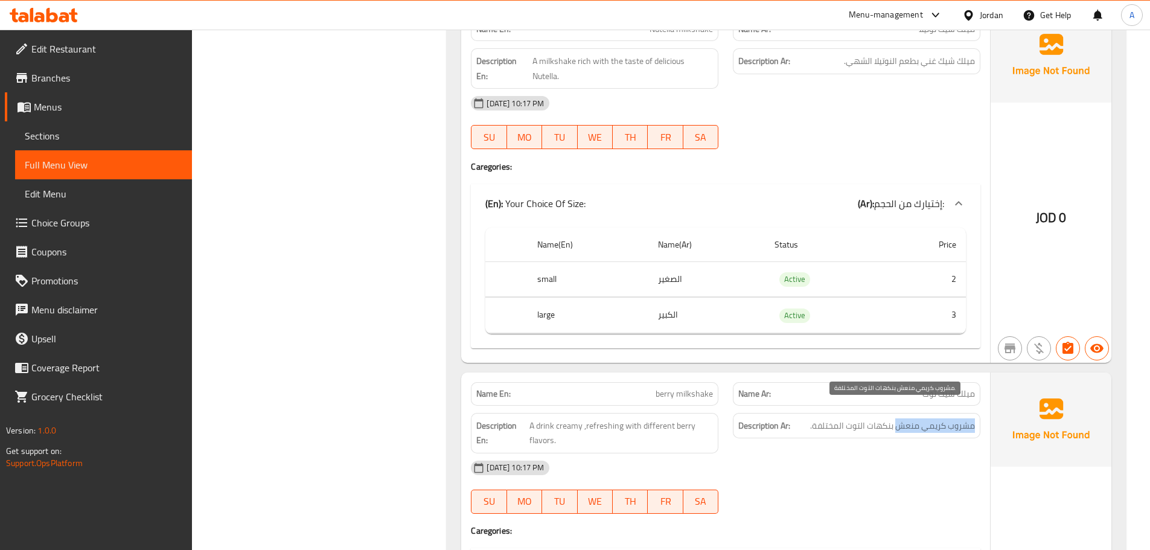
click at [909, 418] on span "مشروب كريمي منعش بنكهات التوت المختلفة." at bounding box center [892, 425] width 165 height 15
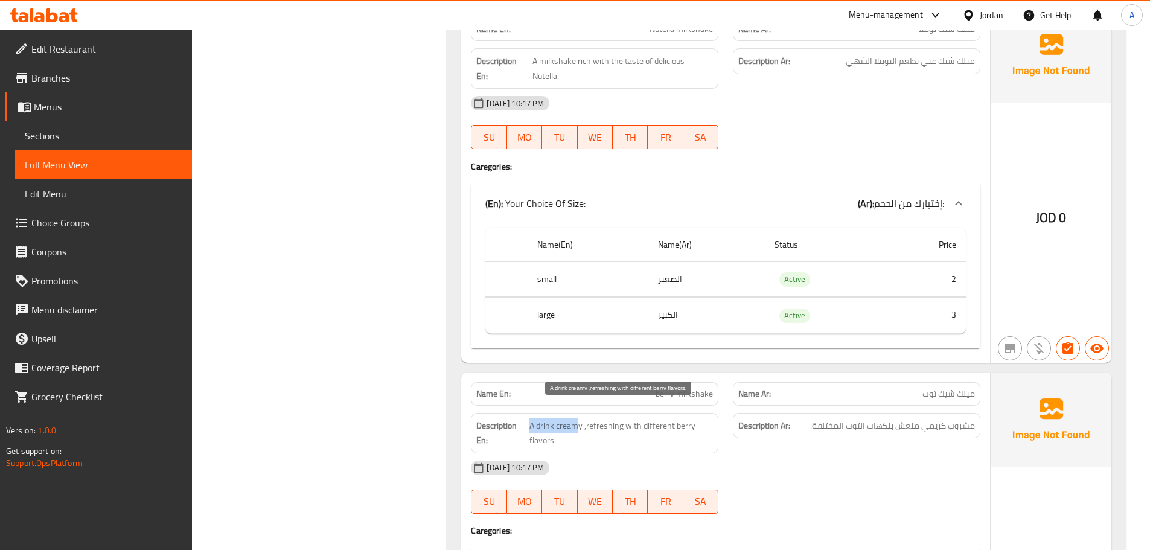
drag, startPoint x: 528, startPoint y: 419, endPoint x: 578, endPoint y: 410, distance: 50.9
click at [578, 418] on h6 "Description En: A drink creamy ,refreshing with different berry flavors." at bounding box center [594, 433] width 237 height 30
drag, startPoint x: 589, startPoint y: 410, endPoint x: 636, endPoint y: 410, distance: 47.1
click at [636, 418] on span "A drink creamy ,refreshing with different berry flavors." at bounding box center [620, 433] width 183 height 30
click at [637, 418] on span "A drink creamy ,refreshing with different berry flavors." at bounding box center [620, 433] width 183 height 30
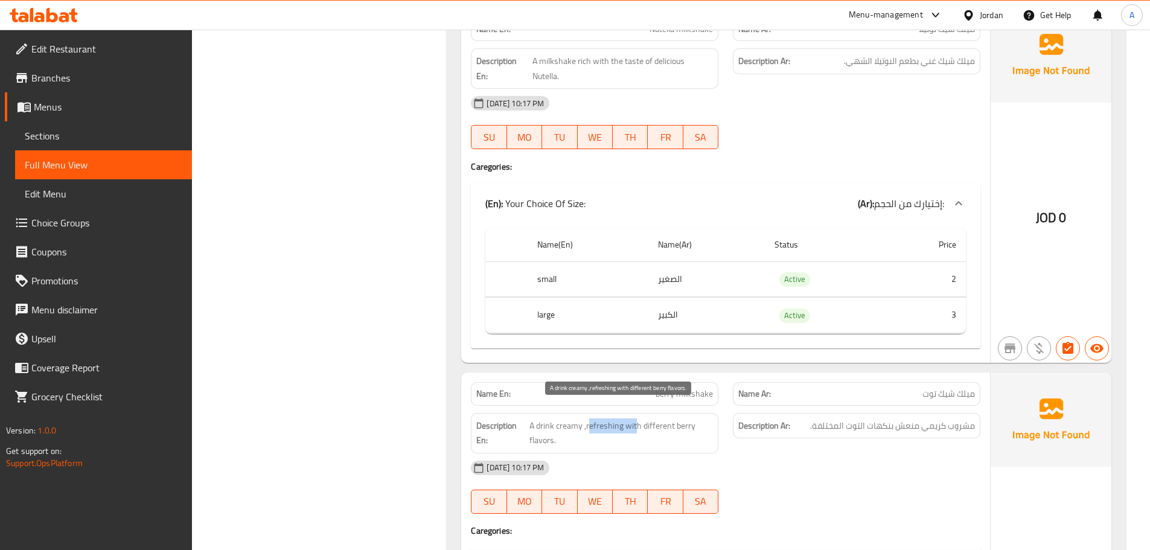
click at [637, 418] on span "A drink creamy ,refreshing with different berry flavors." at bounding box center [620, 433] width 183 height 30
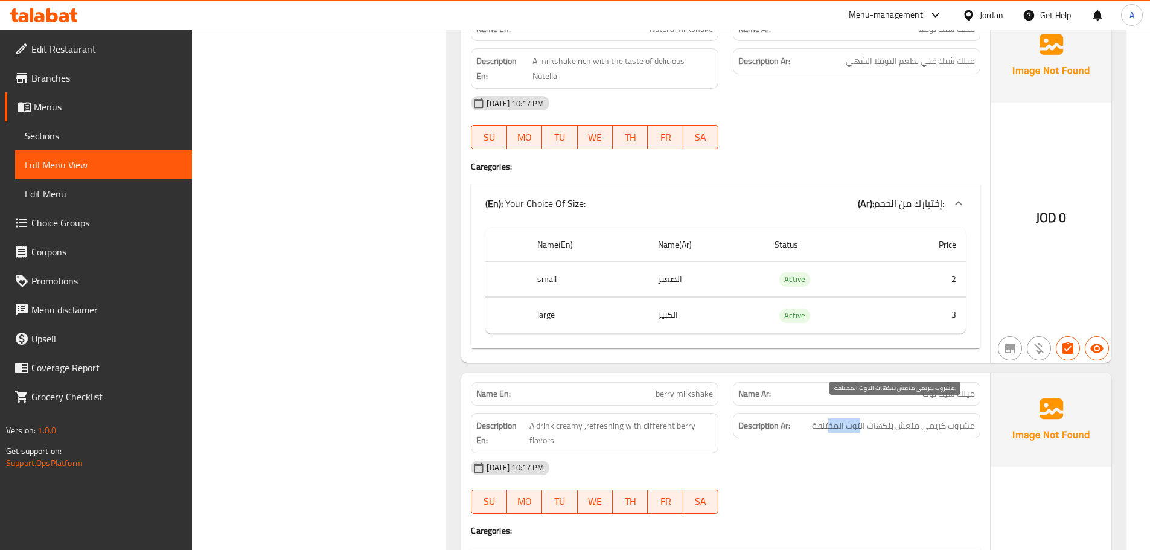
drag, startPoint x: 839, startPoint y: 414, endPoint x: 821, endPoint y: 417, distance: 17.8
click at [821, 418] on span "مشروب كريمي منعش بنكهات التوت المختلفة." at bounding box center [892, 425] width 165 height 15
click at [820, 419] on div "Description Ar: مشروب كريمي منعش بنكهات التوت المختلفة." at bounding box center [856, 426] width 247 height 26
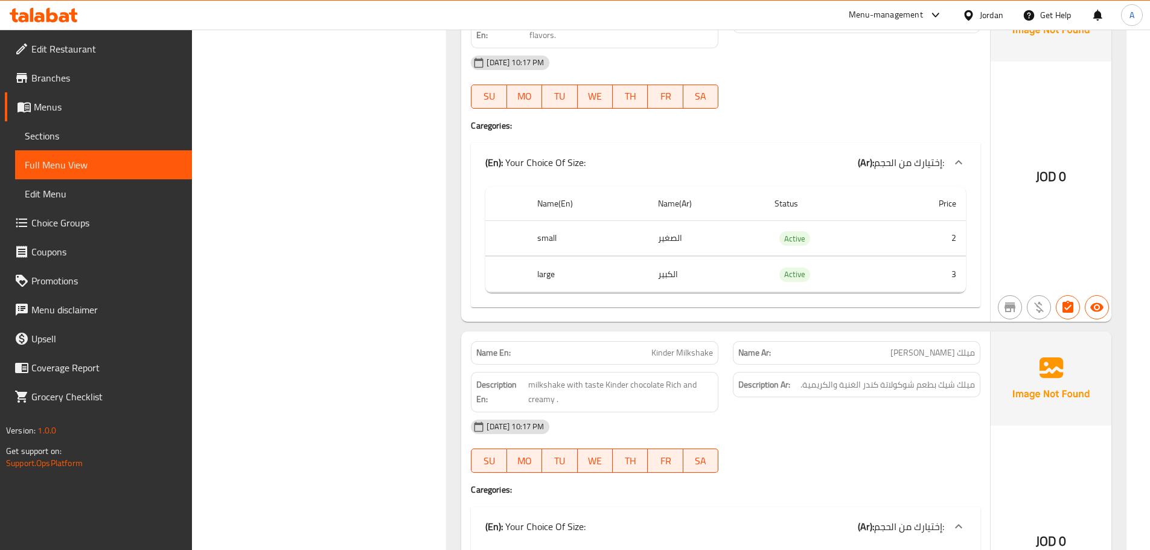
scroll to position [7954, 0]
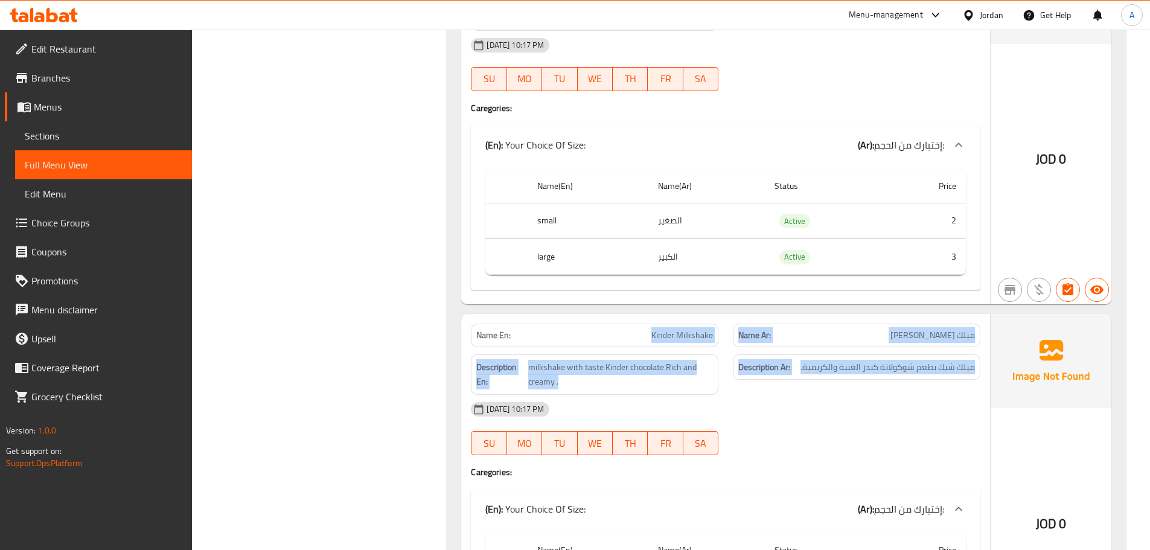
drag, startPoint x: 624, startPoint y: 314, endPoint x: 817, endPoint y: 369, distance: 200.0
click at [806, 364] on div "Name En: Kinder Milkshake Name Ar: ميلك شيك كيندر Description En: milkshake wit…" at bounding box center [725, 491] width 529 height 354
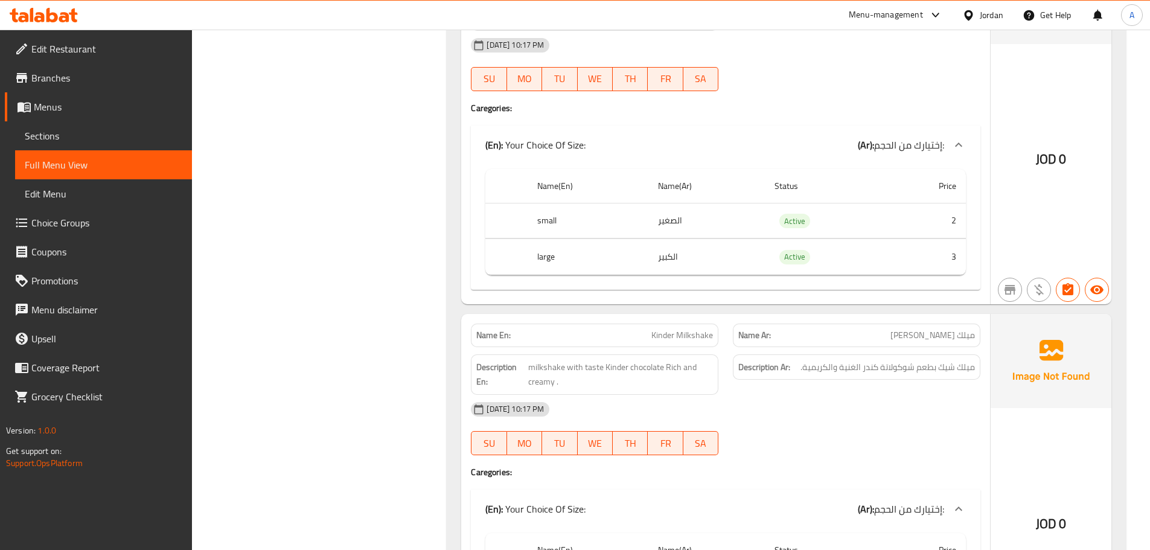
click at [843, 397] on div "13-10-2025 10:17 PM" at bounding box center [725, 409] width 524 height 29
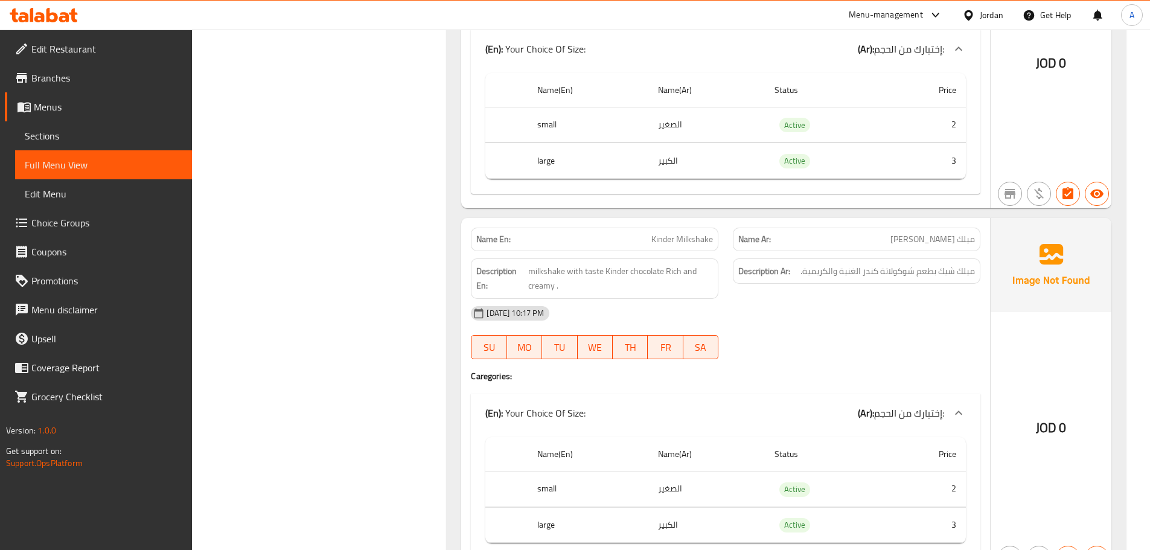
scroll to position [8135, 0]
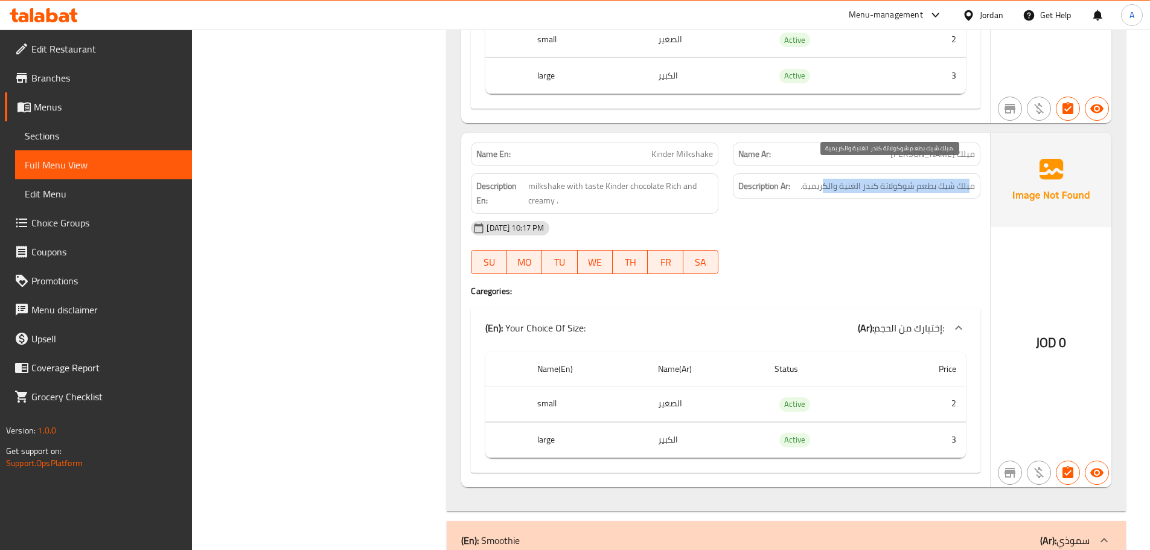
drag, startPoint x: 970, startPoint y: 173, endPoint x: 823, endPoint y: 176, distance: 147.3
click at [823, 179] on span "ميلك شيك بطعم شوكولاتة كندر الغنية والكريمية." at bounding box center [887, 186] width 174 height 15
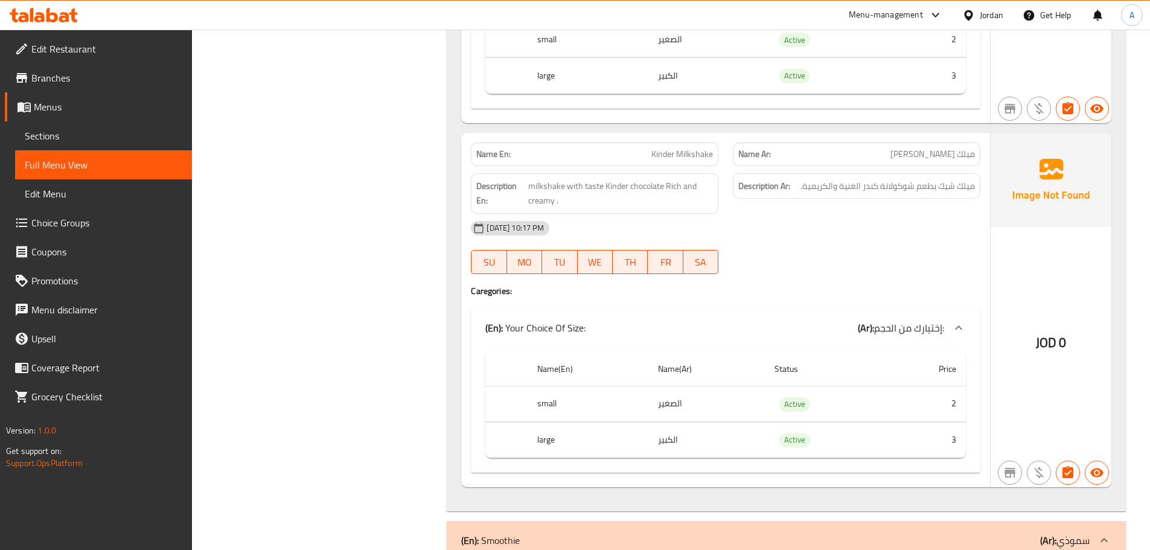
click at [821, 190] on div "Description Ar: ميلك شيك بطعم شوكولاتة كندر الغنية والكريمية." at bounding box center [856, 193] width 262 height 55
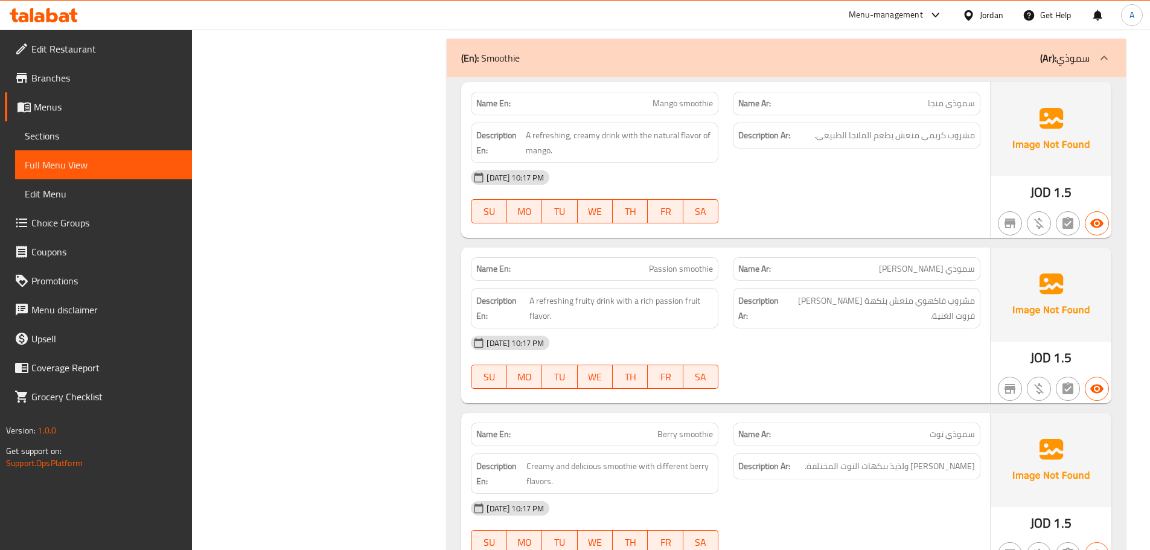
scroll to position [8618, 0]
drag, startPoint x: 621, startPoint y: 91, endPoint x: 828, endPoint y: 178, distance: 224.5
click at [751, 130] on div "Name En: Mango smoothie Name Ar: سموذي منجا Description En: A refreshing, cream…" at bounding box center [725, 159] width 529 height 156
click at [829, 179] on div "13-10-2025 10:17 PM SU MO TU WE TH FR SA" at bounding box center [725, 196] width 524 height 68
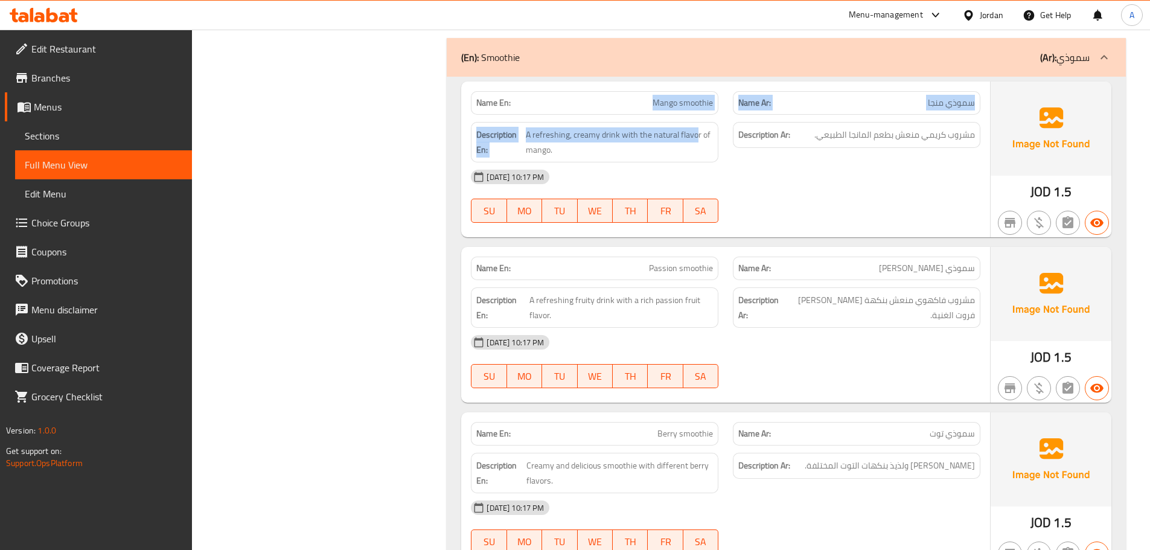
drag, startPoint x: 621, startPoint y: 68, endPoint x: 699, endPoint y: 114, distance: 90.7
click at [699, 114] on div "Name En: Mango smoothie Name Ar: سموذي منجا Description En: A refreshing, cream…" at bounding box center [725, 159] width 529 height 156
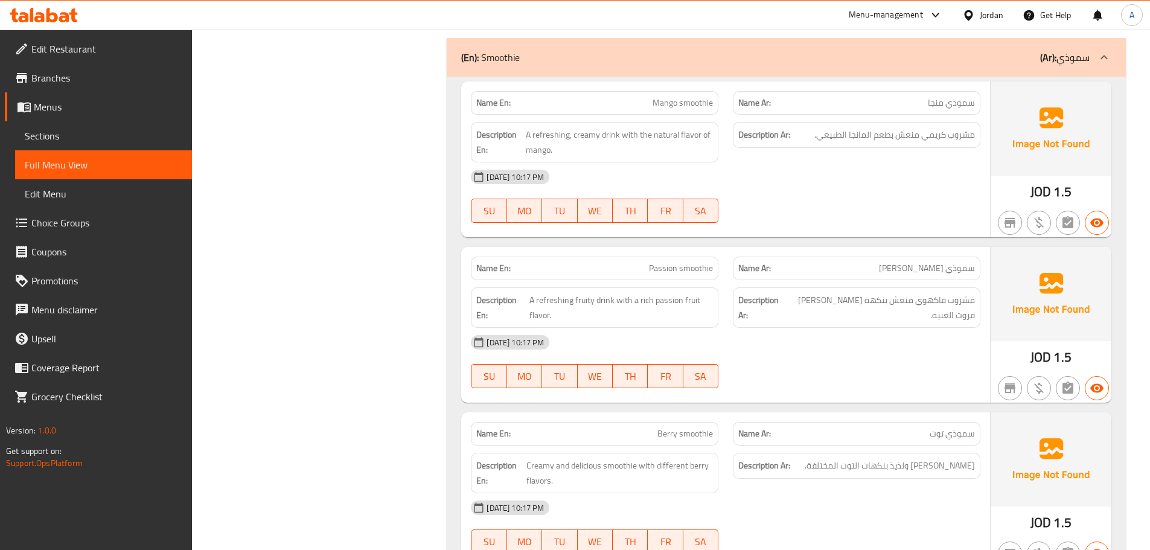
click at [808, 168] on div "13-10-2025 10:17 PM" at bounding box center [725, 176] width 524 height 29
drag, startPoint x: 850, startPoint y: 109, endPoint x: 960, endPoint y: 186, distance: 134.6
click at [912, 131] on div "Name En: Mango smoothie Name Ar: سموذي منجا Description En: A refreshing, cream…" at bounding box center [725, 159] width 529 height 156
click at [972, 182] on div "13-10-2025 10:17 PM SU MO TU WE TH FR SA" at bounding box center [725, 196] width 524 height 68
click at [961, 127] on span "مشروب كريمي منعش بطعم المانجا الطبيعي." at bounding box center [894, 134] width 161 height 15
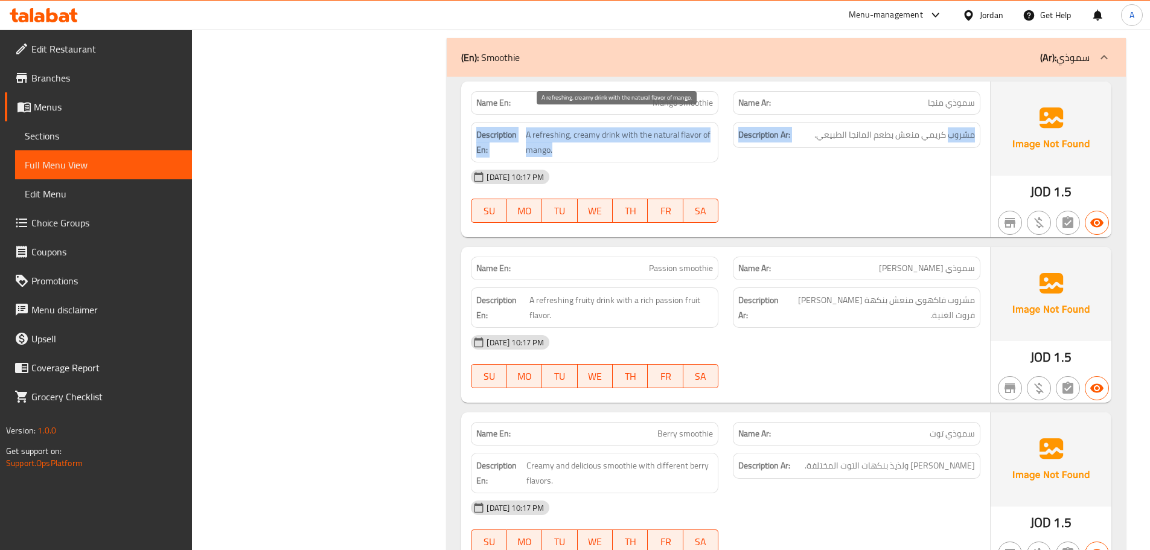
drag, startPoint x: 961, startPoint y: 118, endPoint x: 517, endPoint y: 118, distance: 444.8
click at [517, 118] on div "Description En: A refreshing, creamy drink with the natural flavor of mango. De…" at bounding box center [725, 142] width 524 height 55
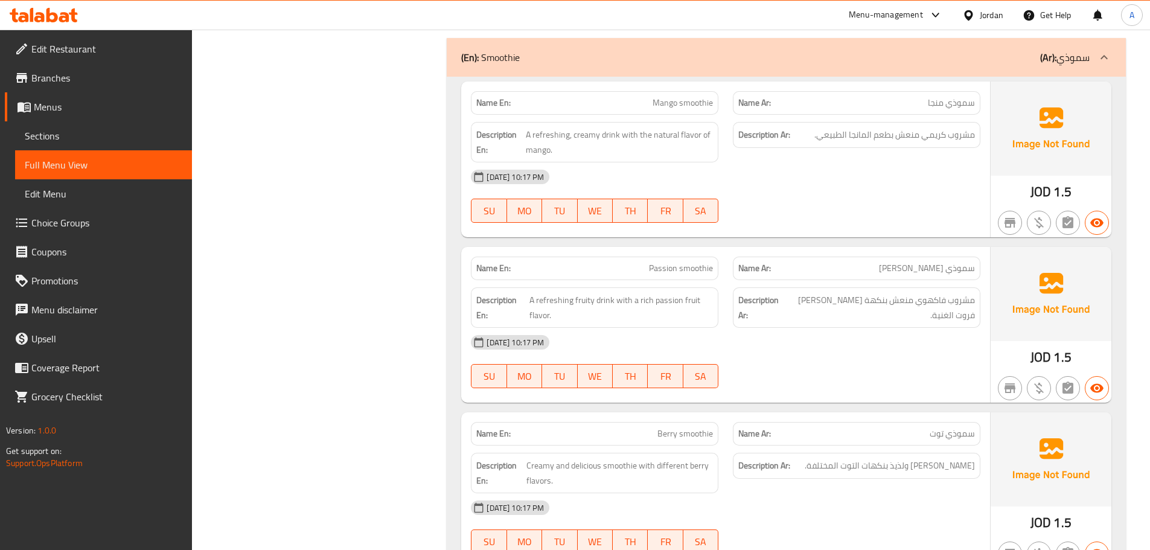
click at [794, 162] on div "13-10-2025 10:17 PM" at bounding box center [725, 176] width 524 height 29
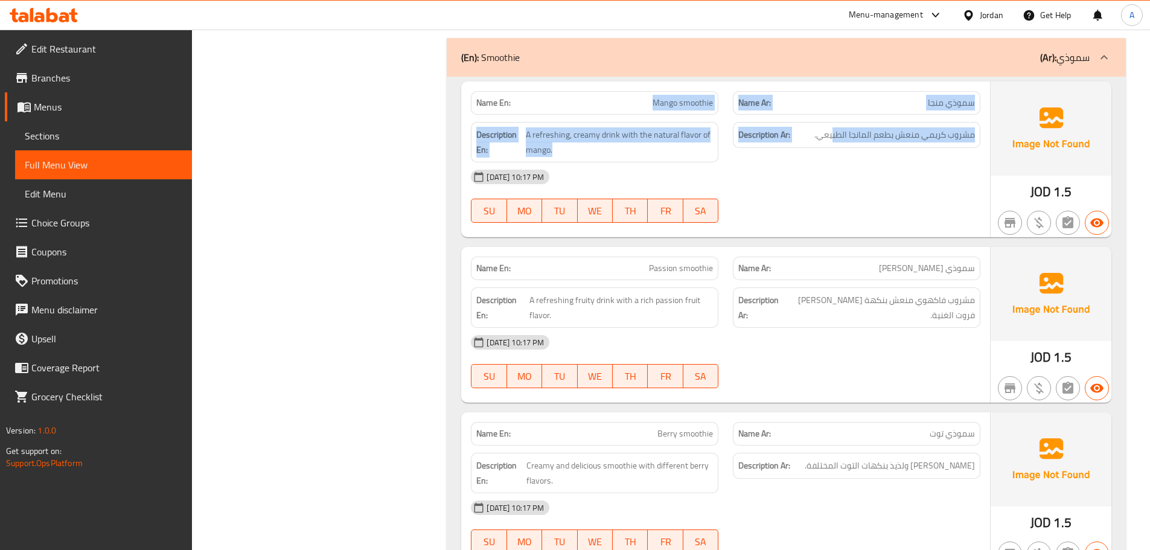
drag, startPoint x: 614, startPoint y: 88, endPoint x: 890, endPoint y: 144, distance: 281.5
click at [873, 127] on div "Name En: Mango smoothie Name Ar: سموذي منجا Description En: A refreshing, cream…" at bounding box center [725, 159] width 529 height 156
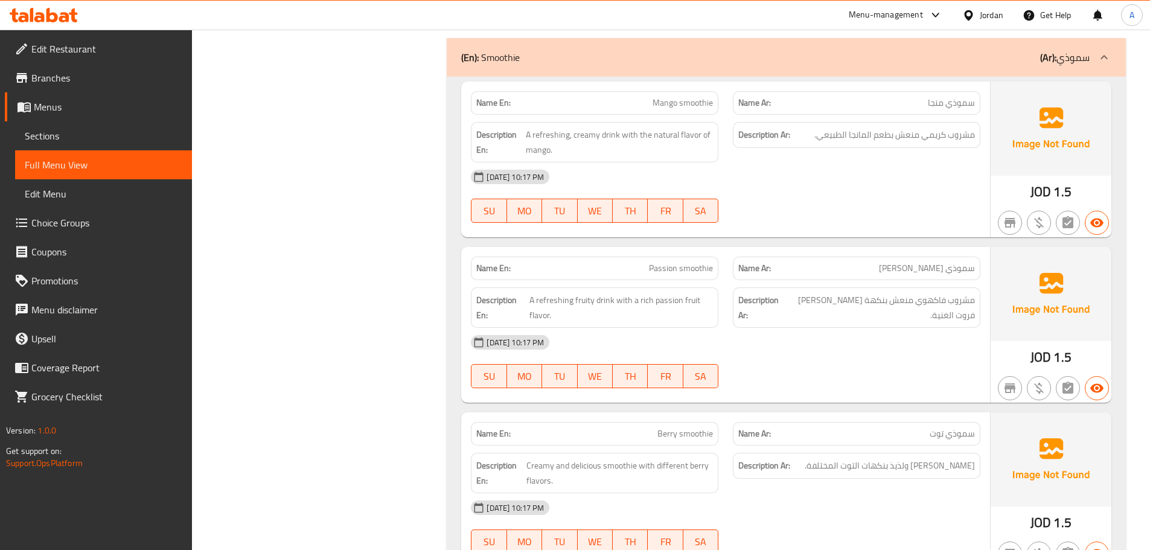
drag, startPoint x: 905, startPoint y: 170, endPoint x: 915, endPoint y: 166, distance: 11.1
click at [905, 170] on div "13-10-2025 10:17 PM" at bounding box center [725, 176] width 524 height 29
drag, startPoint x: 960, startPoint y: 123, endPoint x: 855, endPoint y: 130, distance: 105.3
click at [856, 130] on div "Description Ar: مشروب كريمي منعش بطعم المانجا الطبيعي." at bounding box center [856, 135] width 247 height 26
click at [846, 176] on div "13-10-2025 10:17 PM" at bounding box center [725, 176] width 524 height 29
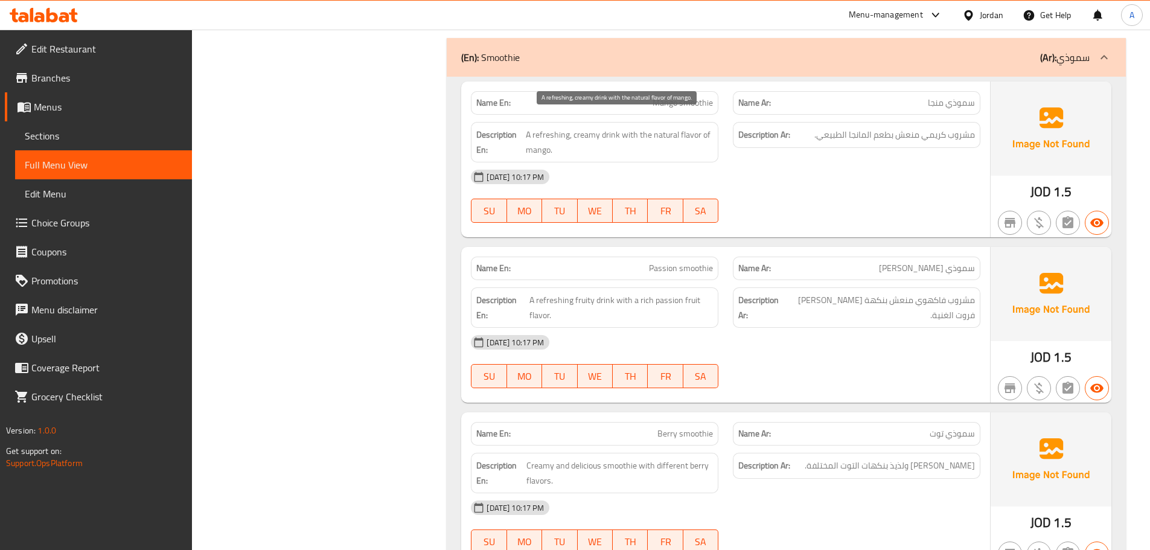
drag, startPoint x: 632, startPoint y: 119, endPoint x: 826, endPoint y: 177, distance: 201.8
click at [689, 130] on span "A refreshing, creamy drink with the natural flavor of mango." at bounding box center [619, 142] width 187 height 30
click at [838, 182] on div "13-10-2025 10:17 PM SU MO TU WE TH FR SA" at bounding box center [725, 196] width 524 height 68
drag, startPoint x: 426, startPoint y: 74, endPoint x: 568, endPoint y: 284, distance: 253.4
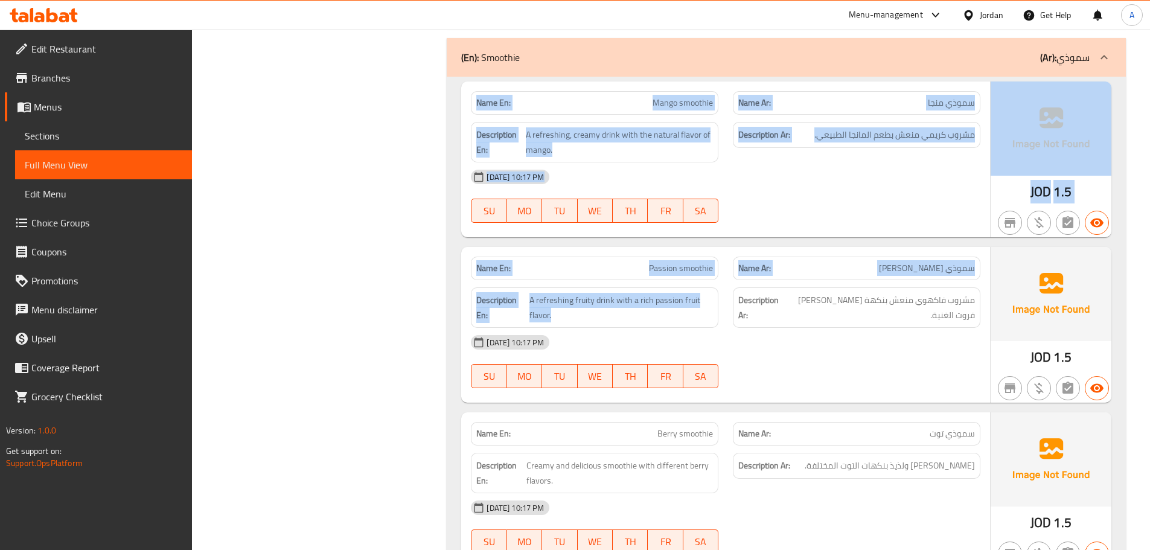
drag, startPoint x: 698, startPoint y: 108, endPoint x: 806, endPoint y: 182, distance: 130.6
click at [801, 183] on div "Name En: Mango smoothie Name Ar: سموذي منجا Description En: A refreshing, cream…" at bounding box center [725, 159] width 529 height 156
click at [858, 128] on div "Description Ar: مشروب كريمي منعش بطعم المانجا الطبيعي." at bounding box center [856, 135] width 247 height 26
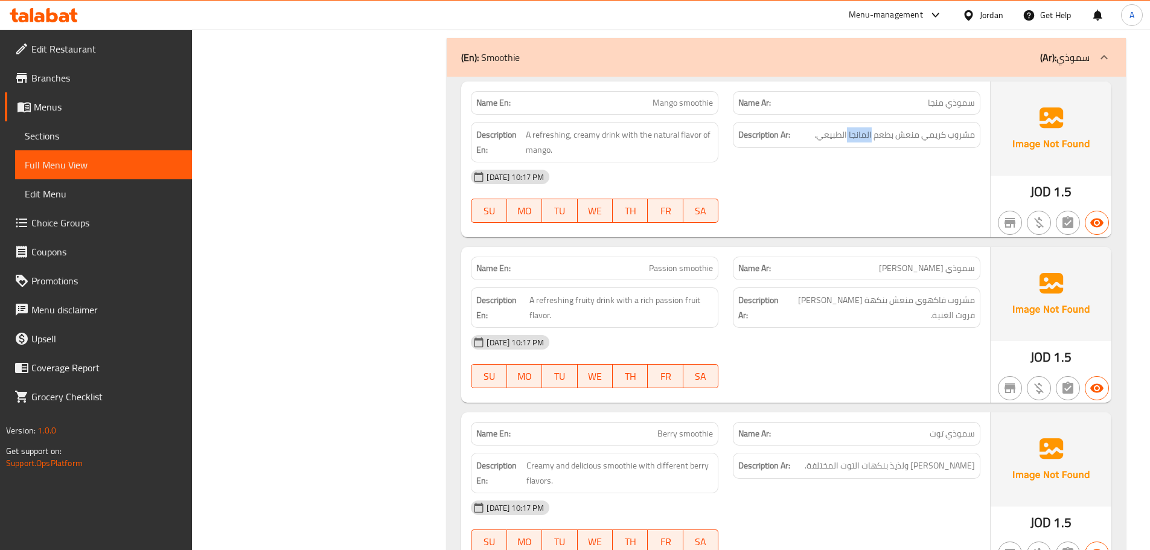
click at [858, 128] on div "Description Ar: مشروب كريمي منعش بطعم المانجا الطبيعي." at bounding box center [856, 135] width 247 height 26
click at [853, 127] on span "مشروب كريمي منعش بطعم المانجا الطبيعي." at bounding box center [894, 134] width 161 height 15
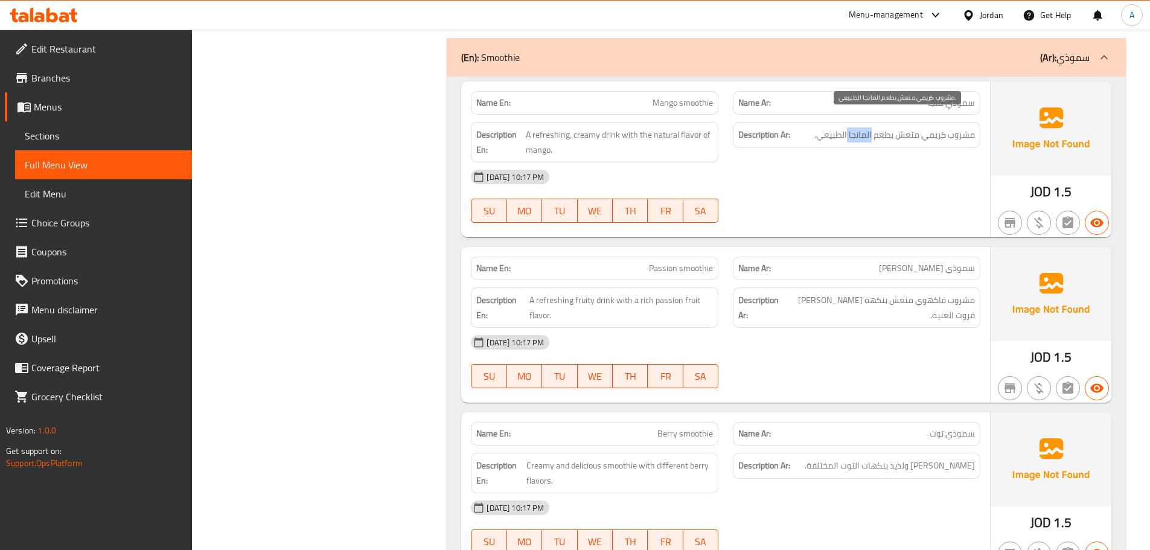
click at [818, 143] on div "Description Ar: مشروب كريمي منعش بطعم المانجا الطبيعي." at bounding box center [856, 142] width 262 height 55
drag, startPoint x: 844, startPoint y: 121, endPoint x: 832, endPoint y: 124, distance: 12.3
click at [834, 127] on span "مشروب كريمي منعش بطعم المانجا الطبيعي." at bounding box center [894, 134] width 161 height 15
drag, startPoint x: 812, startPoint y: 190, endPoint x: 808, endPoint y: 225, distance: 35.3
click at [812, 193] on div "13-10-2025 10:17 PM SU MO TU WE TH FR SA" at bounding box center [725, 196] width 524 height 68
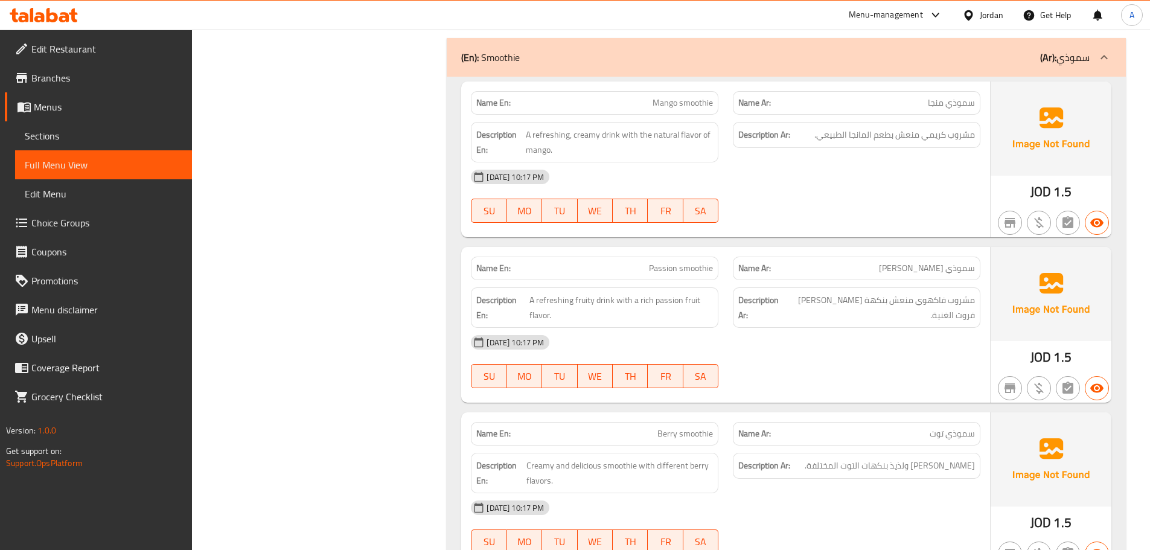
drag, startPoint x: 604, startPoint y: 83, endPoint x: 809, endPoint y: 180, distance: 226.2
click at [803, 174] on div "Name En: Mango smoothie Name Ar: سموذي منجا Description En: A refreshing, cream…" at bounding box center [725, 159] width 529 height 156
click at [818, 186] on div "13-10-2025 10:17 PM SU MO TU WE TH FR SA" at bounding box center [725, 196] width 524 height 68
drag, startPoint x: 649, startPoint y: 263, endPoint x: 789, endPoint y: 254, distance: 140.9
click at [734, 275] on div "Name En: Passion smoothie Name Ar: سموذي باشن Description En: A refreshing frui…" at bounding box center [725, 325] width 529 height 156
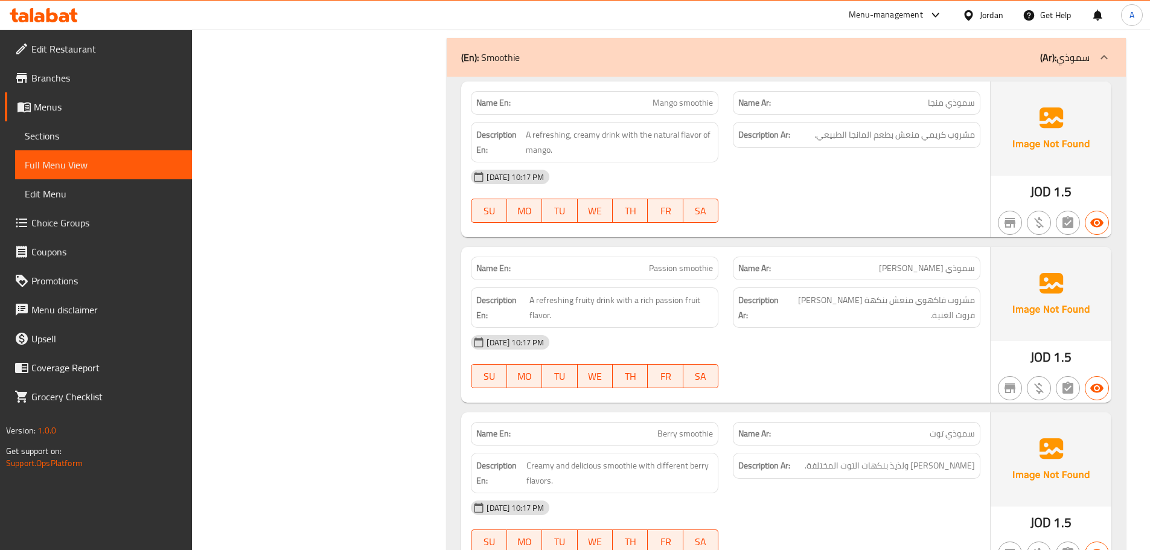
click at [823, 178] on div "13-10-2025 10:17 PM SU MO TU WE TH FR SA" at bounding box center [725, 196] width 524 height 68
drag, startPoint x: 958, startPoint y: 121, endPoint x: 824, endPoint y: 115, distance: 134.1
click at [824, 127] on span "مشروب كريمي منعش بطعم المانجا الطبيعي." at bounding box center [894, 134] width 161 height 15
drag, startPoint x: 781, startPoint y: 170, endPoint x: 751, endPoint y: 241, distance: 77.9
click at [781, 170] on div "13-10-2025 10:17 PM" at bounding box center [725, 176] width 524 height 29
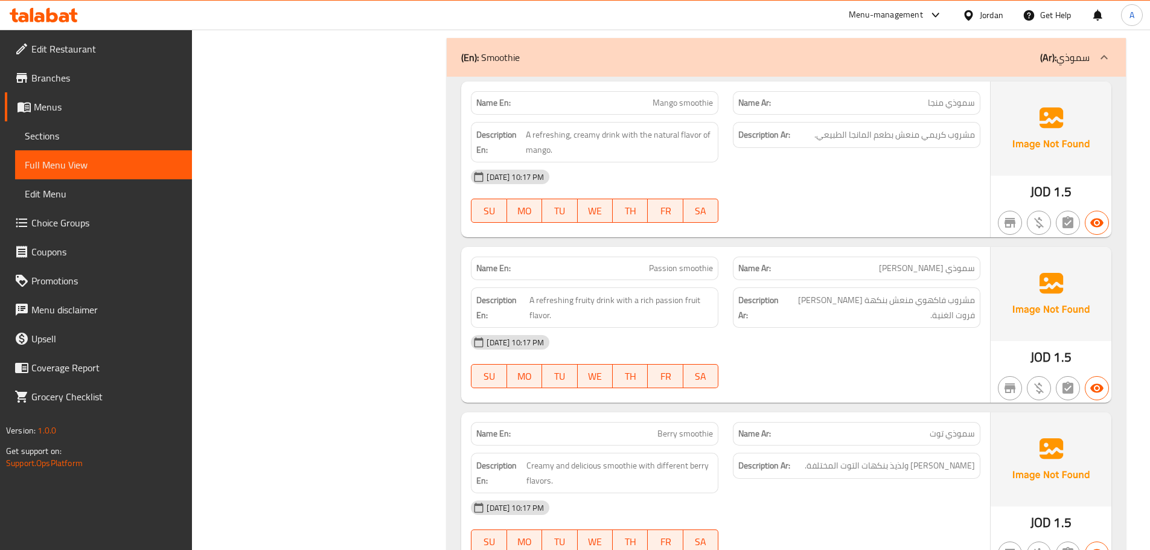
drag, startPoint x: 631, startPoint y: 89, endPoint x: 814, endPoint y: 145, distance: 190.7
click at [733, 118] on div "Name En: Mango smoothie Name Ar: سموذي منجا Description En: A refreshing, cream…" at bounding box center [725, 159] width 529 height 156
click at [859, 179] on div "13-10-2025 10:17 PM SU MO TU WE TH FR SA" at bounding box center [725, 196] width 524 height 68
drag, startPoint x: 961, startPoint y: 118, endPoint x: 949, endPoint y: 121, distance: 12.9
click at [949, 127] on span "مشروب كريمي منعش بطعم المانجا الطبيعي." at bounding box center [894, 134] width 161 height 15
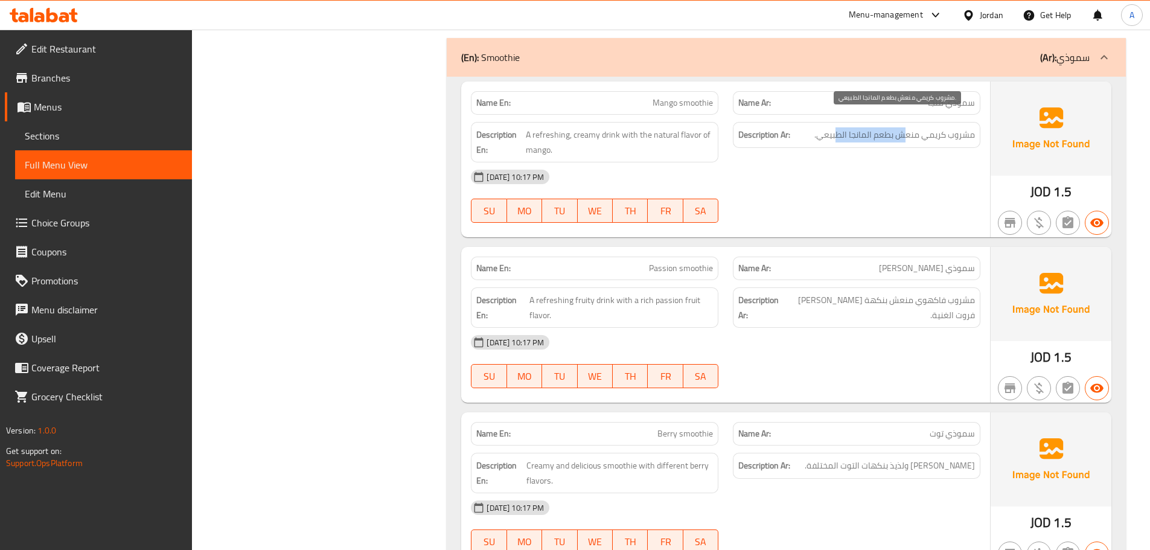
drag, startPoint x: 906, startPoint y: 121, endPoint x: 836, endPoint y: 121, distance: 70.0
click at [836, 127] on span "مشروب كريمي منعش بطعم المانجا الطبيعي." at bounding box center [894, 134] width 161 height 15
click at [828, 127] on span "مشروب كريمي منعش بطعم المانجا الطبيعي." at bounding box center [894, 134] width 161 height 15
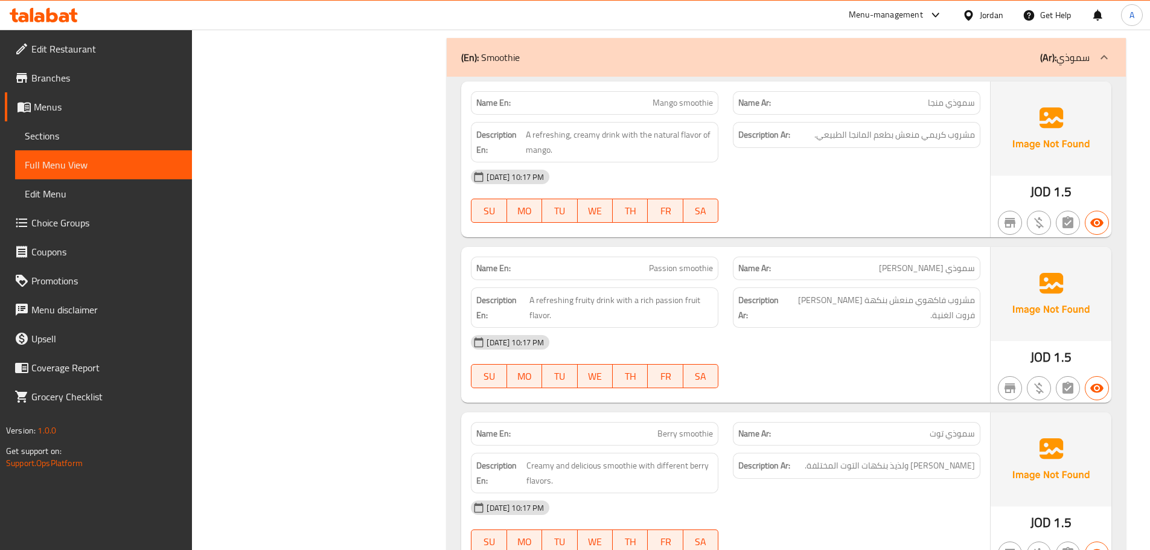
click at [821, 167] on div "13-10-2025 10:17 PM" at bounding box center [725, 176] width 524 height 29
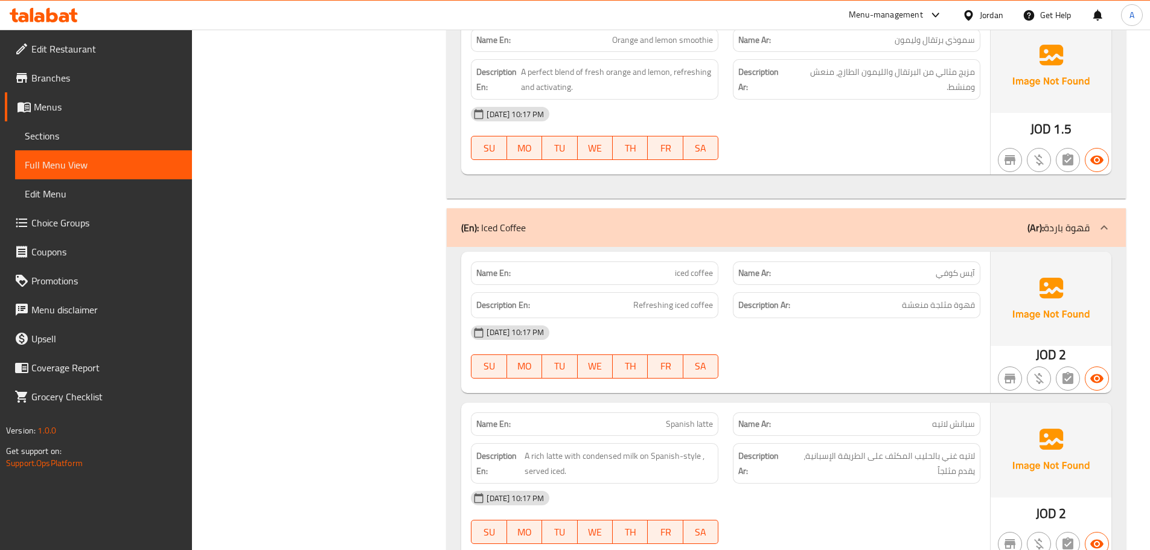
scroll to position [9439, 0]
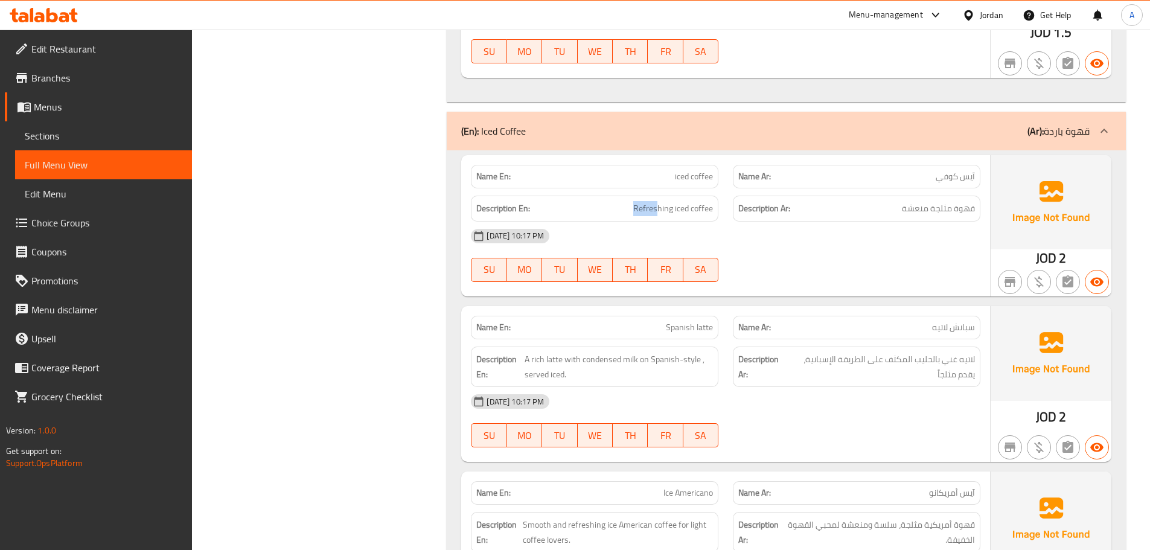
drag, startPoint x: 569, startPoint y: 177, endPoint x: 838, endPoint y: 218, distance: 272.4
click at [838, 218] on div "Name En: iced coffee Name Ar: آيس كوفي Description En: Refreshing iced coffee D…" at bounding box center [725, 225] width 529 height 141
click at [820, 223] on div "13-10-2025 10:17 PM" at bounding box center [725, 235] width 524 height 29
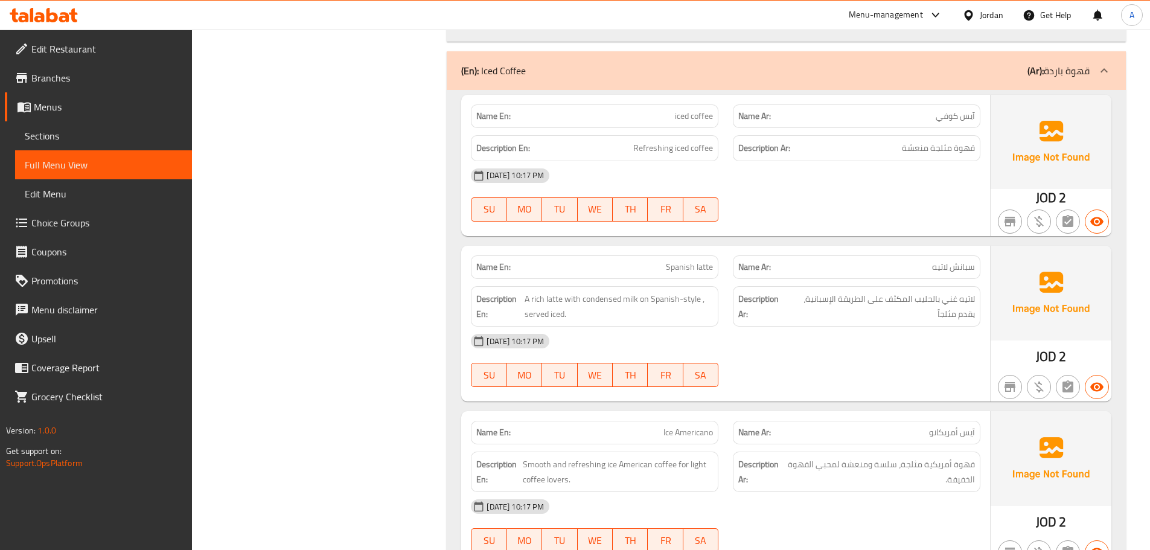
drag, startPoint x: 663, startPoint y: 96, endPoint x: 821, endPoint y: 211, distance: 195.3
click at [775, 174] on div "Name En: iced coffee Name Ar: آيس كوفي Description En: Refreshing iced coffee D…" at bounding box center [725, 165] width 529 height 141
click at [830, 182] on div "13-10-2025 10:17 PM SU MO TU WE TH FR SA" at bounding box center [725, 195] width 524 height 68
drag, startPoint x: 627, startPoint y: 135, endPoint x: 713, endPoint y: 153, distance: 87.7
click at [684, 147] on div "Name En: iced coffee Name Ar: آيس كوفي Description En: Refreshing iced coffee D…" at bounding box center [725, 165] width 529 height 141
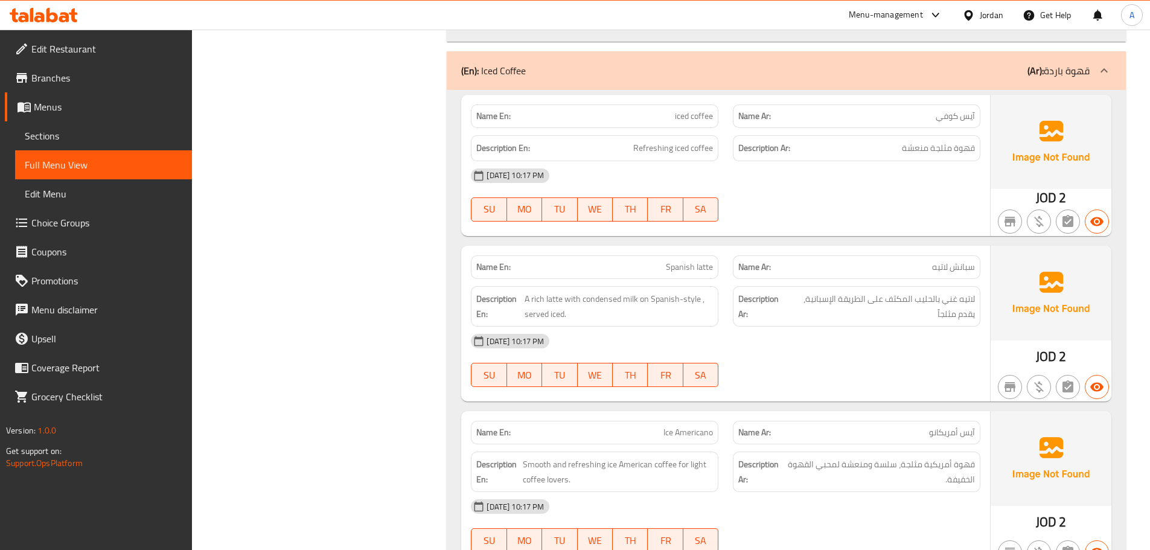
drag, startPoint x: 625, startPoint y: 236, endPoint x: 892, endPoint y: 163, distance: 276.6
click at [627, 248] on div "Name En: Spanish latte" at bounding box center [594, 267] width 262 height 38
click at [892, 163] on div "13-10-2025 10:17 PM" at bounding box center [725, 175] width 524 height 29
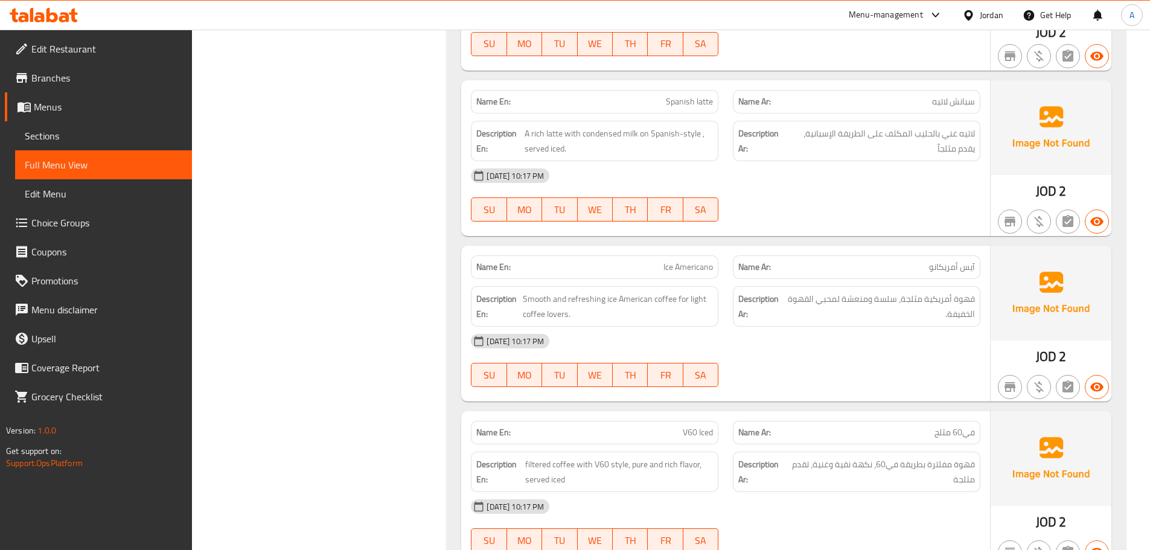
scroll to position [9680, 0]
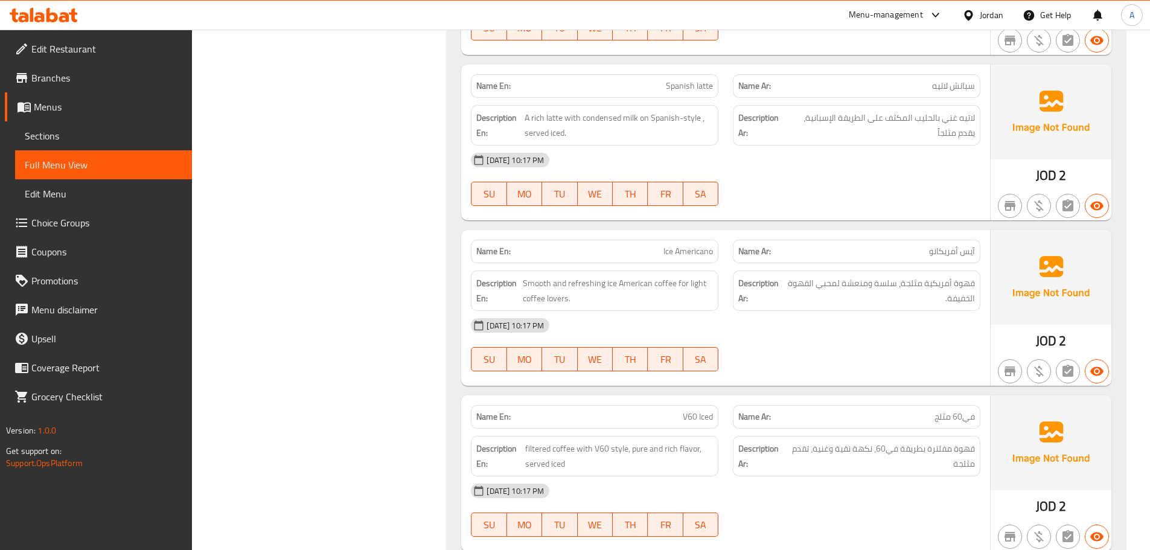
drag, startPoint x: 655, startPoint y: 63, endPoint x: 783, endPoint y: 94, distance: 130.9
click at [737, 86] on div "Name En: Spanish latte Name Ar: سبانش لاتيه Description En: A rich latte with c…" at bounding box center [725, 143] width 529 height 156
click at [806, 158] on div "13-10-2025 10:17 PM" at bounding box center [725, 159] width 524 height 29
drag, startPoint x: 561, startPoint y: 101, endPoint x: 667, endPoint y: 109, distance: 105.9
click at [667, 110] on span "A rich latte with condensed milk on Spanish-style , served iced." at bounding box center [618, 125] width 189 height 30
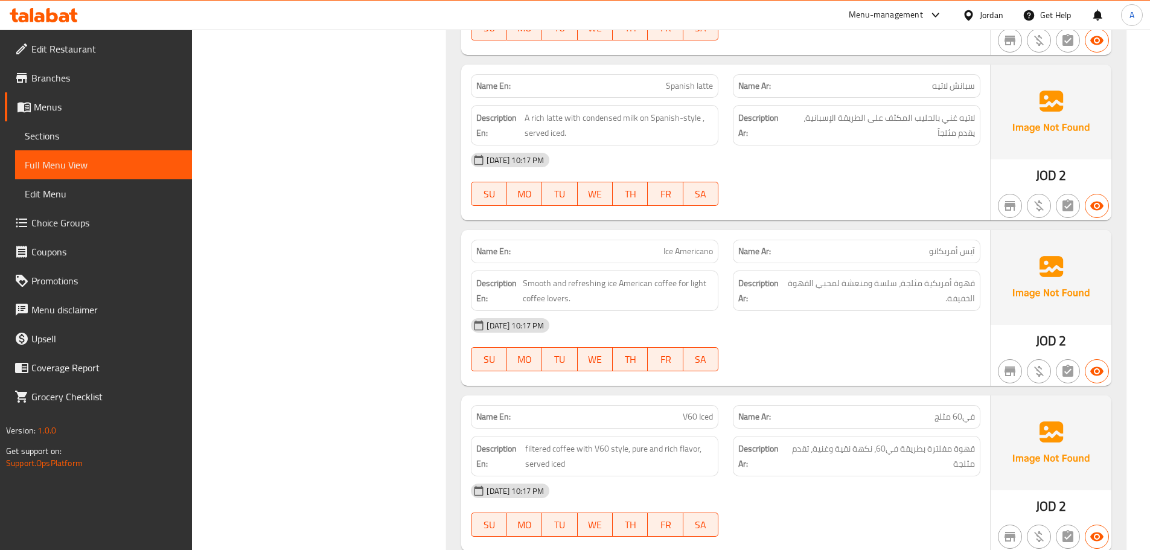
click at [763, 160] on div "13-10-2025 10:17 PM SU MO TU WE TH FR SA" at bounding box center [725, 179] width 524 height 68
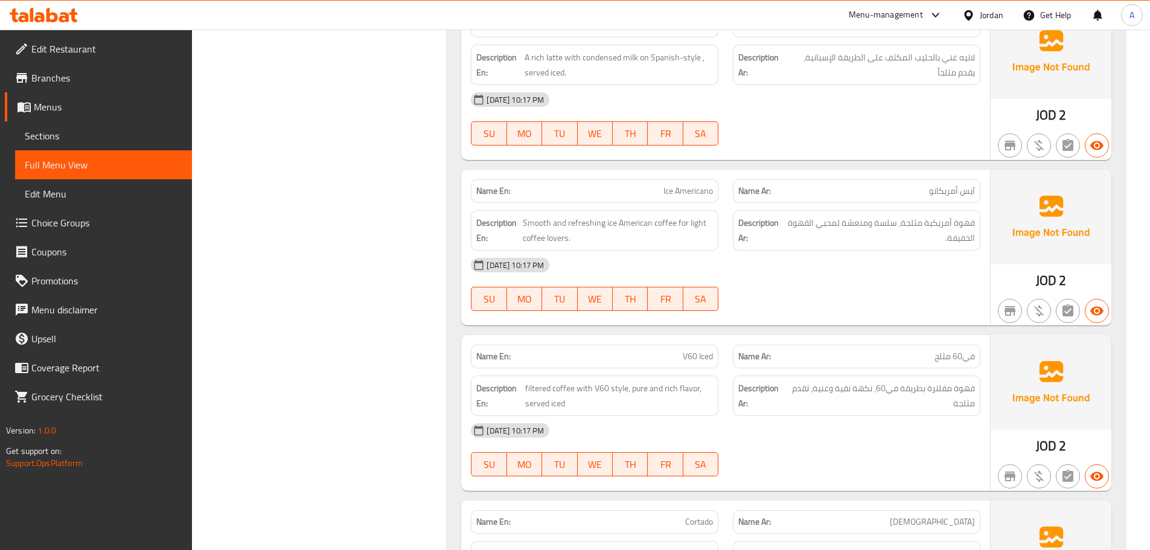
drag, startPoint x: 590, startPoint y: 160, endPoint x: 777, endPoint y: 148, distance: 187.5
click at [729, 172] on div "Name En: Ice Americano Name Ar: آيس أمريكانو" at bounding box center [725, 191] width 524 height 38
click at [800, 138] on div at bounding box center [856, 145] width 262 height 14
drag, startPoint x: 655, startPoint y: 179, endPoint x: 680, endPoint y: 183, distance: 24.4
click at [677, 185] on p "Name En: Ice Americano" at bounding box center [594, 191] width 237 height 13
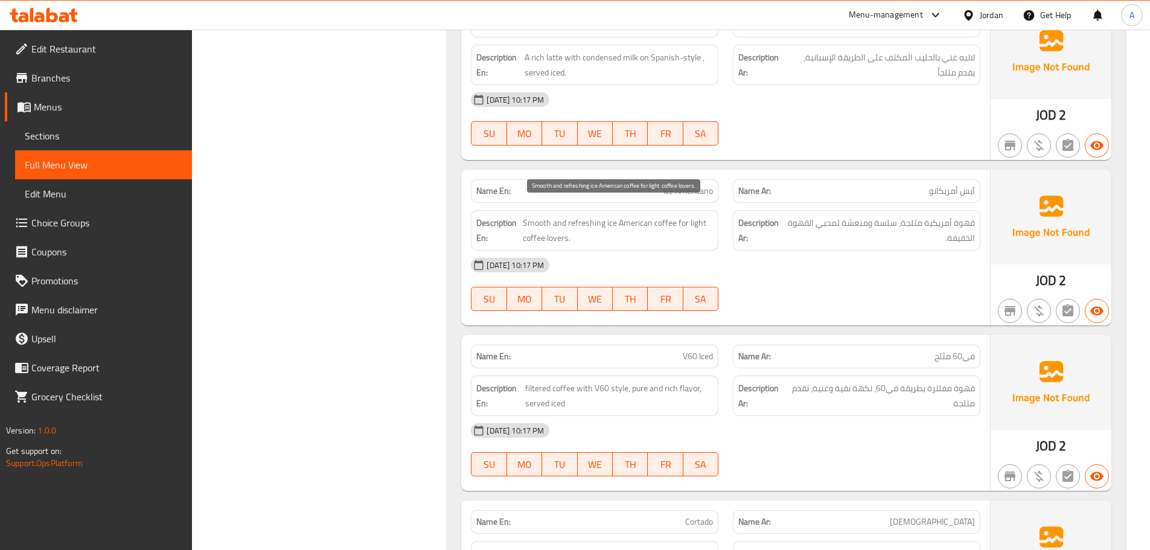
click at [532, 215] on span "Smooth and refreshing ice American coffee for light coffee lovers." at bounding box center [618, 230] width 190 height 30
drag, startPoint x: 532, startPoint y: 214, endPoint x: 742, endPoint y: 209, distance: 210.1
click at [729, 209] on div "Description En: Smooth and refreshing ice American coffee for light coffee love…" at bounding box center [725, 230] width 524 height 55
click at [833, 250] on div "13-10-2025 10:17 PM" at bounding box center [725, 264] width 524 height 29
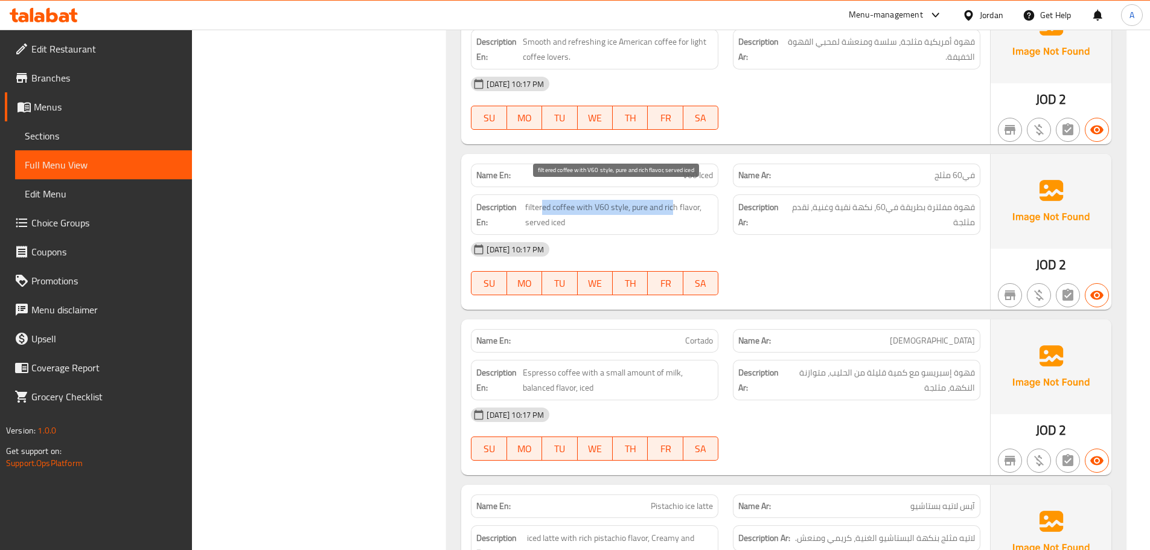
drag, startPoint x: 539, startPoint y: 193, endPoint x: 668, endPoint y: 193, distance: 129.2
click at [668, 200] on span "filtered coffee with V60 style, pure and rich flavor, served iced" at bounding box center [619, 215] width 188 height 30
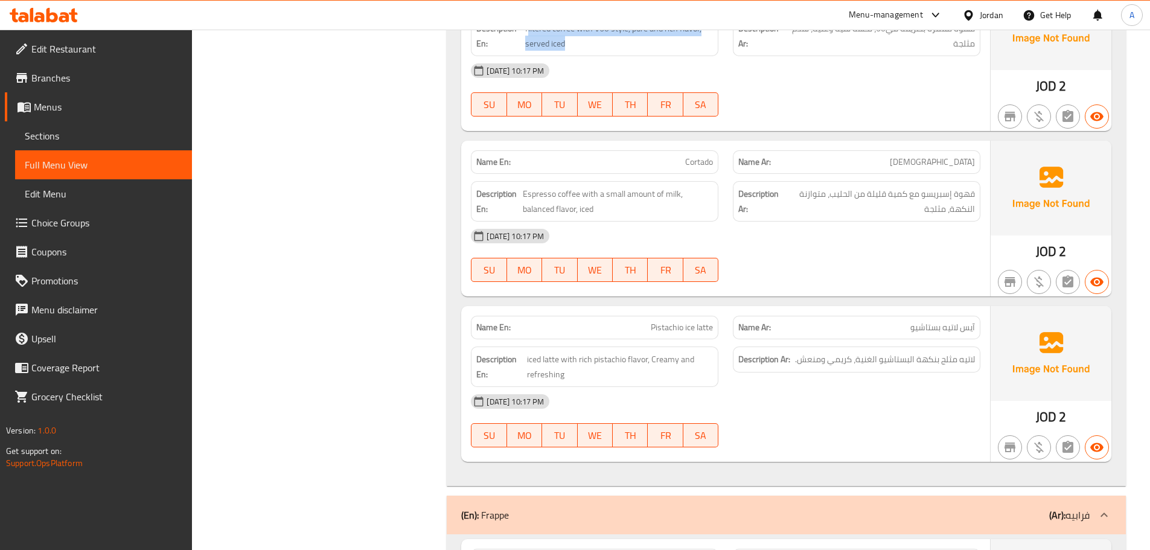
scroll to position [10163, 0]
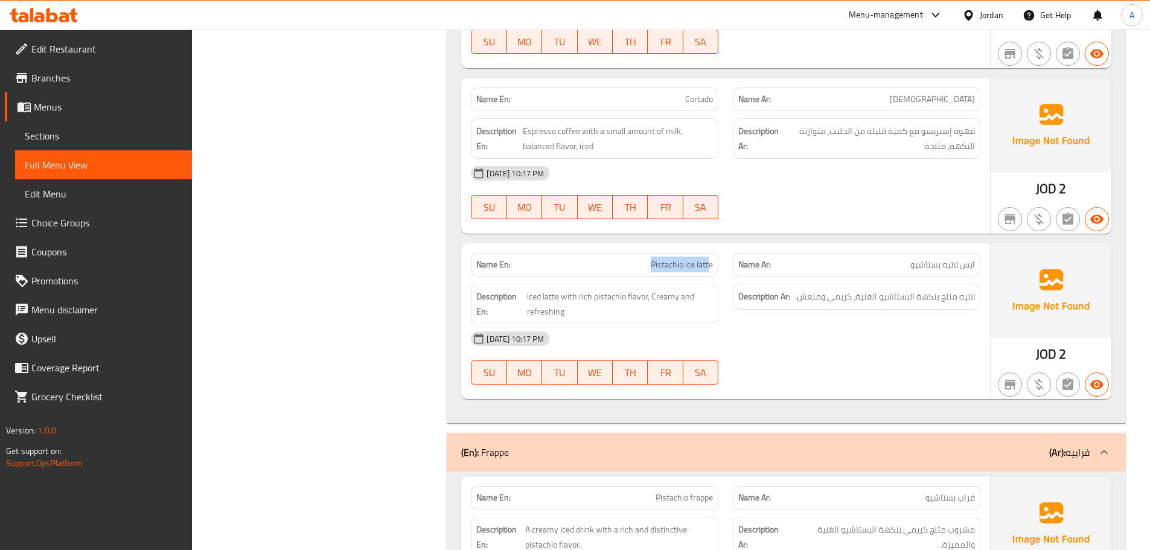
drag, startPoint x: 631, startPoint y: 244, endPoint x: 765, endPoint y: 226, distance: 135.9
click at [722, 246] on div "Name En: Pistachio ice latte" at bounding box center [594, 265] width 262 height 38
click at [786, 212] on div at bounding box center [856, 219] width 262 height 14
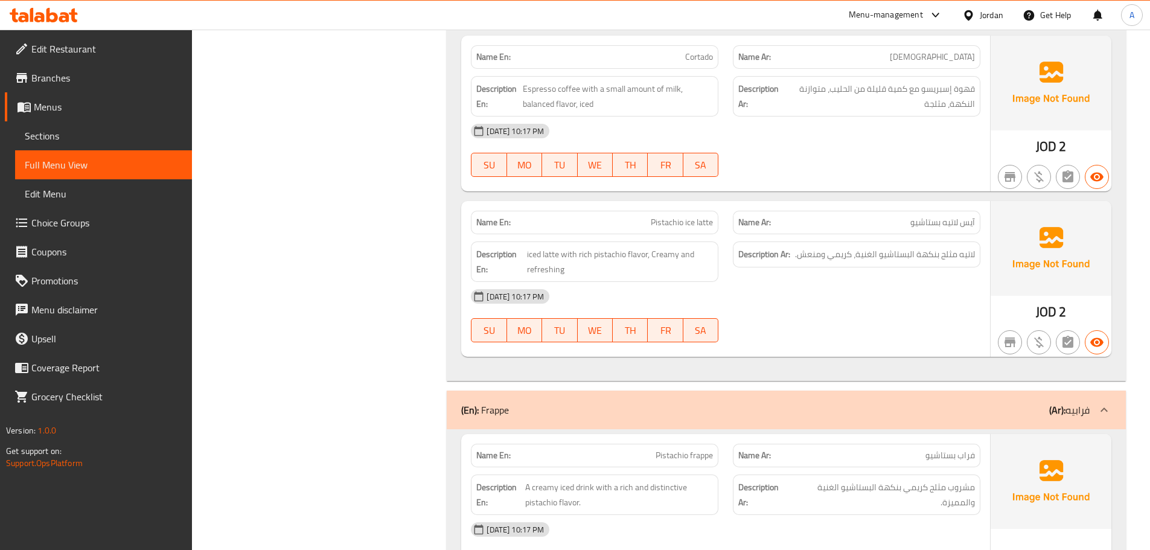
scroll to position [10224, 0]
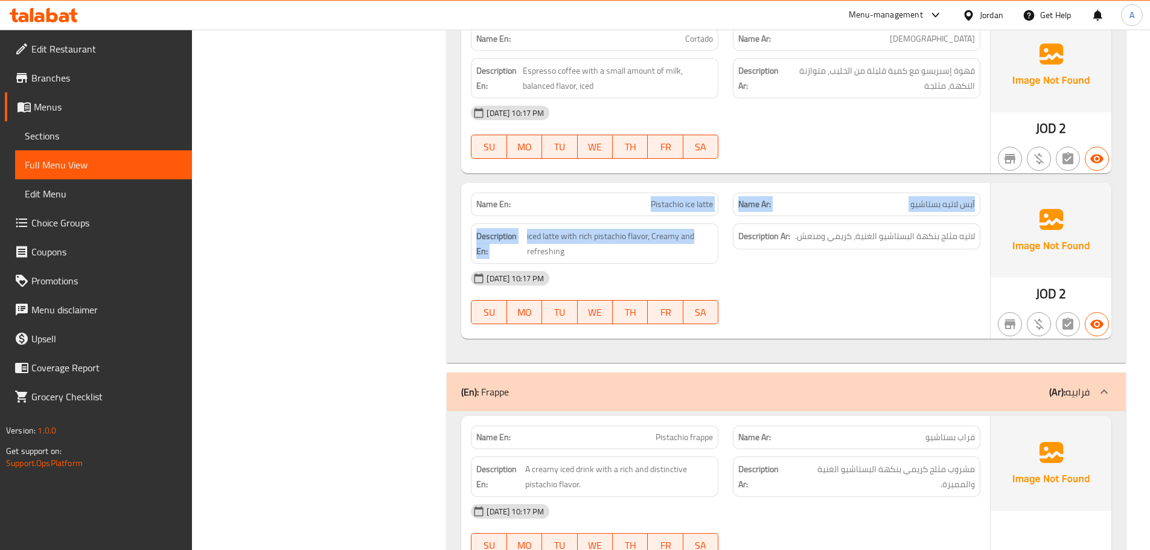
drag, startPoint x: 579, startPoint y: 190, endPoint x: 813, endPoint y: 256, distance: 243.0
click at [804, 249] on div "Name En: Pistachio ice latte Name Ar: آيس لاتيه بستاشيو Description En: iced la…" at bounding box center [725, 261] width 529 height 156
click at [813, 264] on div "13-10-2025 10:17 PM" at bounding box center [725, 278] width 524 height 29
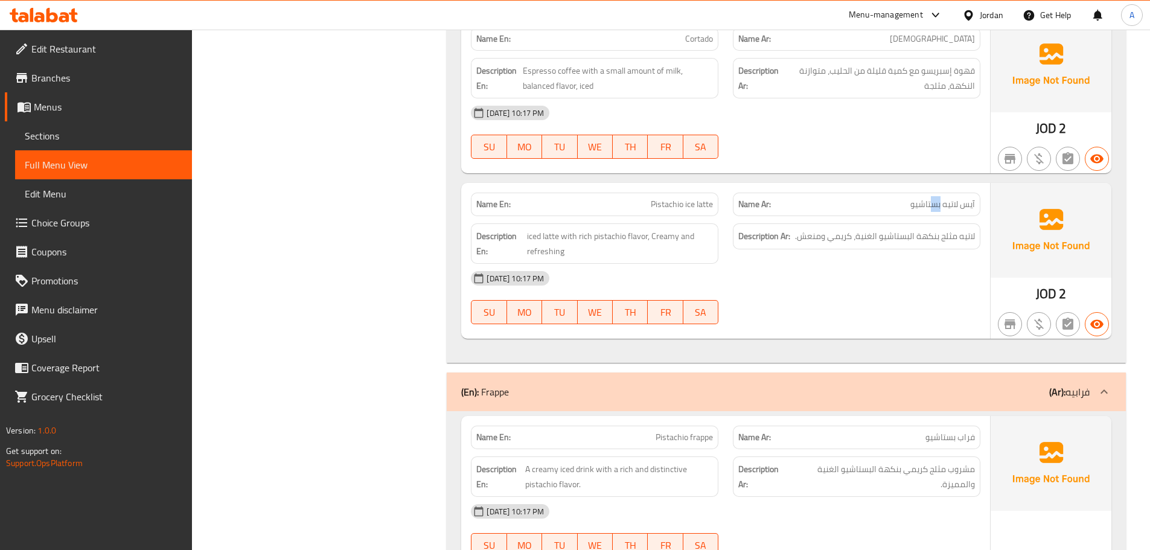
click at [931, 198] on span "آيس لاتيه بستاشيو" at bounding box center [942, 204] width 65 height 13
drag, startPoint x: 967, startPoint y: 227, endPoint x: 867, endPoint y: 227, distance: 100.2
click at [868, 229] on span "لاتيه مثلج بنكهة البستاشيو الغنية، كريمي ومنعش." at bounding box center [885, 236] width 180 height 15
drag, startPoint x: 841, startPoint y: 227, endPoint x: 789, endPoint y: 233, distance: 51.7
click at [799, 229] on span "لاتيه مثلج بنكهة البستاشيو الغنية، كريمي ومنعش." at bounding box center [885, 236] width 180 height 15
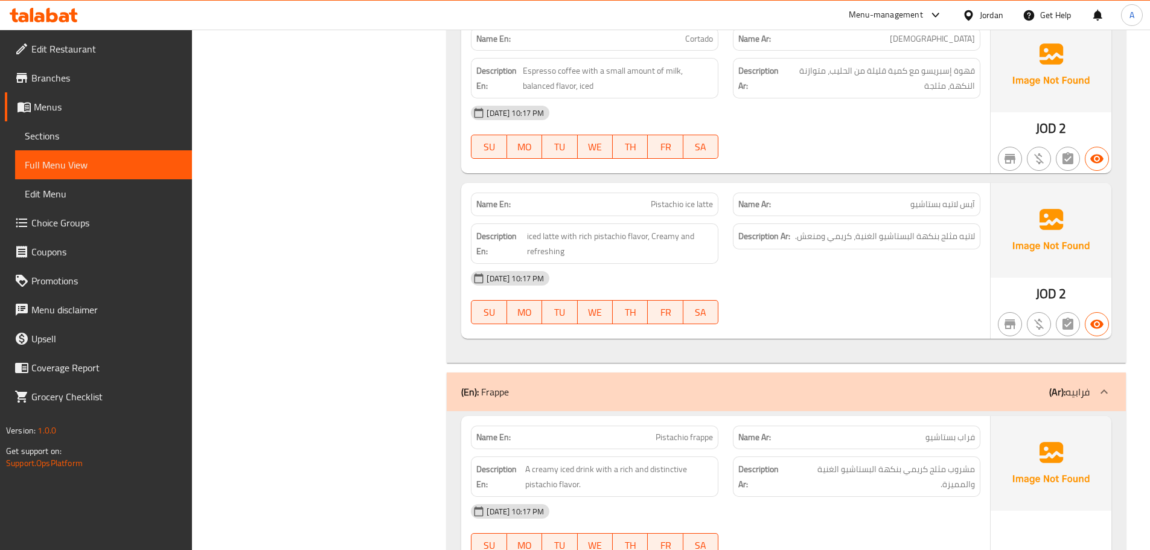
click at [783, 264] on div "13-10-2025 10:17 PM" at bounding box center [725, 278] width 524 height 29
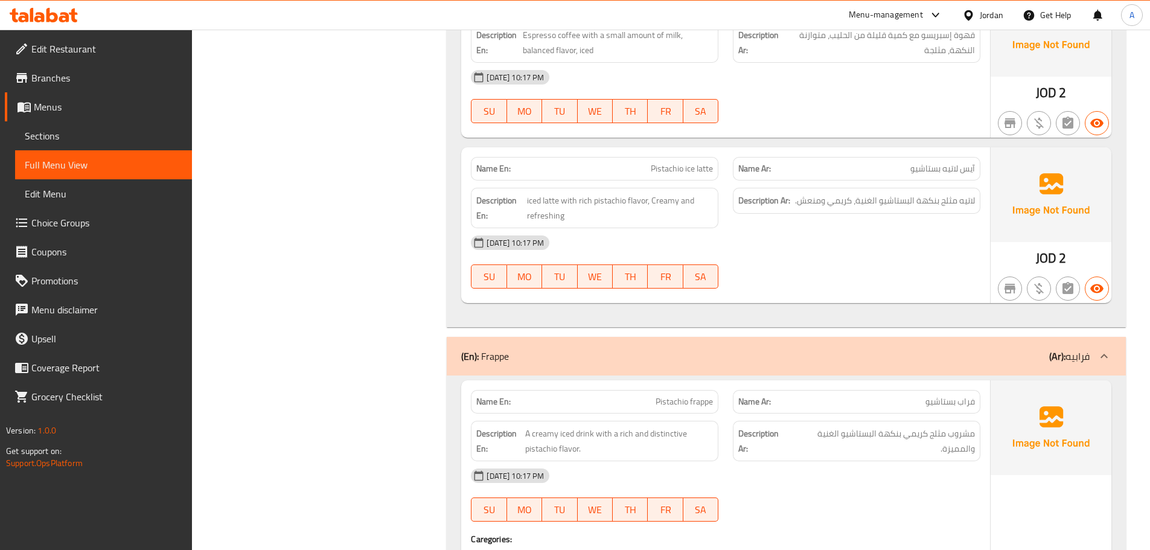
scroll to position [10344, 0]
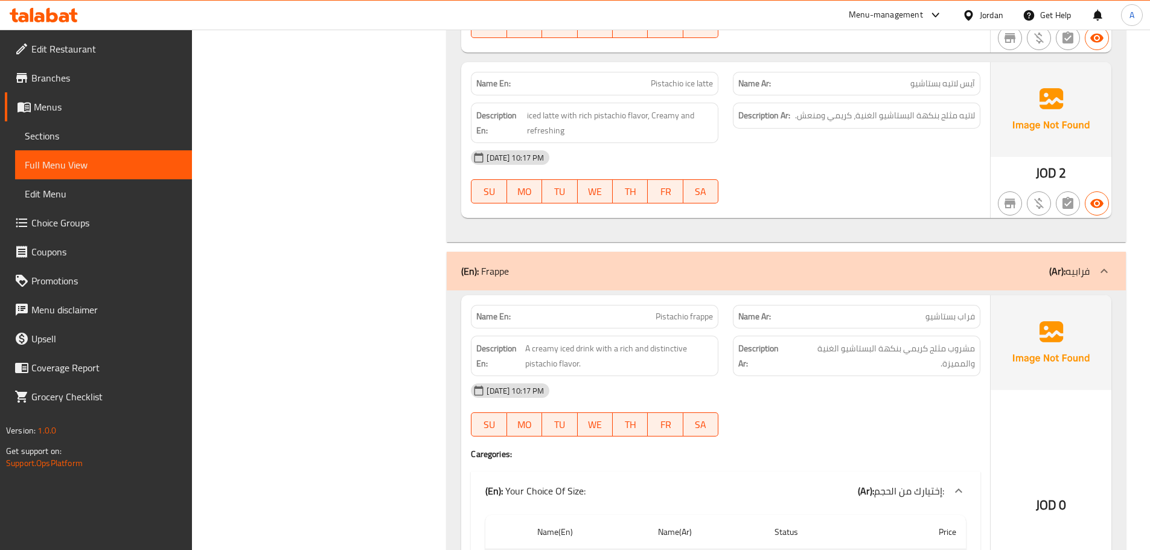
drag, startPoint x: 620, startPoint y: 312, endPoint x: 882, endPoint y: 346, distance: 264.7
click at [820, 319] on div "Name En: Pistachio frappe Name Ar: فراب بستاشيو Description En: A creamy iced d…" at bounding box center [725, 472] width 529 height 354
click at [897, 376] on div "13-10-2025 10:17 PM" at bounding box center [725, 390] width 524 height 29
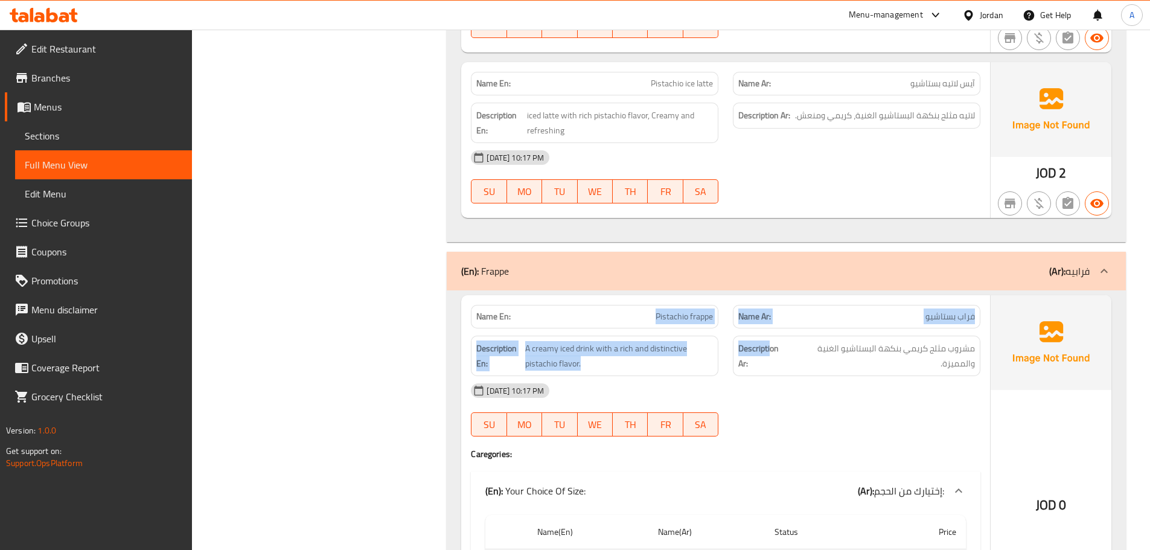
drag, startPoint x: 625, startPoint y: 310, endPoint x: 882, endPoint y: 368, distance: 264.0
click at [866, 352] on div "Name En: Pistachio frappe Name Ar: فراب بستاشيو Description En: A creamy iced d…" at bounding box center [725, 472] width 529 height 354
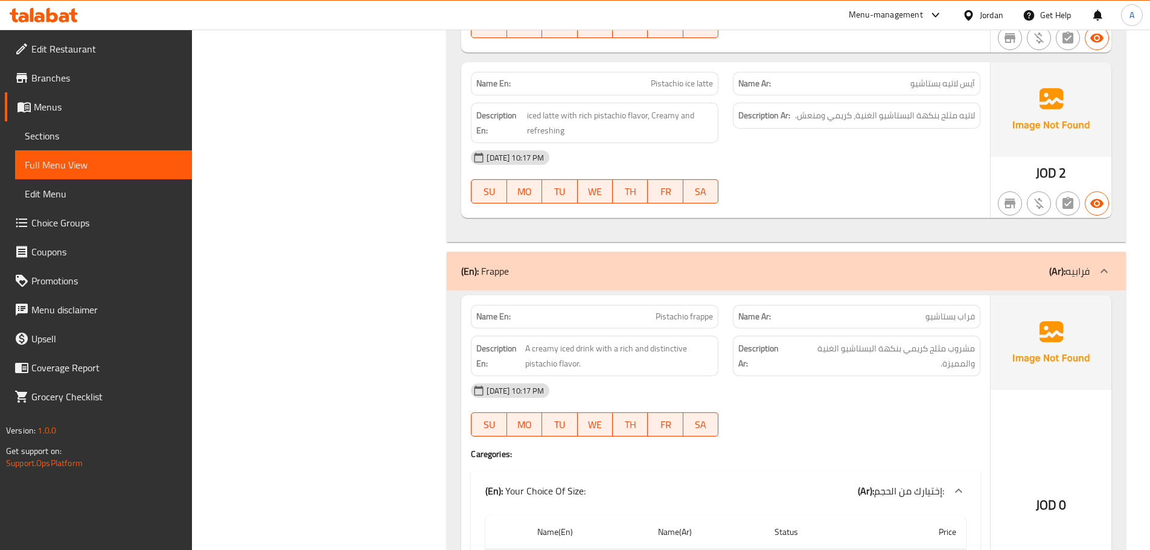
click at [891, 429] on div at bounding box center [856, 436] width 262 height 14
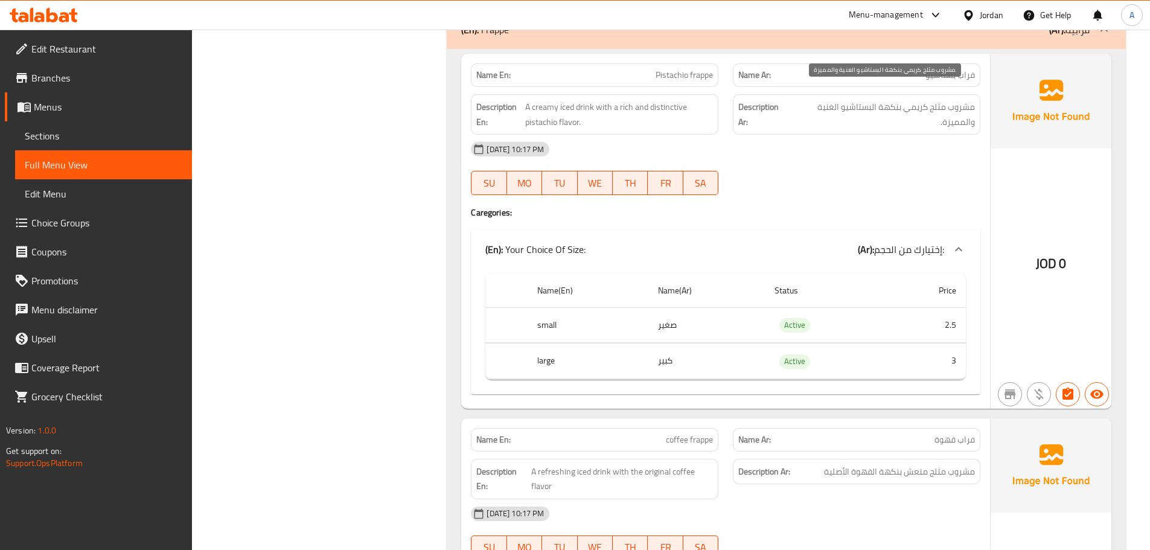
click at [951, 100] on span "مشروب مثلج كريمي بنكهة البستاشيو الغنية والمميزة." at bounding box center [882, 115] width 185 height 30
click at [975, 103] on div "Description Ar: مشروب مثلج كريمي بنكهة البستاشيو الغنية والمميزة." at bounding box center [856, 114] width 247 height 40
click at [957, 100] on span "مشروب مثلج كريمي بنكهة البستاشيو الغنية والمميزة." at bounding box center [882, 115] width 185 height 30
drag, startPoint x: 957, startPoint y: 88, endPoint x: 812, endPoint y: 89, distance: 144.8
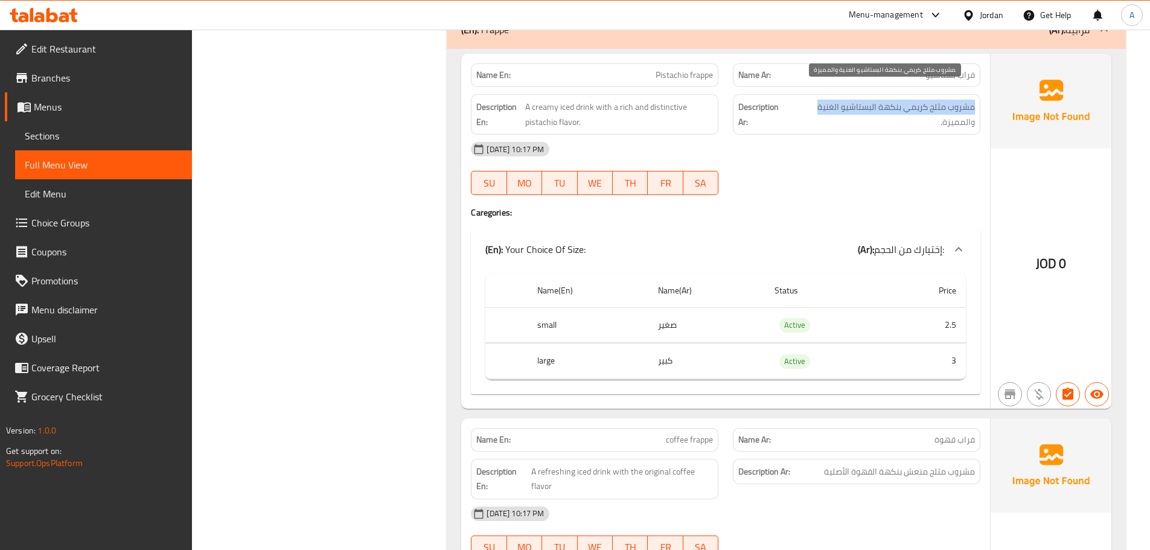
click at [812, 100] on span "مشروب مثلج كريمي بنكهة البستاشيو الغنية والمميزة." at bounding box center [882, 115] width 185 height 30
click at [827, 135] on div "13-10-2025 10:17 PM" at bounding box center [725, 149] width 524 height 29
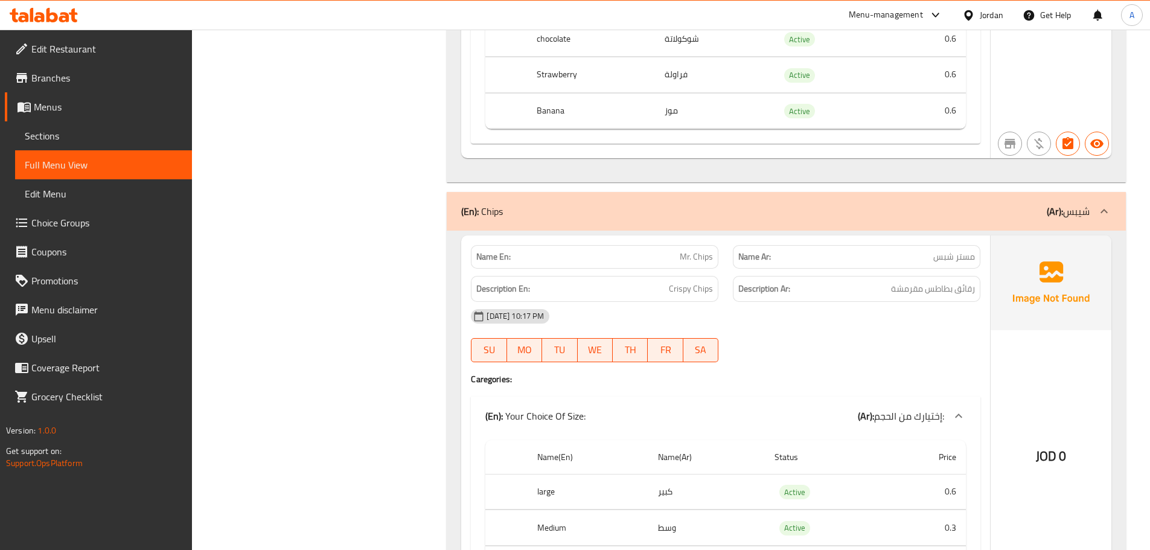
scroll to position [12259, 0]
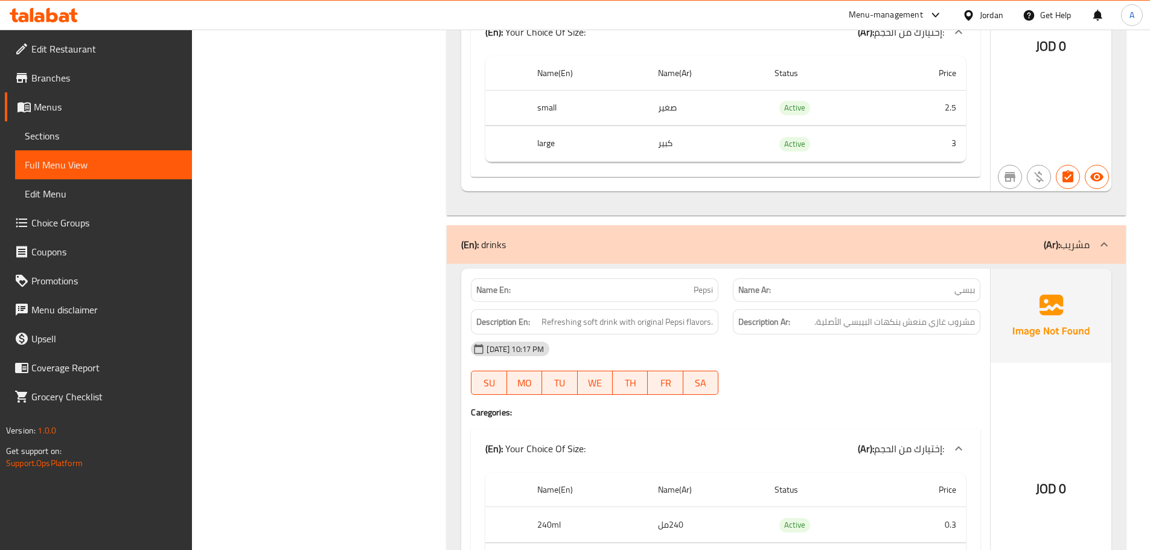
drag, startPoint x: 680, startPoint y: 265, endPoint x: 836, endPoint y: 345, distance: 175.4
click at [832, 341] on div "Name En: Pepsi Name Ar: ببسي Description En: Refreshing soft drink with origina…" at bounding box center [725, 456] width 529 height 375
click at [836, 345] on div "13-10-2025 10:17 PM" at bounding box center [725, 348] width 524 height 29
click at [858, 314] on div "Description Ar: مشروب غازي منعش بنكهات البيبسي الأصلية." at bounding box center [856, 322] width 247 height 26
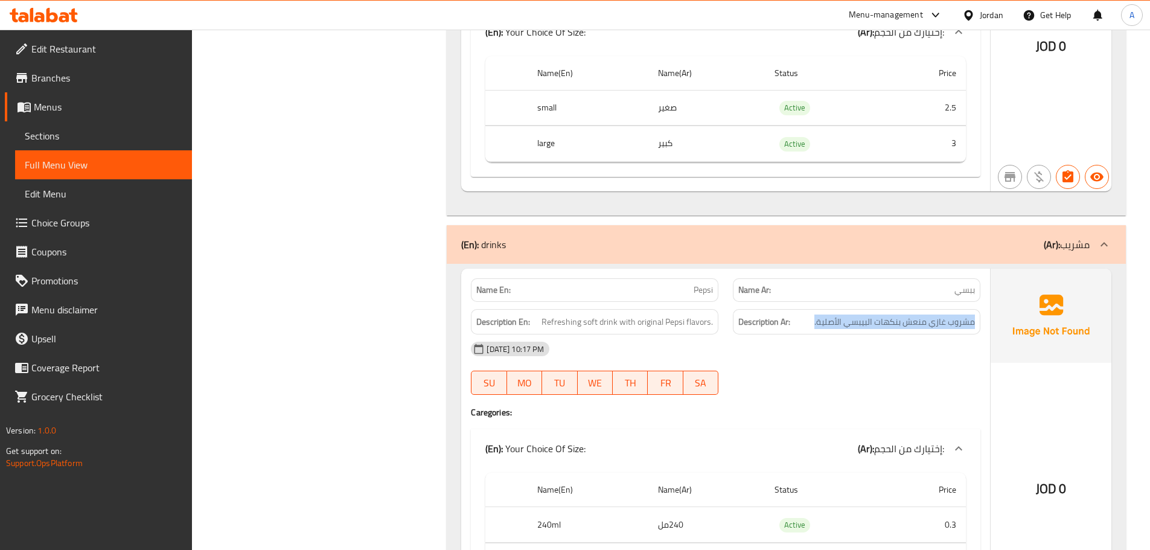
click at [858, 314] on div "Description Ar: مشروب غازي منعش بنكهات البيبسي الأصلية." at bounding box center [856, 322] width 247 height 26
drag, startPoint x: 582, startPoint y: 308, endPoint x: 654, endPoint y: 317, distance: 72.4
click at [651, 316] on div "Description En: Refreshing soft drink with original Pepsi flavors." at bounding box center [594, 322] width 247 height 26
click at [832, 354] on div "13-10-2025 10:17 PM SU MO TU WE TH FR SA" at bounding box center [725, 368] width 524 height 68
drag, startPoint x: 875, startPoint y: 307, endPoint x: 805, endPoint y: 346, distance: 80.2
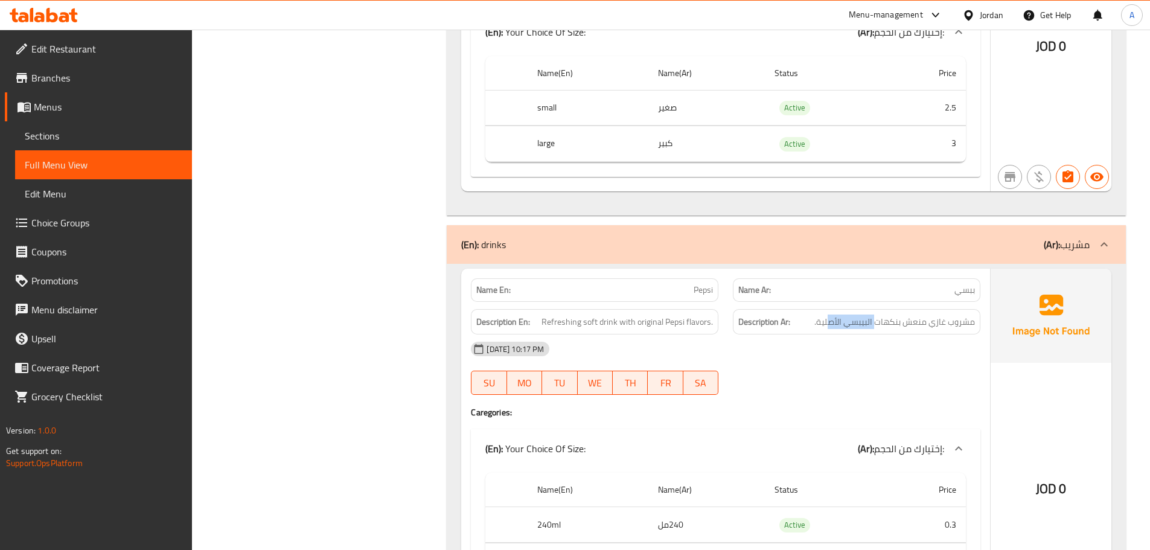
click at [814, 324] on div "Name En: Pepsi Name Ar: ببسي Description En: Refreshing soft drink with origina…" at bounding box center [725, 456] width 529 height 375
click at [805, 363] on div "13-10-2025 10:17 PM SU MO TU WE TH FR SA" at bounding box center [725, 368] width 524 height 68
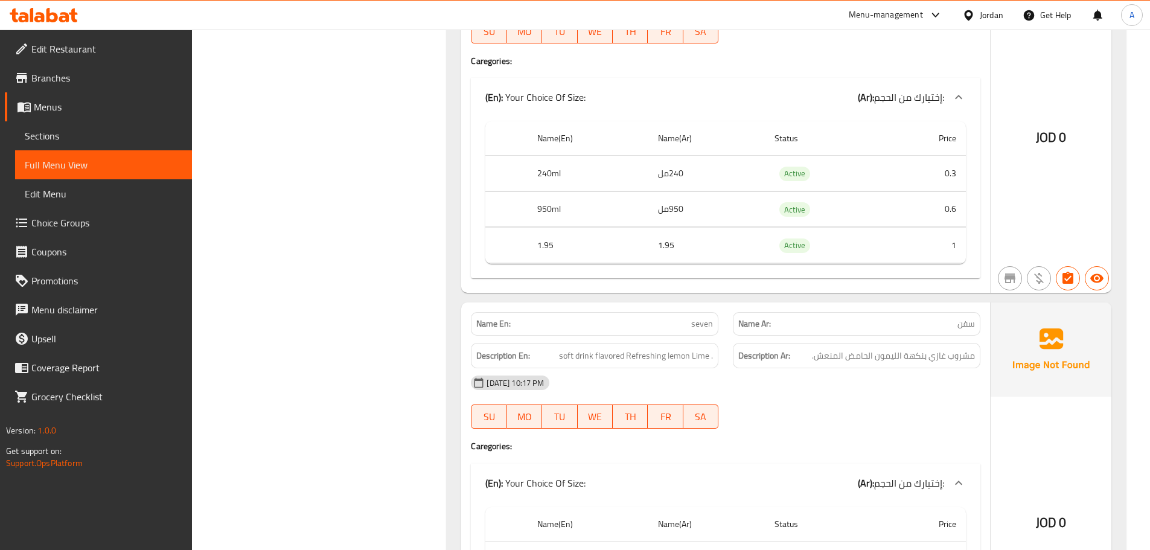
scroll to position [12621, 0]
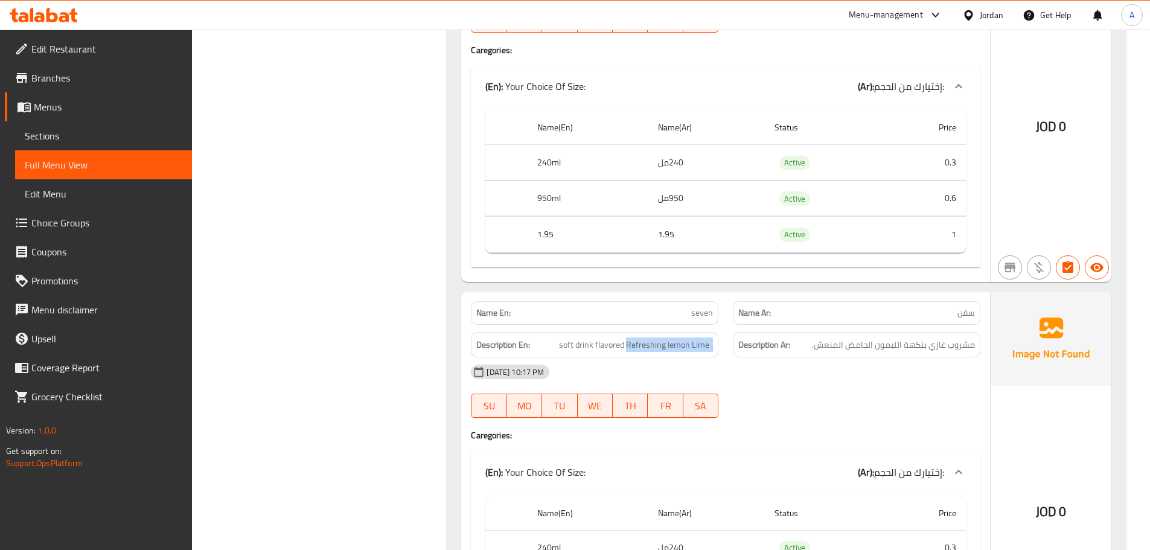
drag, startPoint x: 647, startPoint y: 314, endPoint x: 881, endPoint y: 350, distance: 236.4
click at [803, 327] on div "Description En: soft drink flavored Refreshing lemon Lime . Description Ar: مشر…" at bounding box center [725, 345] width 524 height 40
click at [900, 360] on div "13-10-2025 10:17 PM" at bounding box center [725, 371] width 524 height 29
drag, startPoint x: 937, startPoint y: 334, endPoint x: 671, endPoint y: 348, distance: 266.5
click at [654, 333] on div "Description En: soft drink flavored Refreshing lemon Lime . Description Ar: مشر…" at bounding box center [725, 345] width 524 height 40
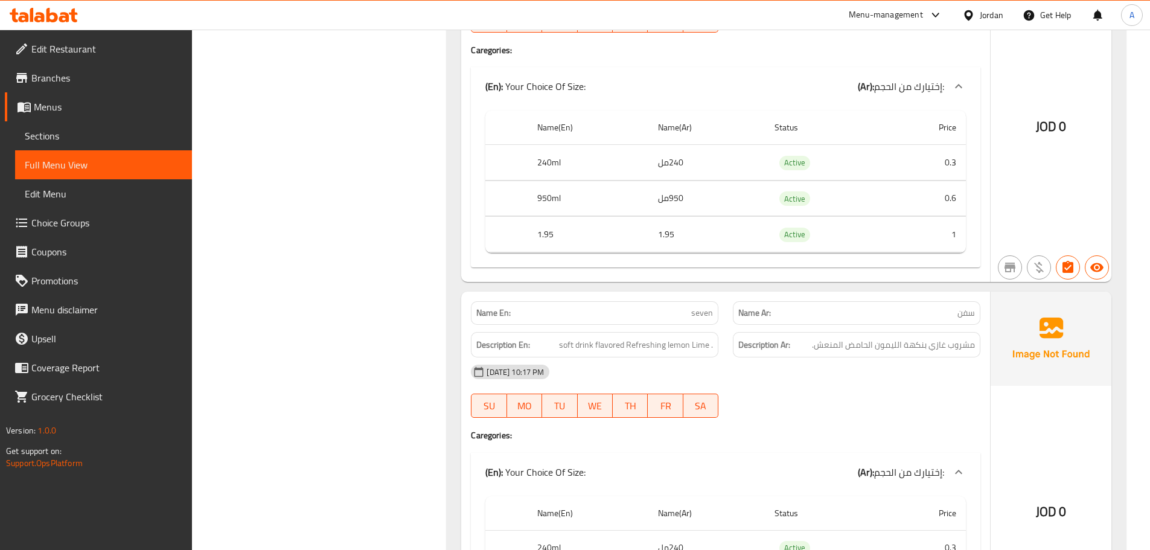
click at [719, 386] on div "SU MO TU WE TH FR SA" at bounding box center [594, 405] width 262 height 39
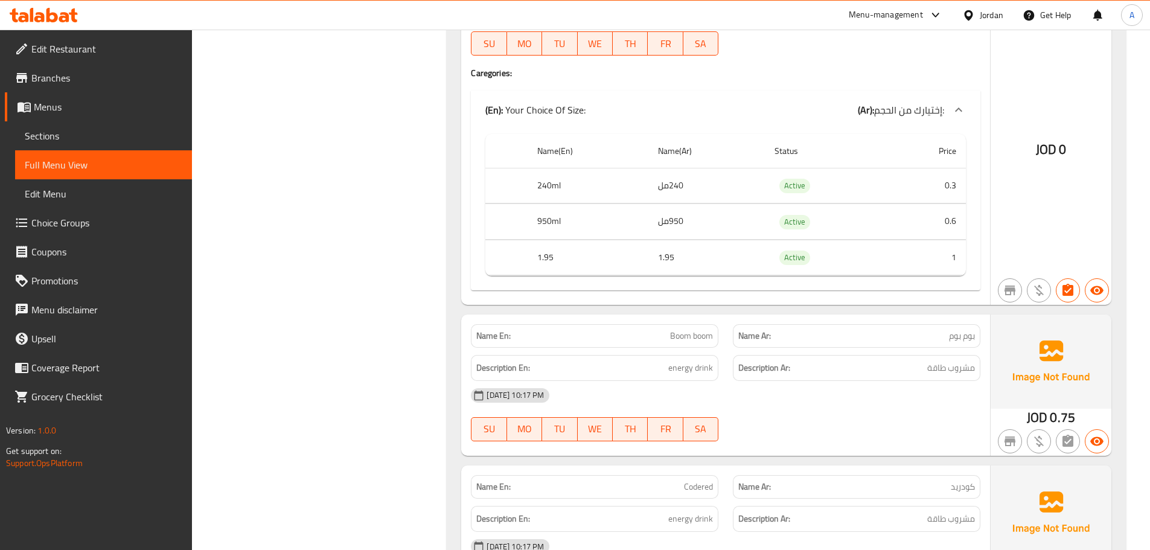
scroll to position [13225, 0]
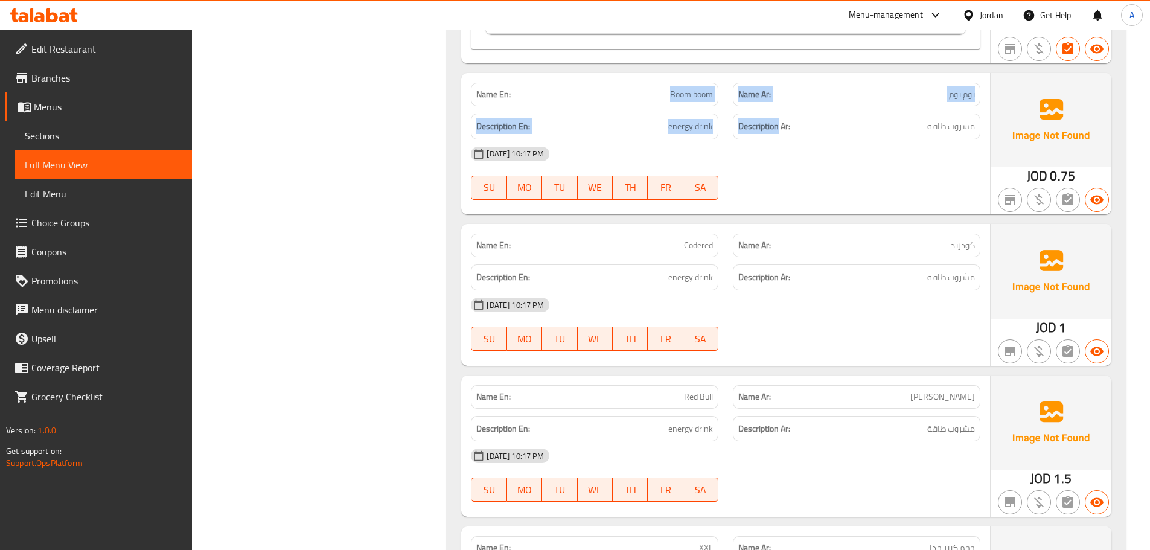
drag, startPoint x: 659, startPoint y: 72, endPoint x: 820, endPoint y: 139, distance: 173.7
click at [806, 129] on div "Name En: Boom boom Name Ar: بوم بوم Description En: energy drink Description Ar…" at bounding box center [725, 143] width 529 height 141
click at [821, 147] on div "13-10-2025 10:17 PM" at bounding box center [725, 153] width 524 height 29
click at [910, 176] on div "13-10-2025 10:17 PM SU MO TU WE TH FR SA" at bounding box center [725, 173] width 524 height 68
drag, startPoint x: 678, startPoint y: 228, endPoint x: 717, endPoint y: 251, distance: 44.9
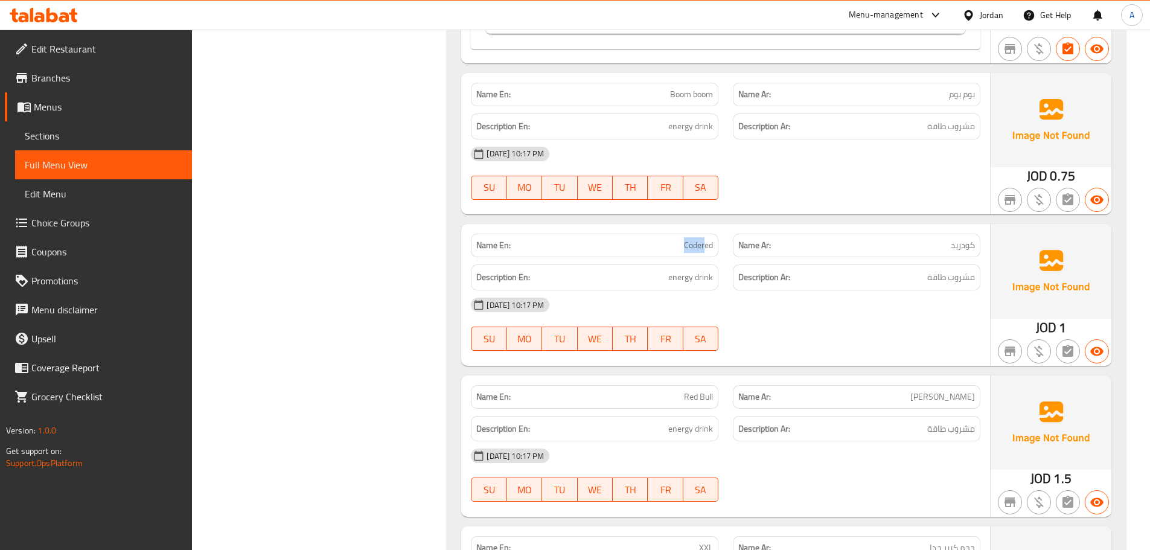
click at [710, 243] on div "Name En: Codered Name Ar: كودريد Description En: energy drink Description Ar: م…" at bounding box center [725, 294] width 529 height 141
drag, startPoint x: 792, startPoint y: 330, endPoint x: 822, endPoint y: 329, distance: 29.6
click at [795, 343] on div at bounding box center [856, 350] width 262 height 14
drag, startPoint x: 646, startPoint y: 218, endPoint x: 666, endPoint y: 232, distance: 24.8
click at [655, 234] on div "Name En: Codered" at bounding box center [594, 246] width 247 height 24
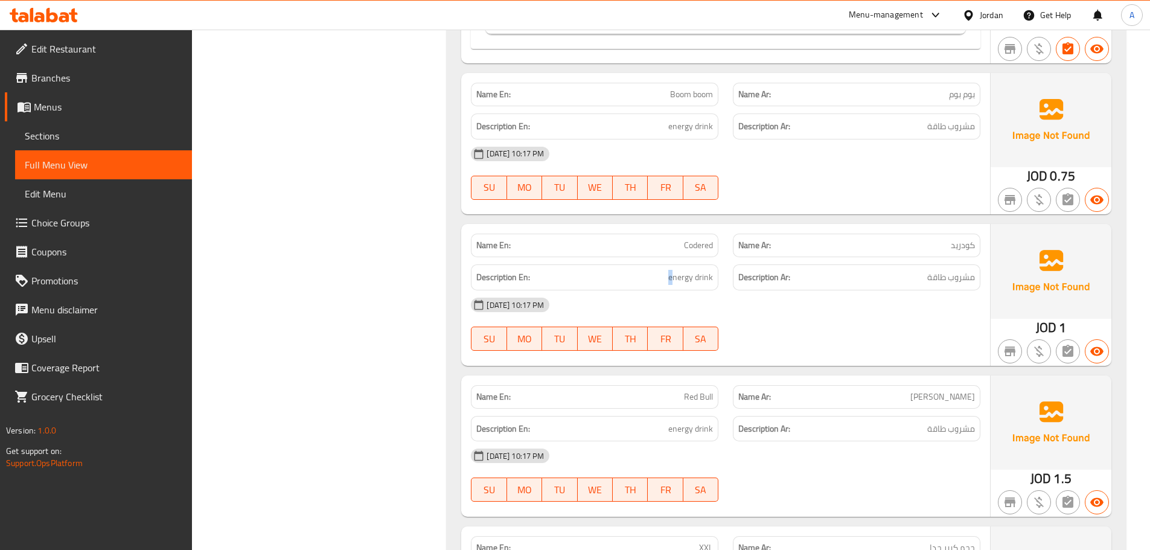
drag, startPoint x: 649, startPoint y: 256, endPoint x: 839, endPoint y: 296, distance: 194.8
click at [691, 270] on h6 "Description En: energy drink" at bounding box center [594, 277] width 237 height 15
click at [917, 270] on h6 "Description Ar: مشروب طاقة" at bounding box center [856, 277] width 237 height 15
click at [927, 270] on span "مشروب طاقة" at bounding box center [951, 277] width 48 height 15
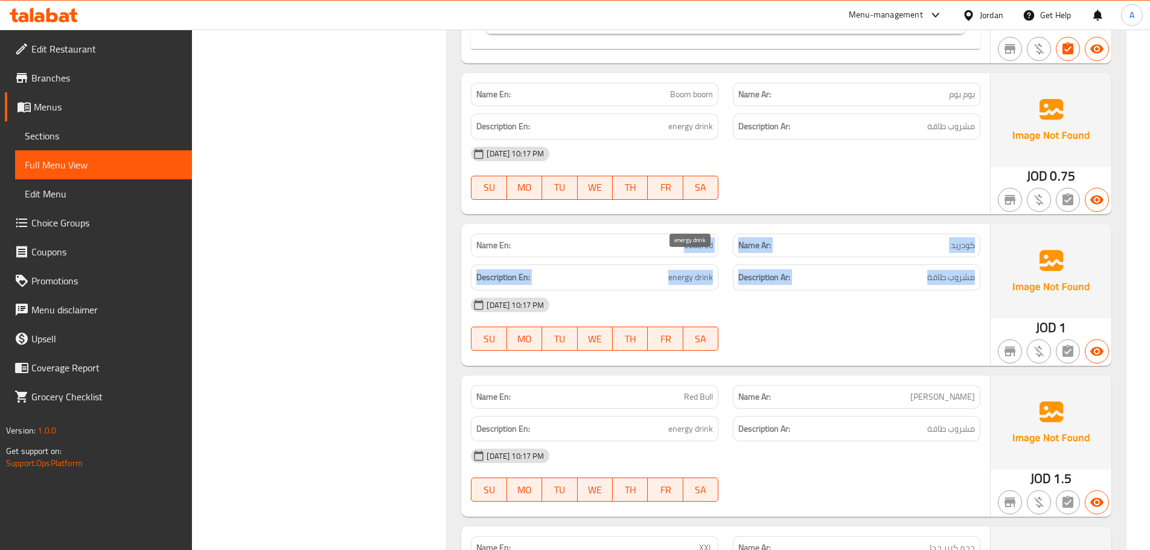
drag, startPoint x: 927, startPoint y: 263, endPoint x: 654, endPoint y: 227, distance: 275.8
click at [654, 227] on div "Name En: Codered Name Ar: كودريد Description En: energy drink Description Ar: م…" at bounding box center [725, 294] width 529 height 141
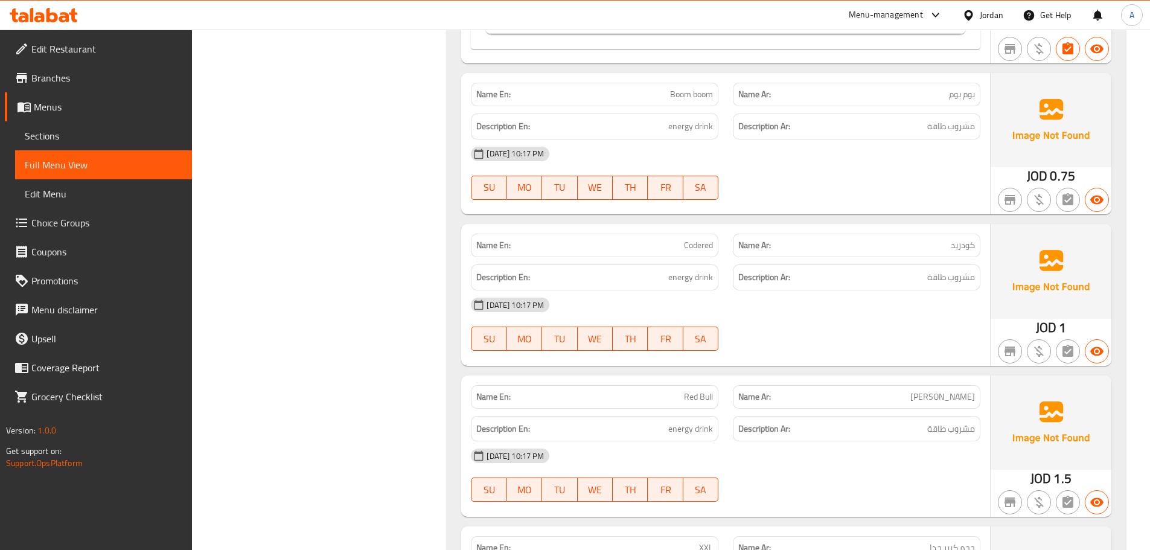
click at [702, 290] on div "13-10-2025 10:17 PM" at bounding box center [725, 304] width 524 height 29
drag, startPoint x: 664, startPoint y: 234, endPoint x: 776, endPoint y: 266, distance: 116.1
click at [762, 261] on div "Name En: Codered Name Ar: كودريد Description En: energy drink Description Ar: م…" at bounding box center [725, 294] width 529 height 141
click at [952, 270] on span "مشروب طاقة" at bounding box center [951, 277] width 48 height 15
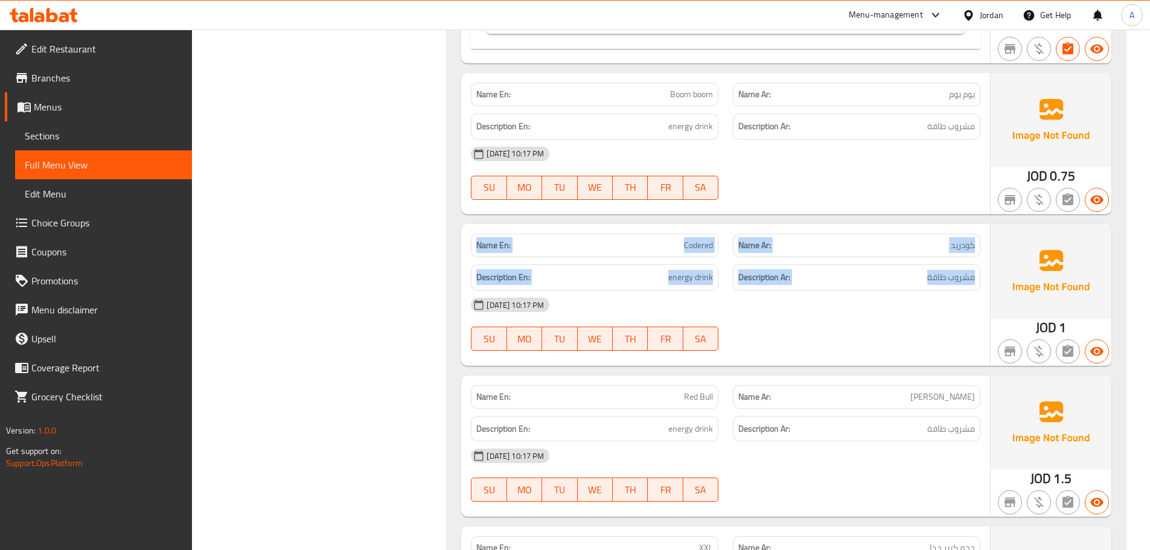
drag, startPoint x: 952, startPoint y: 266, endPoint x: 468, endPoint y: 234, distance: 485.1
click at [468, 234] on div "Name En: Codered Name Ar: كودريد Description En: energy drink Description Ar: م…" at bounding box center [725, 294] width 529 height 141
click at [479, 239] on strong "Name En:" at bounding box center [493, 245] width 34 height 13
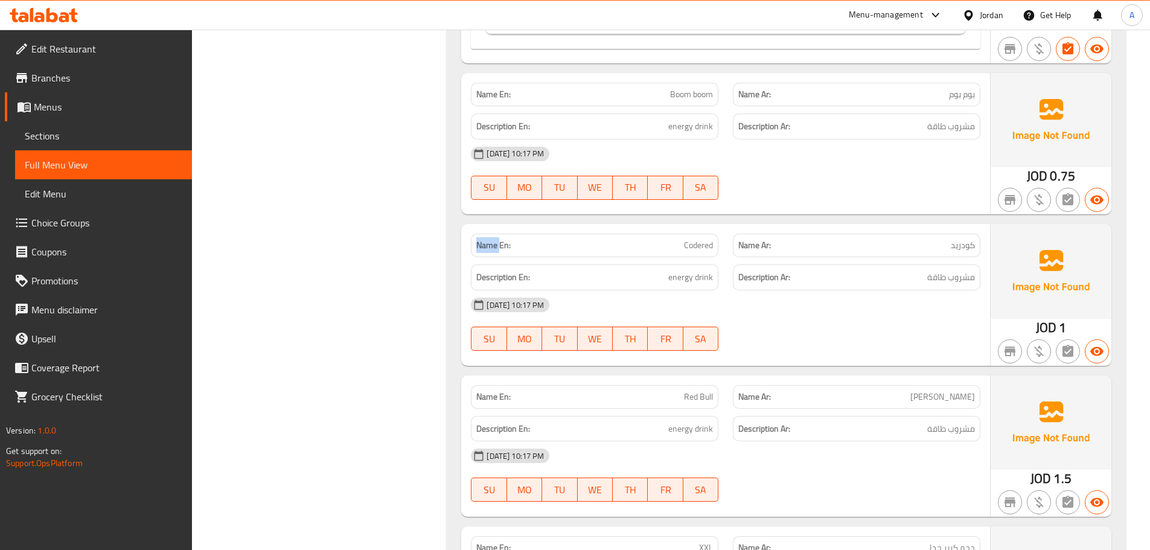
click at [479, 239] on strong "Name En:" at bounding box center [493, 245] width 34 height 13
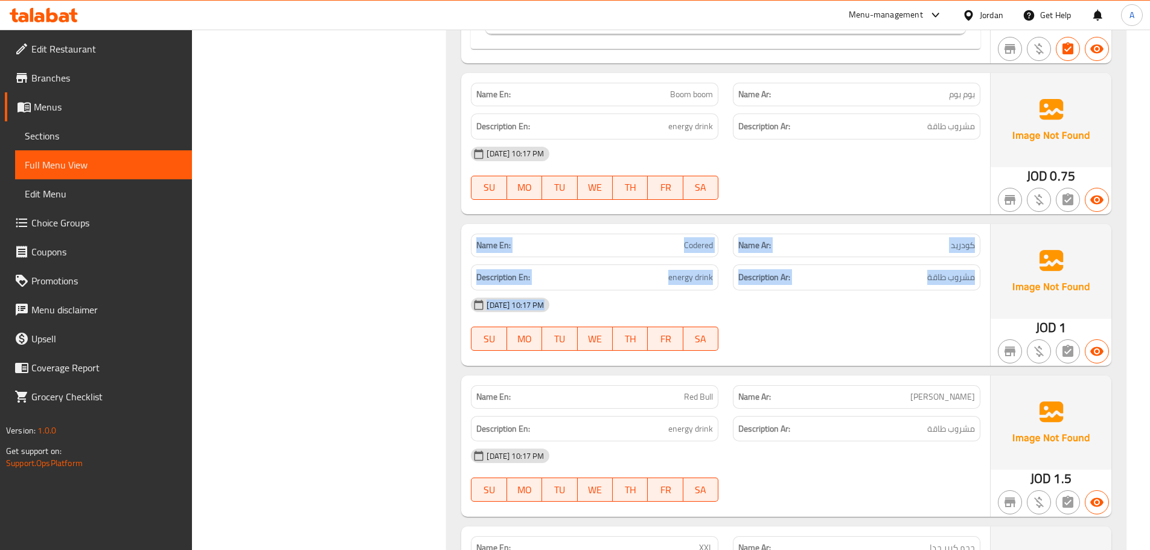
drag, startPoint x: 479, startPoint y: 231, endPoint x: 832, endPoint y: 296, distance: 359.5
click at [830, 296] on div "Name En: Codered Name Ar: كودريد Description En: energy drink Description Ar: م…" at bounding box center [725, 294] width 529 height 141
drag, startPoint x: 833, startPoint y: 314, endPoint x: 839, endPoint y: 314, distance: 6.1
click at [833, 314] on div "13-10-2025 10:17 PM SU MO TU WE TH FR SA" at bounding box center [725, 324] width 524 height 68
click at [951, 290] on div "13-10-2025 10:17 PM" at bounding box center [725, 304] width 524 height 29
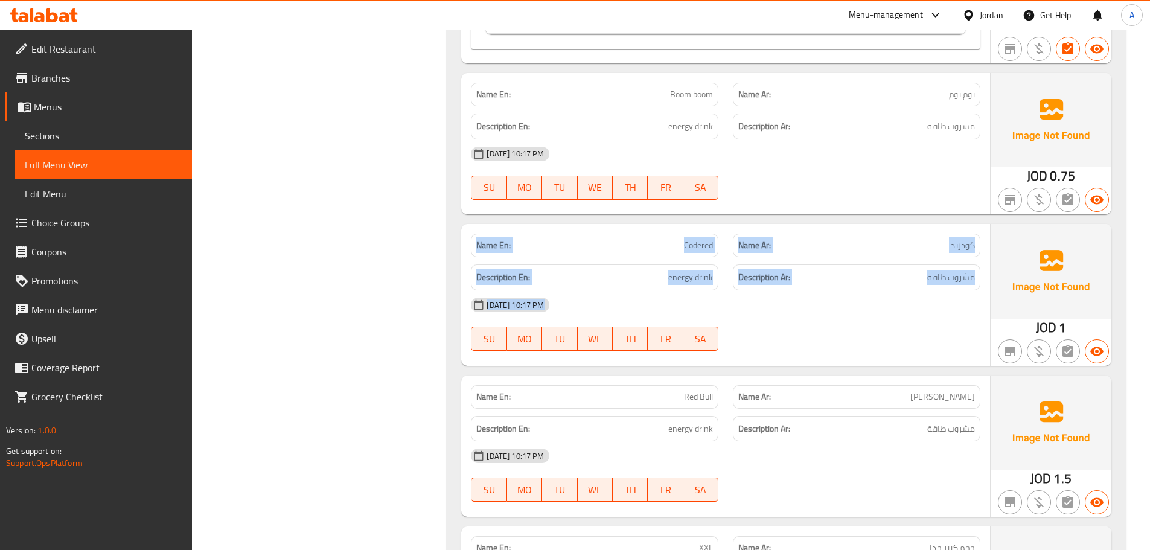
click at [951, 290] on div "13-10-2025 10:17 PM" at bounding box center [725, 304] width 524 height 29
drag, startPoint x: 951, startPoint y: 275, endPoint x: 548, endPoint y: 226, distance: 405.5
click at [553, 226] on div "Name En: Codered Name Ar: كودريد Description En: energy drink Description Ar: م…" at bounding box center [725, 294] width 529 height 141
drag, startPoint x: 823, startPoint y: 318, endPoint x: 825, endPoint y: 351, distance: 33.3
click at [821, 318] on div "13-10-2025 10:17 PM SU MO TU WE TH FR SA" at bounding box center [725, 324] width 524 height 68
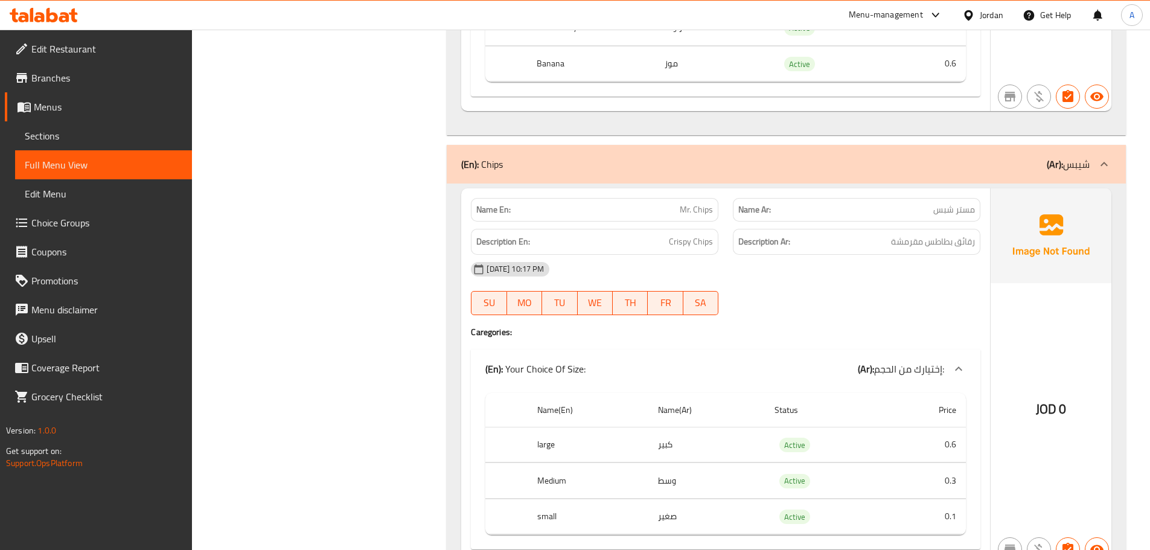
scroll to position [15941, 0]
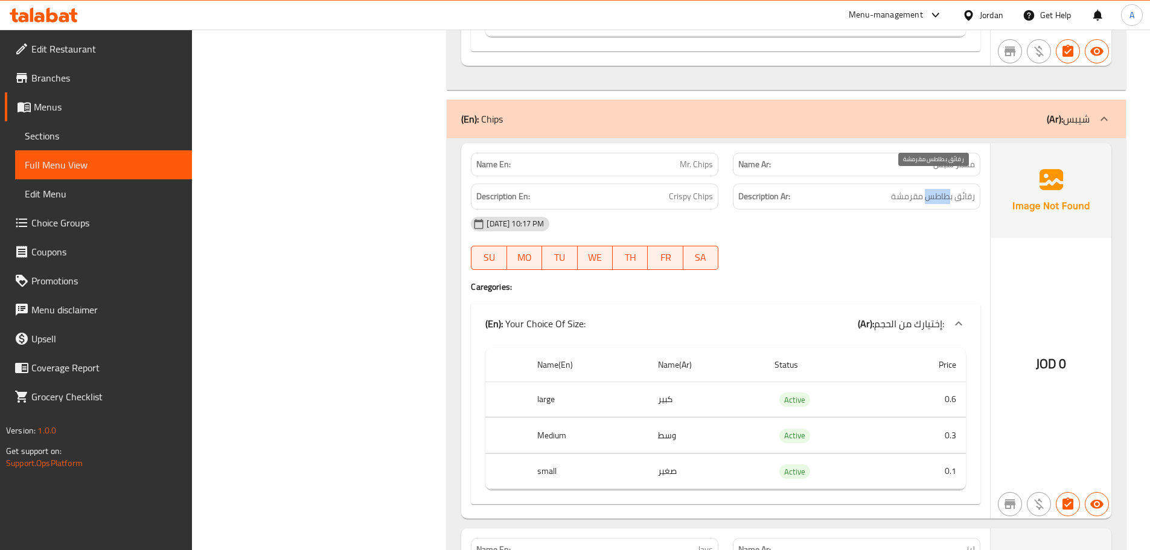
click at [916, 189] on span "رقائق بطاطس مقرمشة" at bounding box center [933, 196] width 84 height 15
drag, startPoint x: 883, startPoint y: 200, endPoint x: 858, endPoint y: 210, distance: 27.3
click at [862, 209] on div "13-10-2025 10:17 PM" at bounding box center [725, 223] width 524 height 29
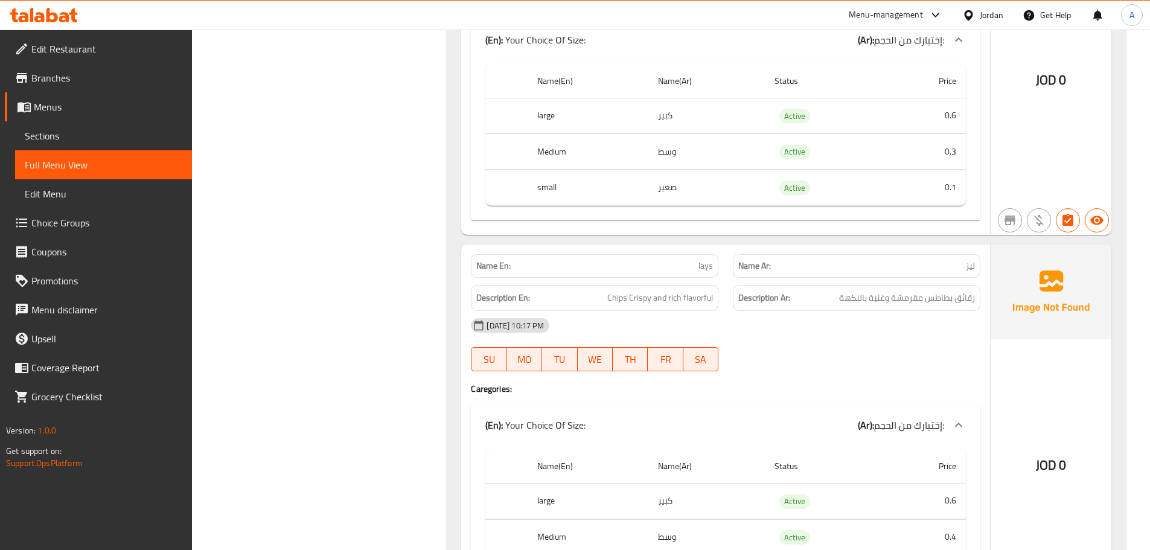
scroll to position [16242, 0]
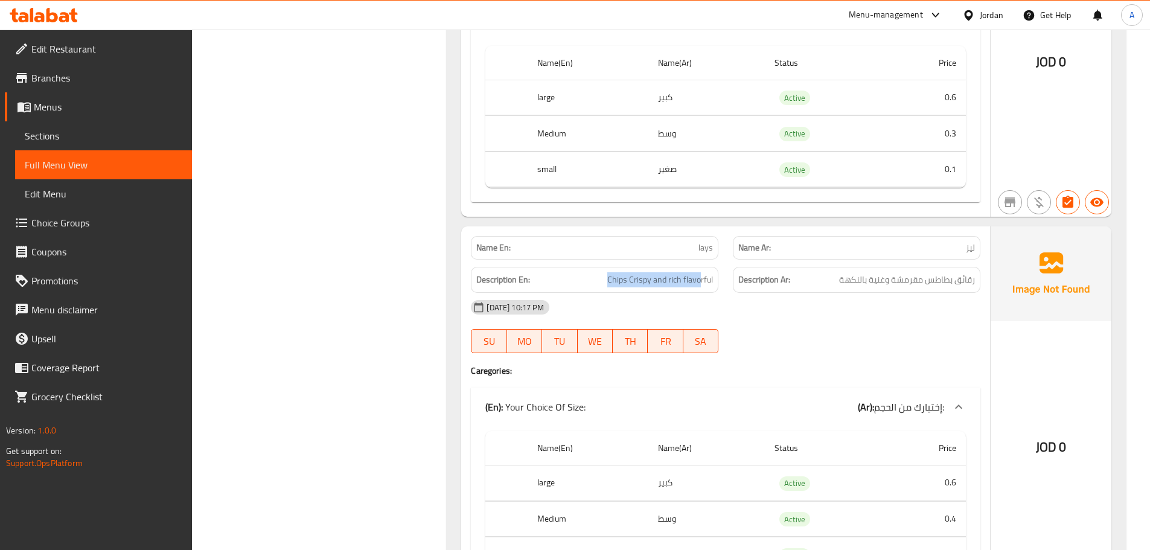
drag, startPoint x: 599, startPoint y: 258, endPoint x: 780, endPoint y: 280, distance: 183.0
click at [771, 279] on div "Name En: lays Name Ar: ليز Description En: Chips Crispy and rich flavorful Desc…" at bounding box center [725, 413] width 529 height 375
click at [893, 272] on span "رقائق بطاطس مقرمشة وغنية بالنكهة" at bounding box center [907, 279] width 136 height 15
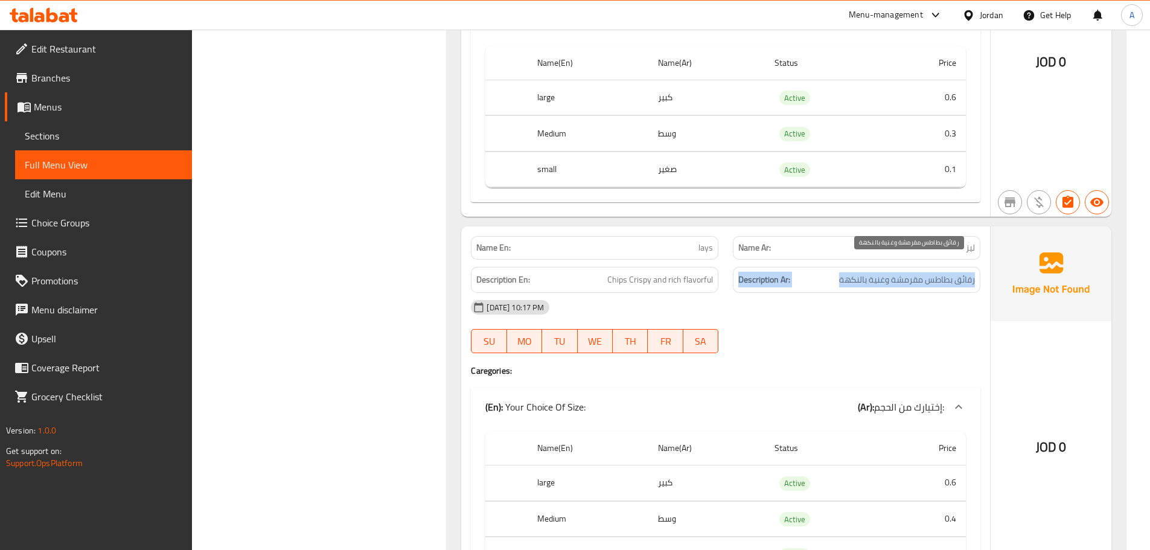
drag, startPoint x: 891, startPoint y: 264, endPoint x: 733, endPoint y: 264, distance: 158.1
click at [735, 267] on div "Description Ar: رقائق بطاطس مقرمشة وغنية بالنكهة" at bounding box center [856, 280] width 247 height 26
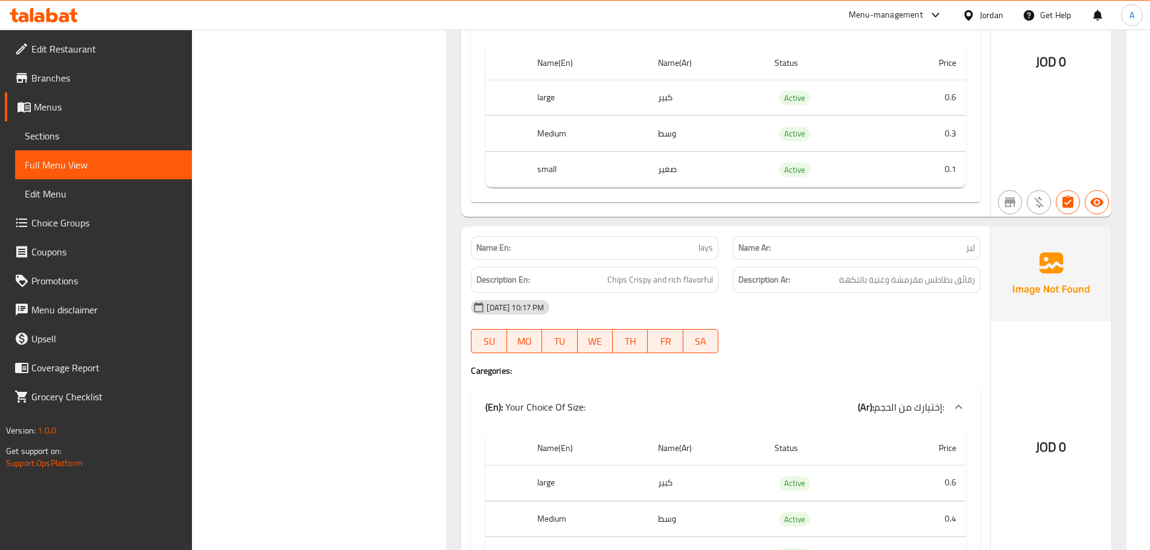
click at [812, 346] on div at bounding box center [856, 353] width 262 height 14
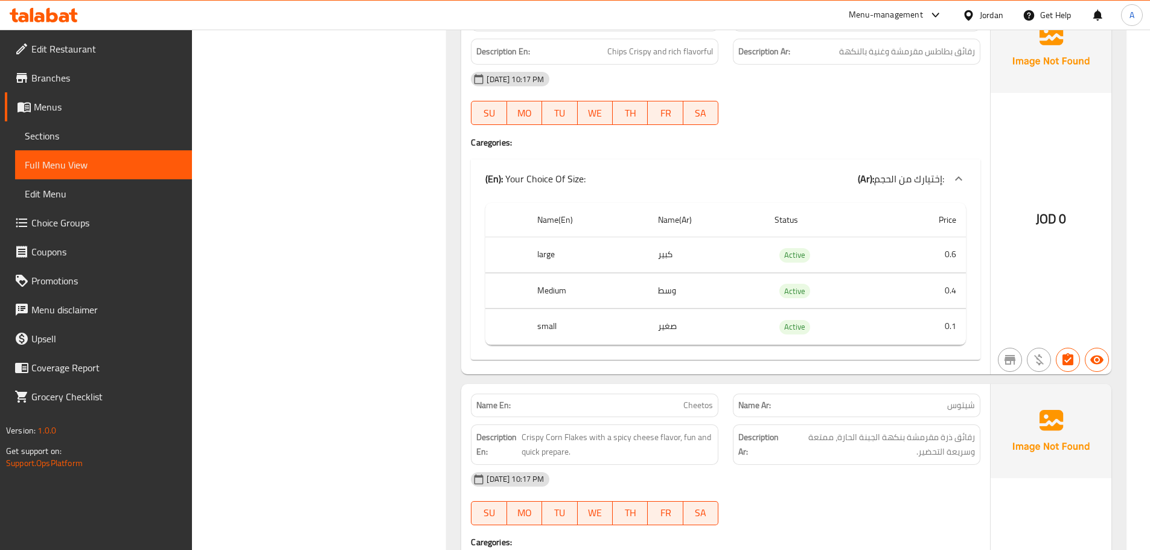
scroll to position [16544, 0]
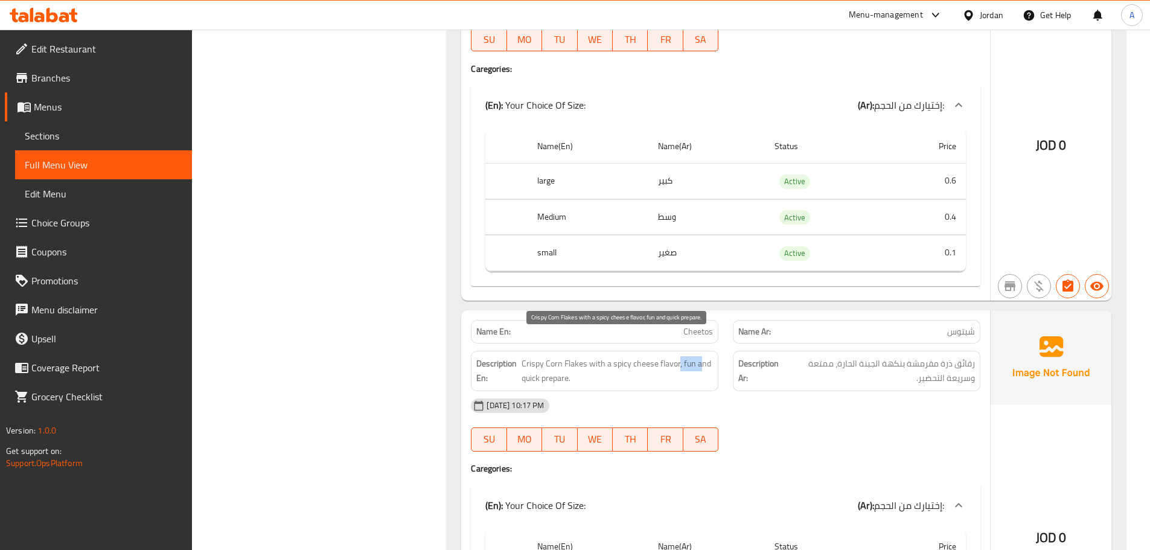
drag, startPoint x: 677, startPoint y: 345, endPoint x: 702, endPoint y: 347, distance: 24.8
click at [701, 356] on span "Crispy Corn Flakes with a spicy cheese flavor, fun and quick prepare." at bounding box center [616, 371] width 191 height 30
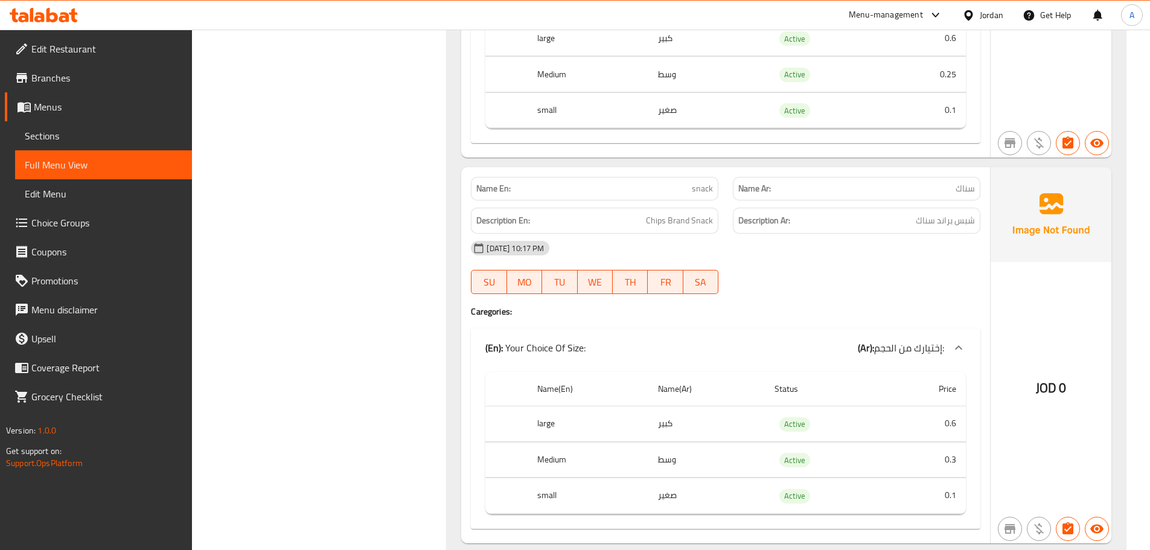
scroll to position [17087, 0]
drag, startPoint x: 636, startPoint y: 195, endPoint x: 640, endPoint y: 184, distance: 11.9
click at [639, 200] on div "Description En: Chips Brand Snack" at bounding box center [594, 220] width 262 height 40
drag, startPoint x: 642, startPoint y: 183, endPoint x: 663, endPoint y: 187, distance: 20.9
click at [647, 183] on div "Name En: snack" at bounding box center [594, 188] width 247 height 24
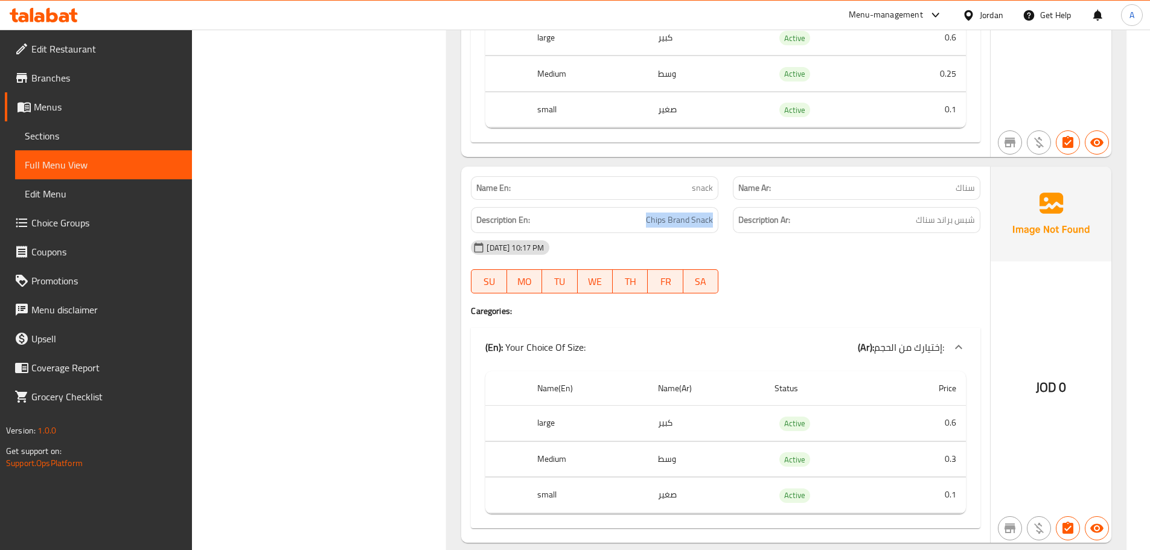
drag, startPoint x: 635, startPoint y: 207, endPoint x: 899, endPoint y: 240, distance: 266.4
click at [722, 215] on div "Description En: Chips Brand Snack" at bounding box center [594, 220] width 262 height 40
drag, startPoint x: 944, startPoint y: 205, endPoint x: 900, endPoint y: 236, distance: 53.6
click at [937, 212] on span "شبس براند سناك" at bounding box center [945, 219] width 59 height 15
click at [893, 243] on div "13-10-2025 10:17 PM" at bounding box center [725, 247] width 524 height 29
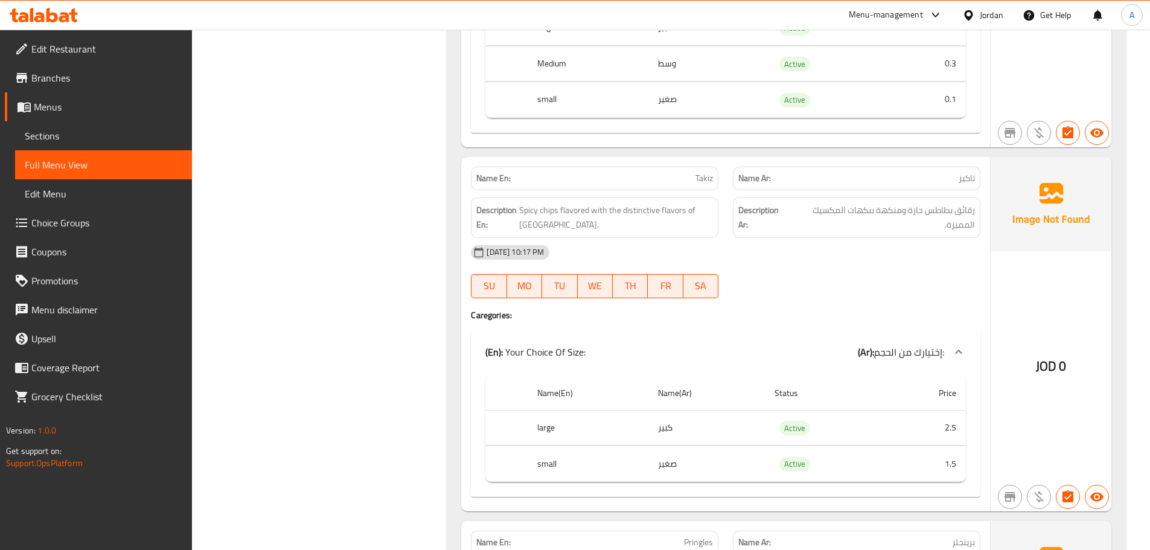
scroll to position [17510, 0]
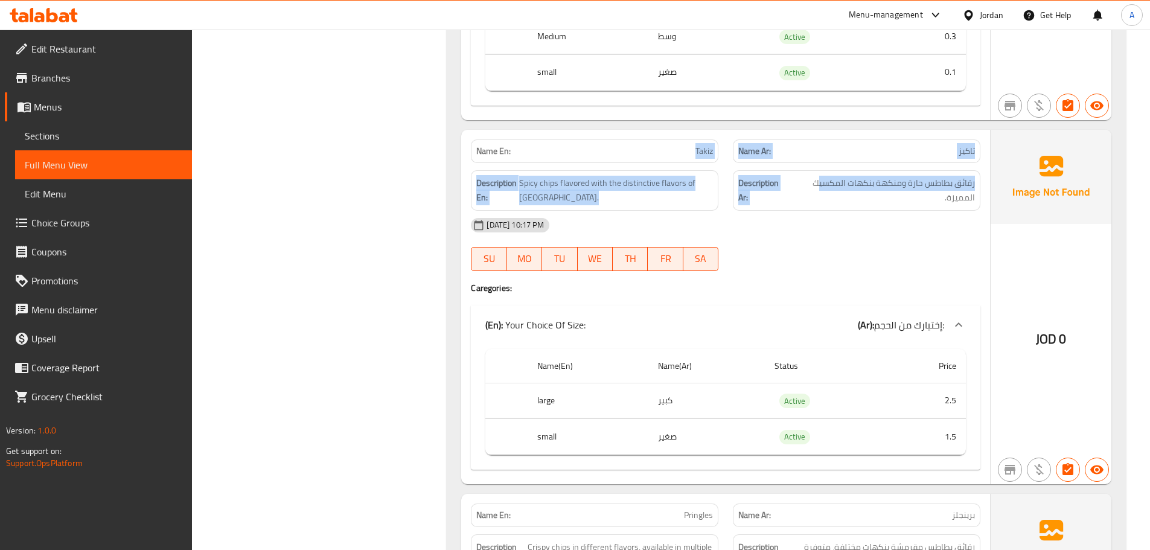
drag, startPoint x: 640, startPoint y: 135, endPoint x: 890, endPoint y: 204, distance: 259.3
click at [850, 164] on div "Name En: Takiz Name Ar: تاكيز Description En: Spicy chips flavored with the dis…" at bounding box center [725, 307] width 529 height 354
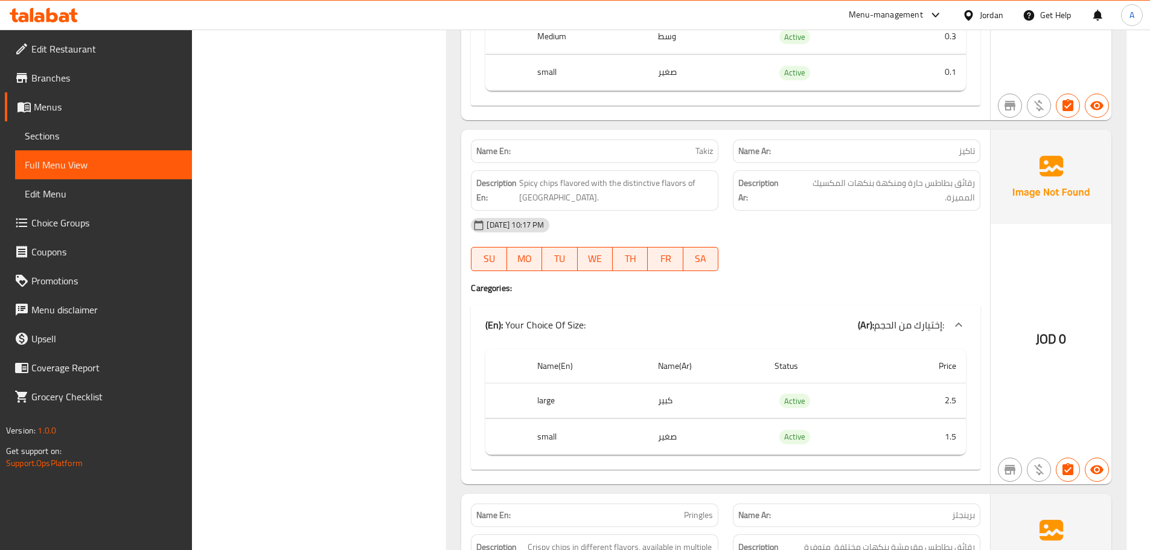
click at [897, 219] on div "13-10-2025 10:17 PM" at bounding box center [725, 225] width 524 height 29
drag, startPoint x: 949, startPoint y: 168, endPoint x: 830, endPoint y: 168, distance: 118.9
click at [830, 176] on span "رقائق بطاطس حارة ومنكهة بنكهات المكسيك المميزة." at bounding box center [882, 191] width 185 height 30
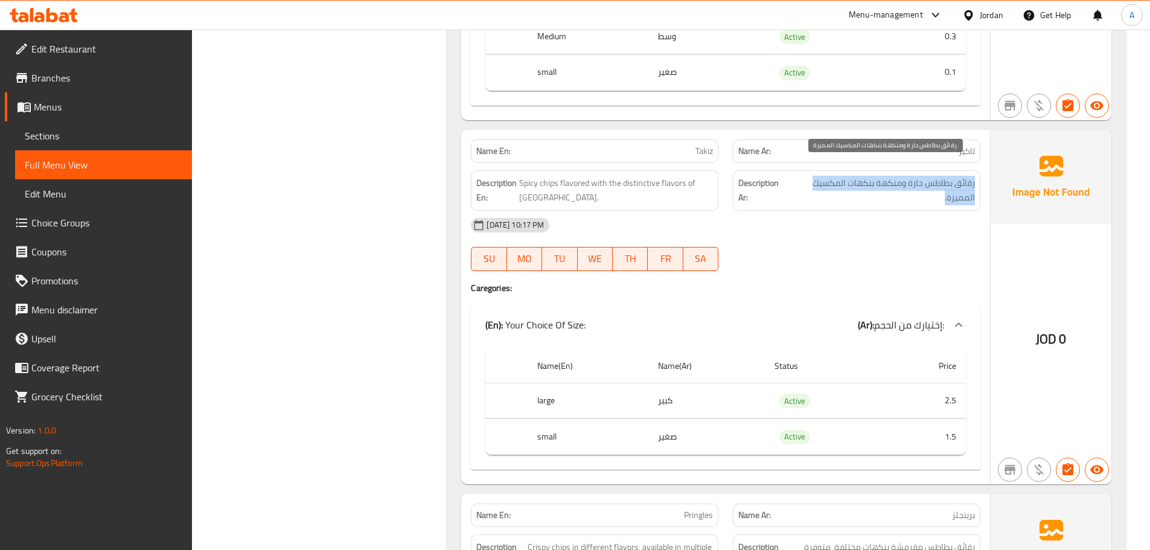
click at [830, 176] on span "رقائق بطاطس حارة ومنكهة بنكهات المكسيك المميزة." at bounding box center [882, 191] width 185 height 30
click at [815, 211] on div "13-10-2025 10:17 PM" at bounding box center [725, 225] width 524 height 29
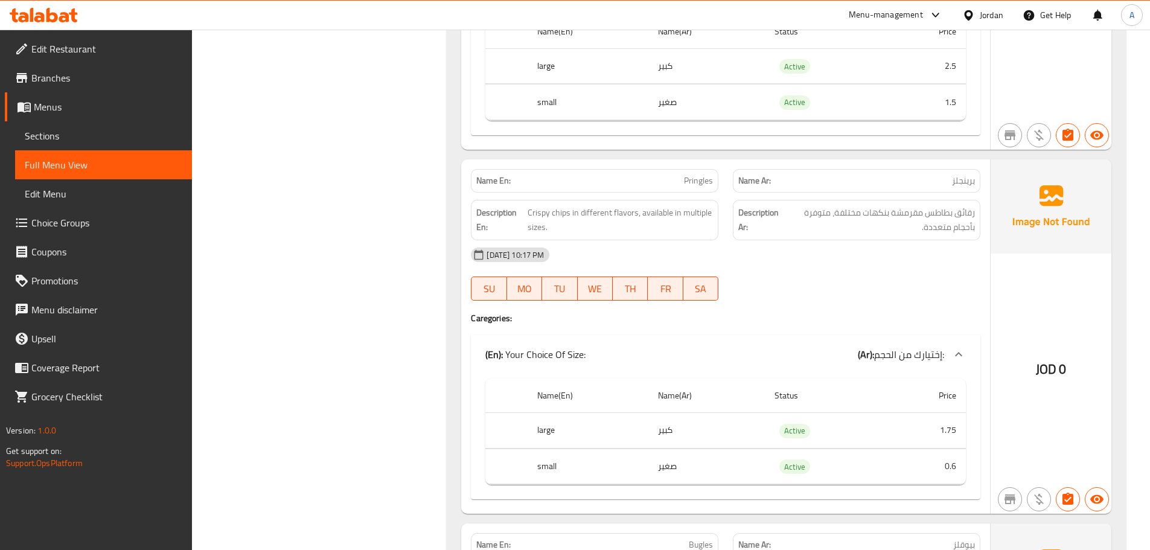
scroll to position [17872, 0]
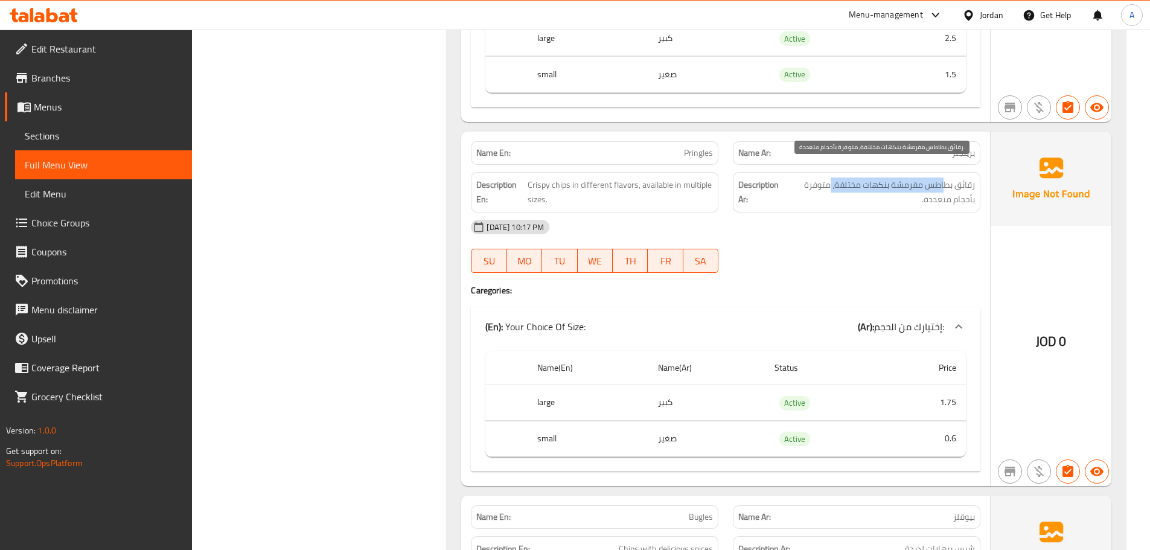
drag, startPoint x: 940, startPoint y: 167, endPoint x: 811, endPoint y: 167, distance: 129.2
click at [820, 177] on span "رقائق بطاطس مقرمشة بنكهات مختلفة، متوفرة بأحجام متعددة." at bounding box center [880, 192] width 190 height 30
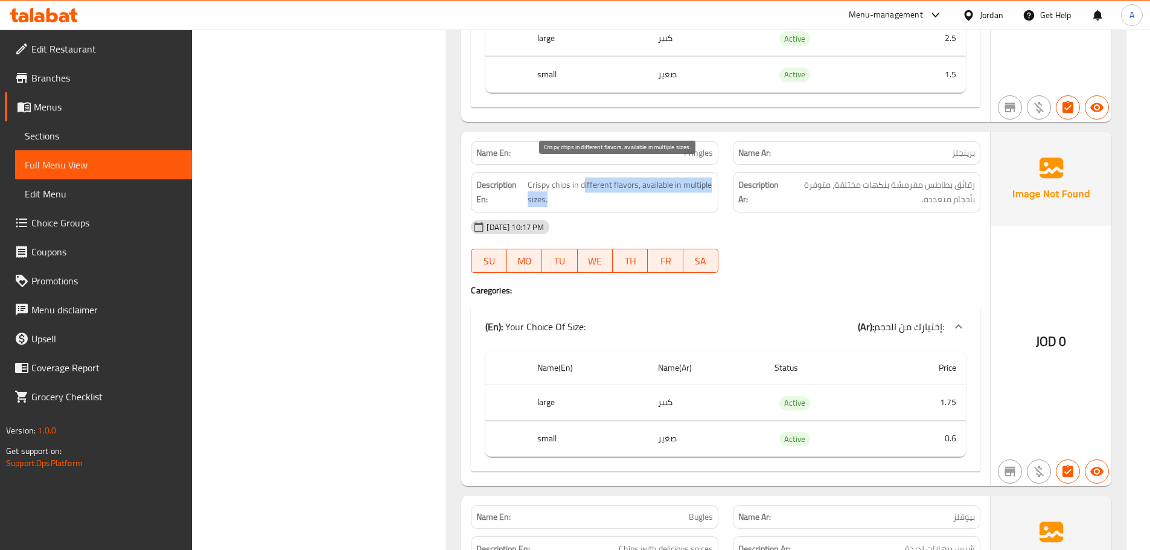
drag, startPoint x: 584, startPoint y: 172, endPoint x: 824, endPoint y: 202, distance: 242.1
click at [746, 190] on div "Description En: Crispy chips in different flavors, available in multiple sizes.…" at bounding box center [725, 192] width 524 height 55
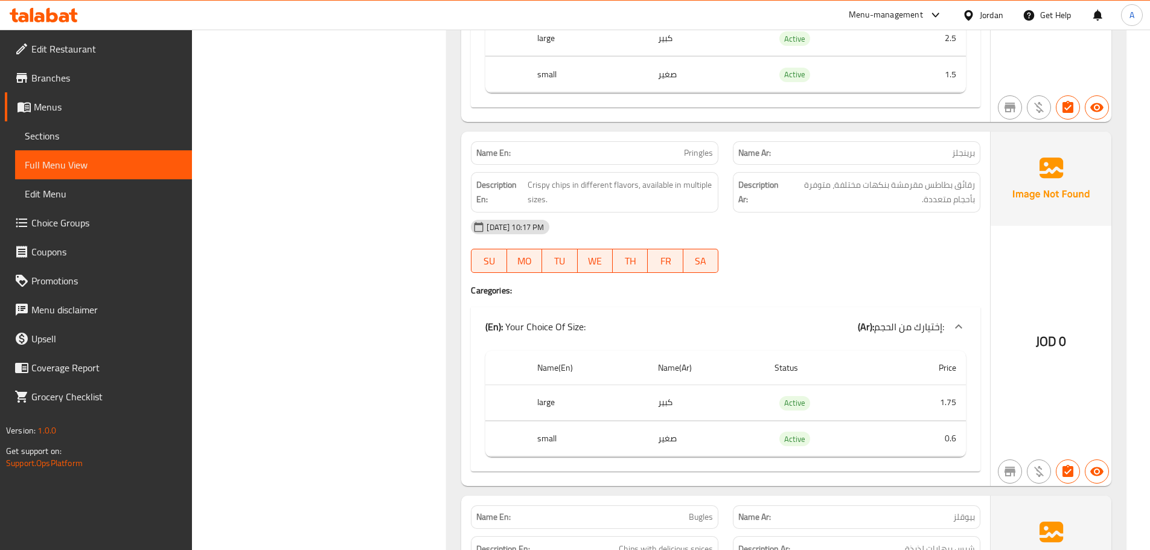
click at [841, 216] on div "13-10-2025 10:17 PM" at bounding box center [725, 226] width 524 height 29
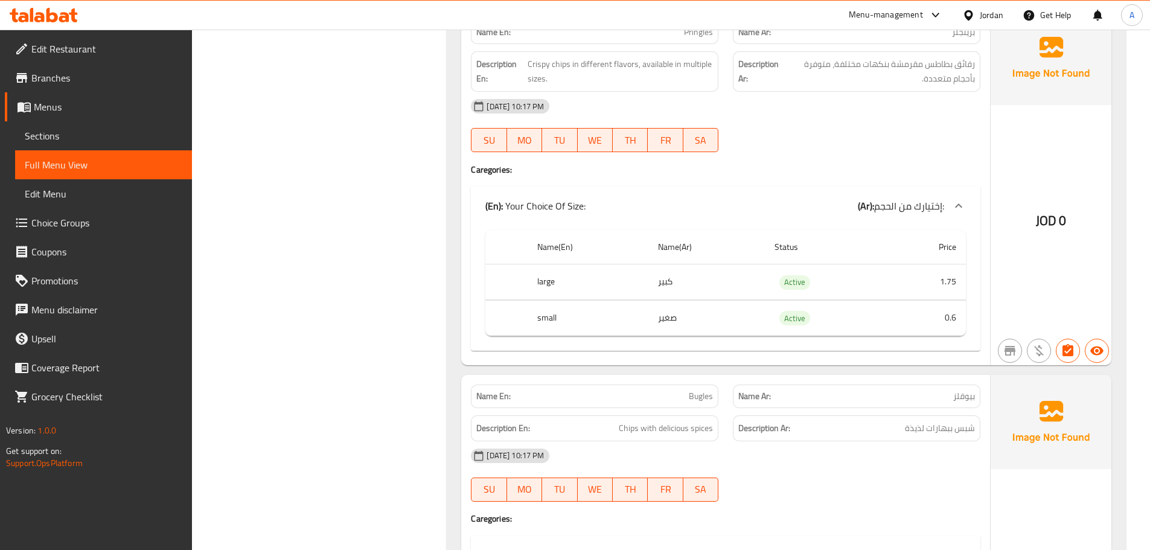
scroll to position [18053, 0]
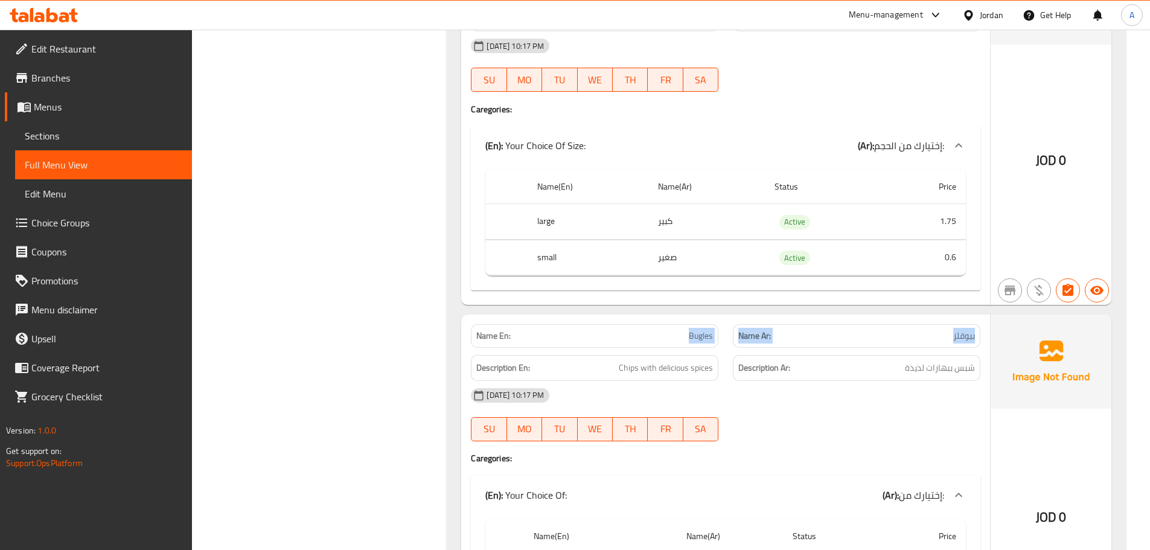
drag, startPoint x: 661, startPoint y: 311, endPoint x: 938, endPoint y: 330, distance: 278.3
click at [905, 330] on div "Name En: Bugles Name Ar: بيوقلز" at bounding box center [725, 336] width 524 height 38
click at [951, 360] on span "شبس ببهارات لذيذة" at bounding box center [940, 367] width 70 height 15
drag, startPoint x: 949, startPoint y: 355, endPoint x: 884, endPoint y: 355, distance: 65.2
click at [896, 360] on h6 "Description Ar: شبس ببهارات لذيذة" at bounding box center [856, 367] width 237 height 15
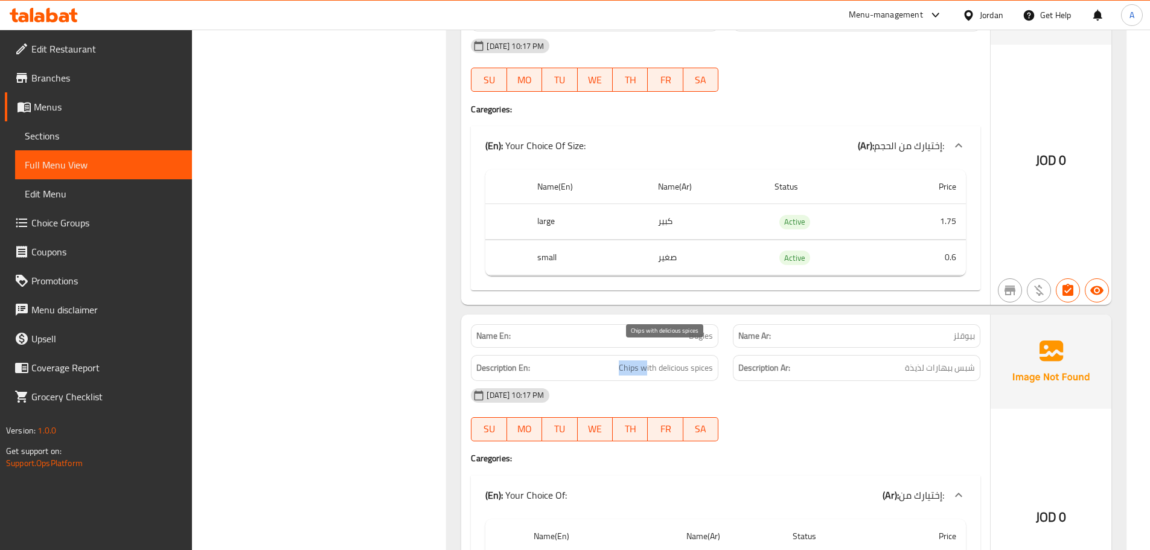
drag, startPoint x: 614, startPoint y: 346, endPoint x: 645, endPoint y: 351, distance: 31.8
click at [645, 360] on h6 "Description En: Chips with delicious spices" at bounding box center [594, 367] width 237 height 15
click at [646, 360] on span "Chips with delicious spices" at bounding box center [666, 367] width 94 height 15
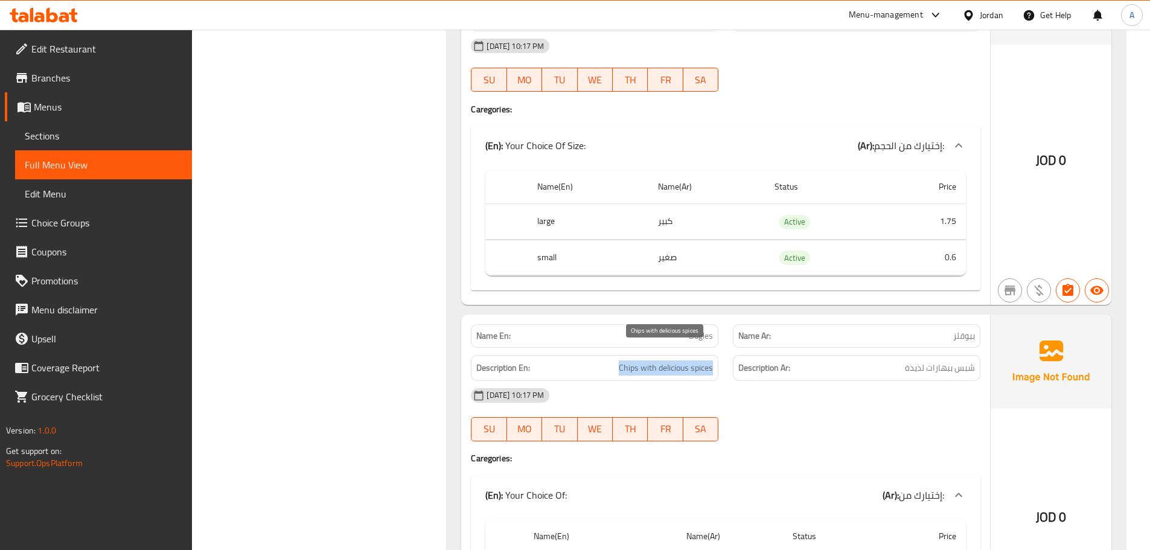
click at [646, 360] on span "Chips with delicious spices" at bounding box center [666, 367] width 94 height 15
click at [808, 401] on div "13-10-2025 10:17 PM SU MO TU WE TH FR SA" at bounding box center [725, 415] width 524 height 68
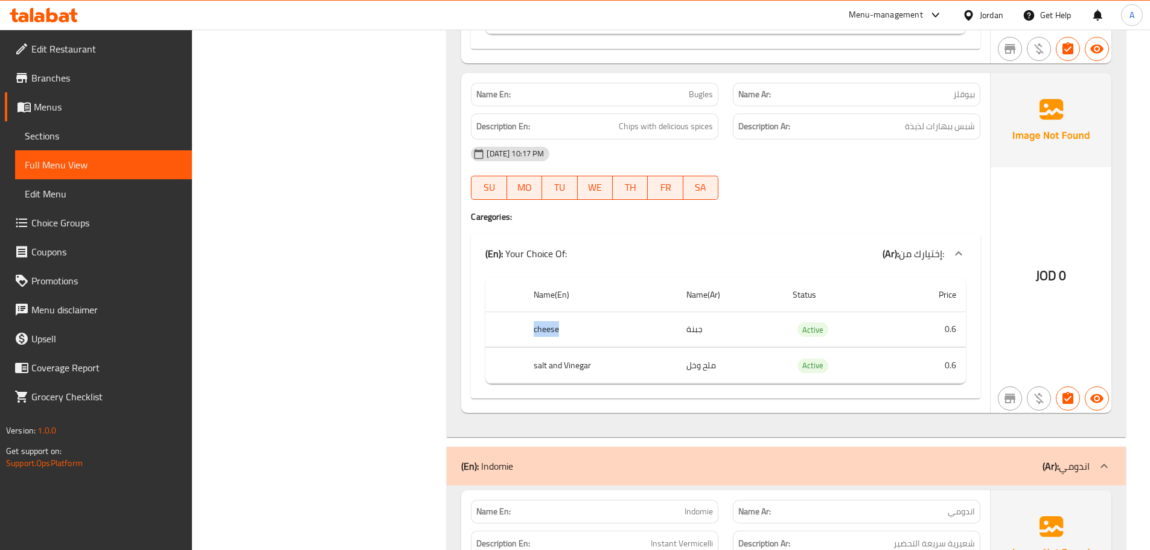
drag, startPoint x: 523, startPoint y: 308, endPoint x: 572, endPoint y: 327, distance: 52.7
click at [570, 323] on tr "cheese جبنة Active 0.6" at bounding box center [725, 329] width 480 height 36
drag, startPoint x: 529, startPoint y: 349, endPoint x: 663, endPoint y: 349, distance: 134.0
click at [637, 349] on th "salt and Vinegar" at bounding box center [600, 366] width 153 height 36
click at [684, 349] on td "ملح وخل" at bounding box center [730, 366] width 106 height 36
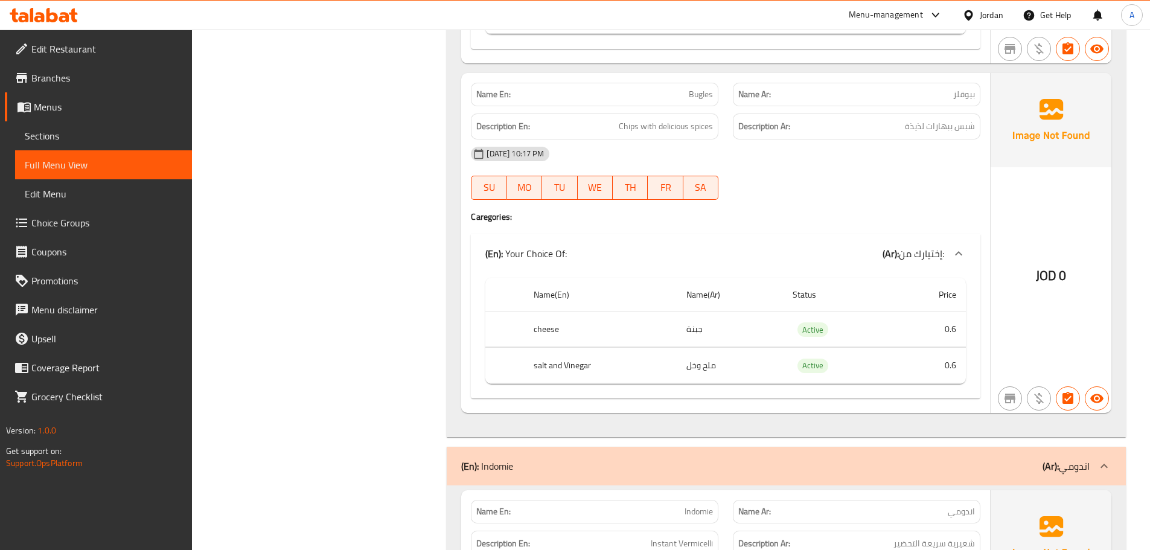
click at [692, 351] on td "ملح وخل" at bounding box center [730, 366] width 106 height 36
drag, startPoint x: 692, startPoint y: 351, endPoint x: 525, endPoint y: 345, distance: 167.3
click at [538, 348] on tr "salt and Vinegar ملح وخل Active 0.6" at bounding box center [725, 366] width 480 height 36
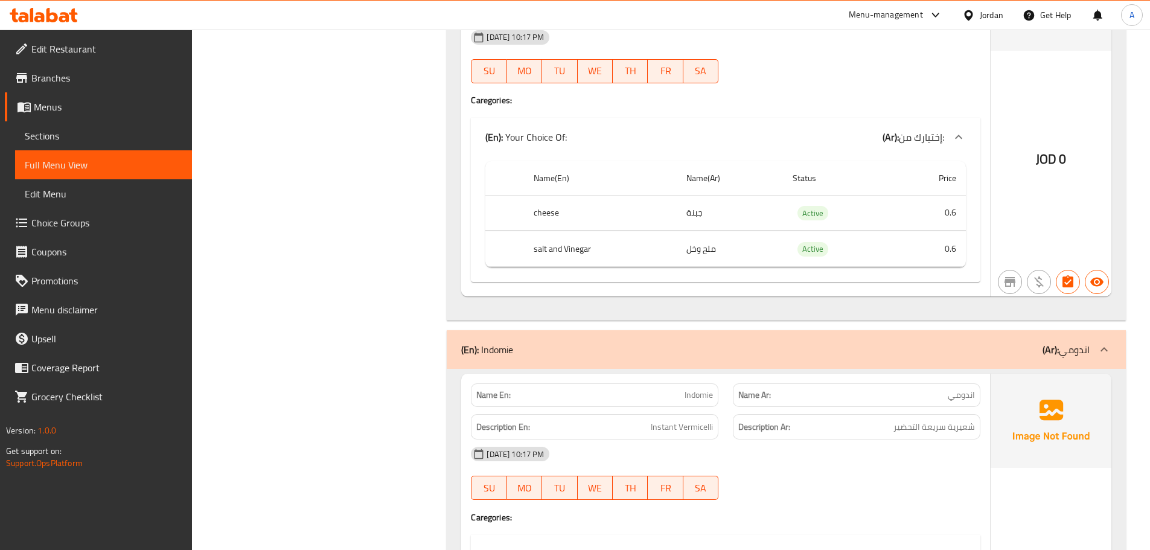
scroll to position [18596, 0]
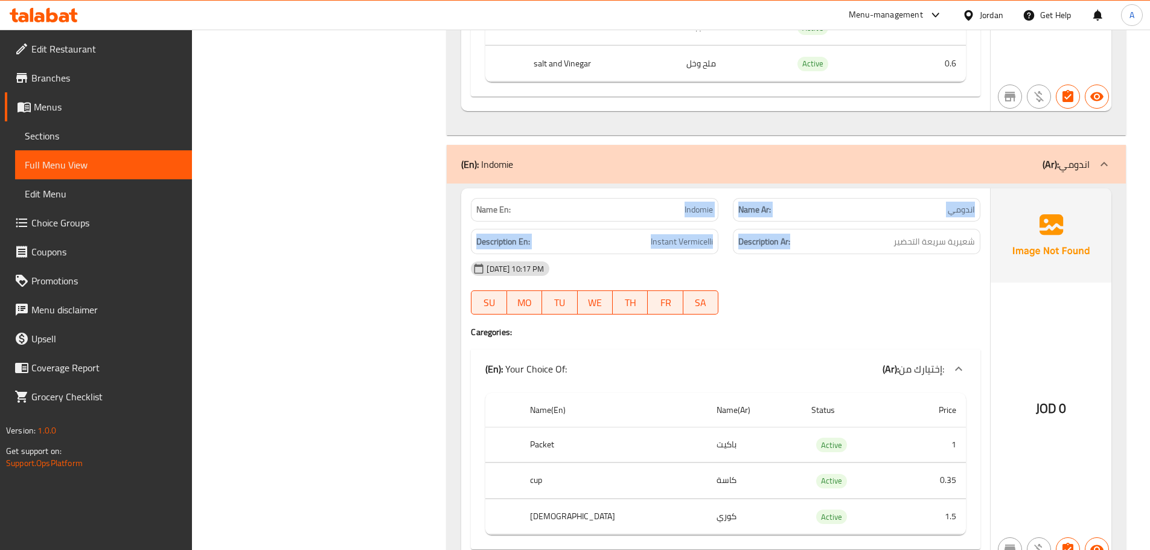
drag, startPoint x: 660, startPoint y: 199, endPoint x: 924, endPoint y: 245, distance: 268.3
click at [868, 228] on div "Name En: Indomie Name Ar: اندومي Description En: Instant Vermicelli Description…" at bounding box center [725, 375] width 529 height 375
click at [951, 234] on span "شعيرية سريعة التحضير" at bounding box center [933, 241] width 81 height 15
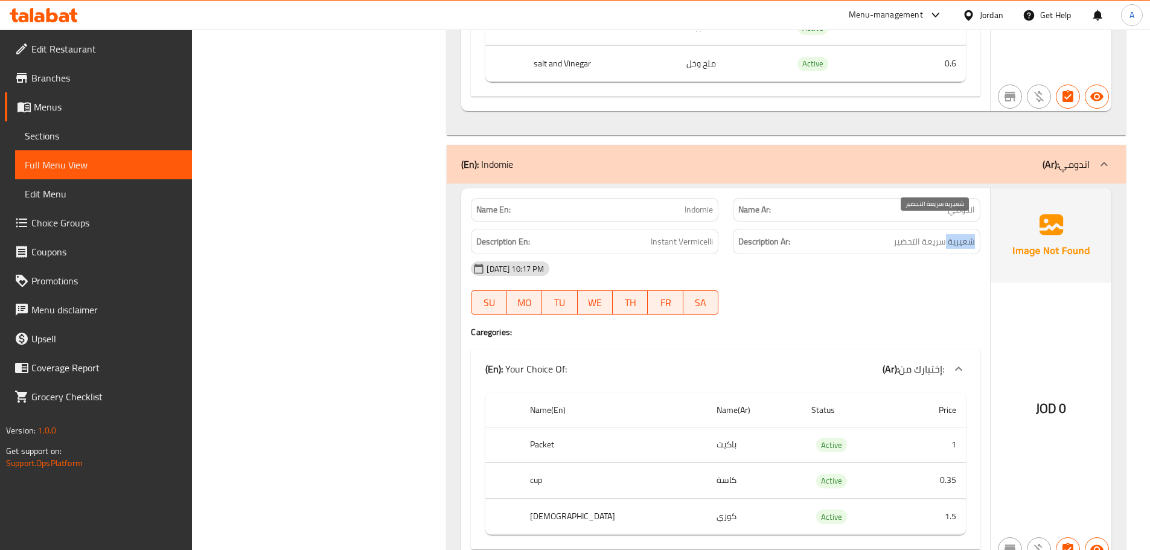
click at [951, 234] on span "شعيرية سريعة التحضير" at bounding box center [933, 241] width 81 height 15
drag, startPoint x: 951, startPoint y: 232, endPoint x: 760, endPoint y: 236, distance: 191.4
click at [760, 236] on div "Description Ar: شعيرية سريعة التحضير" at bounding box center [856, 242] width 247 height 26
click at [852, 284] on div "13-10-2025 10:17 PM SU MO TU WE TH FR SA" at bounding box center [725, 288] width 524 height 68
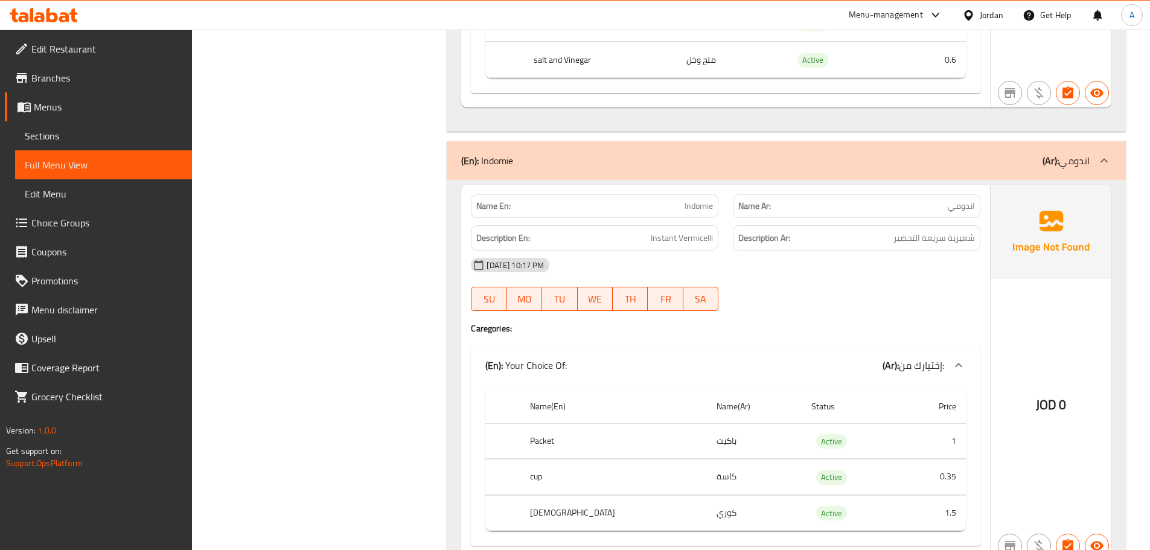
scroll to position [18837, 0]
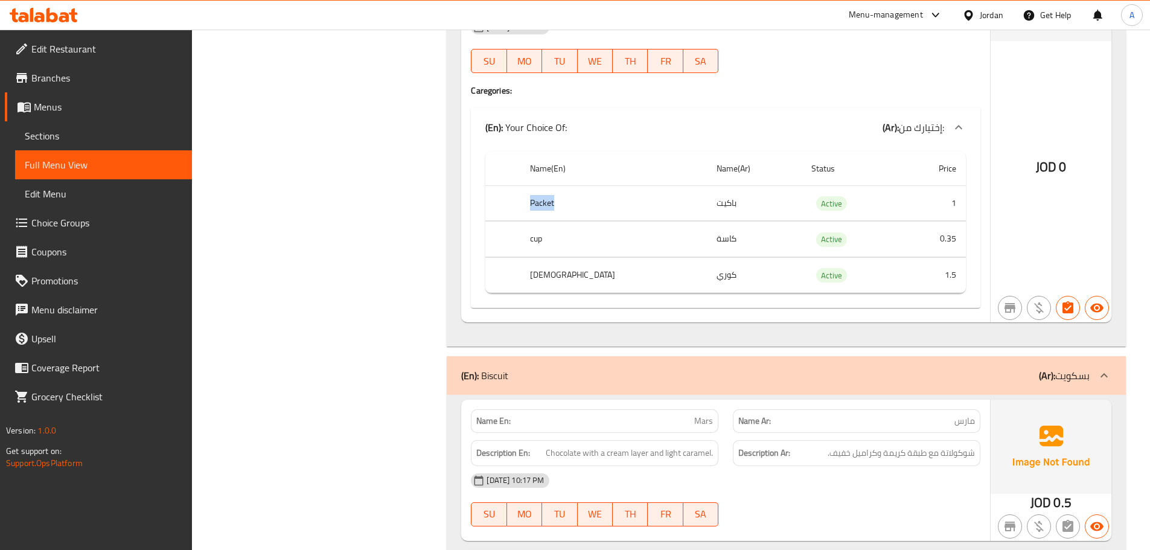
drag, startPoint x: 528, startPoint y: 186, endPoint x: 584, endPoint y: 196, distance: 56.3
click at [581, 194] on th "Packet" at bounding box center [613, 203] width 186 height 36
drag, startPoint x: 525, startPoint y: 223, endPoint x: 546, endPoint y: 223, distance: 21.1
click at [546, 223] on tr "cup كاسة Active 0.35" at bounding box center [725, 239] width 480 height 36
drag, startPoint x: 569, startPoint y: 263, endPoint x: 680, endPoint y: 266, distance: 110.5
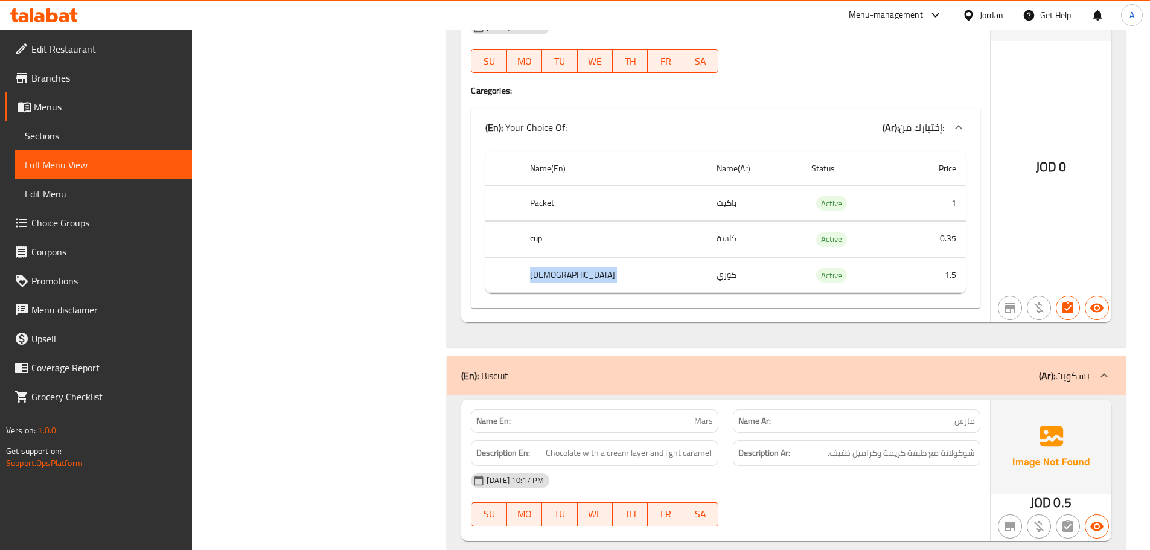
click at [680, 266] on tr "Korean كوري Active 1.5" at bounding box center [725, 275] width 480 height 36
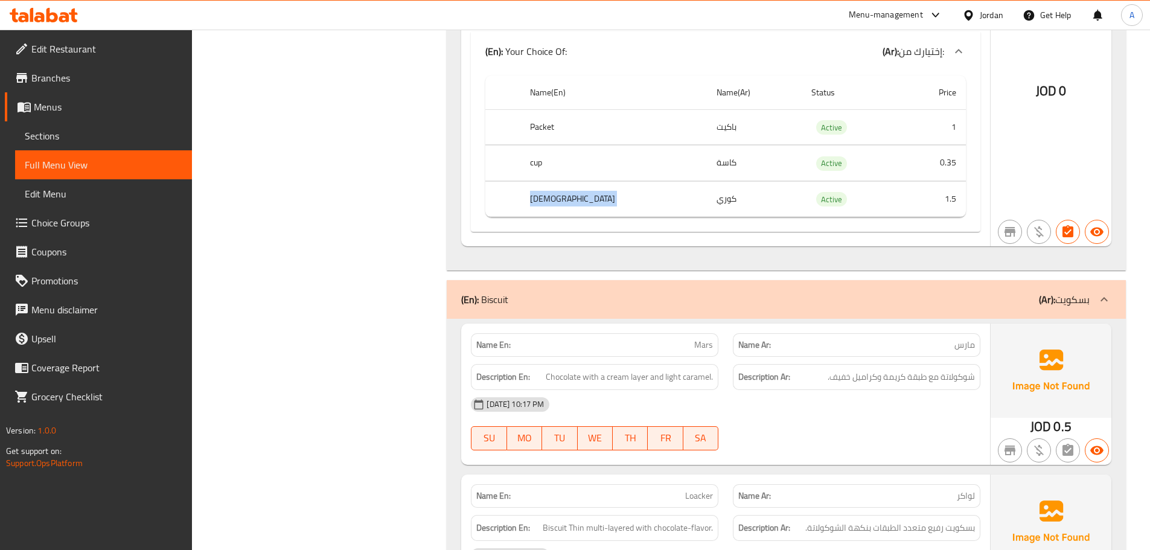
scroll to position [19019, 0]
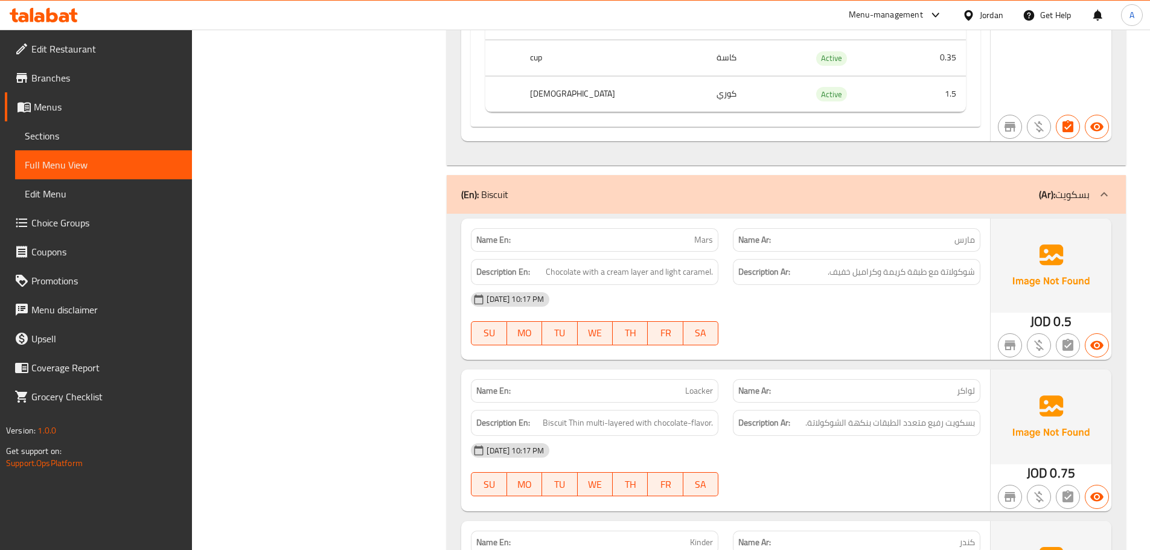
drag, startPoint x: 880, startPoint y: 308, endPoint x: 690, endPoint y: 234, distance: 204.1
click at [878, 308] on div "13-10-2025 10:17 PM SU MO TU WE TH FR SA" at bounding box center [725, 319] width 524 height 68
drag, startPoint x: 648, startPoint y: 212, endPoint x: 850, endPoint y: 299, distance: 220.9
click at [850, 299] on div "Name En: Mars Name Ar: مارس Description En: Chocolate with a cream layer and li…" at bounding box center [725, 288] width 529 height 141
click at [850, 299] on div "13-10-2025 10:17 PM SU MO TU WE TH FR SA" at bounding box center [725, 319] width 524 height 68
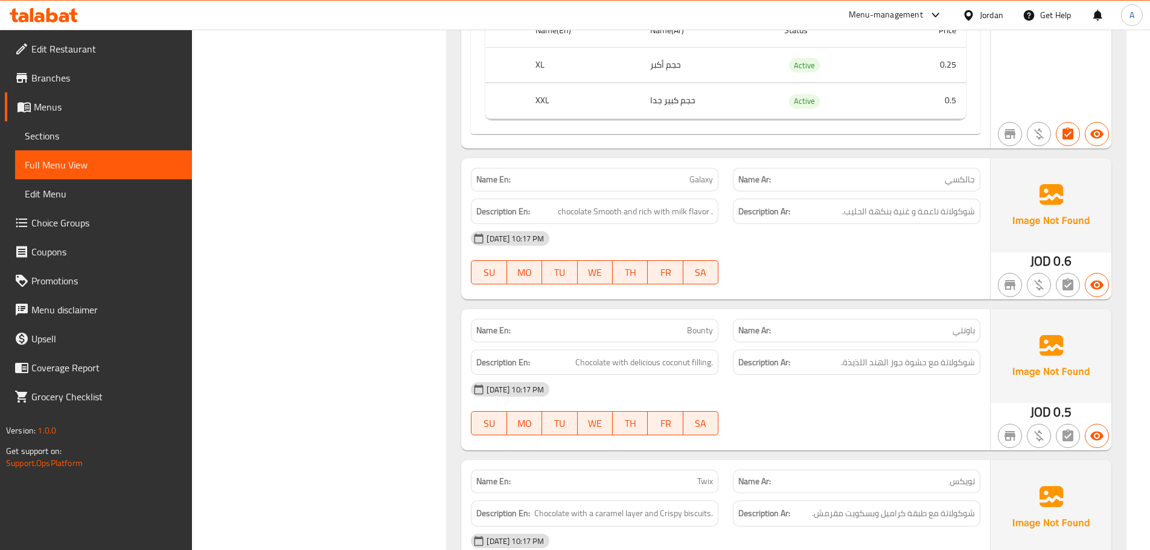
scroll to position [20226, 0]
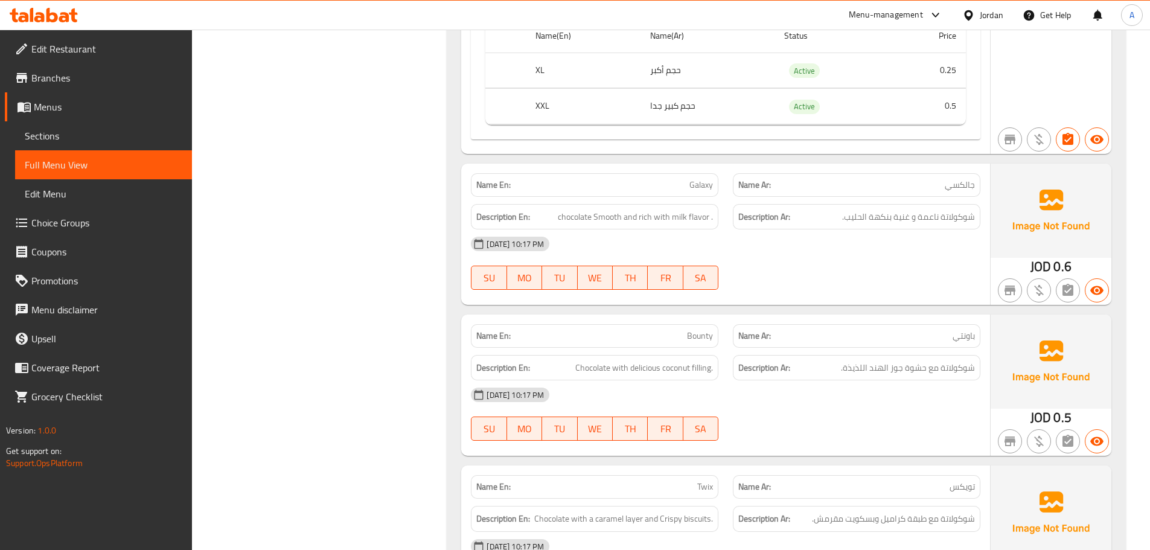
drag, startPoint x: 599, startPoint y: 167, endPoint x: 901, endPoint y: 247, distance: 312.7
click at [865, 209] on div "Name En: Galaxy Name Ar: جالكسي Description En: chocolate Smooth and rich with …" at bounding box center [725, 234] width 529 height 141
click at [900, 248] on div "13-10-2025 10:17 PM SU MO TU WE TH FR SA" at bounding box center [725, 263] width 524 height 68
drag, startPoint x: 552, startPoint y: 194, endPoint x: 786, endPoint y: 232, distance: 237.2
click at [695, 204] on div "Description En: chocolate Smooth and rich with milk flavor ." at bounding box center [594, 217] width 247 height 26
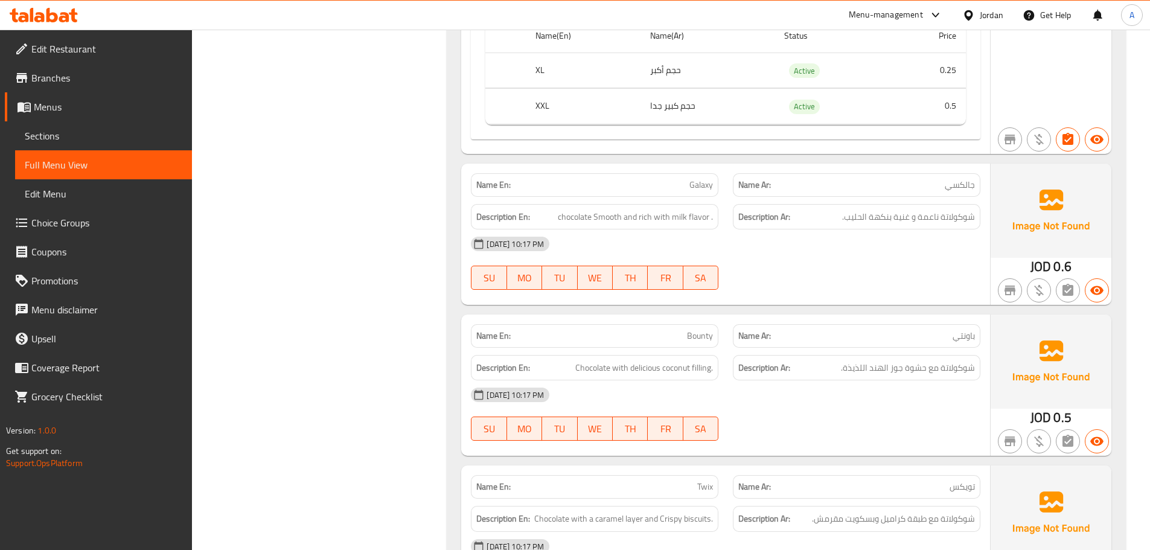
click at [784, 256] on div "13-10-2025 10:17 PM SU MO TU WE TH FR SA" at bounding box center [725, 263] width 524 height 68
drag, startPoint x: 651, startPoint y: 313, endPoint x: 791, endPoint y: 309, distance: 140.1
click at [765, 320] on div "Name En: Bounty Name Ar: باونتي" at bounding box center [725, 336] width 524 height 38
drag, startPoint x: 675, startPoint y: 320, endPoint x: 831, endPoint y: 293, distance: 158.0
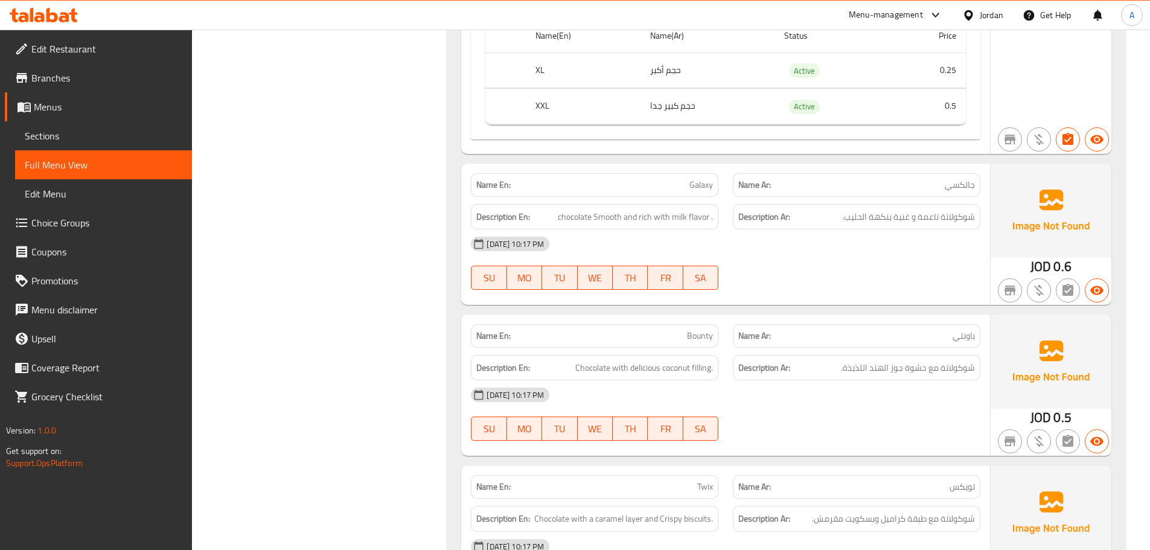
click at [806, 314] on div "Name En: Bounty Name Ar: باونتي Description En: Chocolate with delicious coconu…" at bounding box center [725, 384] width 529 height 141
click at [848, 282] on div "Name En: Galaxy Name Ar: جالكسي Description En: chocolate Smooth and rich with …" at bounding box center [725, 234] width 529 height 141
drag, startPoint x: 942, startPoint y: 348, endPoint x: 835, endPoint y: 344, distance: 107.5
click at [835, 355] on div "Description Ar: شوكولاتة مع حشوة جوز الهند اللذيذة." at bounding box center [856, 368] width 247 height 26
drag, startPoint x: 615, startPoint y: 345, endPoint x: 820, endPoint y: 305, distance: 209.0
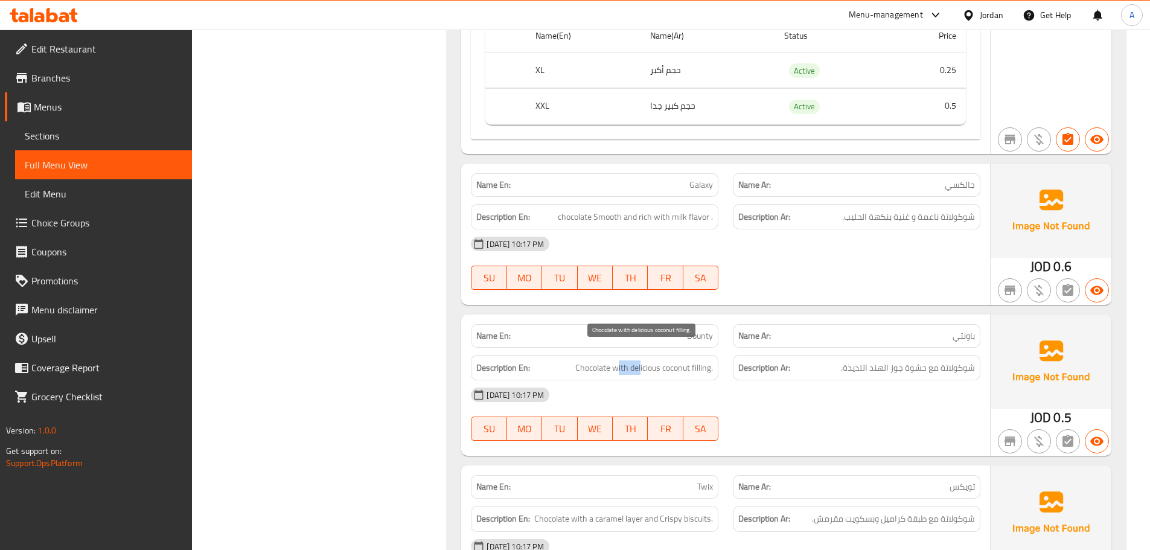
click at [683, 355] on div "Description En: Chocolate with delicious coconut filling." at bounding box center [594, 368] width 247 height 26
click at [850, 288] on div "Name En: Galaxy Name Ar: جالكسي Description En: chocolate Smooth and rich with …" at bounding box center [725, 234] width 529 height 141
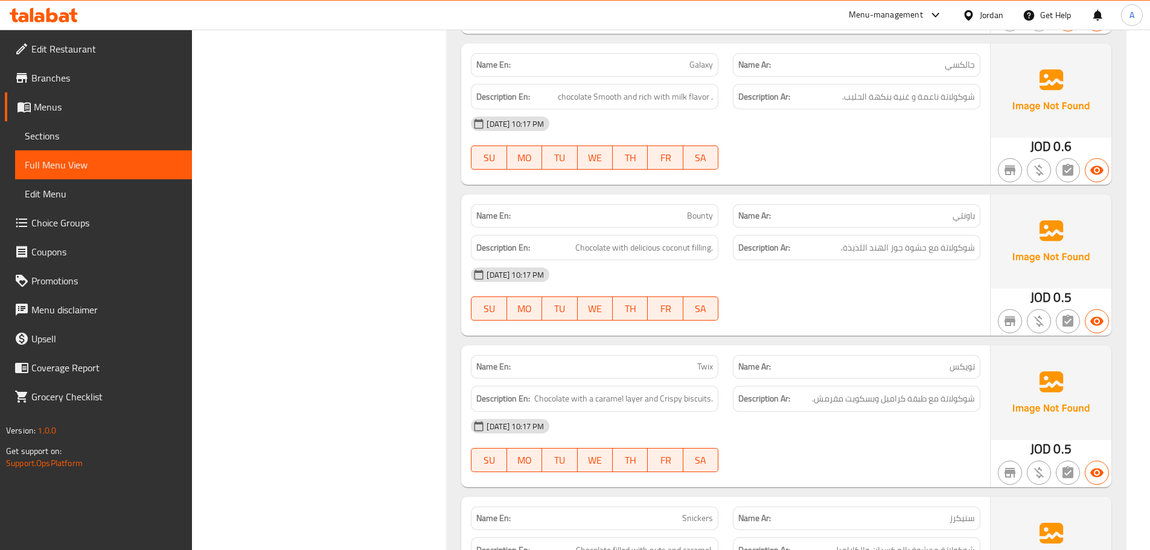
scroll to position [20346, 0]
drag, startPoint x: 670, startPoint y: 344, endPoint x: 783, endPoint y: 325, distance: 114.4
click at [724, 347] on div "Name En: Twix" at bounding box center [594, 366] width 262 height 38
click at [787, 319] on div "Name En: Bounty Name Ar: باونتي Description En: Chocolate with delicious coconu…" at bounding box center [725, 264] width 529 height 141
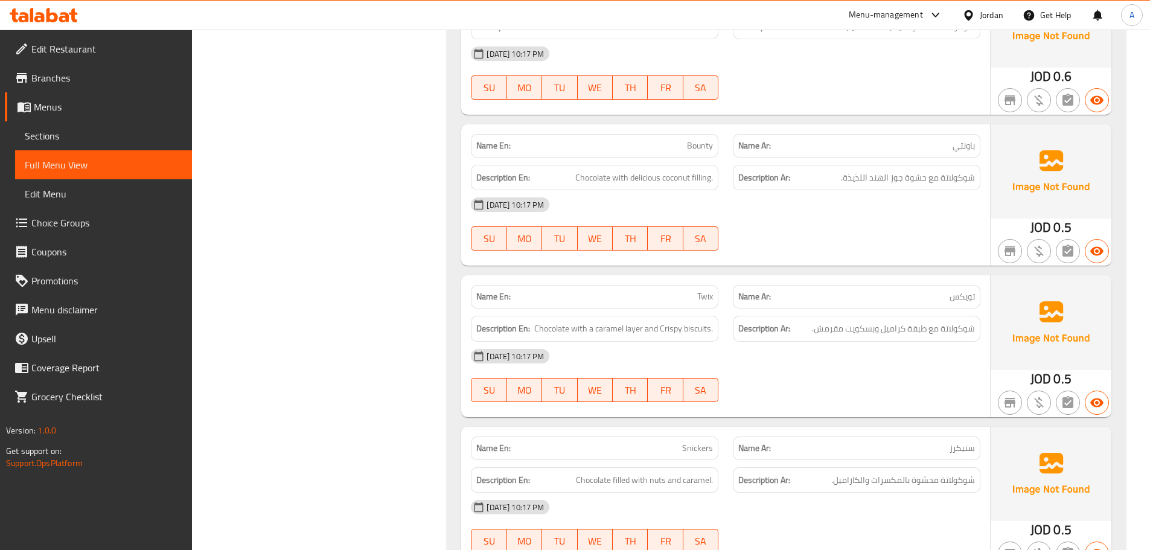
scroll to position [20467, 0]
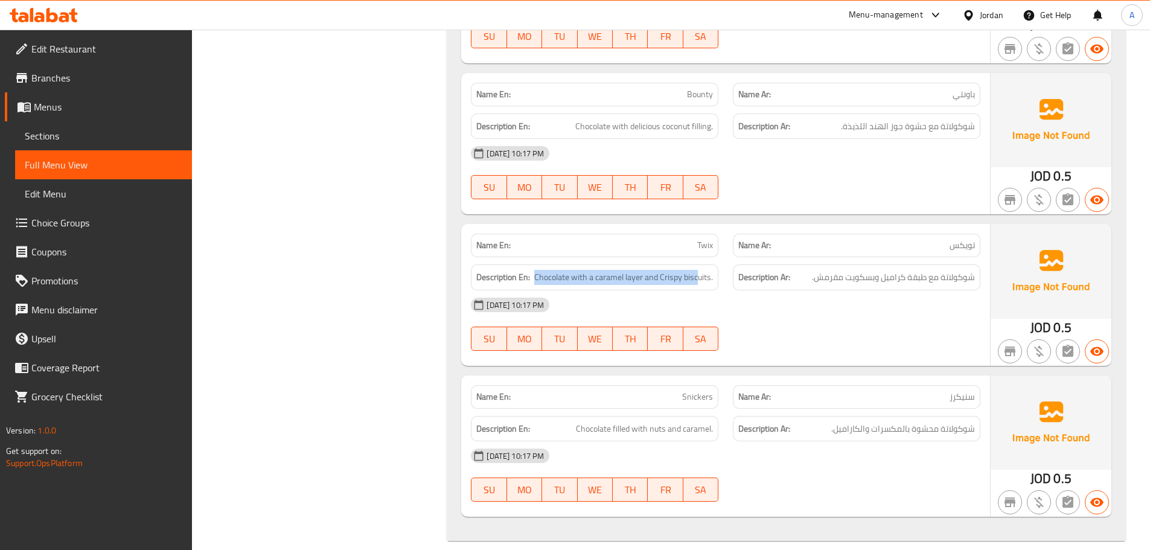
drag, startPoint x: 529, startPoint y: 257, endPoint x: 696, endPoint y: 272, distance: 167.9
click at [696, 272] on div "Description En: Chocolate with a caramel layer and Crispy biscuits." at bounding box center [594, 277] width 247 height 26
drag, startPoint x: 772, startPoint y: 295, endPoint x: 742, endPoint y: 296, distance: 30.2
click at [769, 295] on div "13-10-2025 10:17 PM" at bounding box center [725, 304] width 524 height 29
drag, startPoint x: 677, startPoint y: 228, endPoint x: 798, endPoint y: 271, distance: 129.4
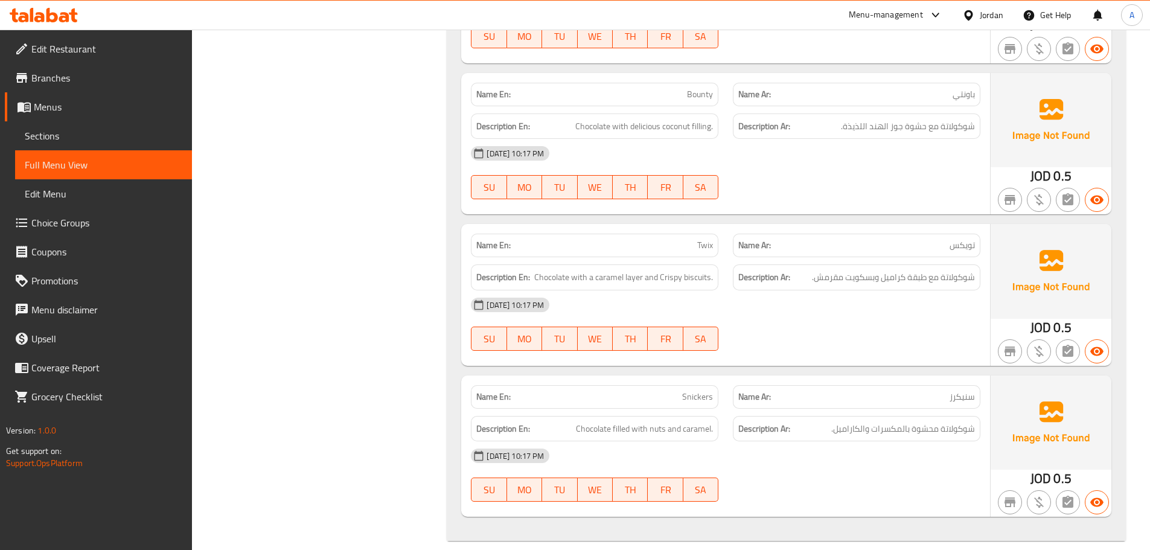
click at [787, 261] on div "Name En: Twix Name Ar: تويكس Description En: Chocolate with a caramel layer and…" at bounding box center [725, 294] width 529 height 141
click at [814, 314] on div "13-10-2025 10:17 PM SU MO TU WE TH FR SA" at bounding box center [725, 324] width 524 height 68
drag, startPoint x: 841, startPoint y: 267, endPoint x: 872, endPoint y: 300, distance: 45.2
click at [881, 279] on div "Name En: Twix Name Ar: تويكس Description En: Chocolate with a caramel layer and…" at bounding box center [725, 294] width 529 height 141
click at [808, 327] on div "13-10-2025 10:17 PM SU MO TU WE TH FR SA" at bounding box center [725, 324] width 524 height 68
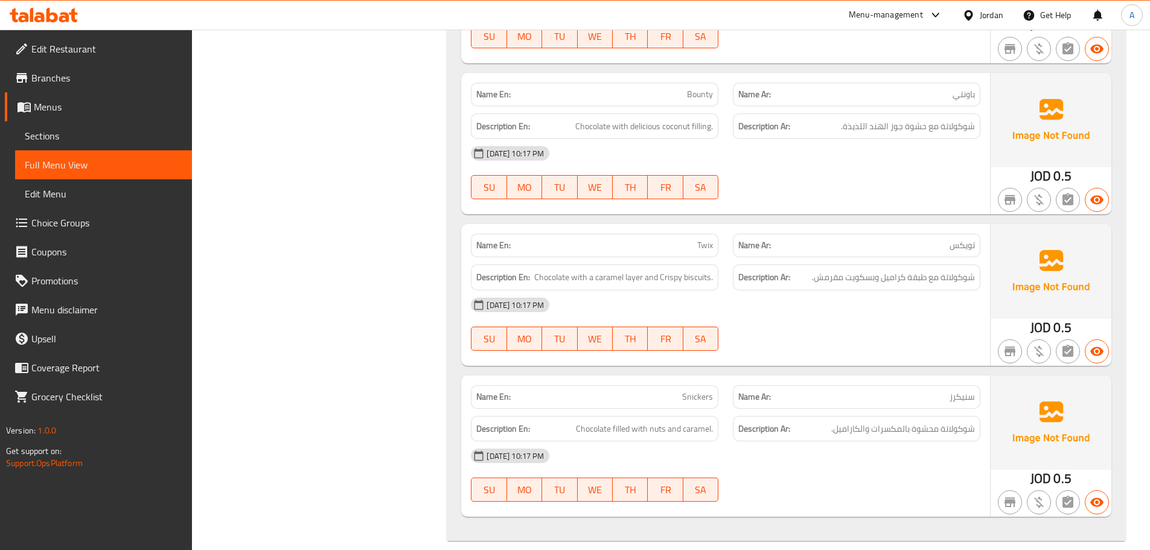
drag, startPoint x: 584, startPoint y: 238, endPoint x: 923, endPoint y: 451, distance: 400.5
click at [911, 421] on span "شوكولاتة محشوة بالمكسرات والكاراميل." at bounding box center [903, 428] width 144 height 15
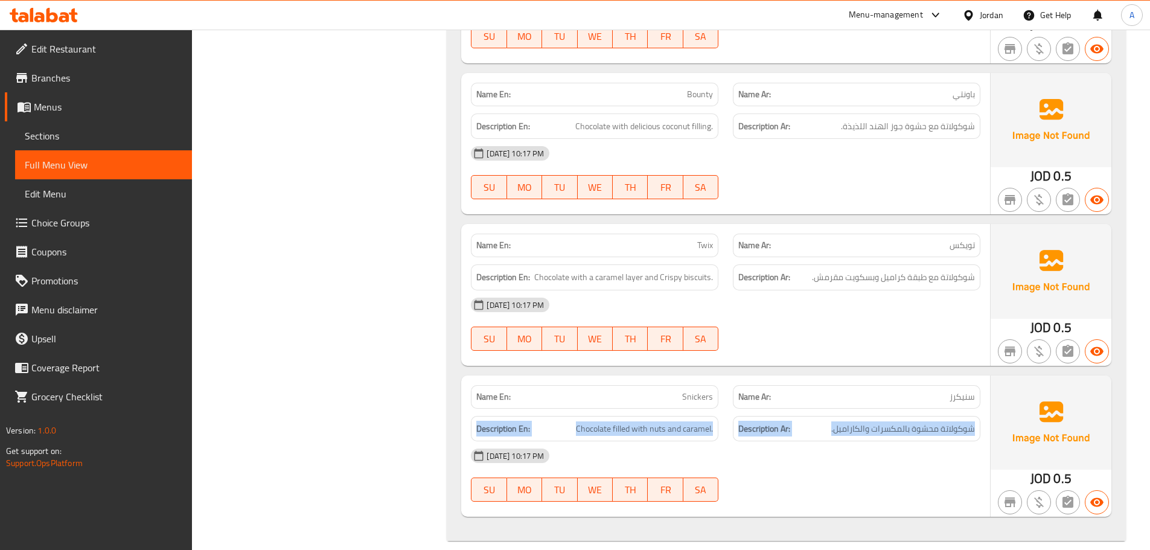
drag, startPoint x: 911, startPoint y: 420, endPoint x: 671, endPoint y: 428, distance: 241.0
click at [478, 425] on div "Description En: Chocolate filled with nuts and caramel. Description Ar: شوكولات…" at bounding box center [725, 429] width 524 height 40
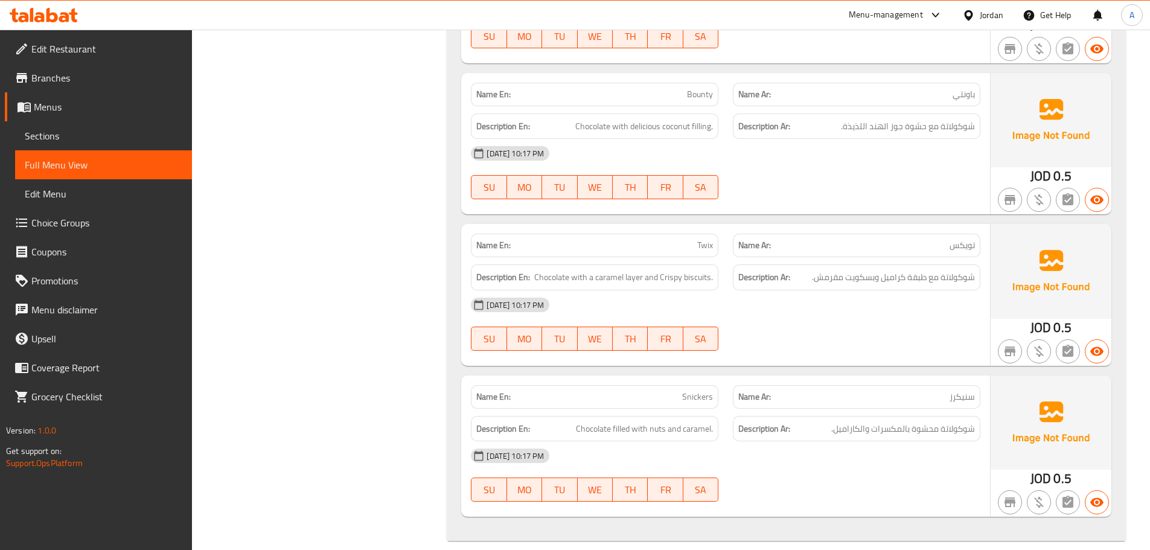
click at [759, 442] on div "13-10-2025 10:17 PM" at bounding box center [725, 455] width 524 height 29
drag, startPoint x: 840, startPoint y: 405, endPoint x: 803, endPoint y: 411, distance: 37.3
click at [807, 416] on div "Description Ar: شوكولاتة محشوة بالمكسرات والكاراميل." at bounding box center [856, 429] width 247 height 26
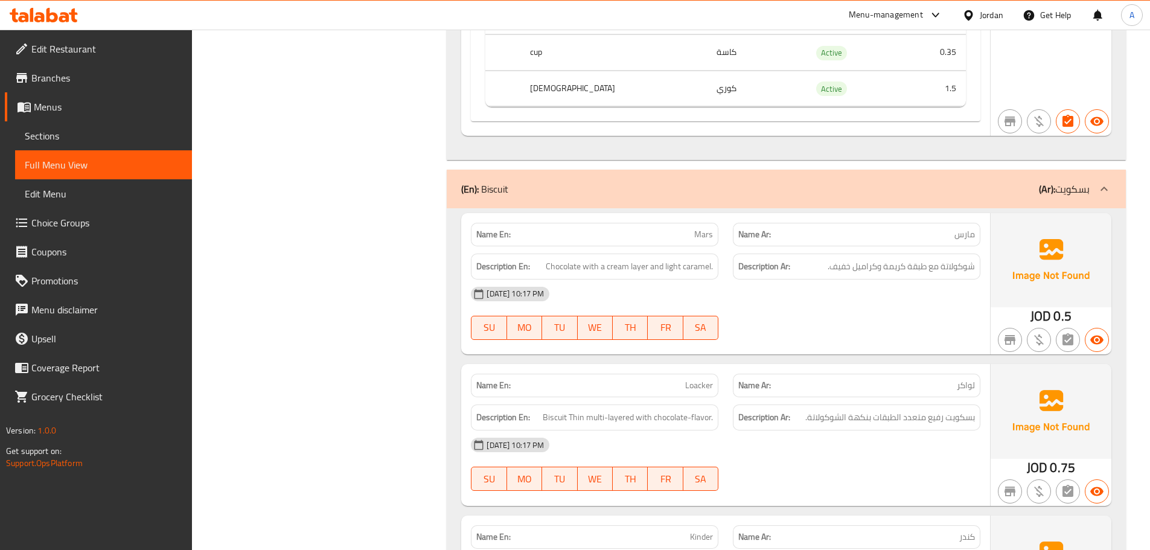
scroll to position [19019, 0]
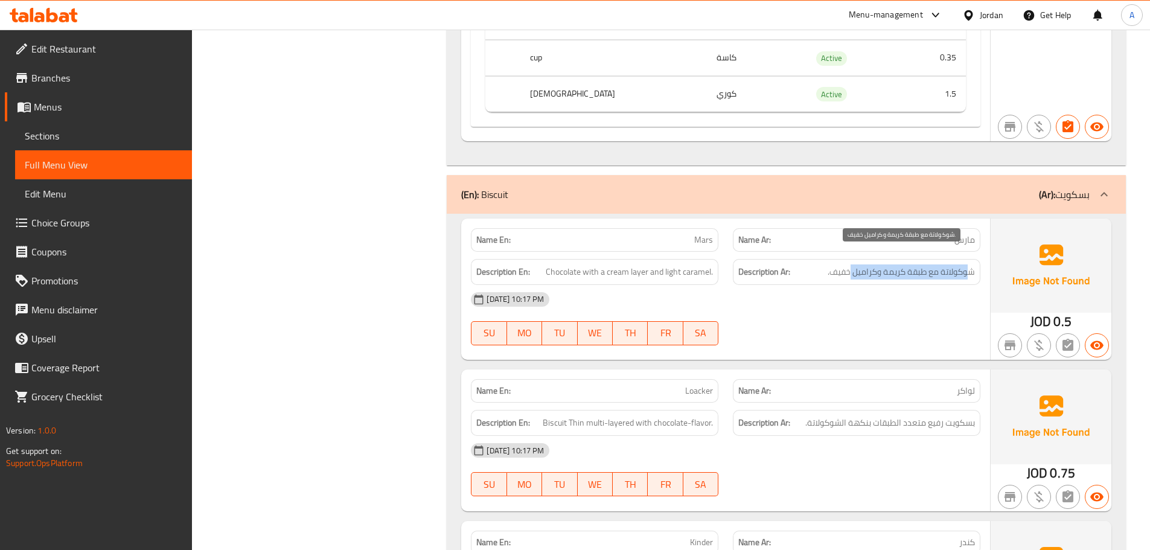
drag, startPoint x: 966, startPoint y: 256, endPoint x: 839, endPoint y: 264, distance: 127.6
click at [846, 264] on span "شوكولاتة مع طبقة كريمة وكراميل خفيف." at bounding box center [900, 271] width 147 height 15
drag, startPoint x: 833, startPoint y: 282, endPoint x: 710, endPoint y: 360, distance: 144.8
click at [823, 293] on div "13-10-2025 10:17 PM" at bounding box center [725, 299] width 524 height 29
drag, startPoint x: 680, startPoint y: 380, endPoint x: 771, endPoint y: 386, distance: 91.3
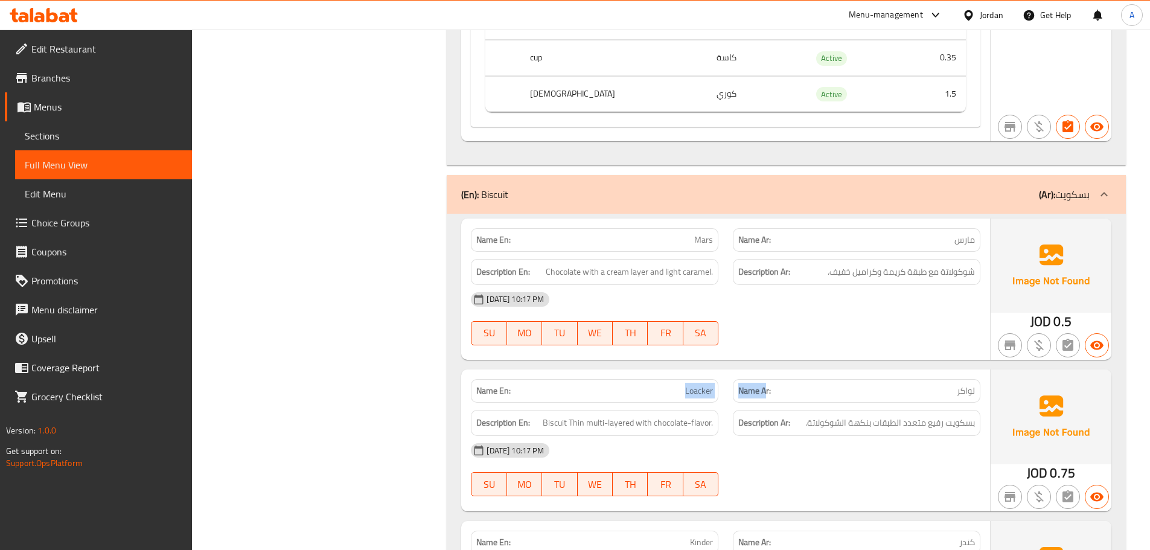
click at [769, 386] on div "Name En: Loacker Name Ar: لواكر" at bounding box center [725, 391] width 524 height 38
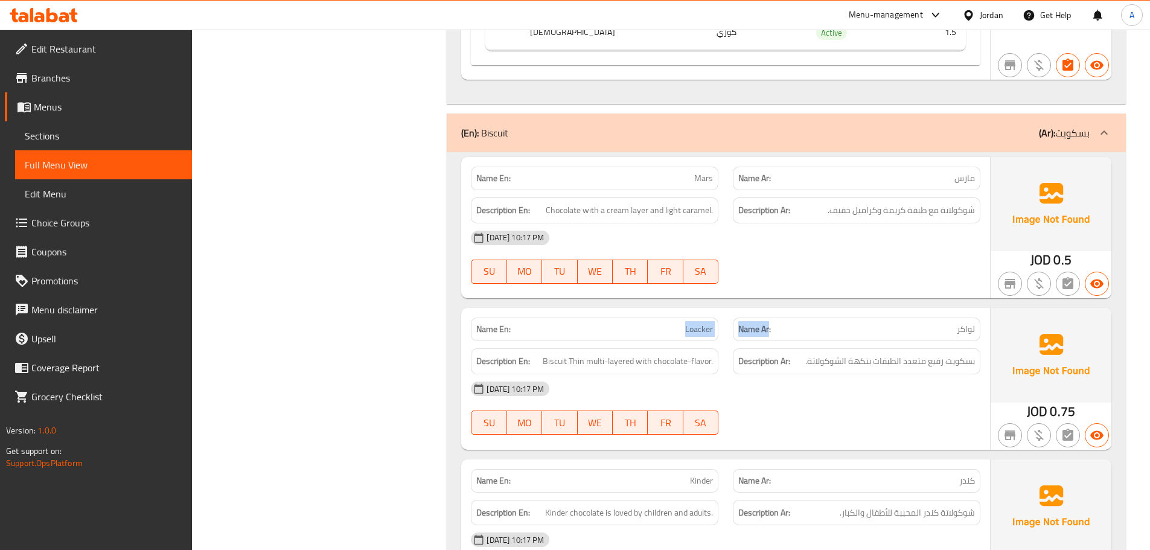
scroll to position [19139, 0]
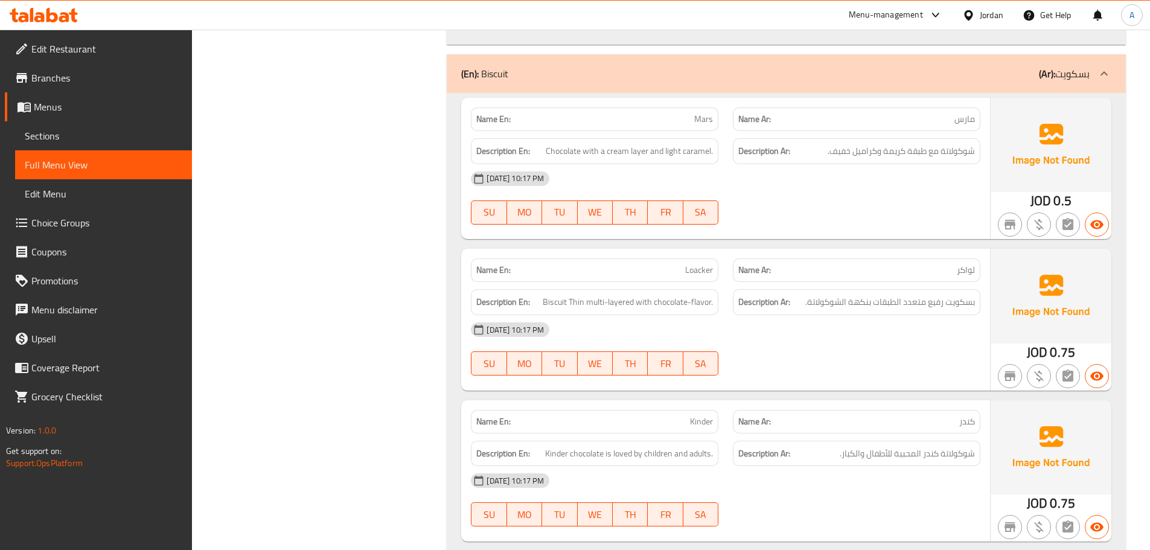
click at [800, 339] on div "13-10-2025 10:17 PM SU MO TU WE TH FR SA" at bounding box center [725, 349] width 524 height 68
drag, startPoint x: 929, startPoint y: 284, endPoint x: 821, endPoint y: 288, distance: 108.1
click at [823, 295] on span "بسكويت رفيع متعدد الطبقات بنكهة الشوكولاتة." at bounding box center [890, 302] width 170 height 15
drag, startPoint x: 819, startPoint y: 324, endPoint x: 708, endPoint y: 397, distance: 132.6
click at [768, 365] on div "13-10-2025 10:17 PM SU MO TU WE TH FR SA" at bounding box center [725, 349] width 524 height 68
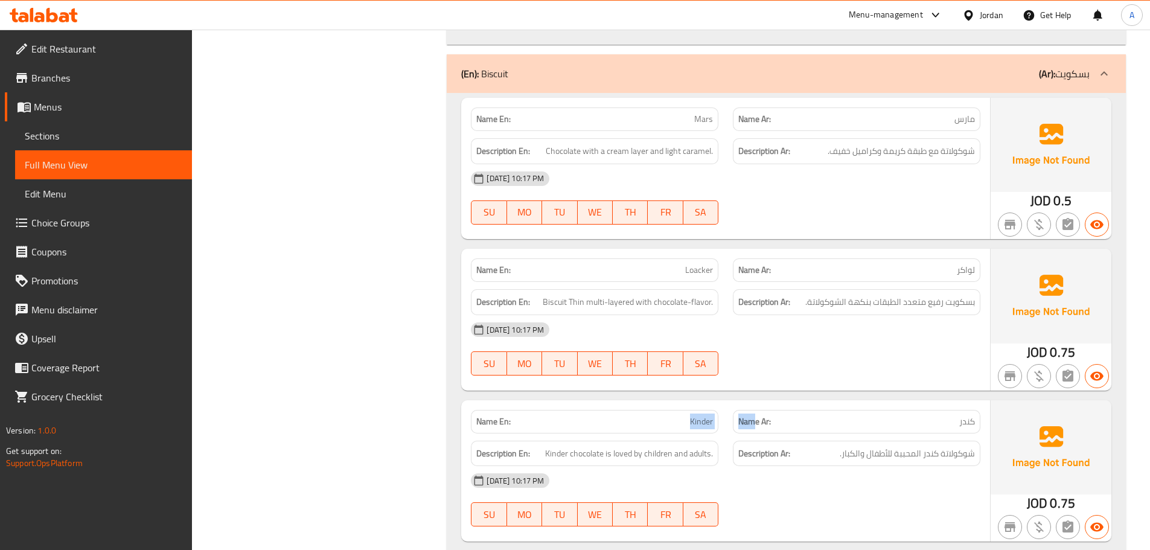
drag, startPoint x: 674, startPoint y: 406, endPoint x: 827, endPoint y: 369, distance: 157.2
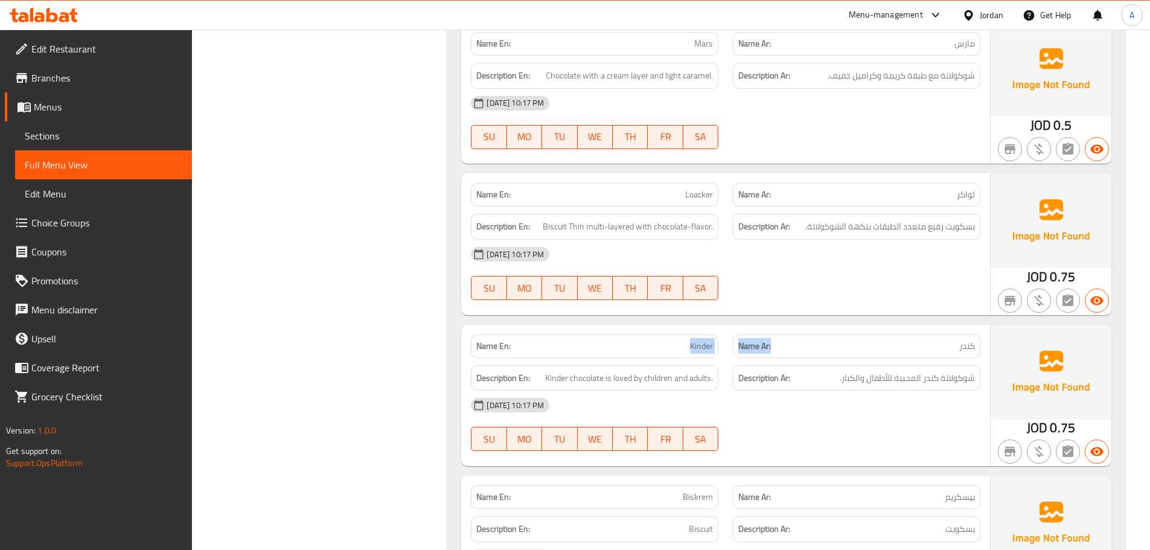
scroll to position [19320, 0]
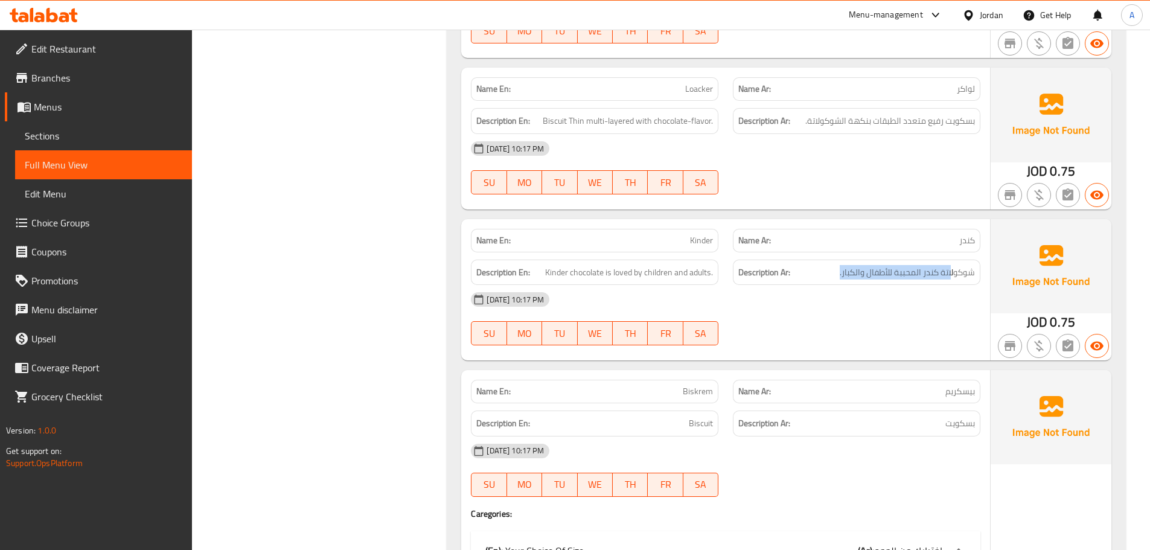
drag, startPoint x: 951, startPoint y: 256, endPoint x: 831, endPoint y: 245, distance: 120.0
click at [832, 260] on div "Description Ar: شوكولاتة كندر المحببة للأطفال والكبار." at bounding box center [856, 273] width 247 height 26
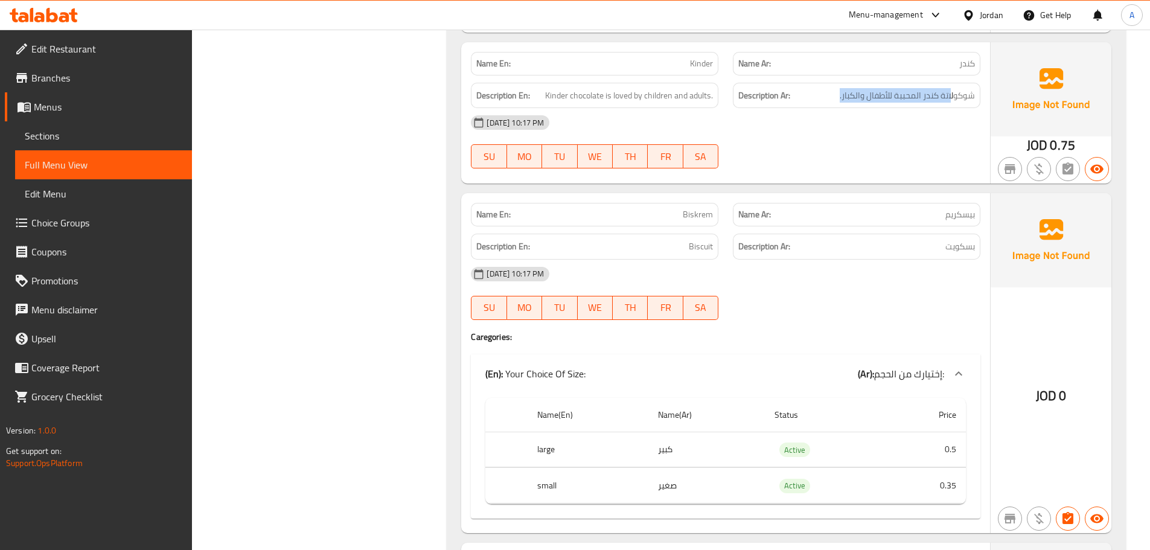
scroll to position [19501, 0]
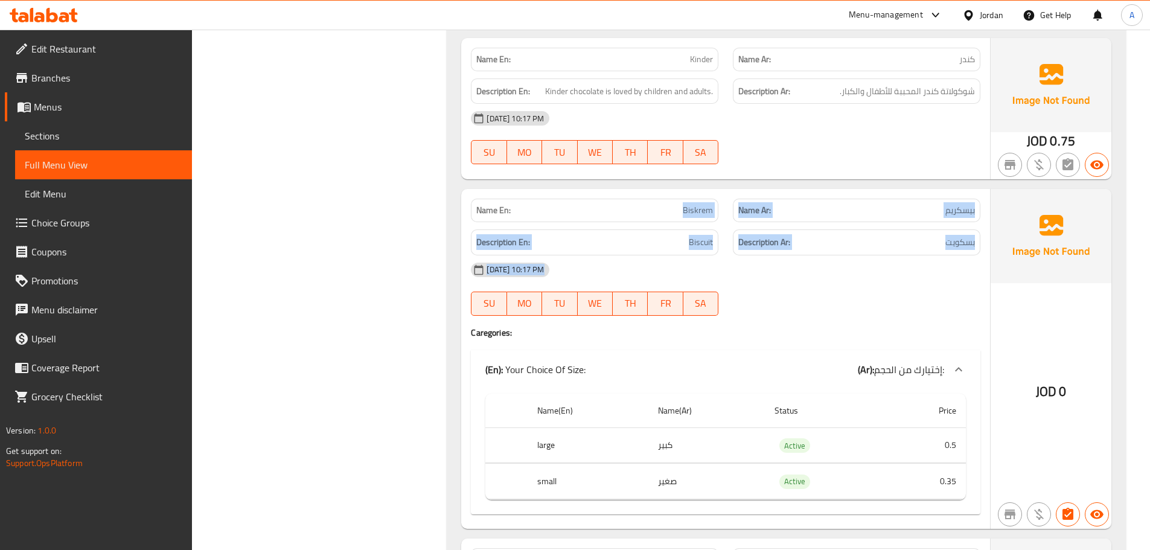
drag, startPoint x: 663, startPoint y: 191, endPoint x: 925, endPoint y: 298, distance: 282.9
click at [925, 298] on div "Name En: Biskrem Name Ar: بيسكريم Description En: Biscuit Description Ar: بسكوي…" at bounding box center [725, 359] width 529 height 340
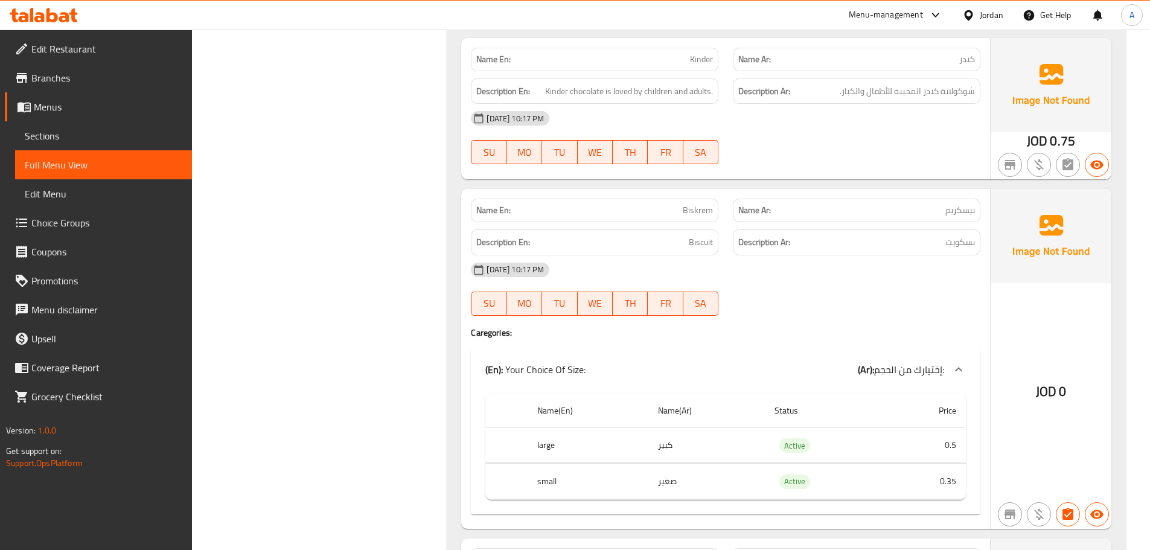
drag, startPoint x: 903, startPoint y: 316, endPoint x: 884, endPoint y: 316, distance: 19.3
click at [902, 327] on h4 "Caregories:" at bounding box center [725, 333] width 509 height 12
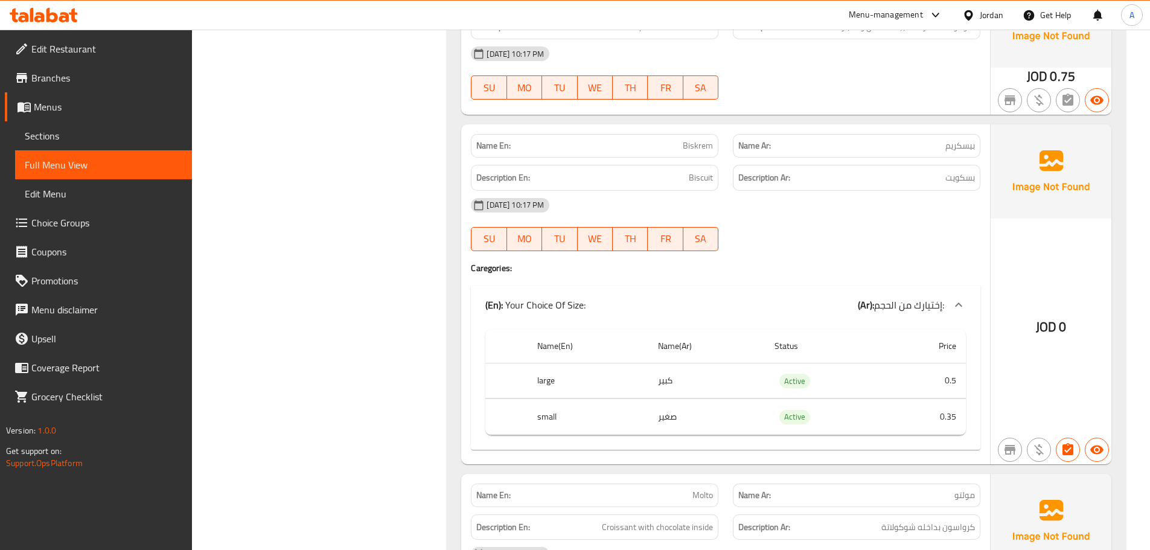
scroll to position [19682, 0]
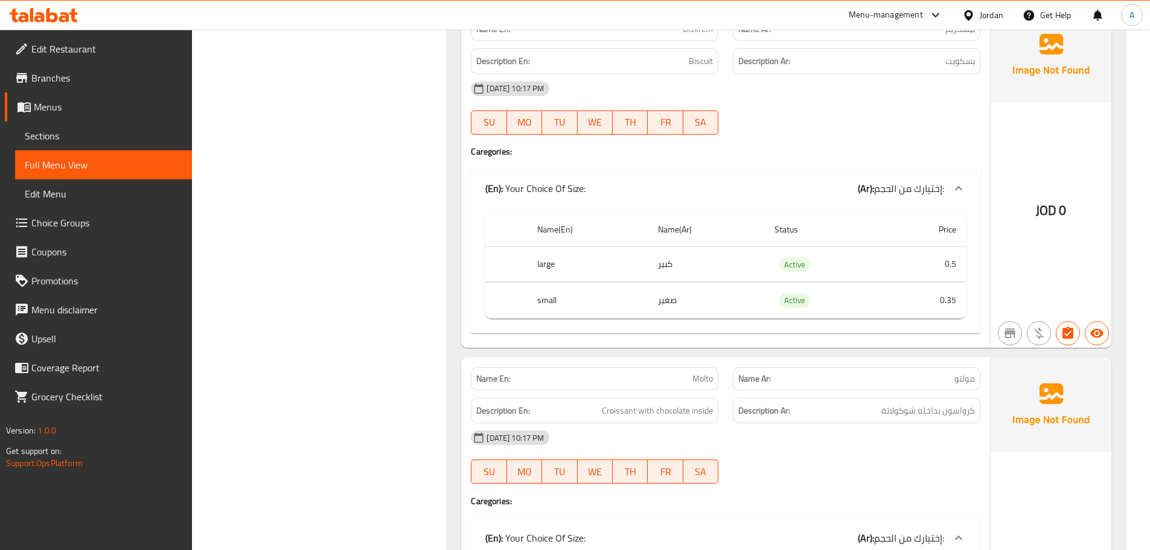
drag, startPoint x: 606, startPoint y: 345, endPoint x: 887, endPoint y: 409, distance: 288.4
click at [883, 409] on div "Name En: Molto Name Ar: مولتو Description En: Croissant with chocolate inside D…" at bounding box center [725, 527] width 529 height 340
click at [929, 403] on span "كرواسون بداخله شوكولاتة" at bounding box center [928, 410] width 94 height 15
drag, startPoint x: 929, startPoint y: 398, endPoint x: 556, endPoint y: 395, distance: 373.6
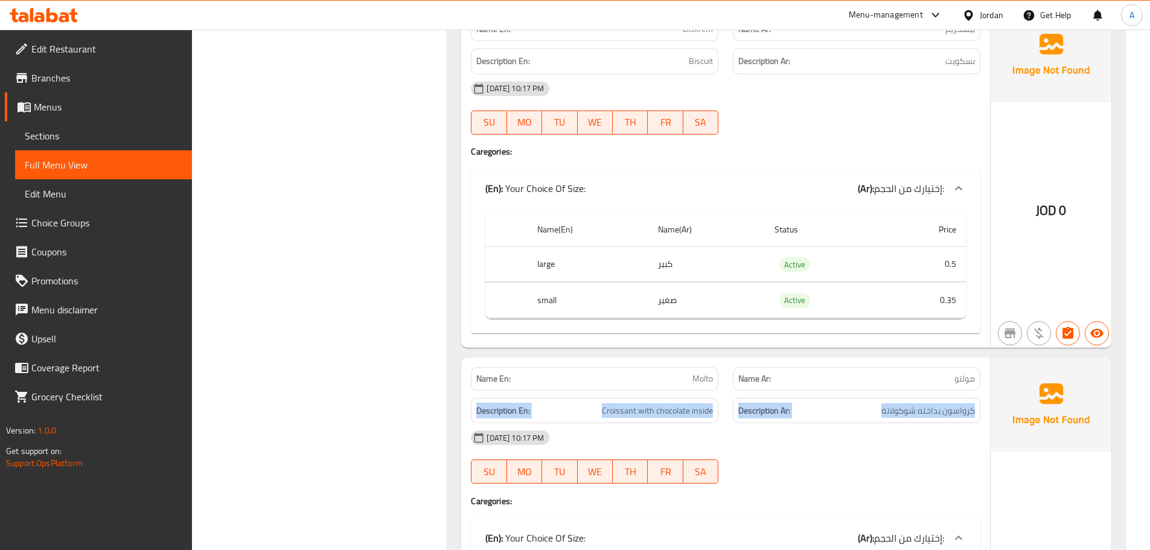
click at [556, 395] on div "Description En: Croissant with chocolate inside Description Ar: كرواسون بداخله …" at bounding box center [725, 410] width 524 height 40
click at [804, 423] on div "13-10-2025 10:17 PM" at bounding box center [725, 437] width 524 height 29
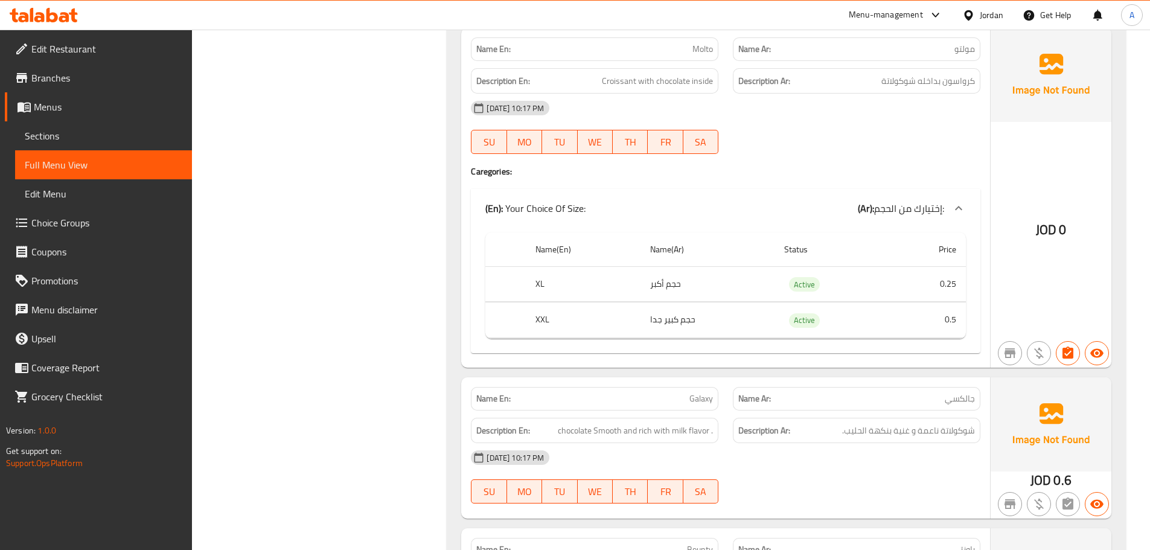
scroll to position [19984, 0]
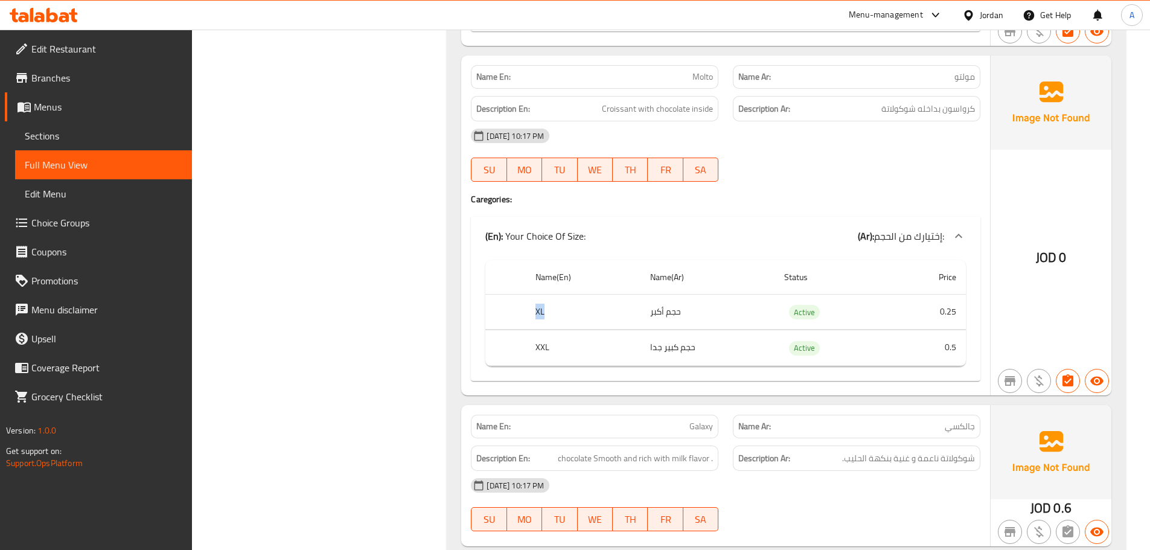
drag, startPoint x: 535, startPoint y: 296, endPoint x: 610, endPoint y: 324, distance: 80.0
click at [600, 320] on tbody "XL حجم أكبر Active 0.25 XXL حجم كبير جدا Active 0.5" at bounding box center [725, 330] width 480 height 72
drag, startPoint x: 678, startPoint y: 342, endPoint x: 733, endPoint y: 343, distance: 54.9
click at [739, 343] on td "حجم كبير جدا" at bounding box center [707, 348] width 135 height 36
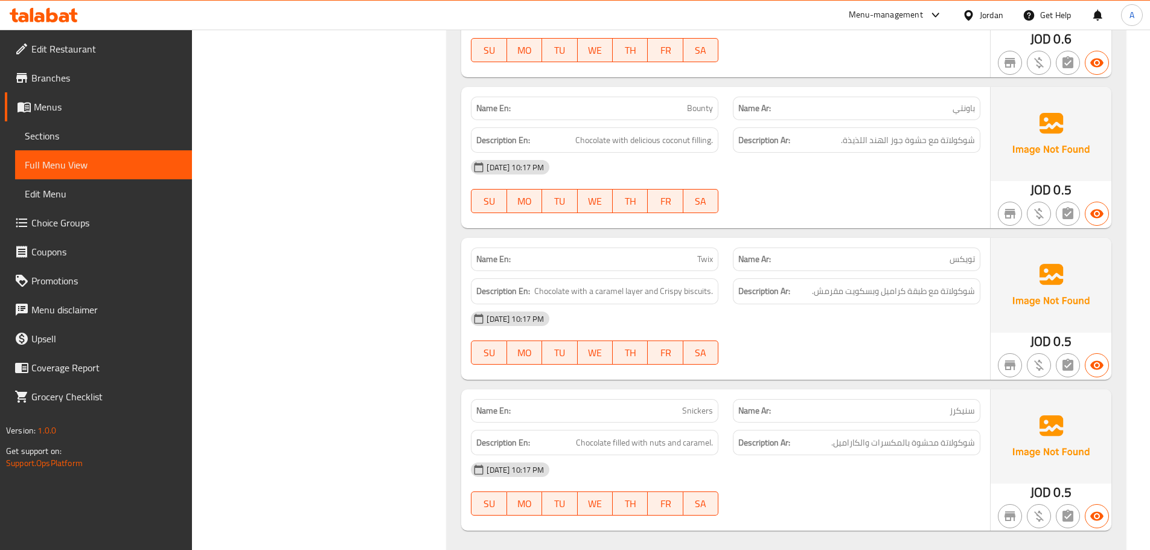
scroll to position [0, 0]
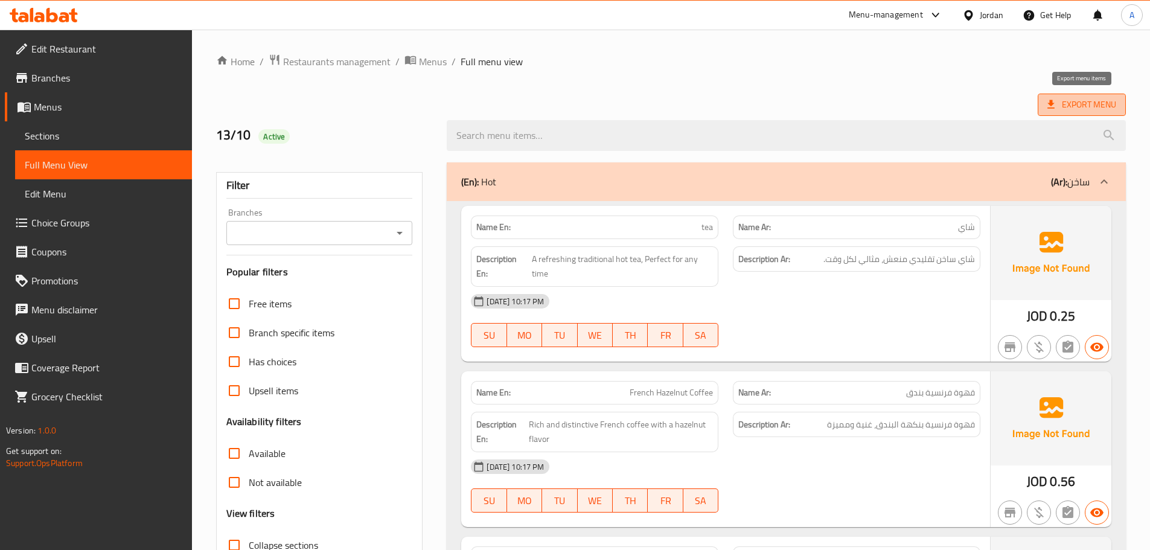
click at [1044, 104] on span "Export Menu" at bounding box center [1081, 105] width 88 height 22
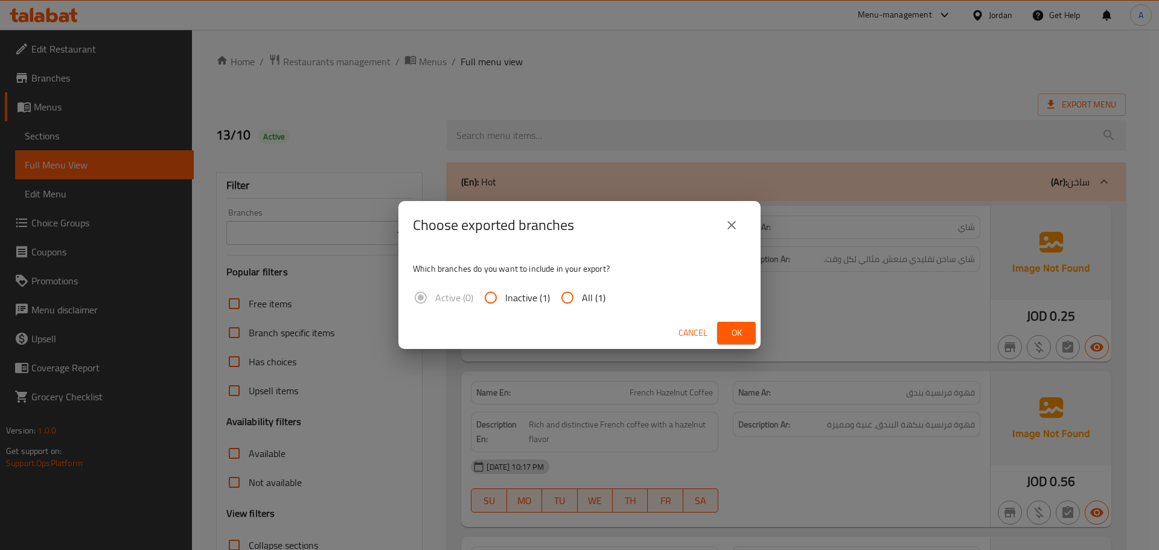
click at [579, 301] on input "All (1)" at bounding box center [567, 297] width 29 height 29
radio input "true"
click at [730, 334] on span "Ok" at bounding box center [736, 332] width 19 height 15
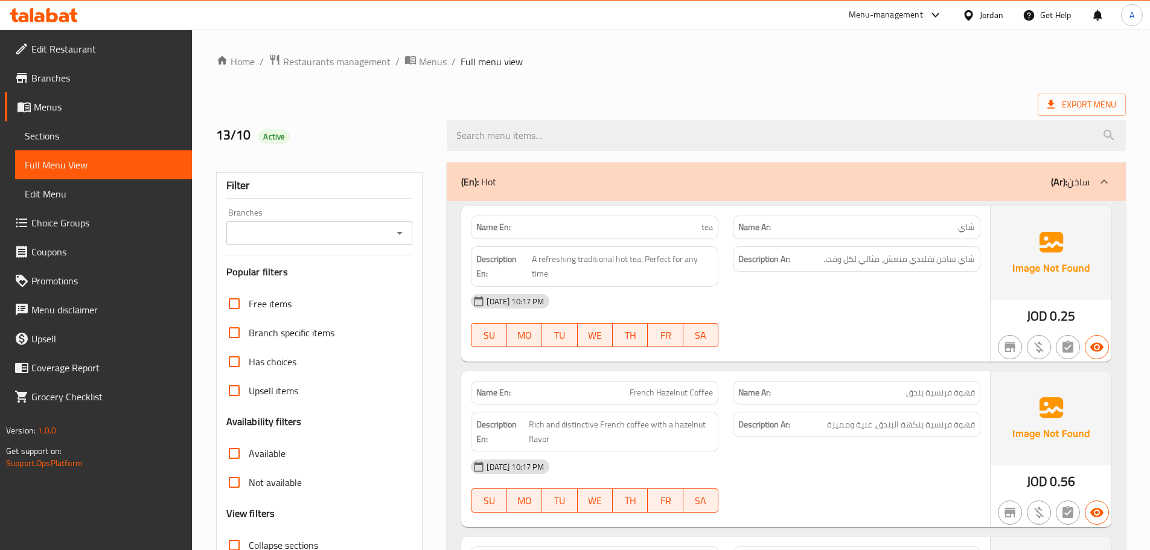
click at [84, 56] on span "Edit Restaurant" at bounding box center [106, 49] width 151 height 14
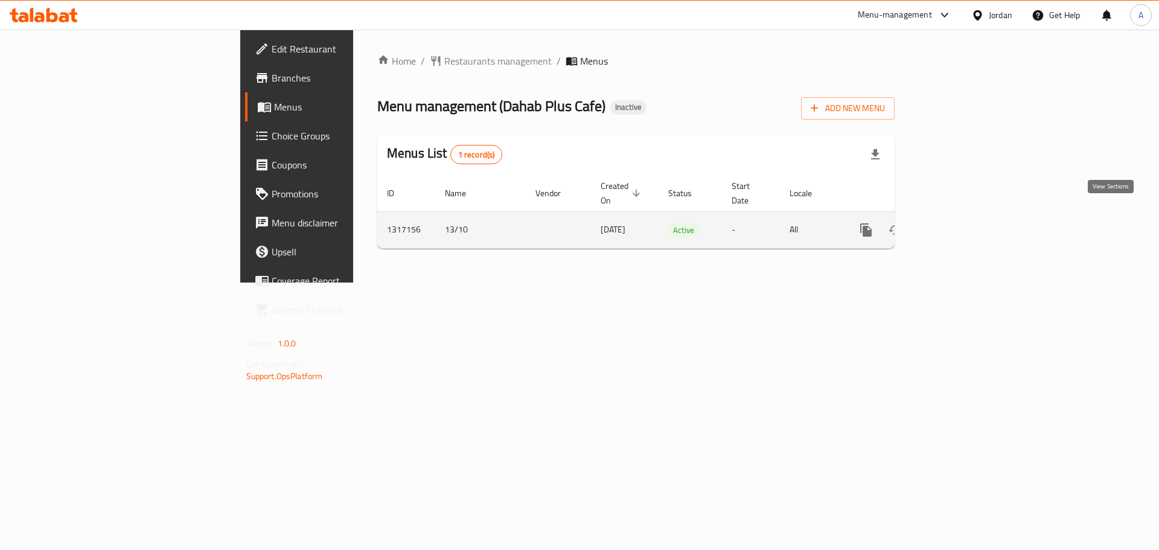
click at [967, 215] on link "enhanced table" at bounding box center [952, 229] width 29 height 29
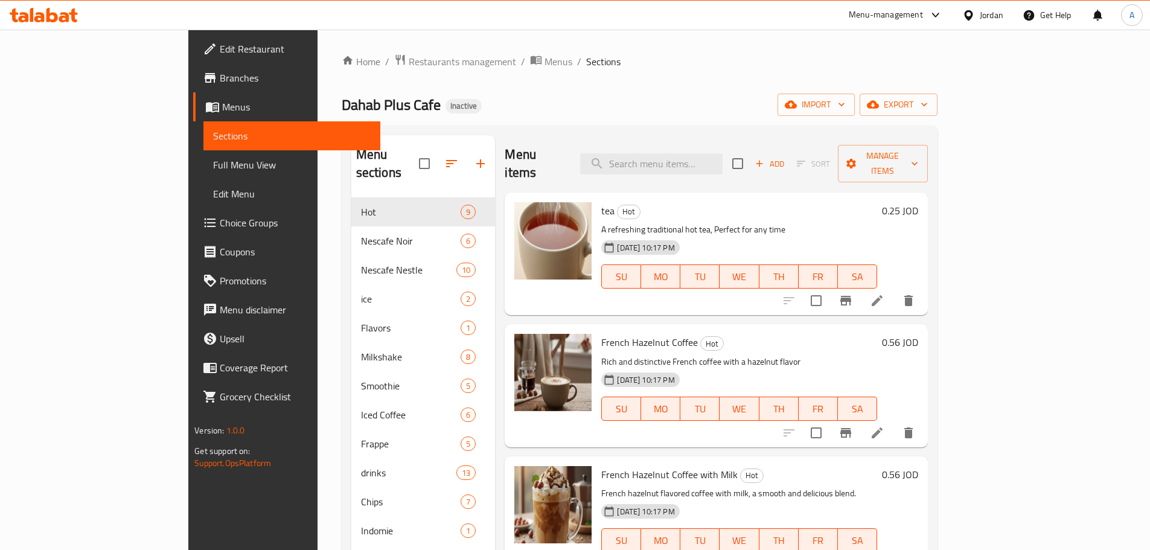
click at [760, 99] on div "Dahab Plus Cafe Inactive import export" at bounding box center [640, 105] width 596 height 22
click at [879, 107] on icon "button" at bounding box center [873, 105] width 12 height 8
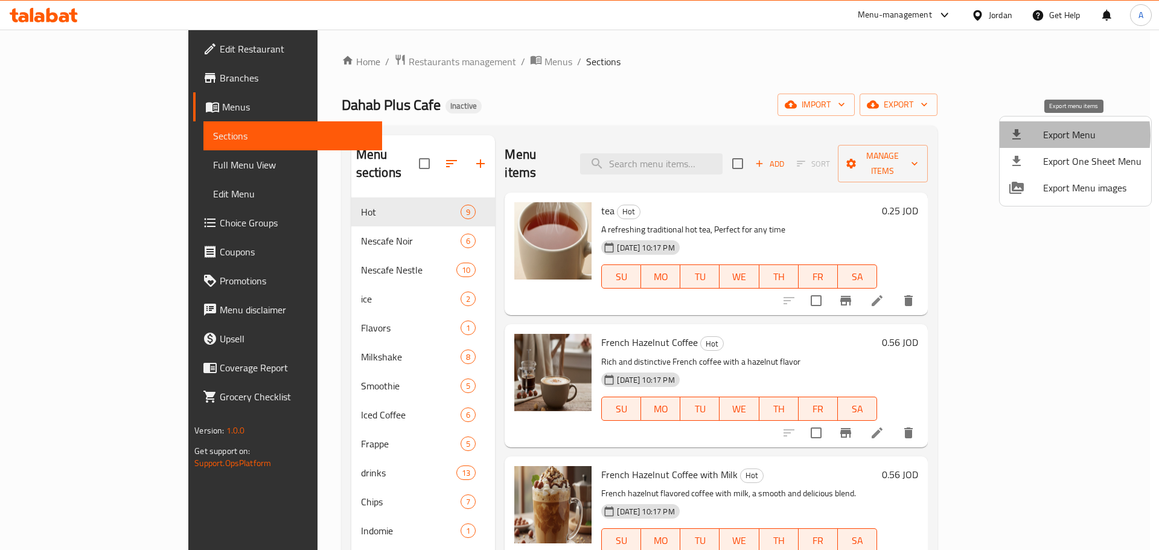
click at [1054, 136] on span "Export Menu" at bounding box center [1092, 134] width 98 height 14
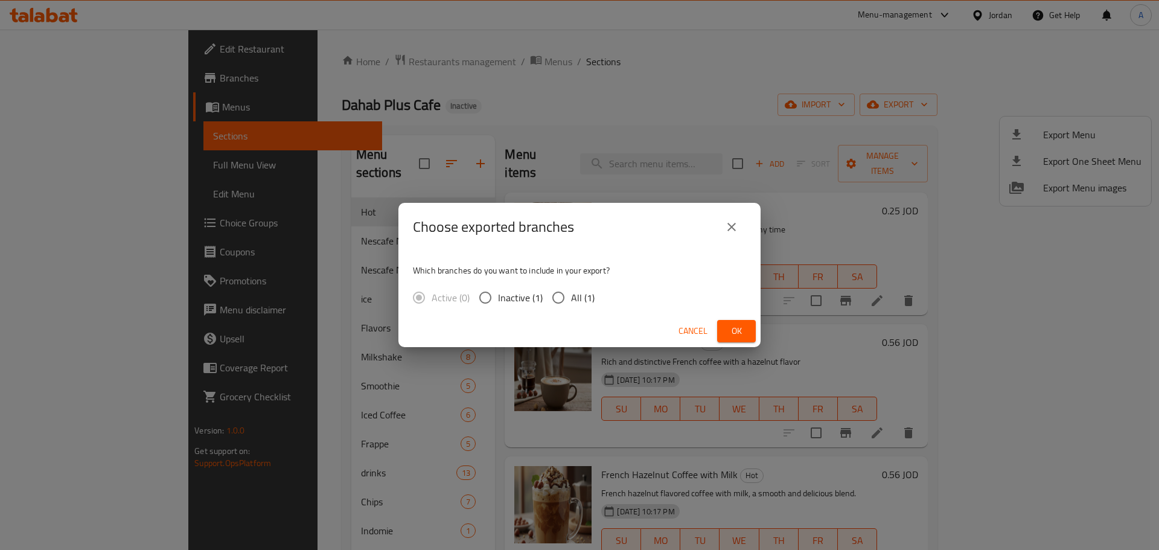
click at [580, 299] on span "All (1)" at bounding box center [583, 297] width 24 height 14
click at [571, 299] on input "All (1)" at bounding box center [558, 297] width 25 height 25
radio input "true"
click at [756, 331] on div "Cancel Ok" at bounding box center [579, 331] width 362 height 32
click at [751, 328] on button "Ok" at bounding box center [736, 331] width 39 height 22
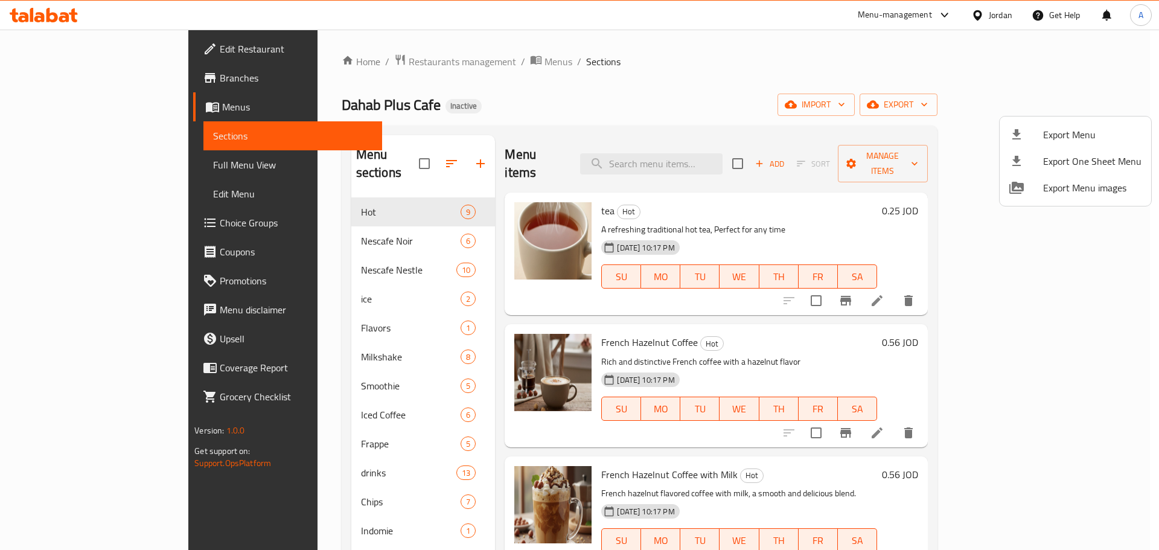
click at [993, 13] on div at bounding box center [579, 275] width 1159 height 550
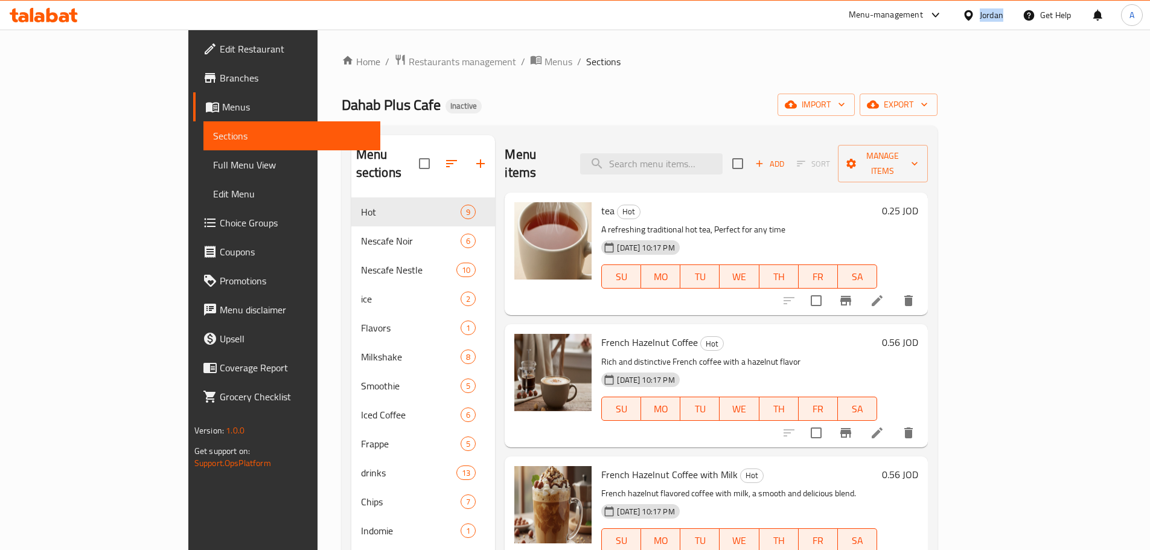
click at [992, 13] on div "Jordan" at bounding box center [992, 14] width 24 height 13
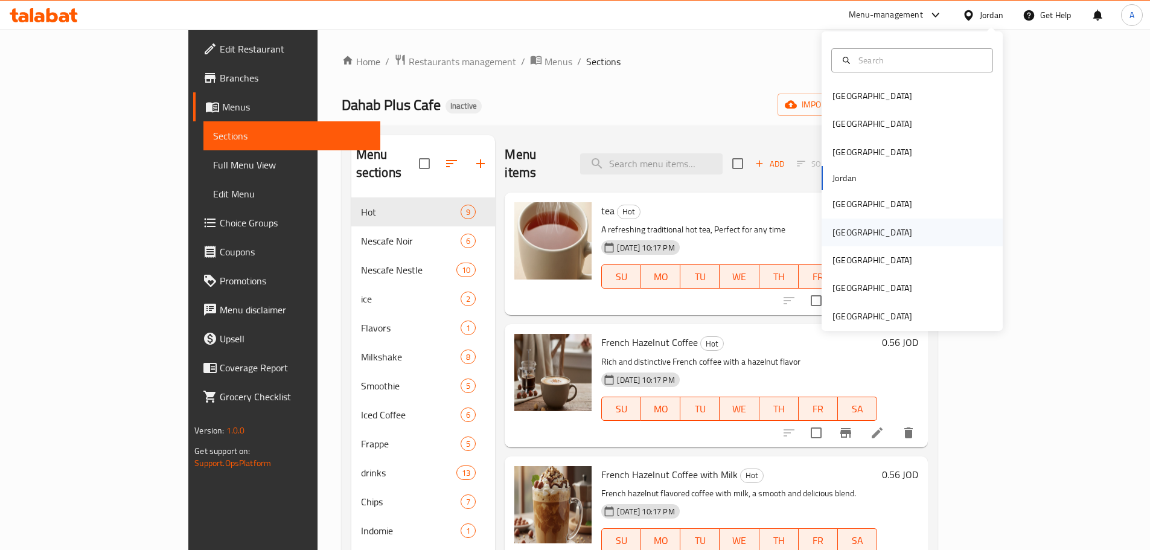
click at [844, 235] on div "[GEOGRAPHIC_DATA]" at bounding box center [872, 232] width 80 height 13
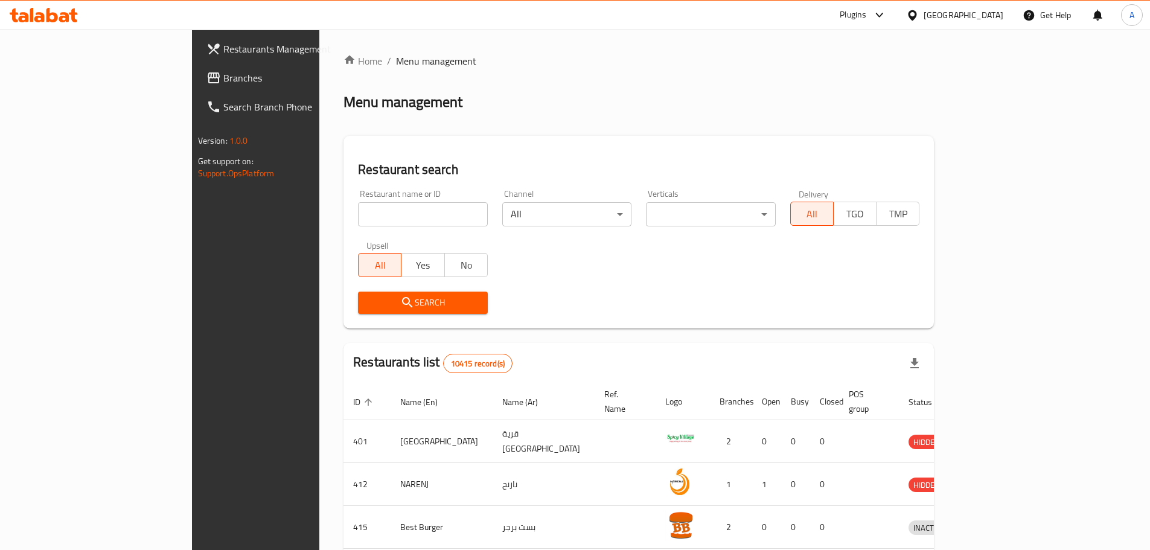
click at [197, 86] on link "Branches" at bounding box center [290, 77] width 187 height 29
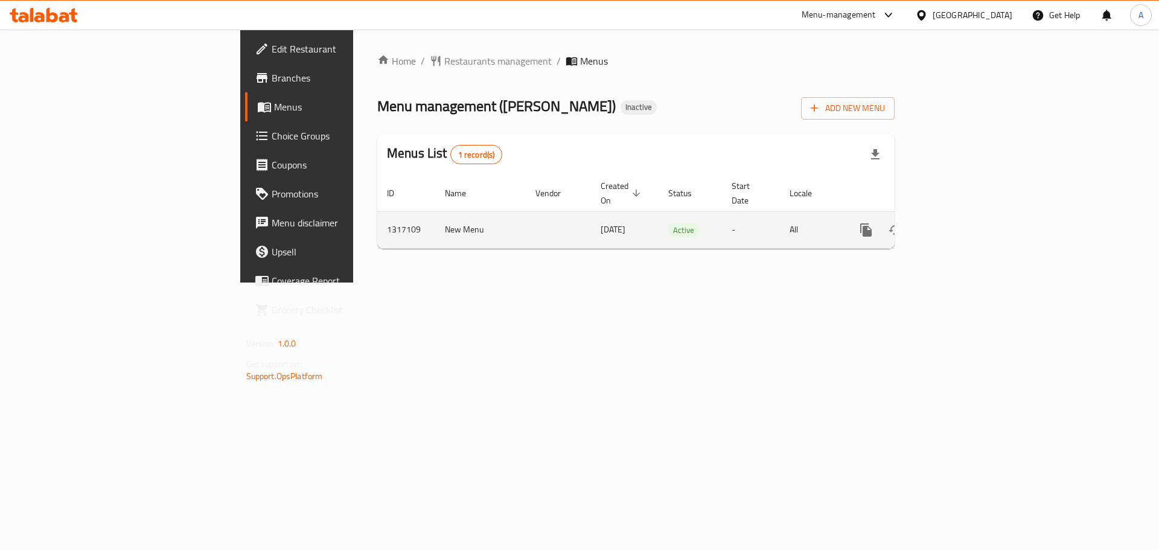
click at [958, 225] on icon "enhanced table" at bounding box center [953, 230] width 11 height 11
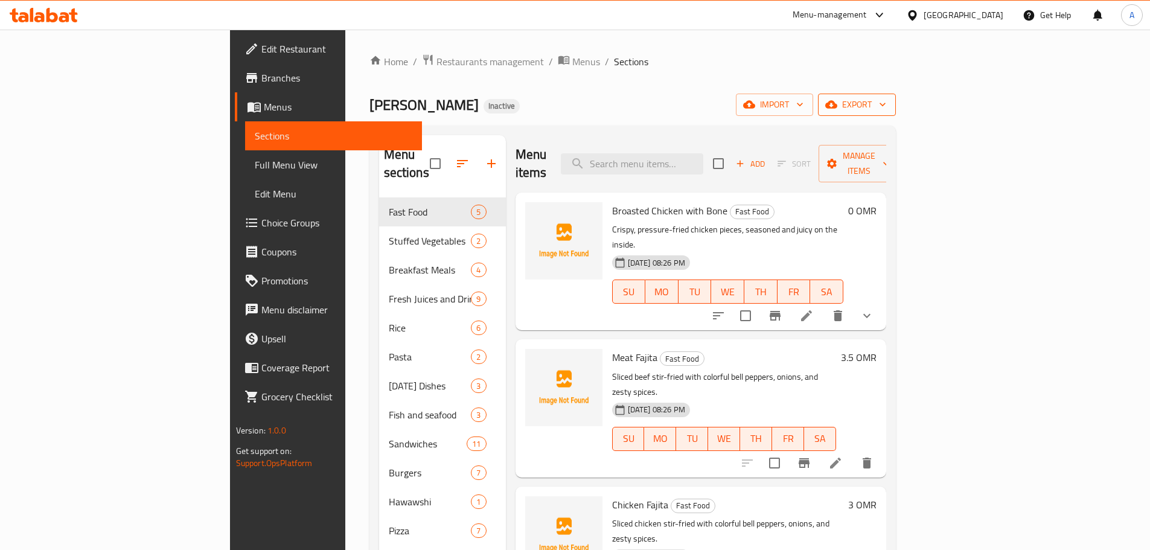
click at [886, 109] on span "export" at bounding box center [856, 104] width 59 height 15
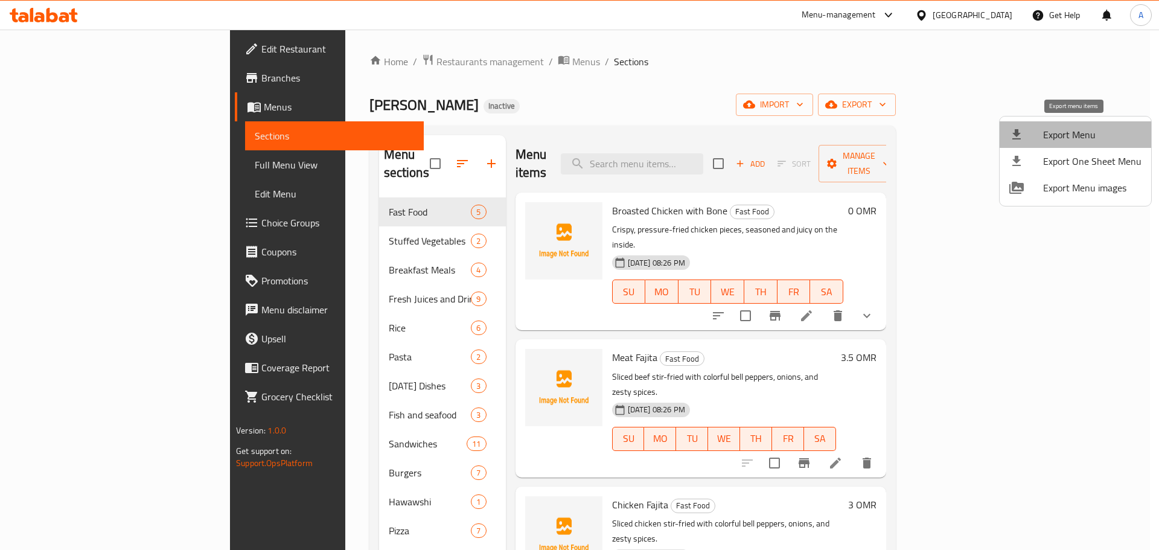
click at [1076, 133] on span "Export Menu" at bounding box center [1092, 134] width 98 height 14
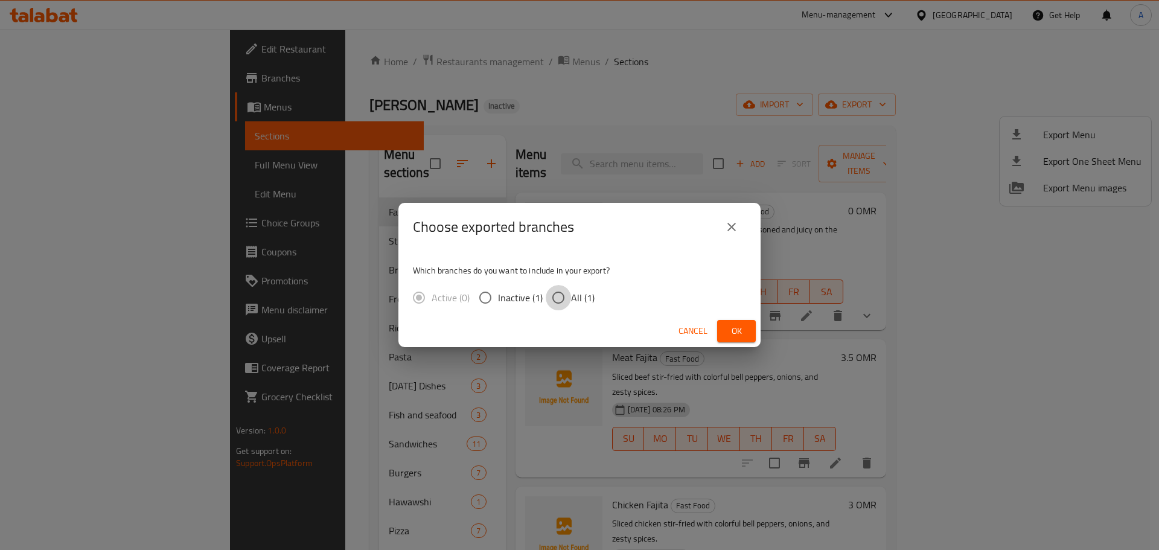
click at [563, 296] on input "All (1)" at bounding box center [558, 297] width 25 height 25
radio input "true"
click at [736, 334] on span "Ok" at bounding box center [736, 330] width 19 height 15
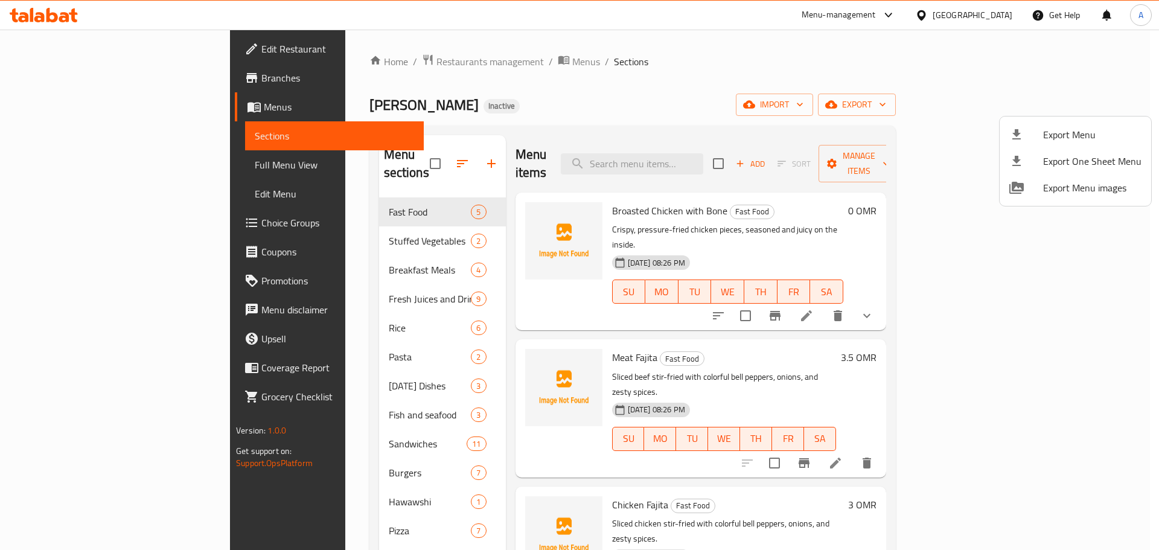
click at [48, 172] on div at bounding box center [579, 275] width 1159 height 550
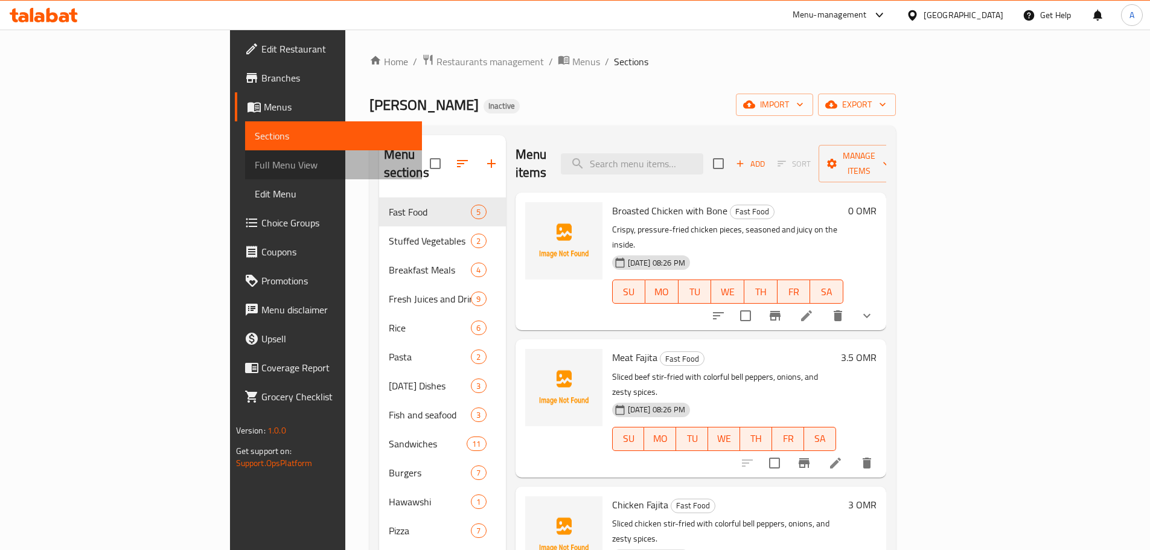
click at [255, 172] on span "Full Menu View" at bounding box center [334, 165] width 158 height 14
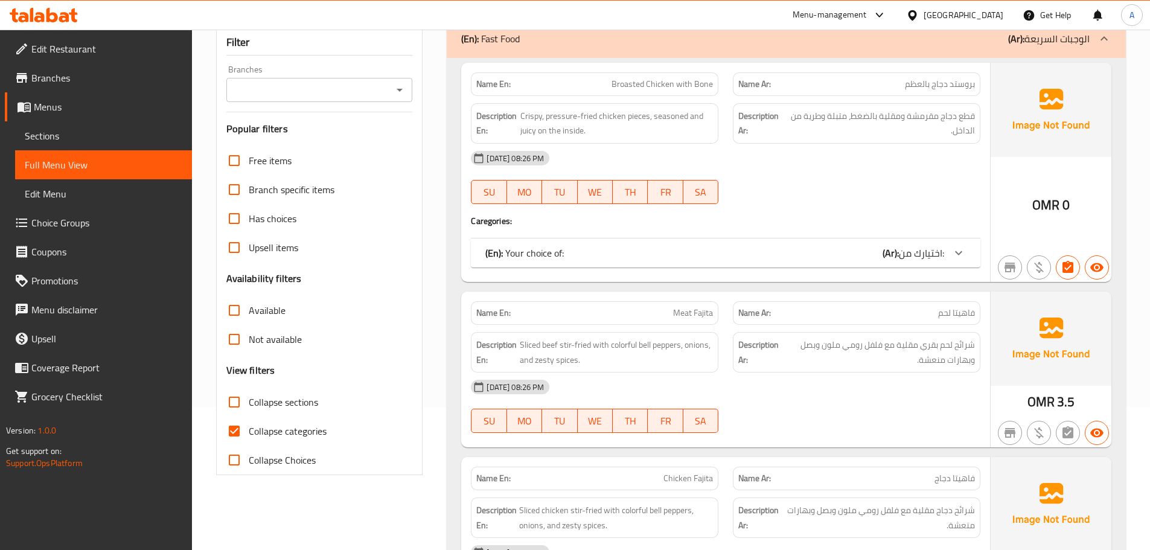
scroll to position [181, 0]
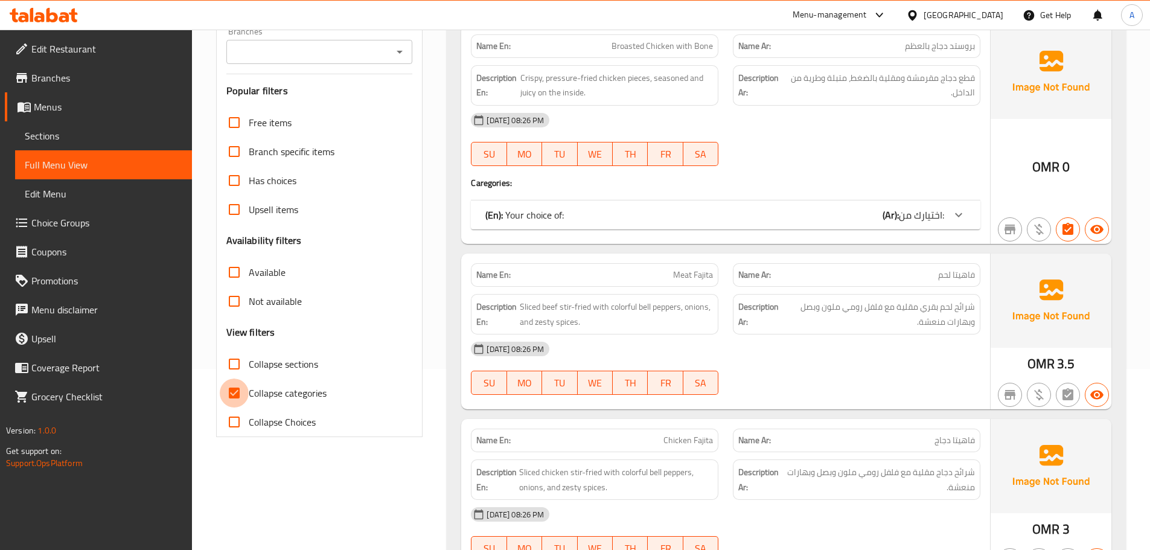
click at [231, 401] on input "Collapse categories" at bounding box center [234, 392] width 29 height 29
checkbox input "false"
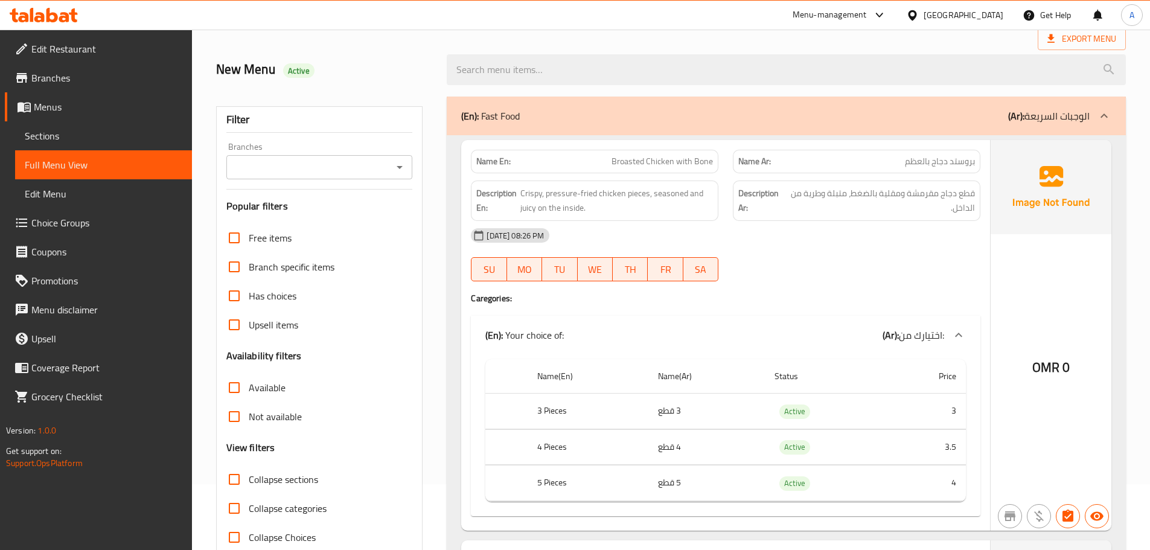
scroll to position [0, 0]
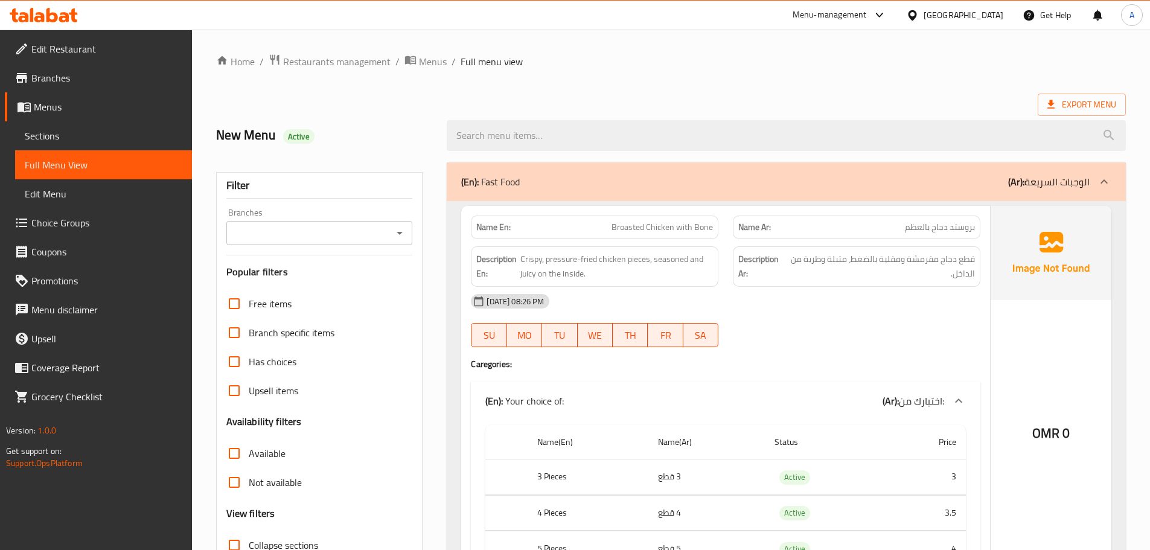
click at [650, 109] on div "New Menu Active" at bounding box center [671, 136] width 924 height 54
click at [923, 22] on div at bounding box center [915, 14] width 18 height 13
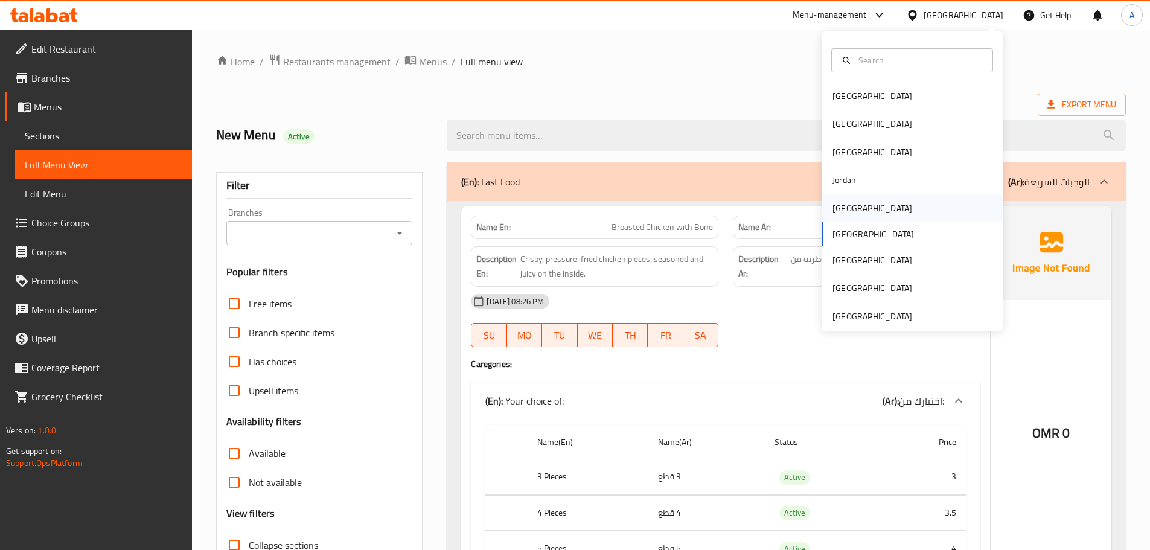
click at [837, 207] on div "[GEOGRAPHIC_DATA]" at bounding box center [872, 208] width 80 height 13
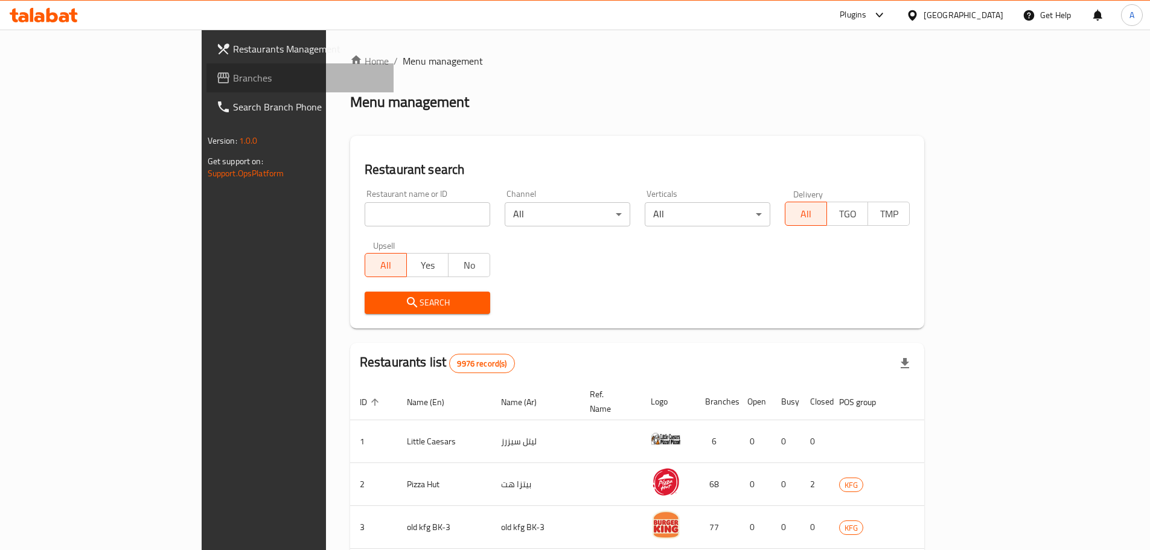
click at [233, 80] on span "Branches" at bounding box center [308, 78] width 151 height 14
